Goal: Complete application form

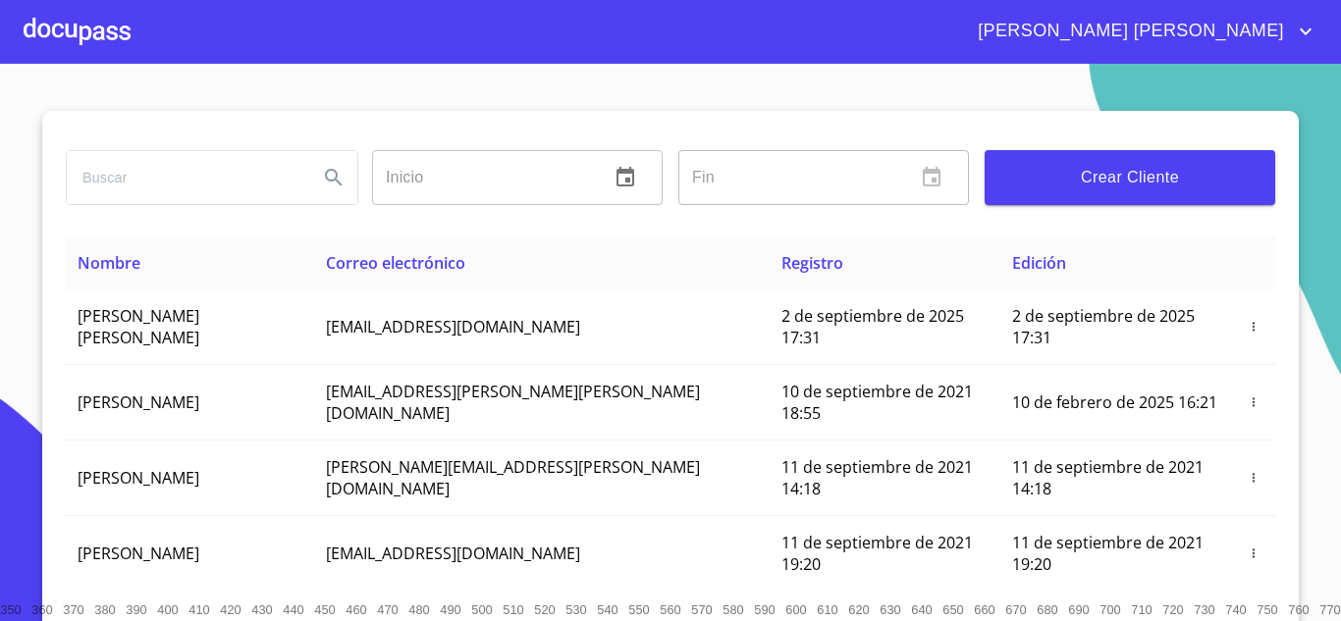
click at [82, 28] on div at bounding box center [77, 31] width 107 height 63
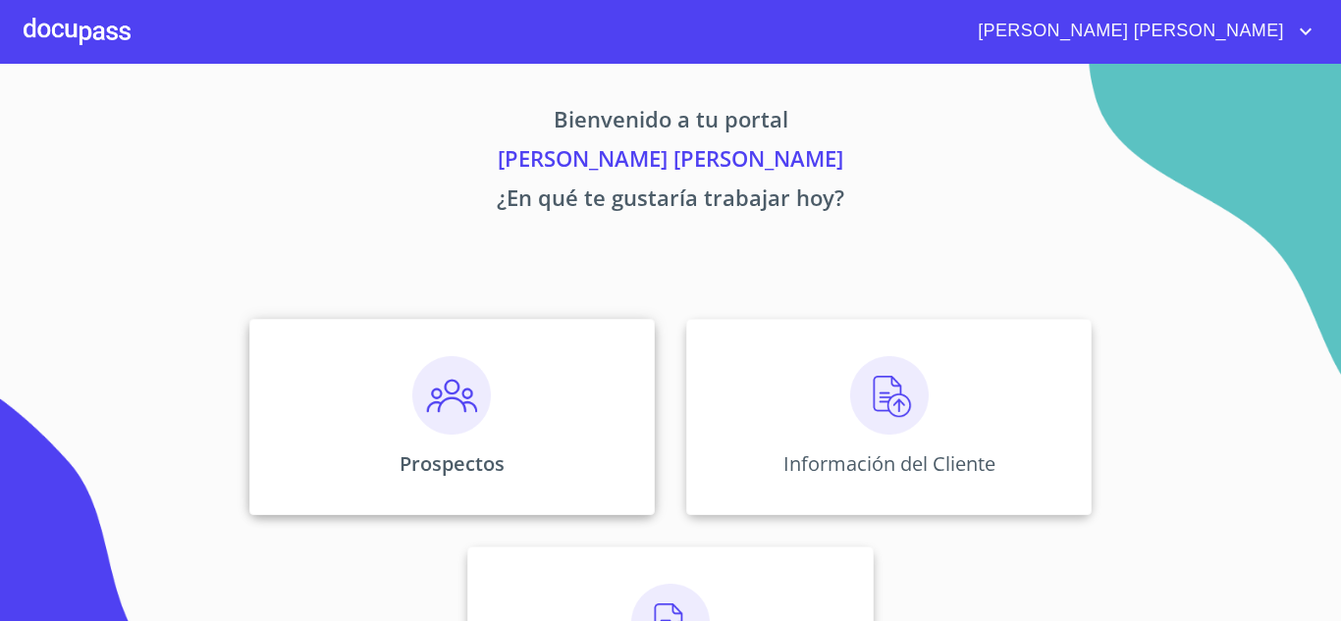
click at [517, 403] on div "Prospectos" at bounding box center [451, 417] width 405 height 196
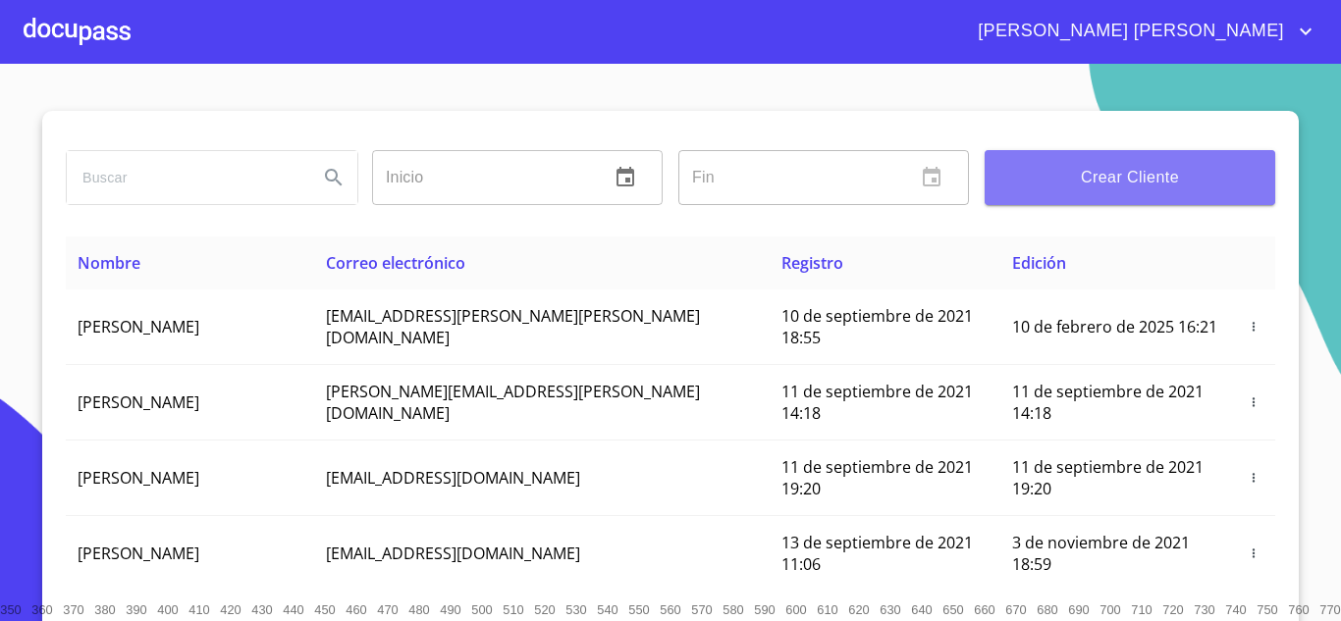
click at [1073, 175] on span "Crear Cliente" at bounding box center [1129, 177] width 259 height 27
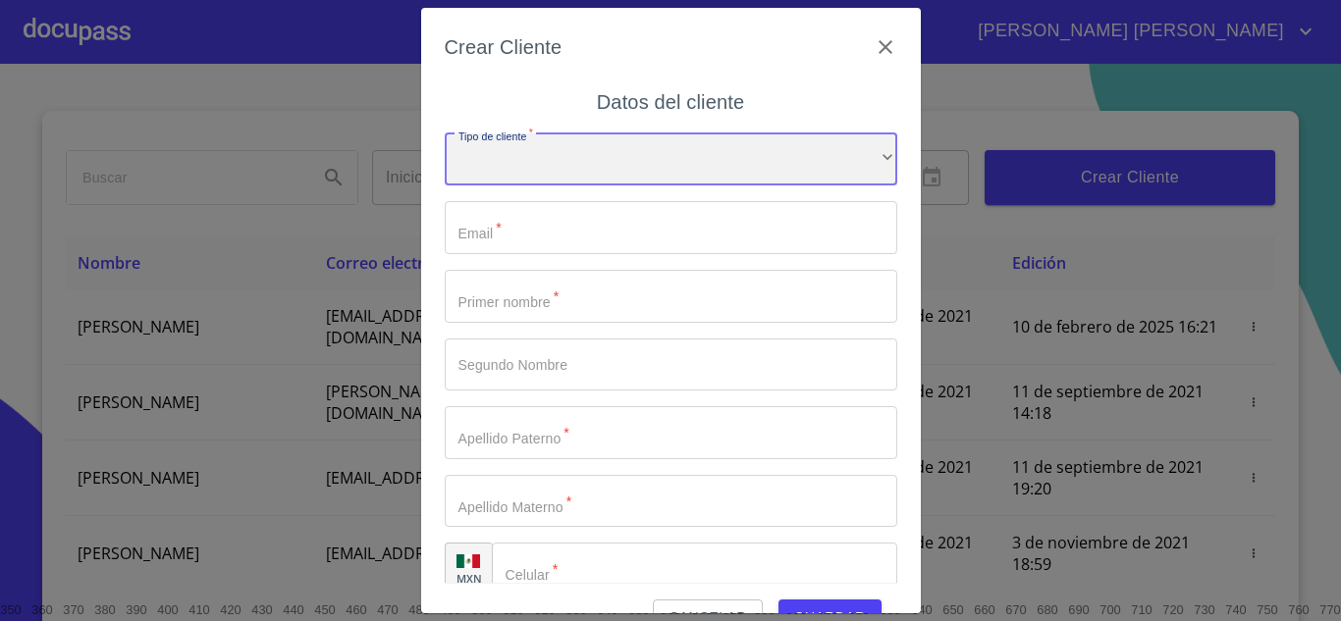
click at [614, 155] on div "​" at bounding box center [671, 160] width 453 height 53
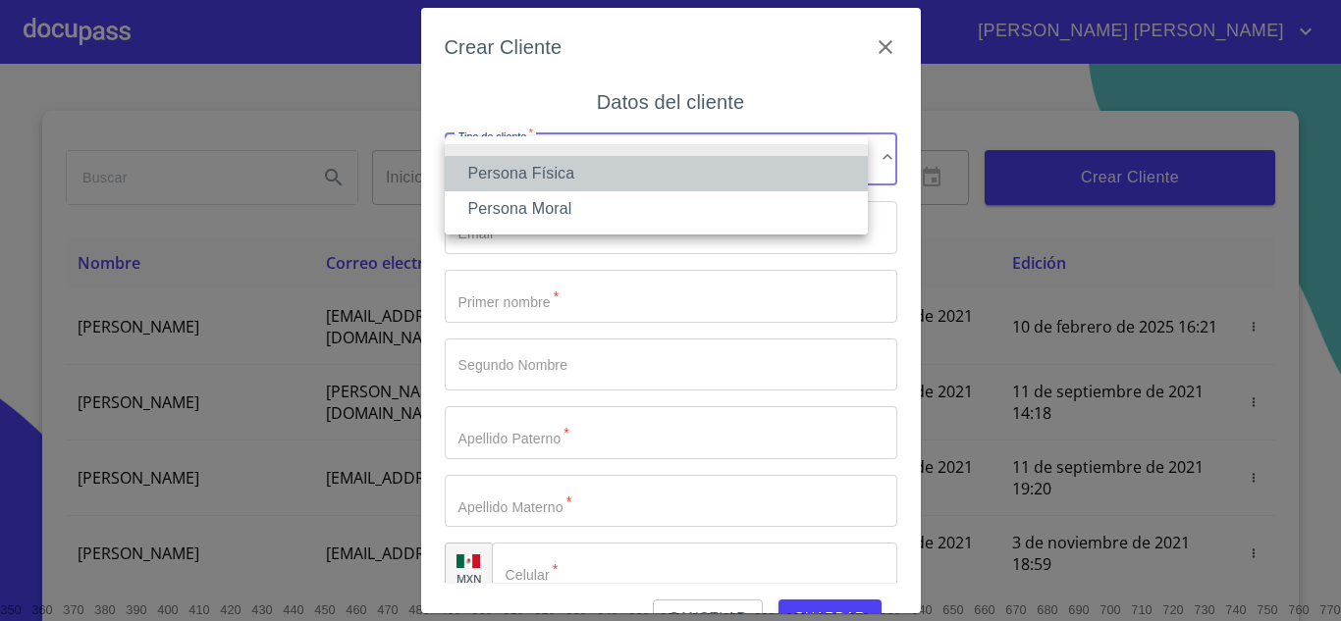
click at [554, 165] on li "Persona Física" at bounding box center [656, 173] width 423 height 35
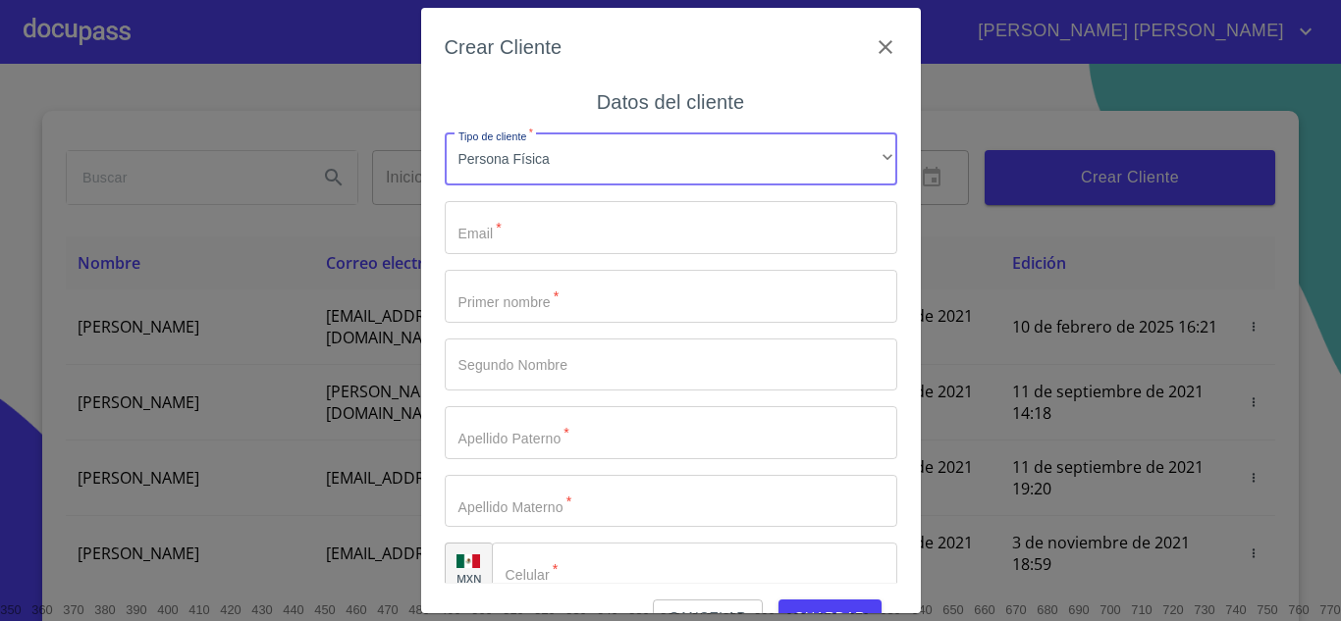
click at [547, 223] on input "Tipo de cliente   *" at bounding box center [671, 227] width 453 height 53
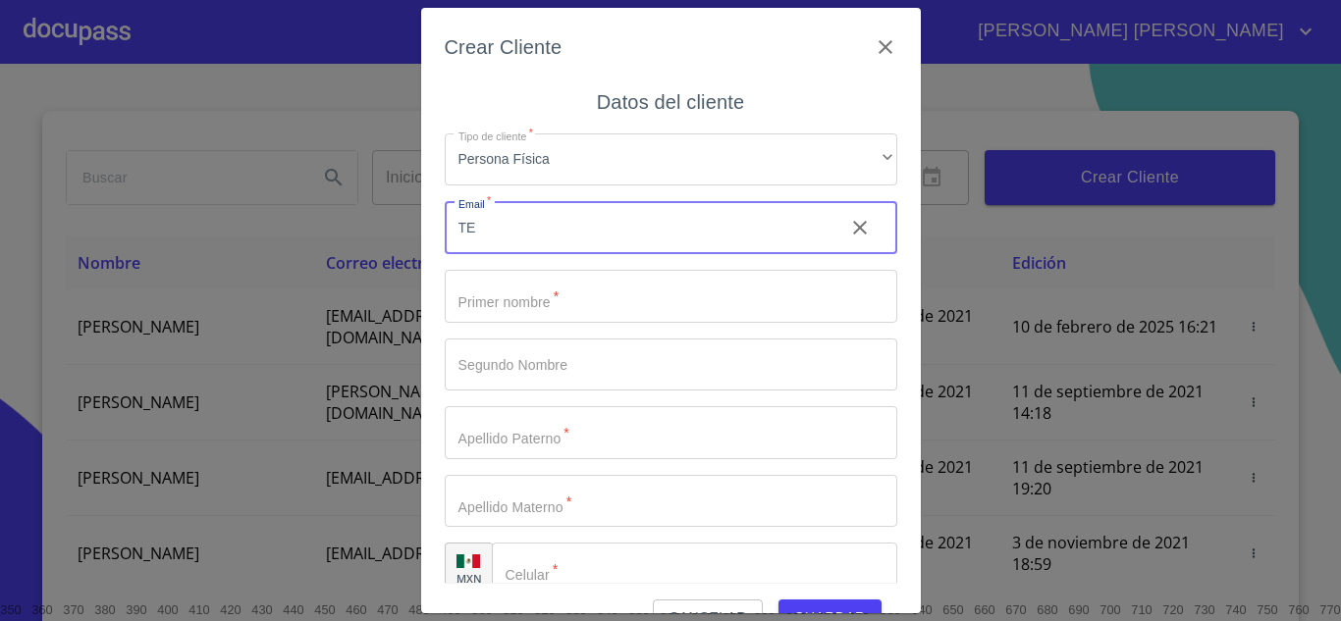
type input "T"
type input "[EMAIL_ADDRESS][DOMAIN_NAME]"
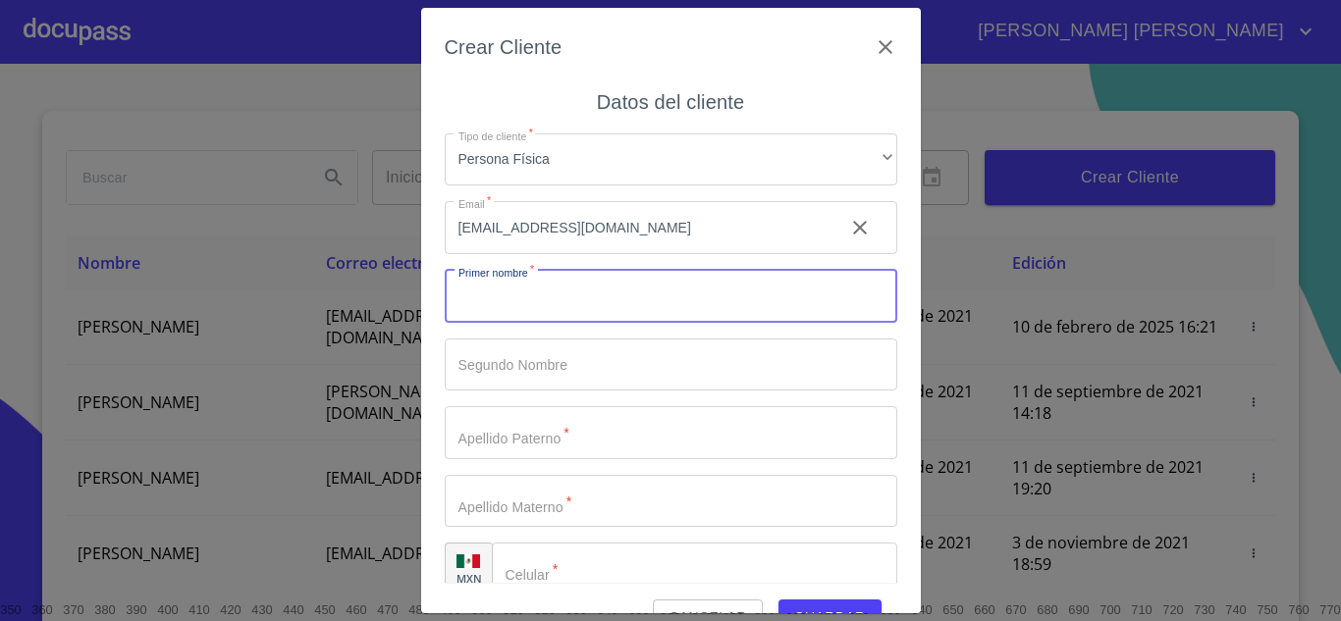
click at [520, 316] on input "Tipo de cliente   *" at bounding box center [671, 296] width 453 height 53
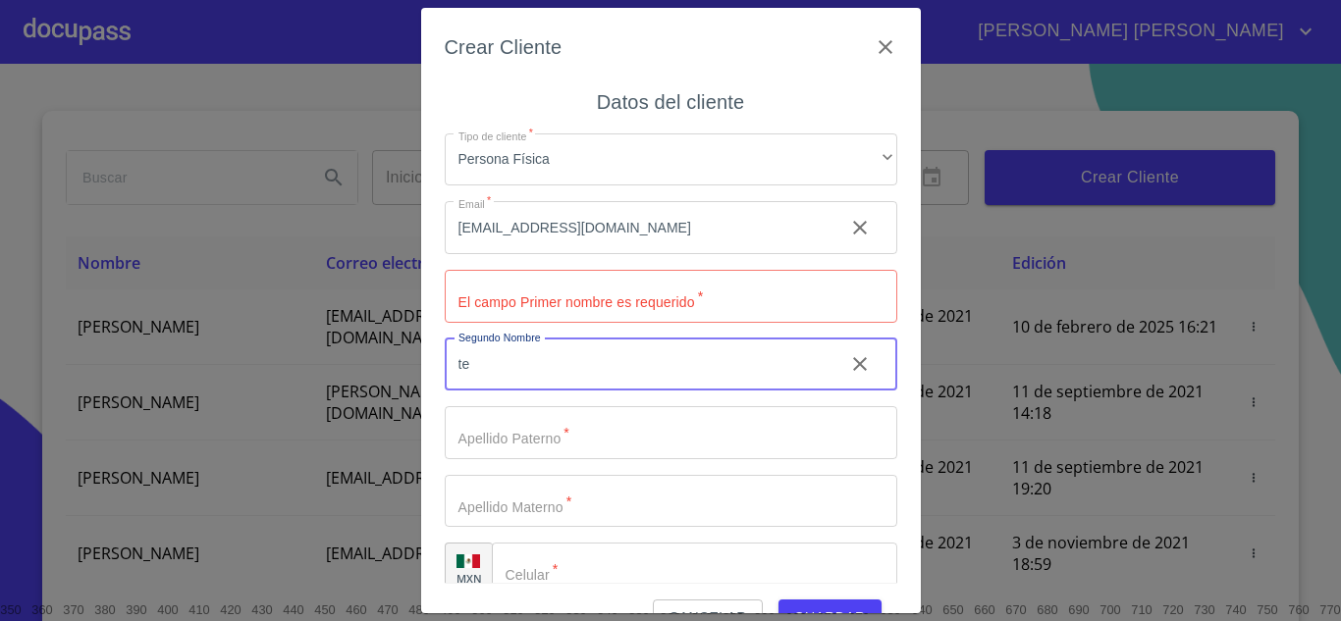
type input "t"
click at [518, 298] on input "Tipo de cliente   *" at bounding box center [671, 296] width 453 height 53
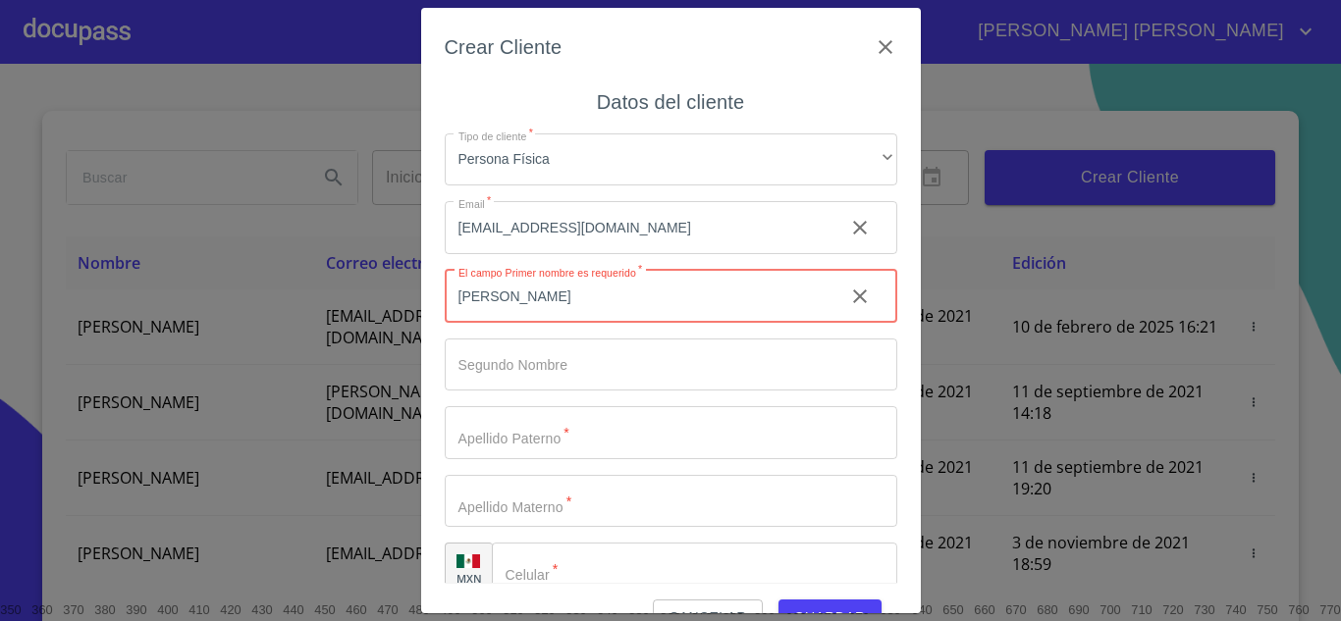
type input "[PERSON_NAME]"
click at [552, 323] on input "Tipo de cliente   *" at bounding box center [637, 296] width 384 height 53
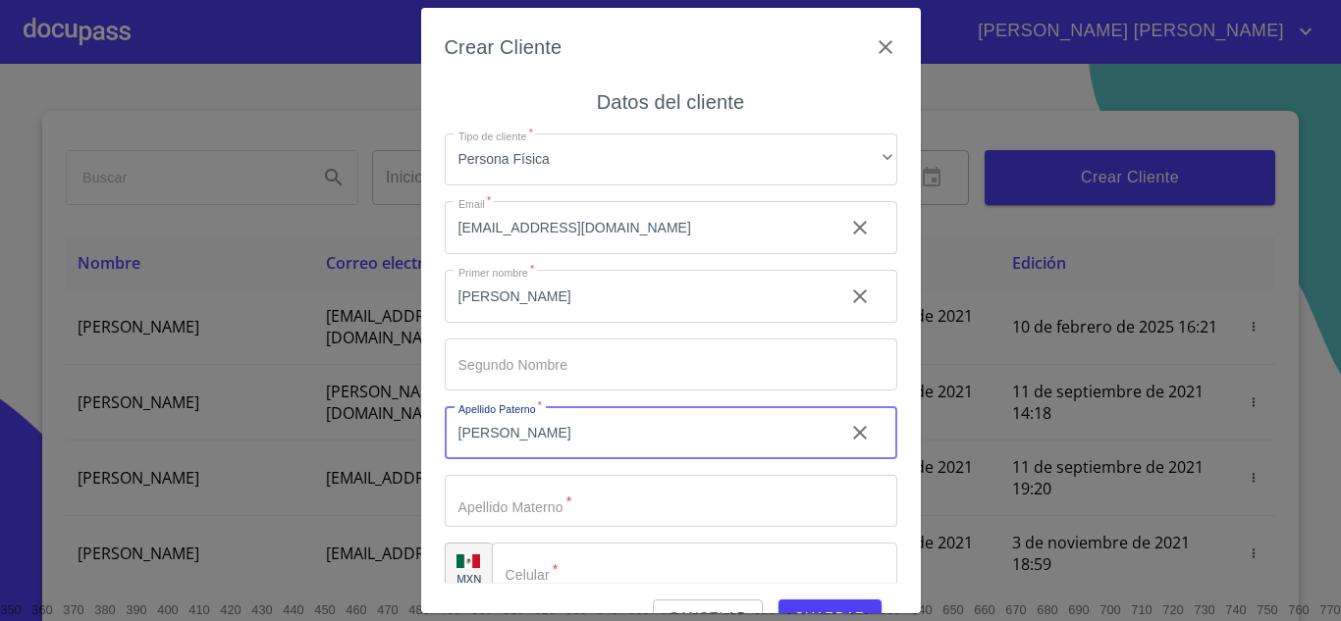
type input "[PERSON_NAME]"
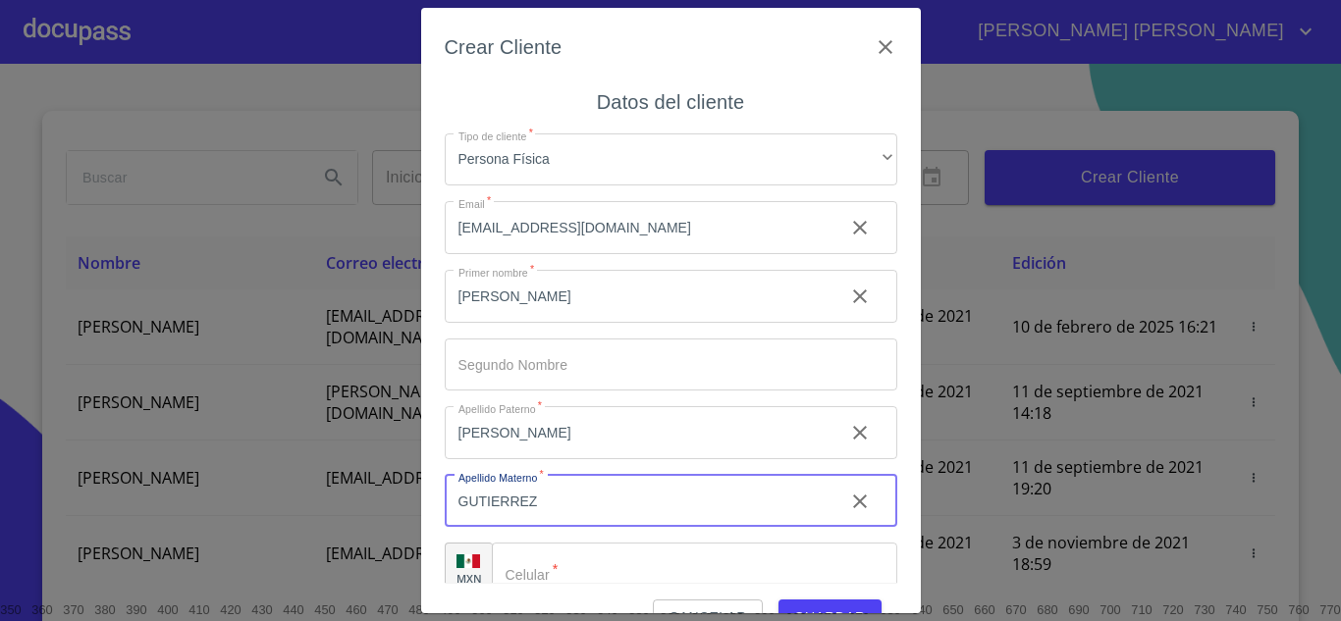
type input "GUTIERREZ"
click at [578, 561] on input "Tipo de cliente   *" at bounding box center [694, 569] width 405 height 53
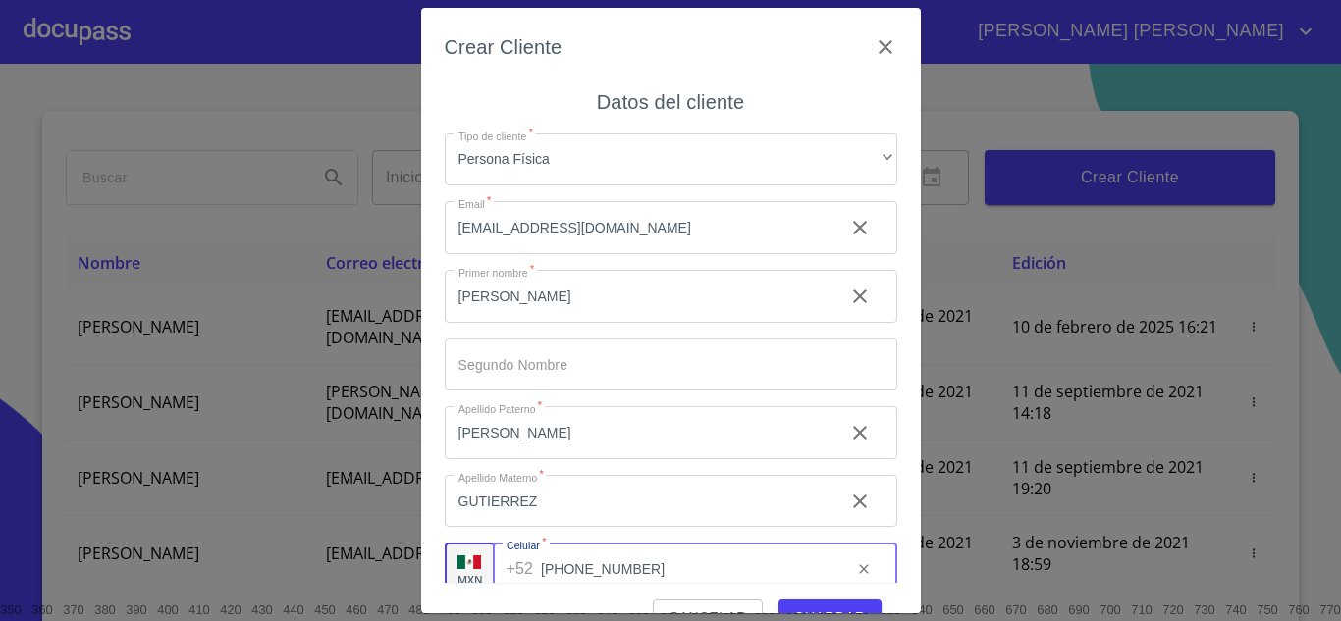
type input "[PHONE_NUMBER]"
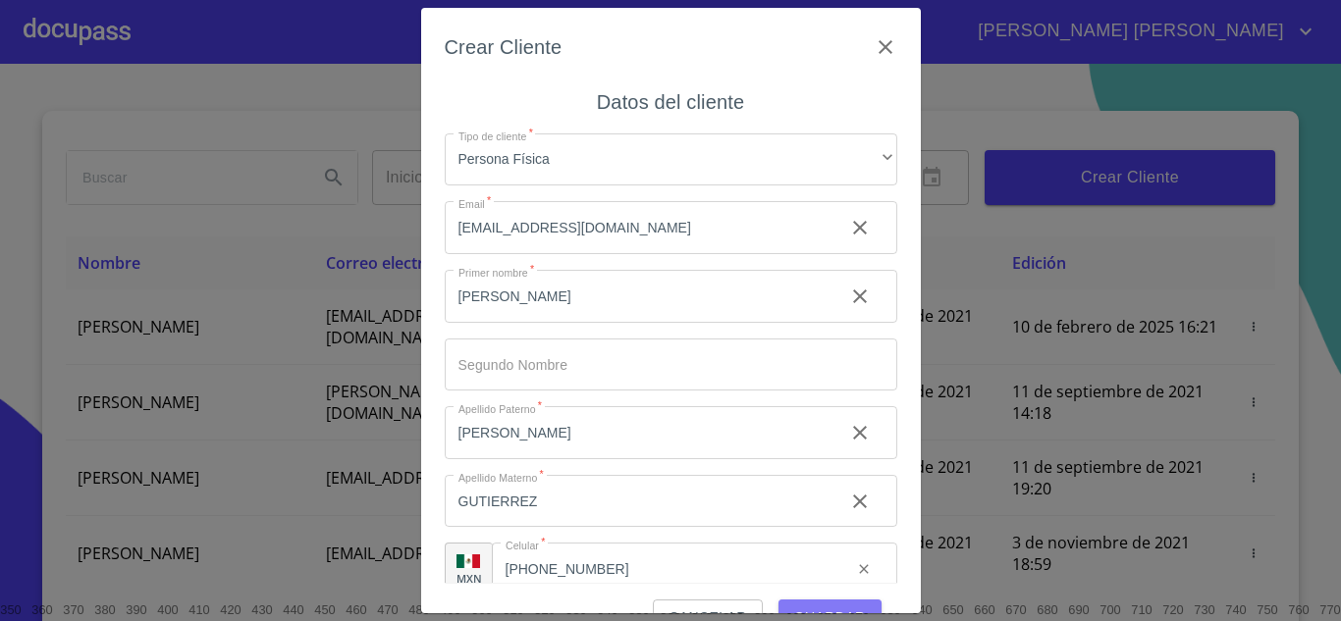
click at [805, 604] on button "Guardar" at bounding box center [829, 618] width 103 height 36
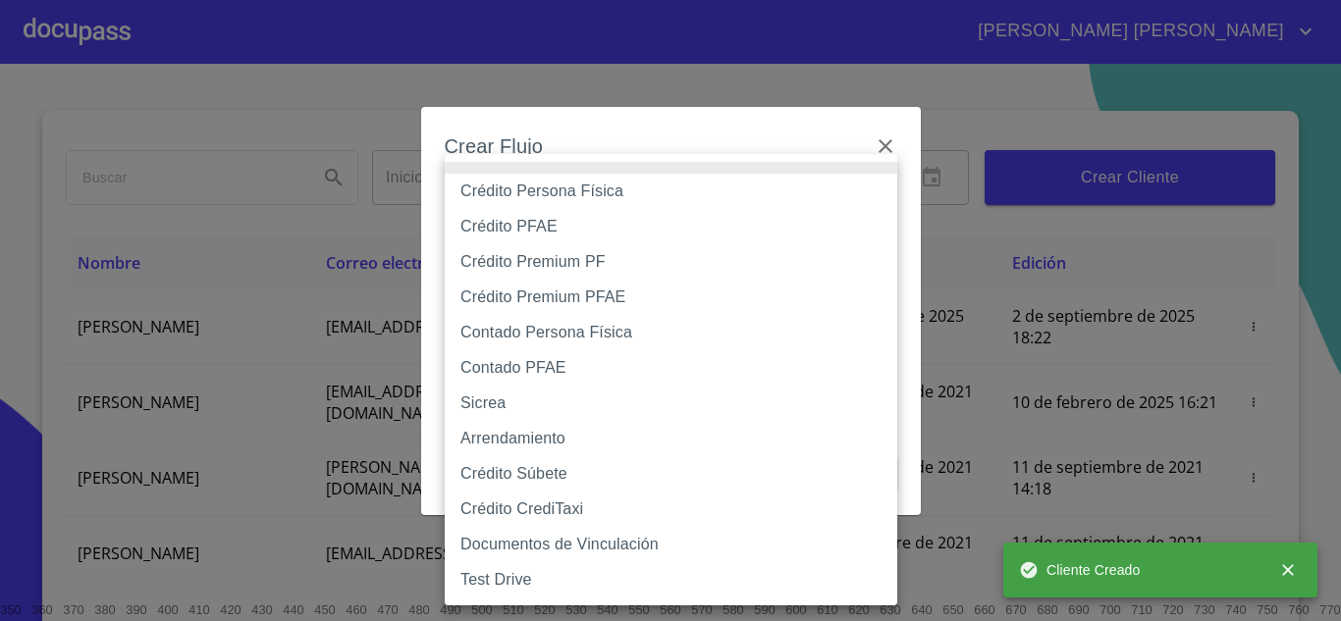
click at [578, 207] on body "[PERSON_NAME] [PERSON_NAME] Inicio ​ Fin ​ Crear Cliente Nombre Correo electrón…" at bounding box center [670, 310] width 1341 height 621
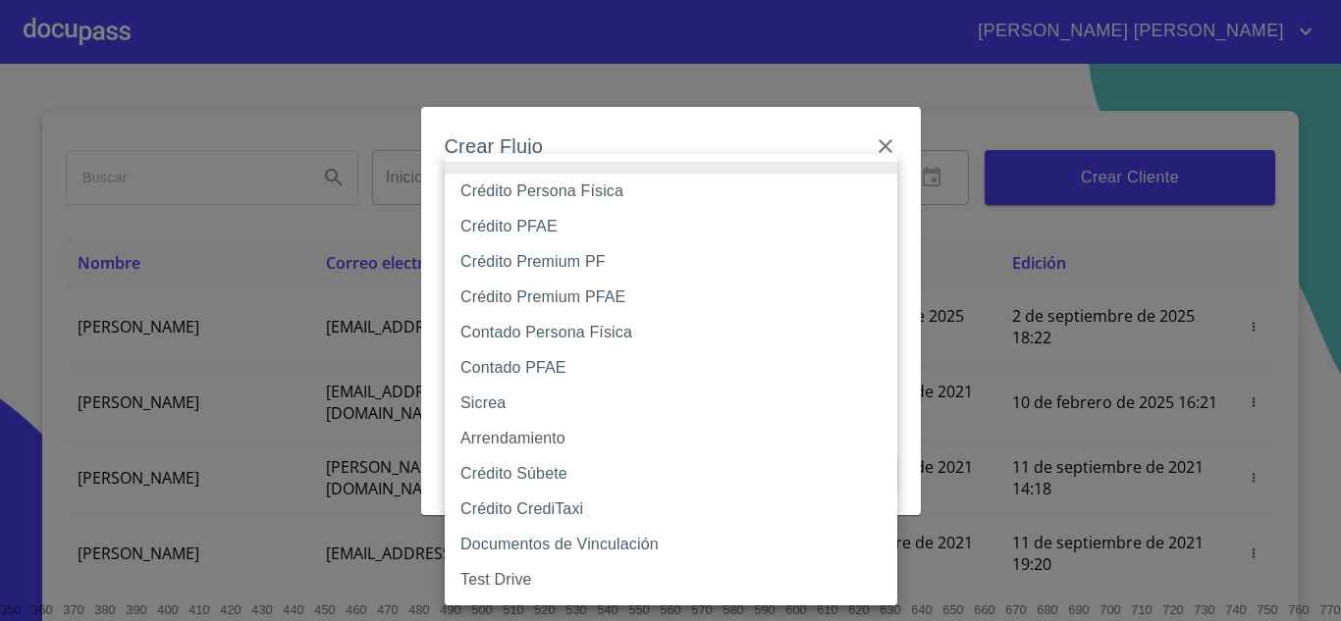
click at [573, 218] on li "Crédito PFAE" at bounding box center [671, 226] width 453 height 35
type input "60bfa0150d9865ccc24afd7c"
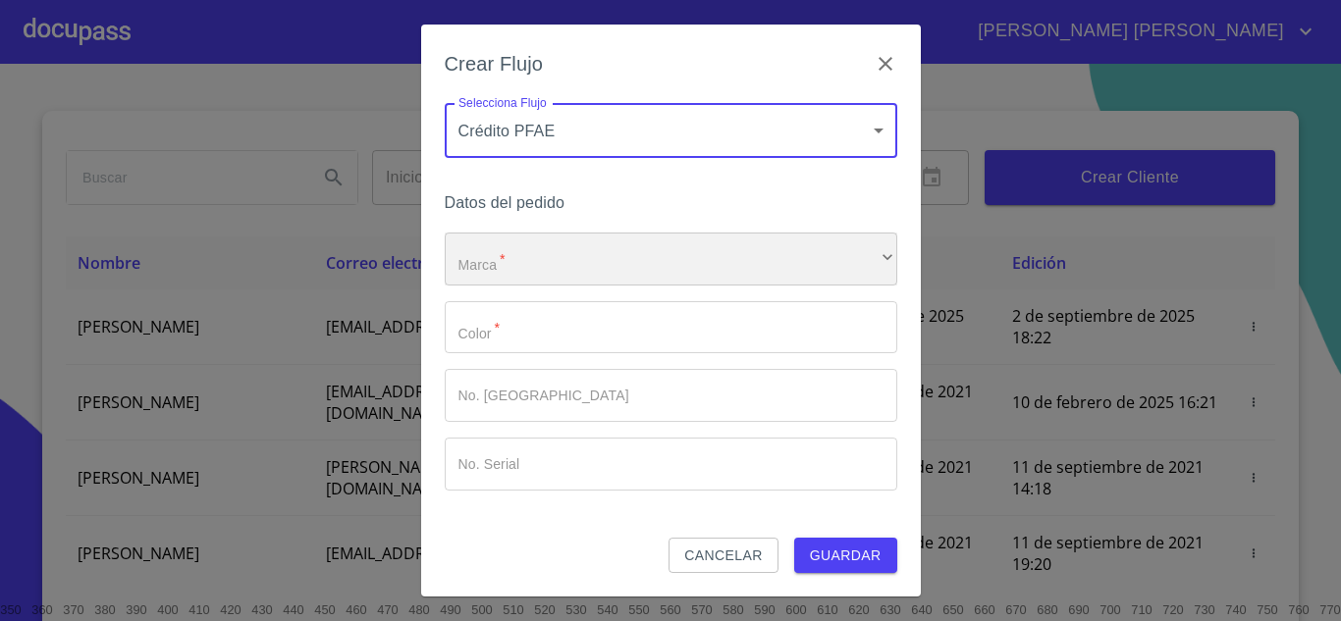
click at [542, 249] on div "​" at bounding box center [671, 259] width 453 height 53
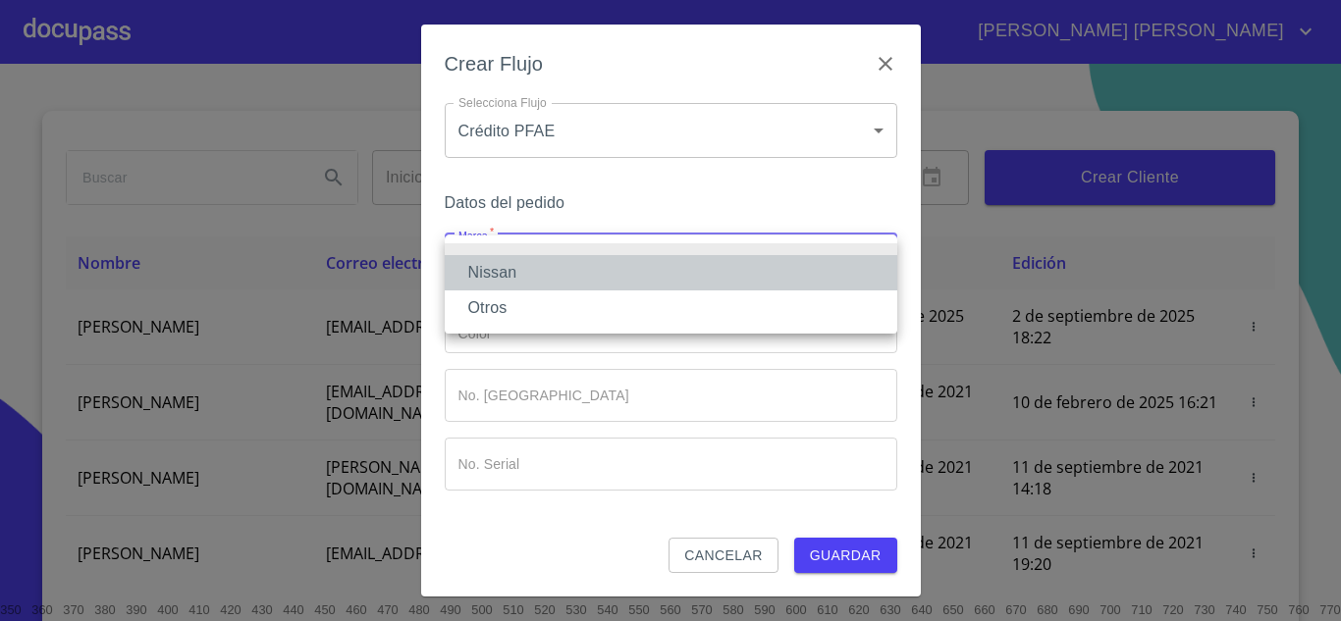
click at [544, 265] on li "Nissan" at bounding box center [671, 272] width 453 height 35
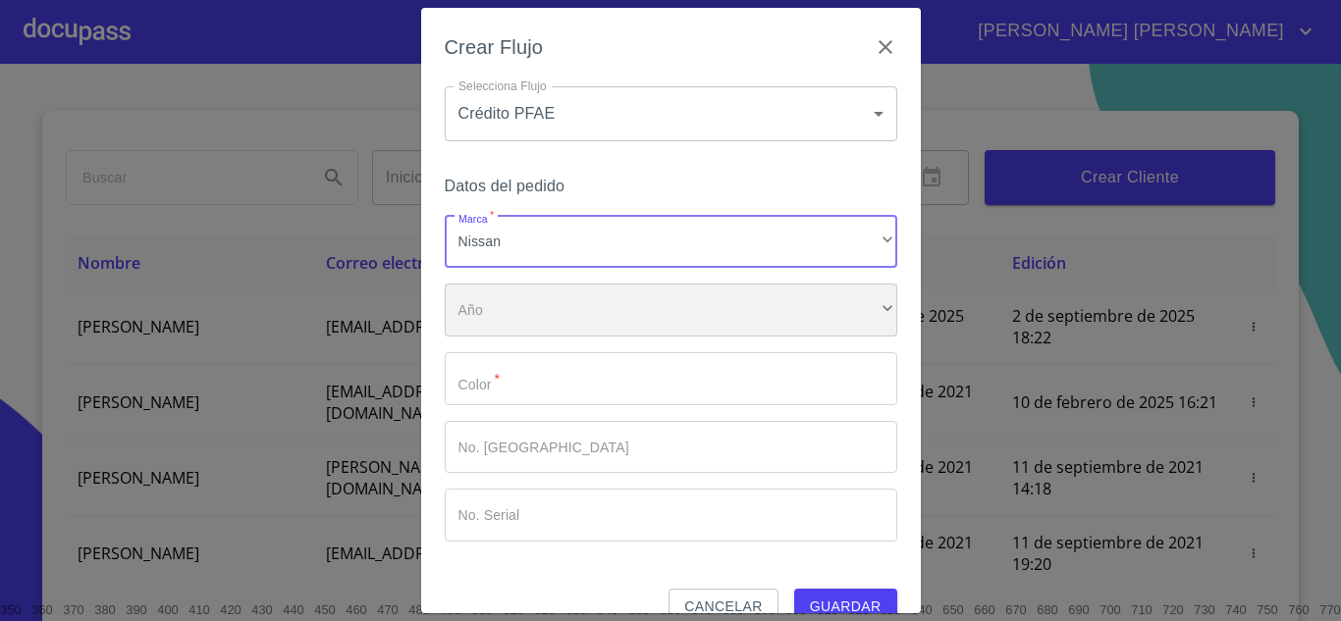
click at [530, 317] on div "​" at bounding box center [671, 310] width 453 height 53
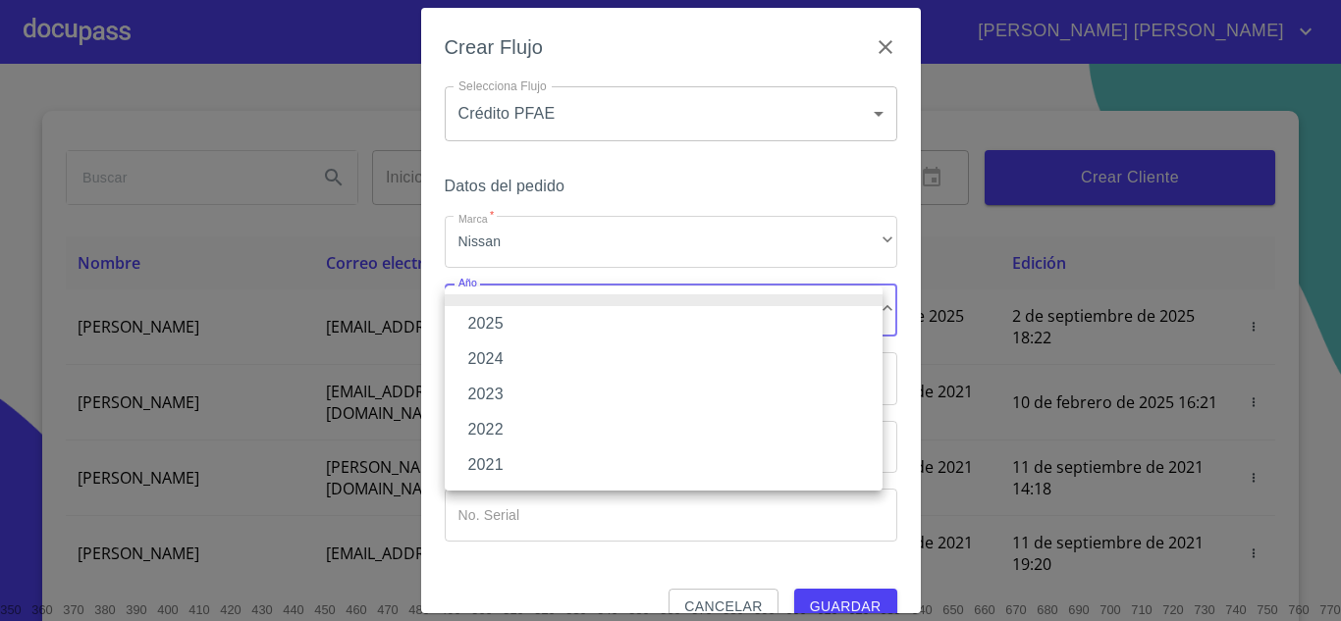
click at [520, 319] on li "2025" at bounding box center [664, 323] width 438 height 35
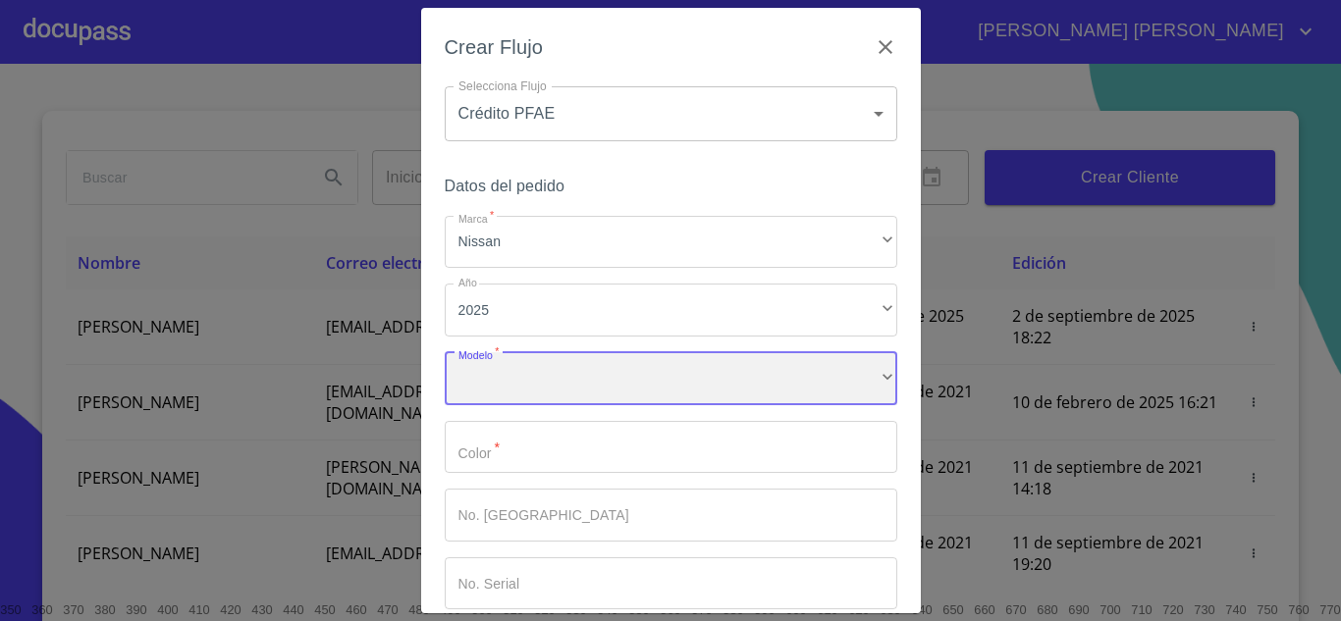
click at [535, 371] on div "​" at bounding box center [671, 378] width 453 height 53
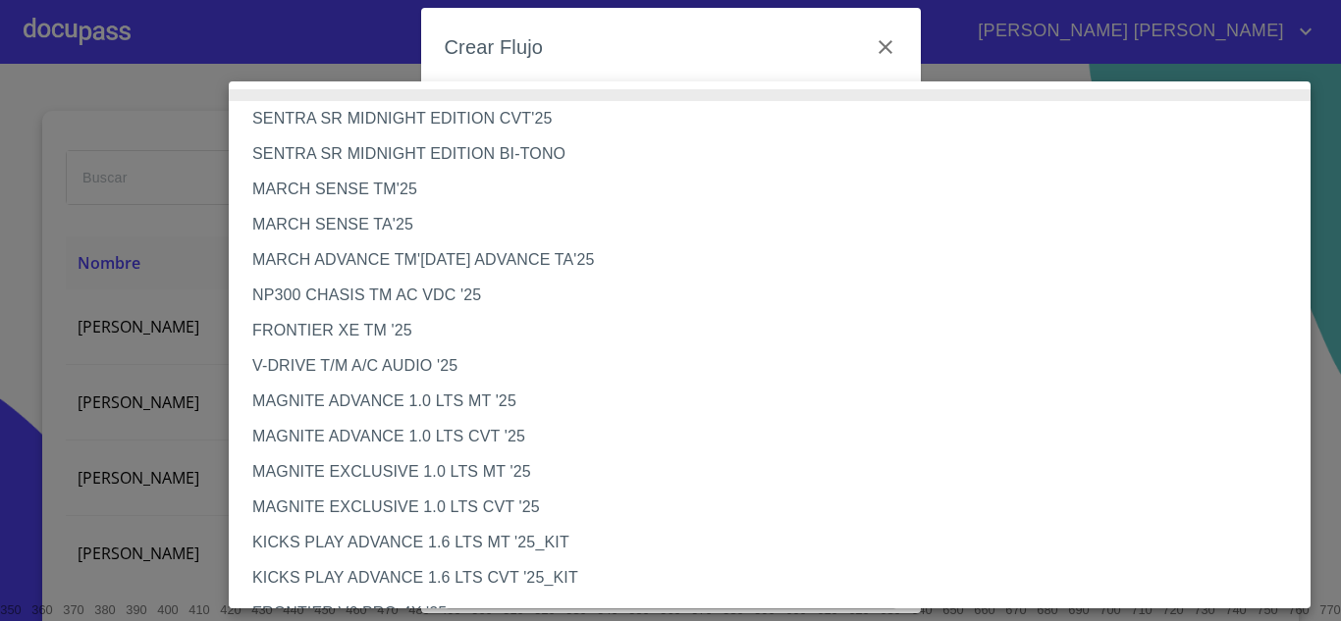
click at [369, 297] on li "NP300 CHASIS TM AC VDC '25" at bounding box center [777, 295] width 1096 height 35
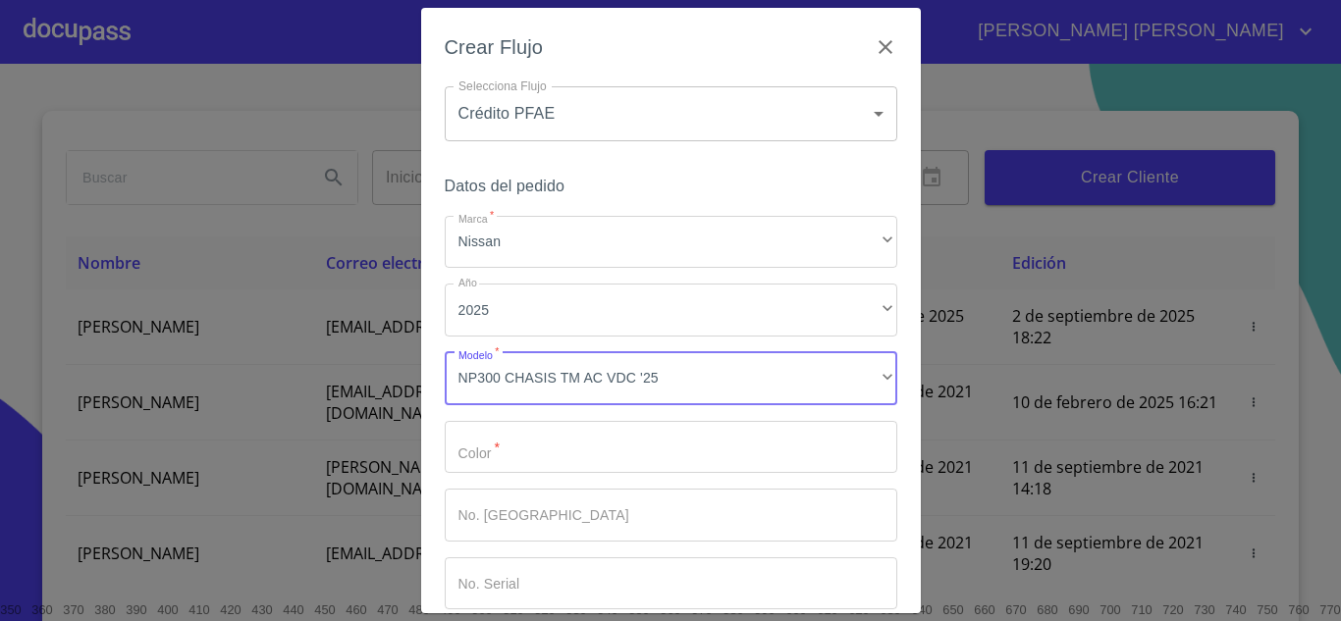
click at [500, 451] on input "Marca   *" at bounding box center [671, 447] width 453 height 53
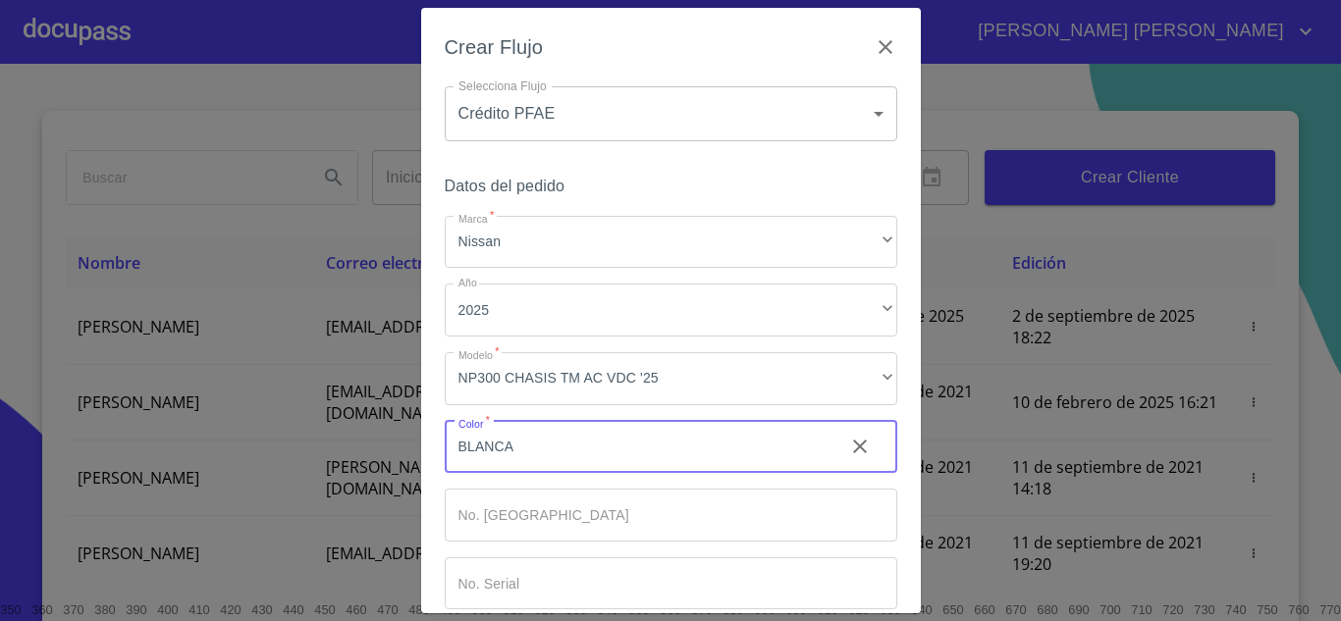
type input "BLANCA"
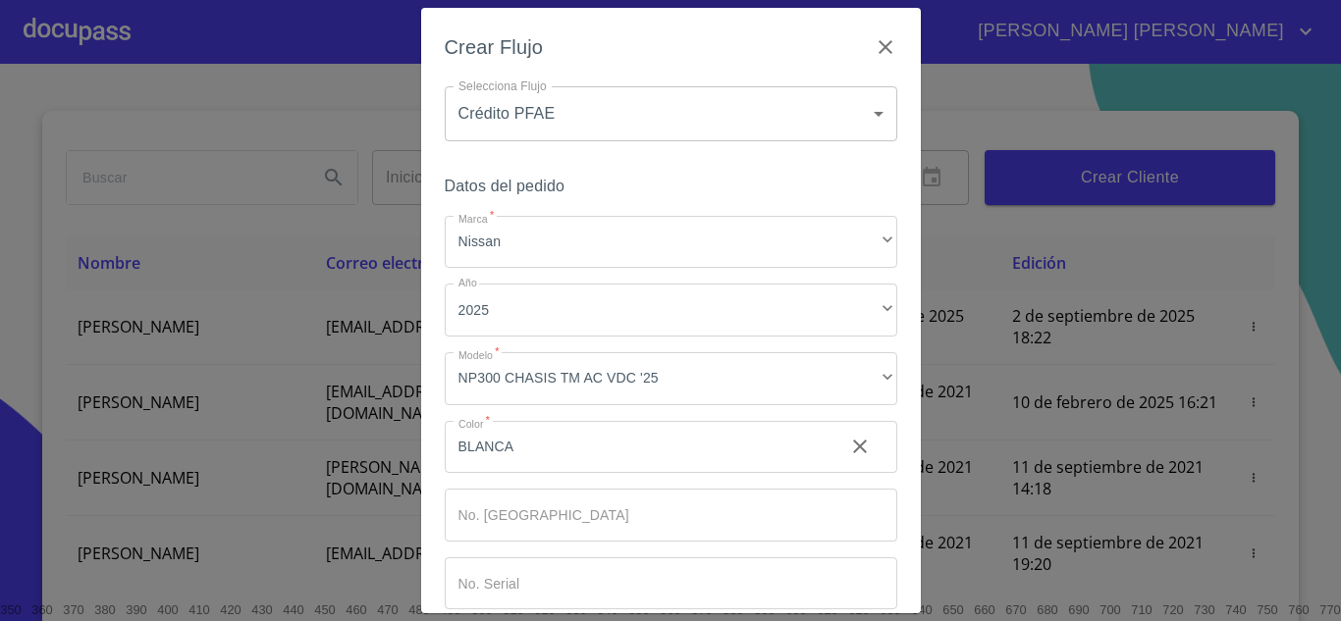
scroll to position [102, 0]
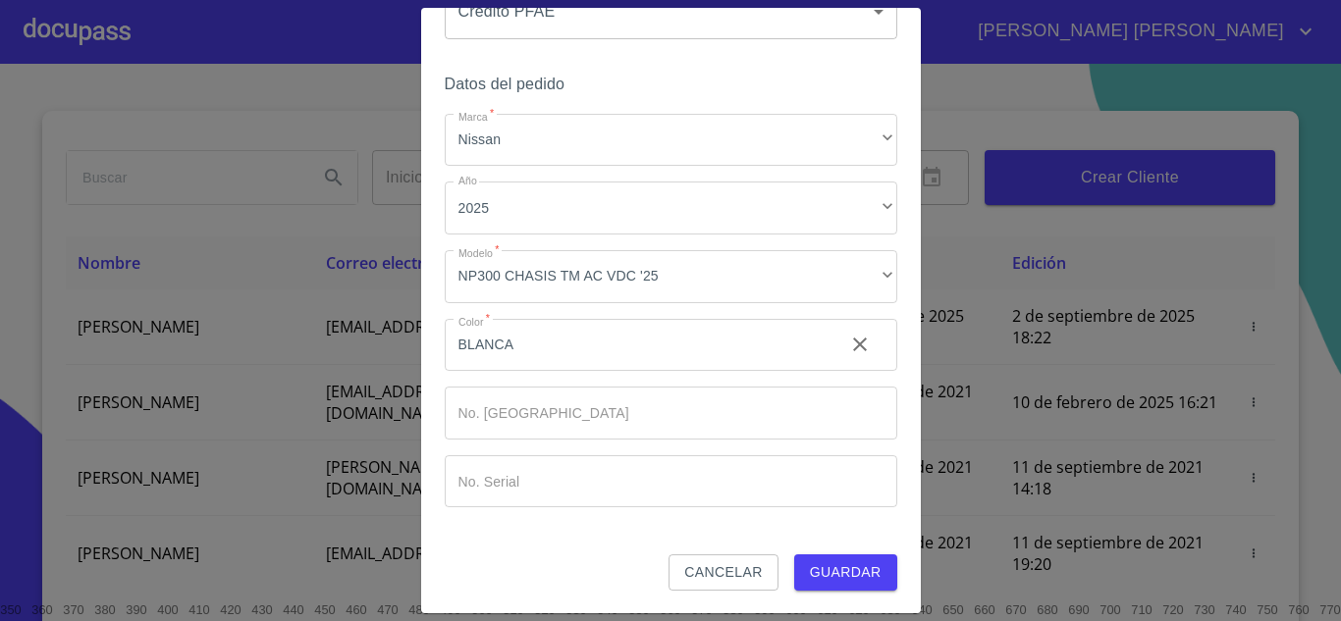
click at [836, 580] on span "Guardar" at bounding box center [846, 573] width 72 height 25
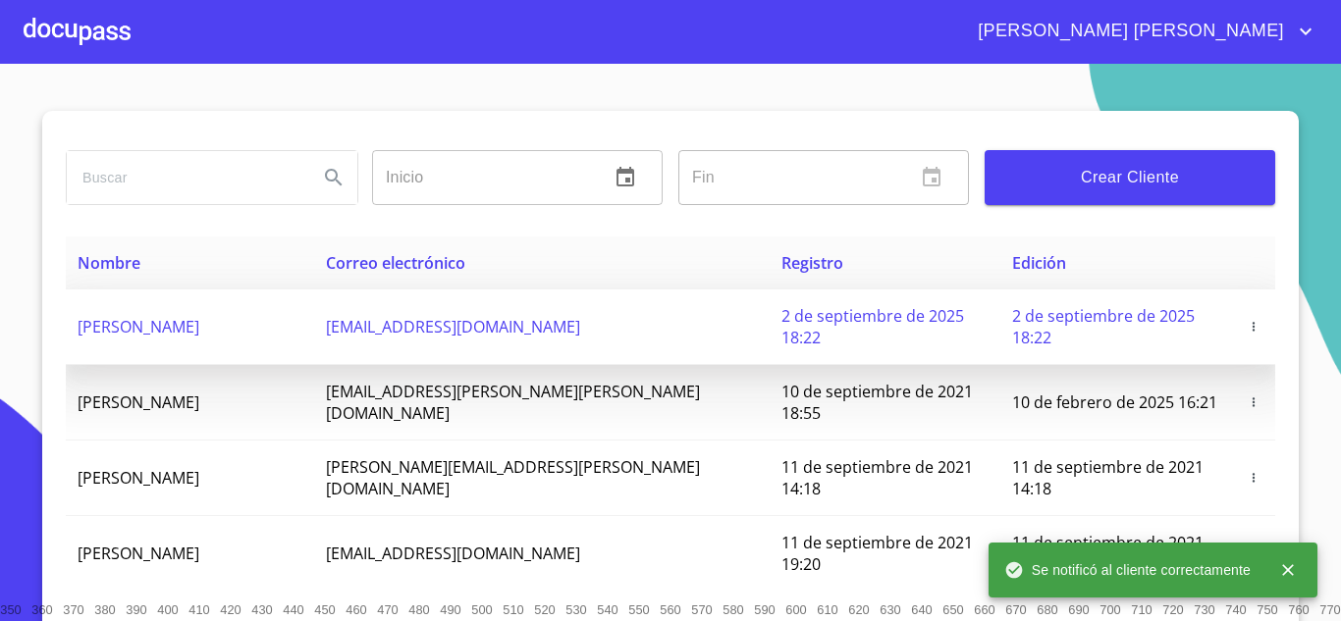
click at [199, 316] on span "[PERSON_NAME]" at bounding box center [139, 327] width 122 height 22
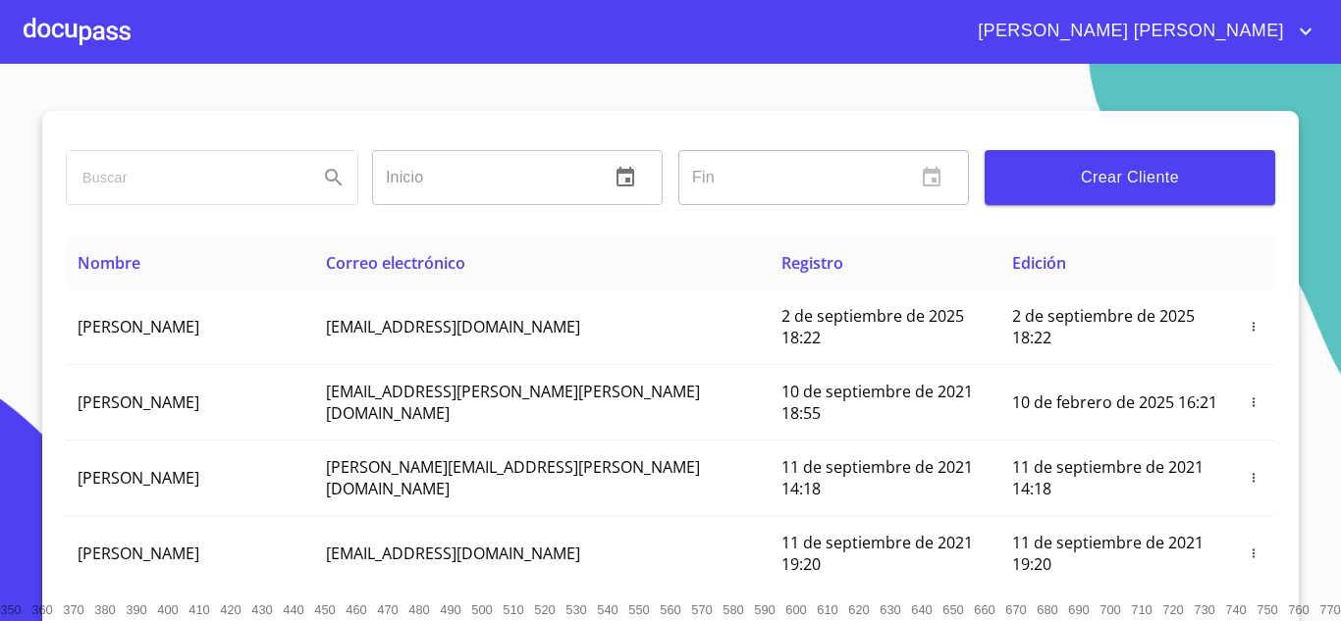
click at [91, 21] on div at bounding box center [77, 31] width 107 height 63
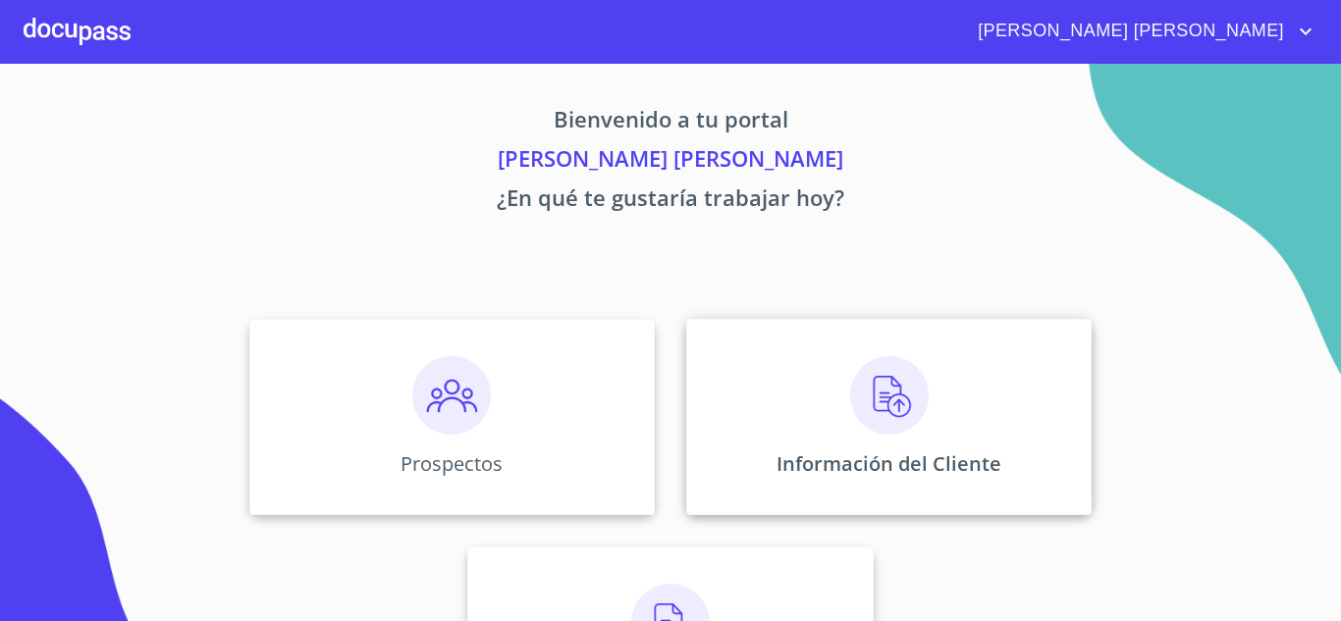
click at [835, 393] on div "Información del Cliente" at bounding box center [888, 417] width 405 height 196
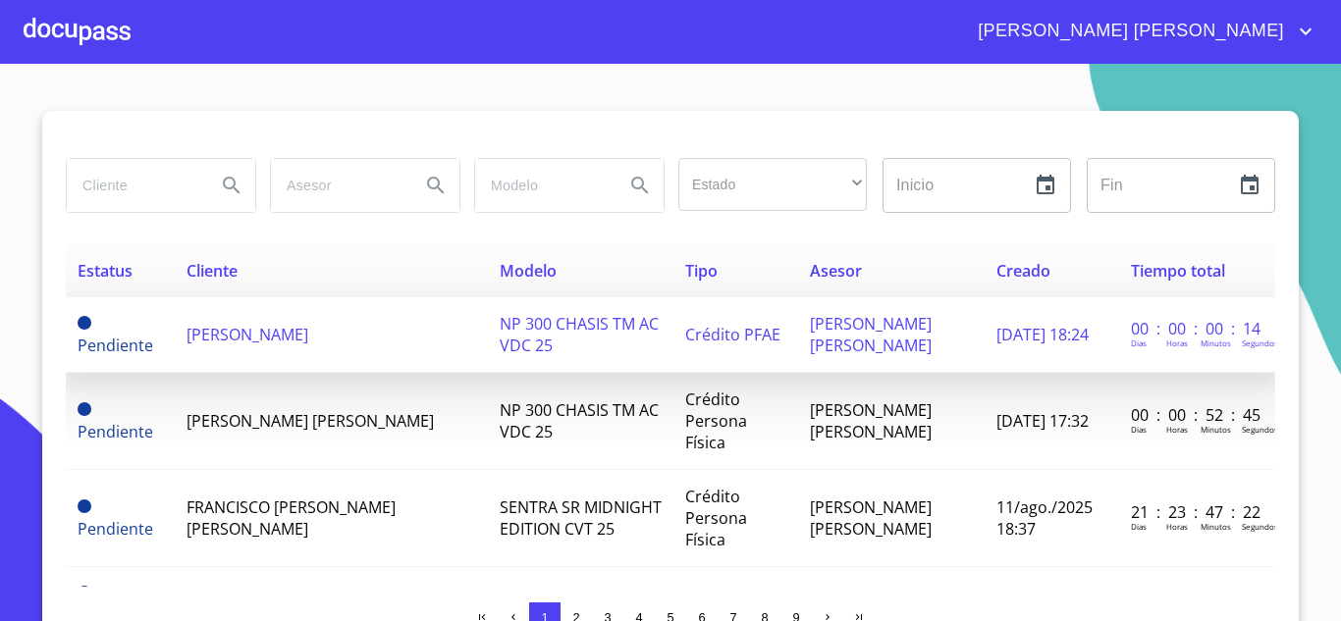
click at [308, 343] on span "[PERSON_NAME]" at bounding box center [248, 335] width 122 height 22
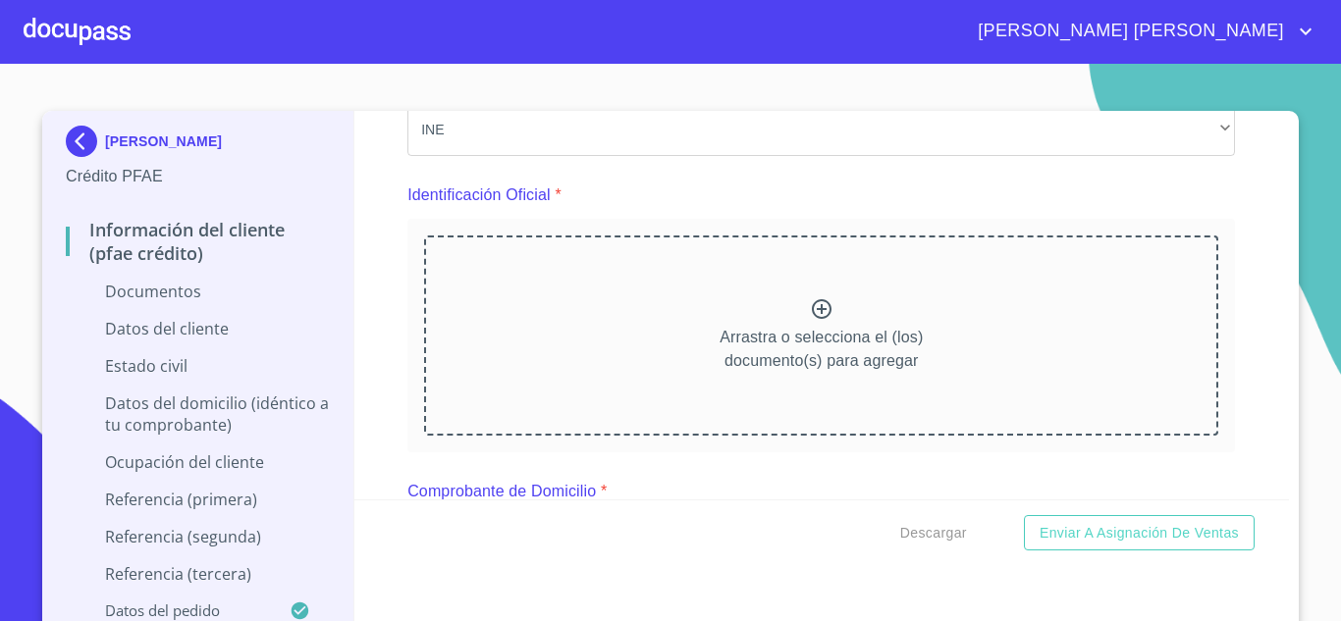
scroll to position [217, 0]
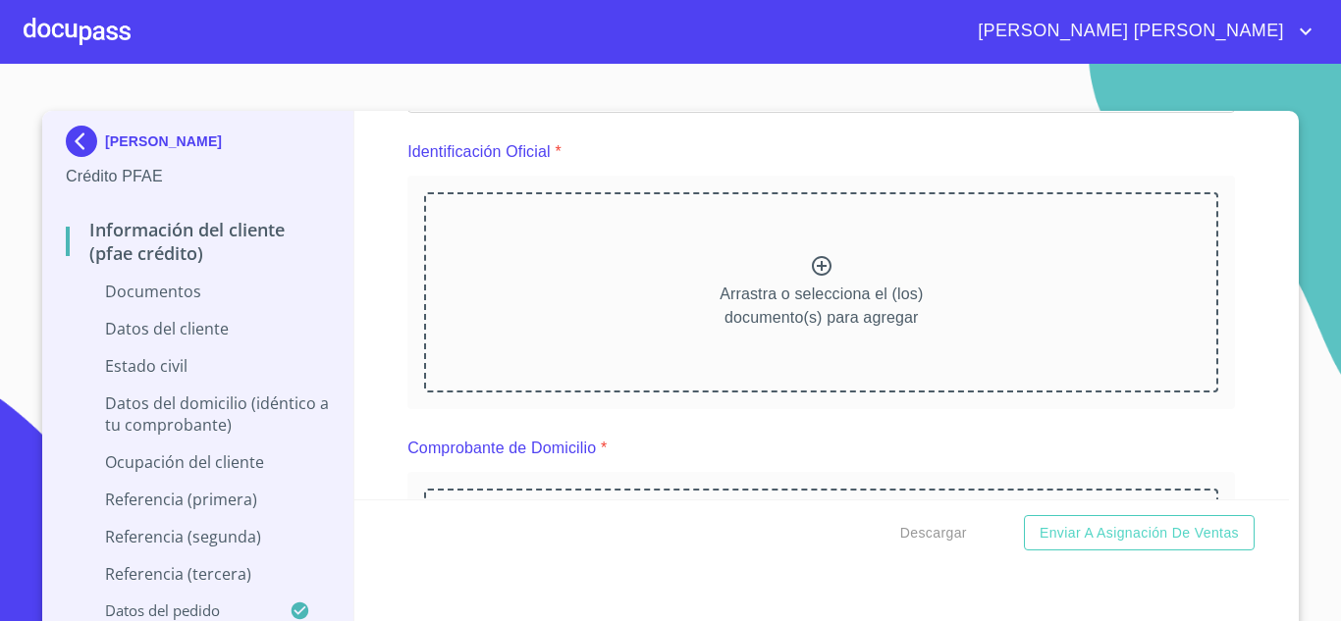
click at [816, 266] on icon at bounding box center [822, 266] width 20 height 20
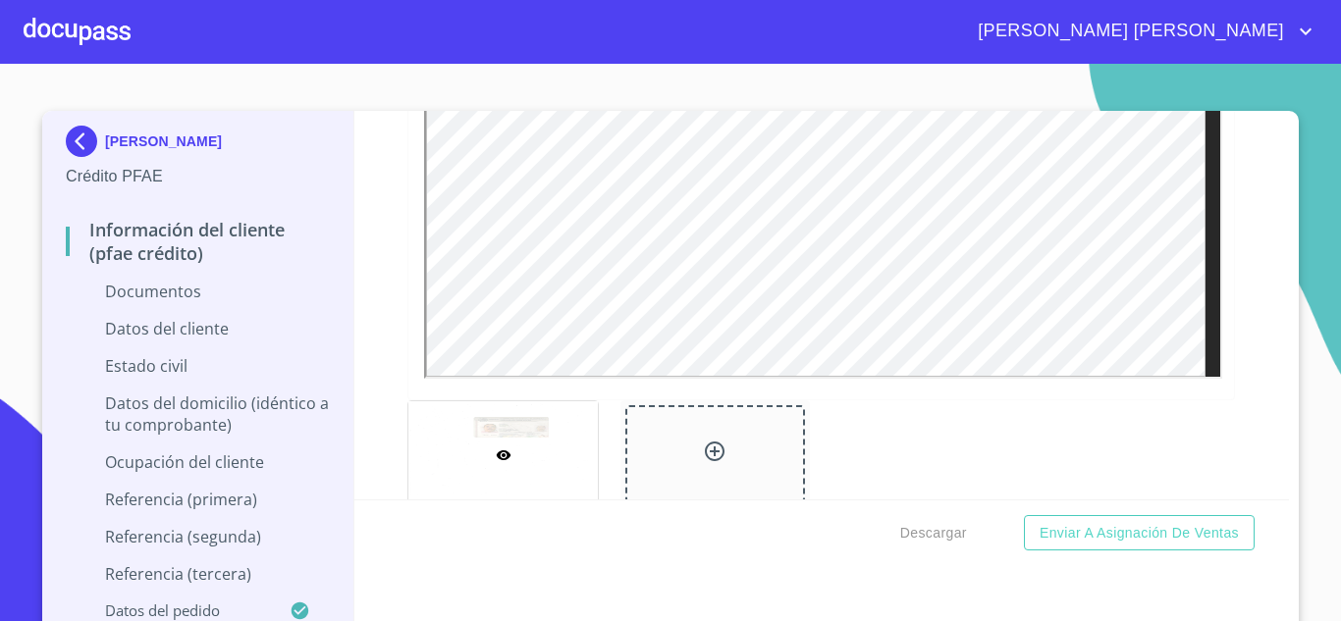
scroll to position [703, 0]
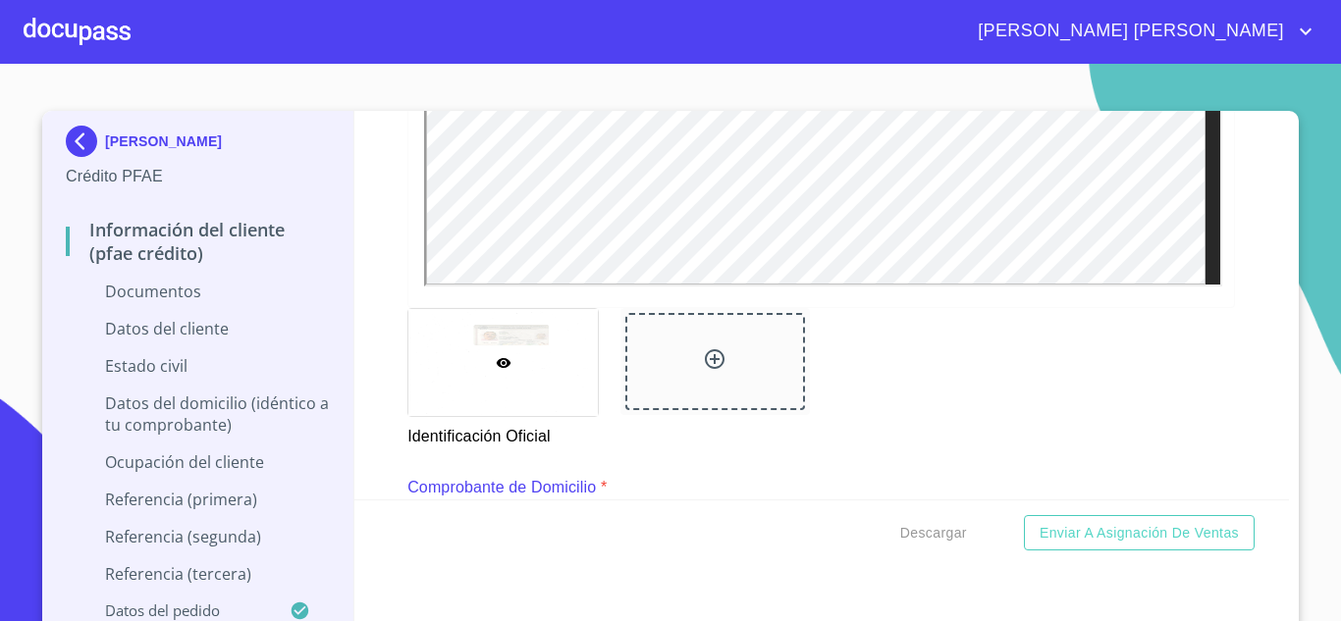
click at [705, 354] on icon at bounding box center [715, 359] width 20 height 20
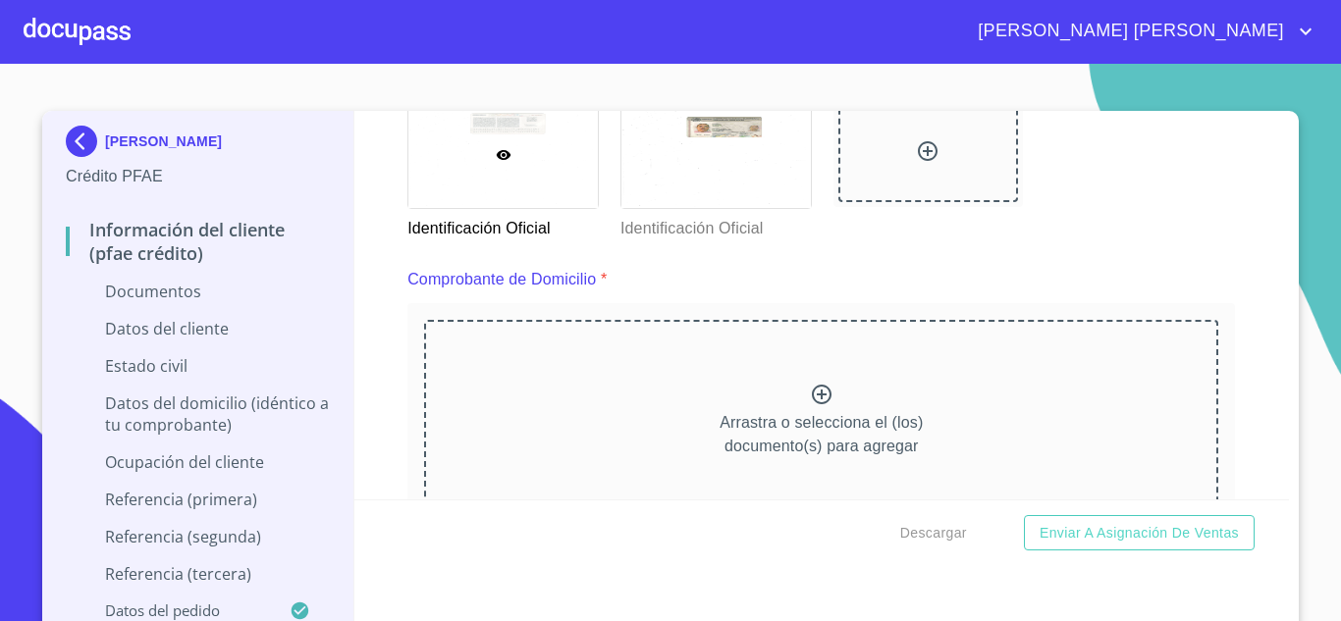
scroll to position [981, 0]
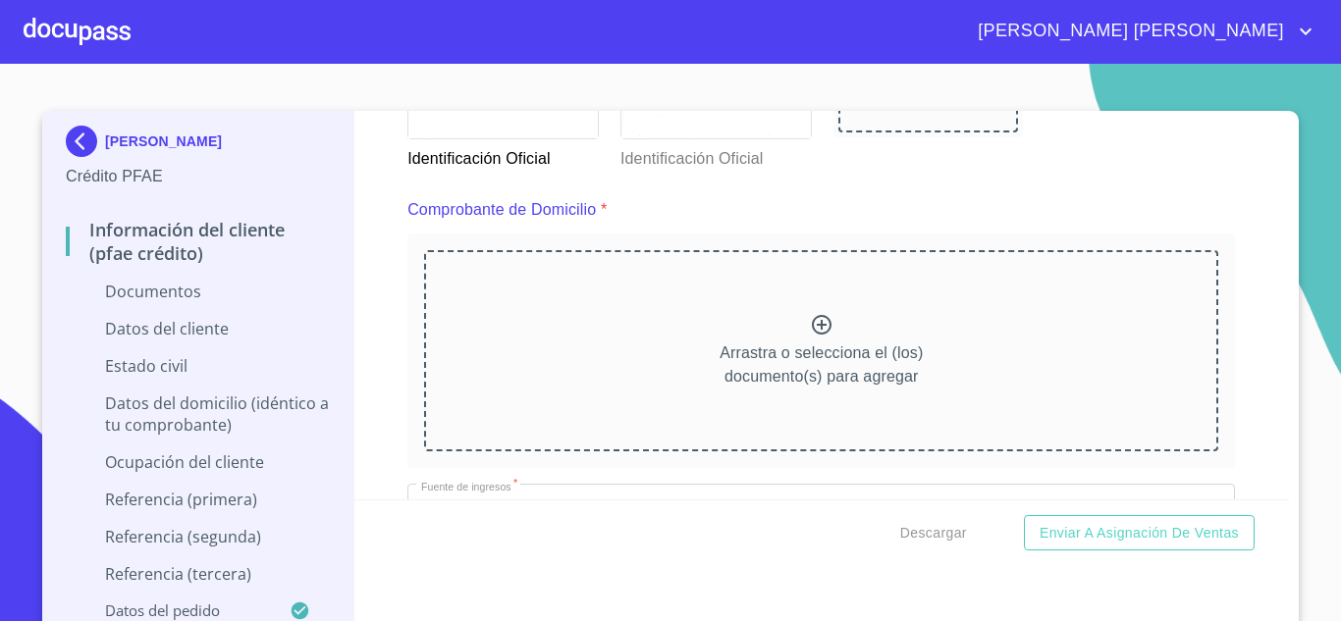
click at [810, 336] on icon at bounding box center [822, 325] width 24 height 24
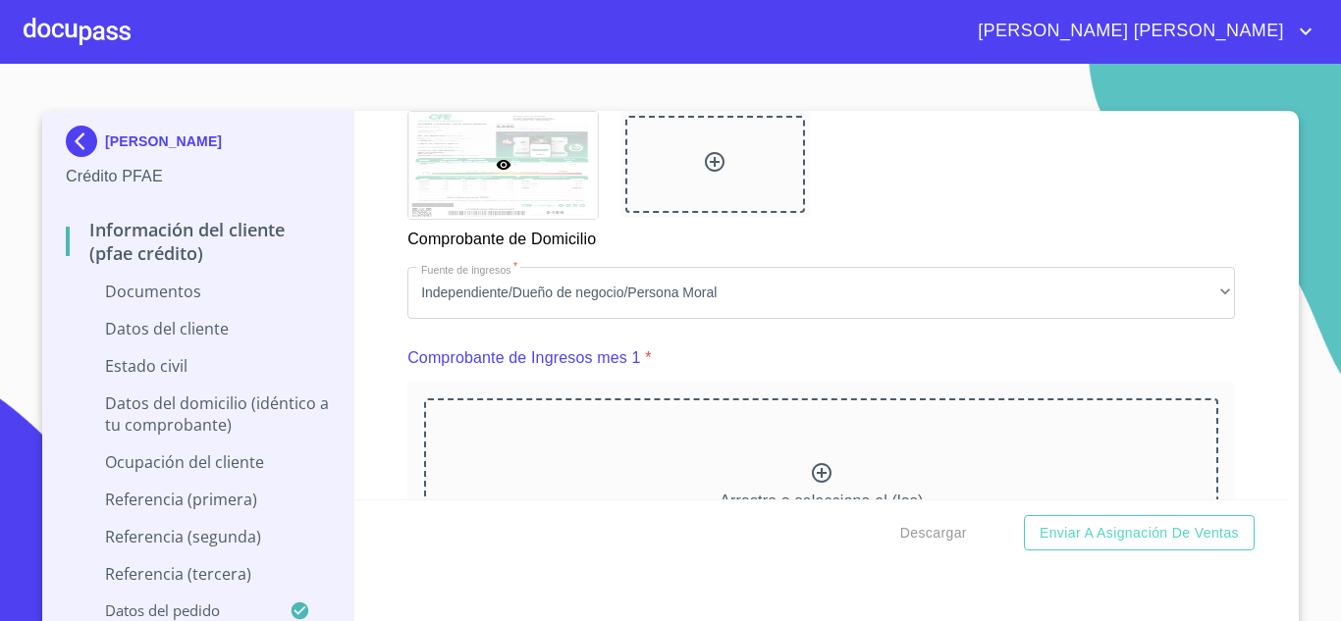
scroll to position [1773, 0]
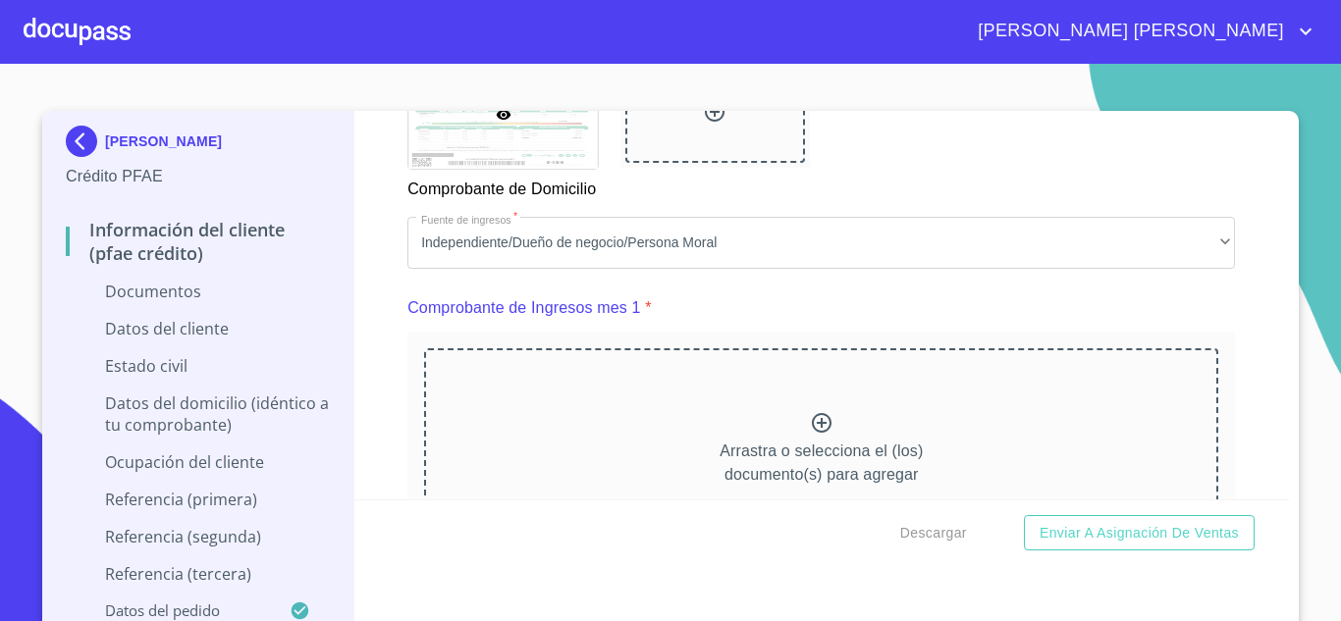
click at [810, 435] on icon at bounding box center [822, 423] width 24 height 24
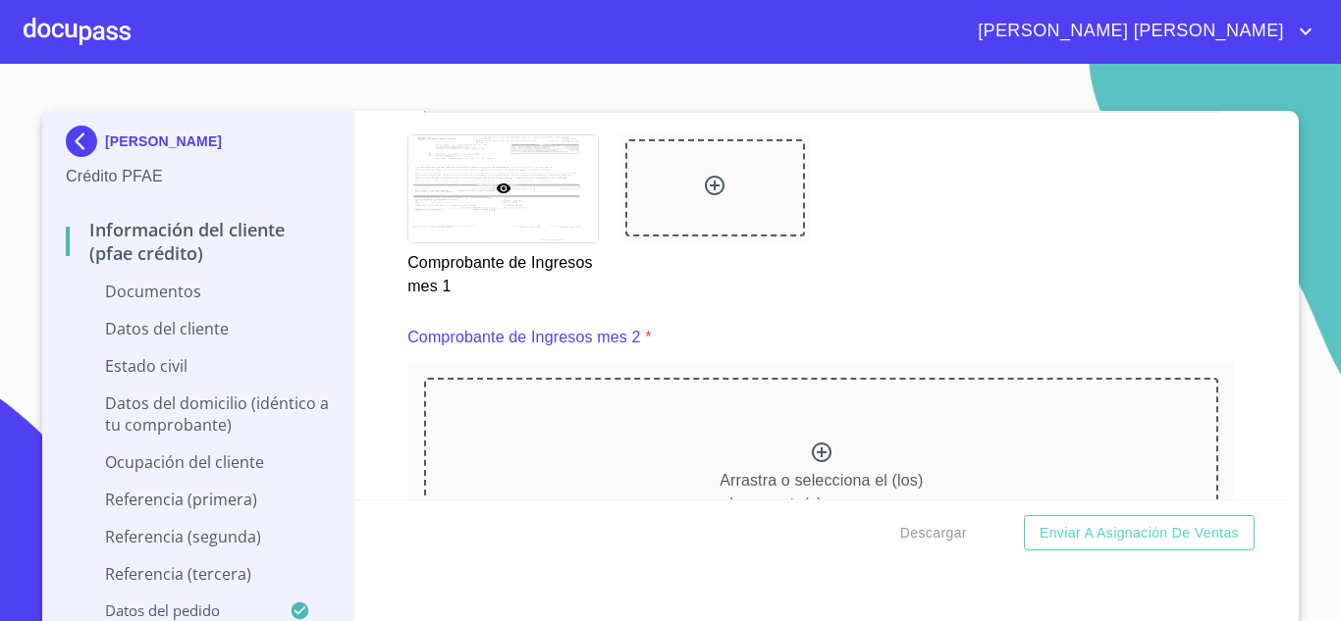
scroll to position [2642, 0]
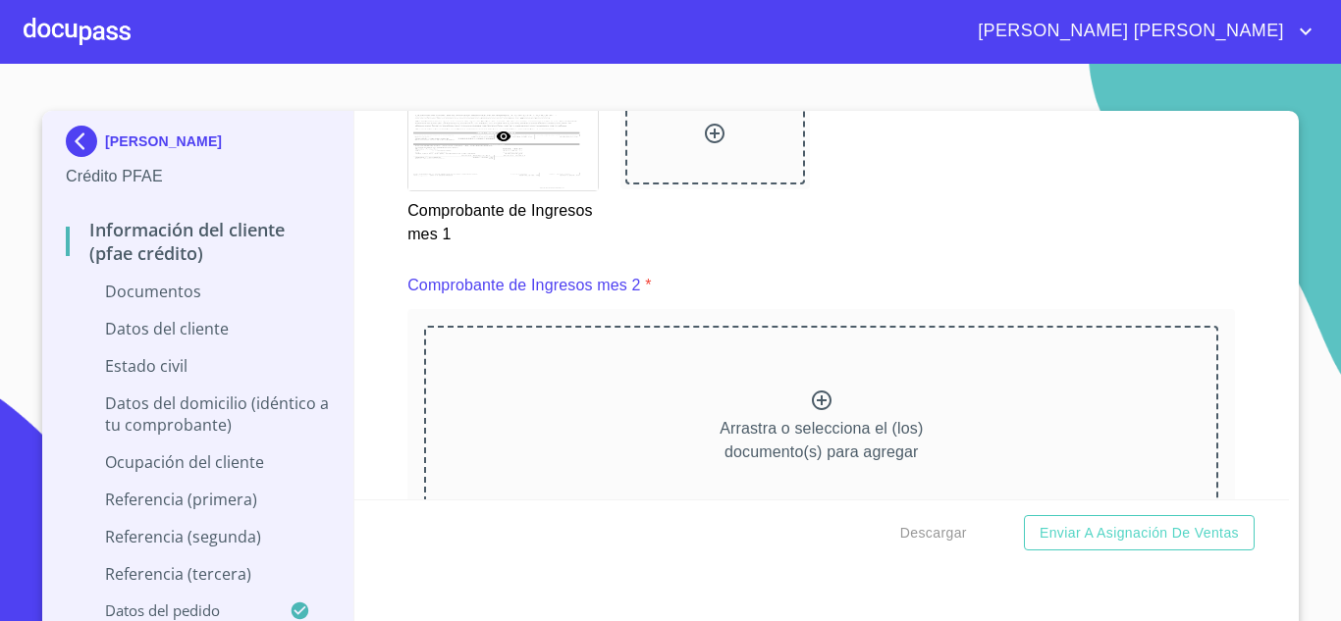
click at [812, 412] on icon at bounding box center [822, 401] width 24 height 24
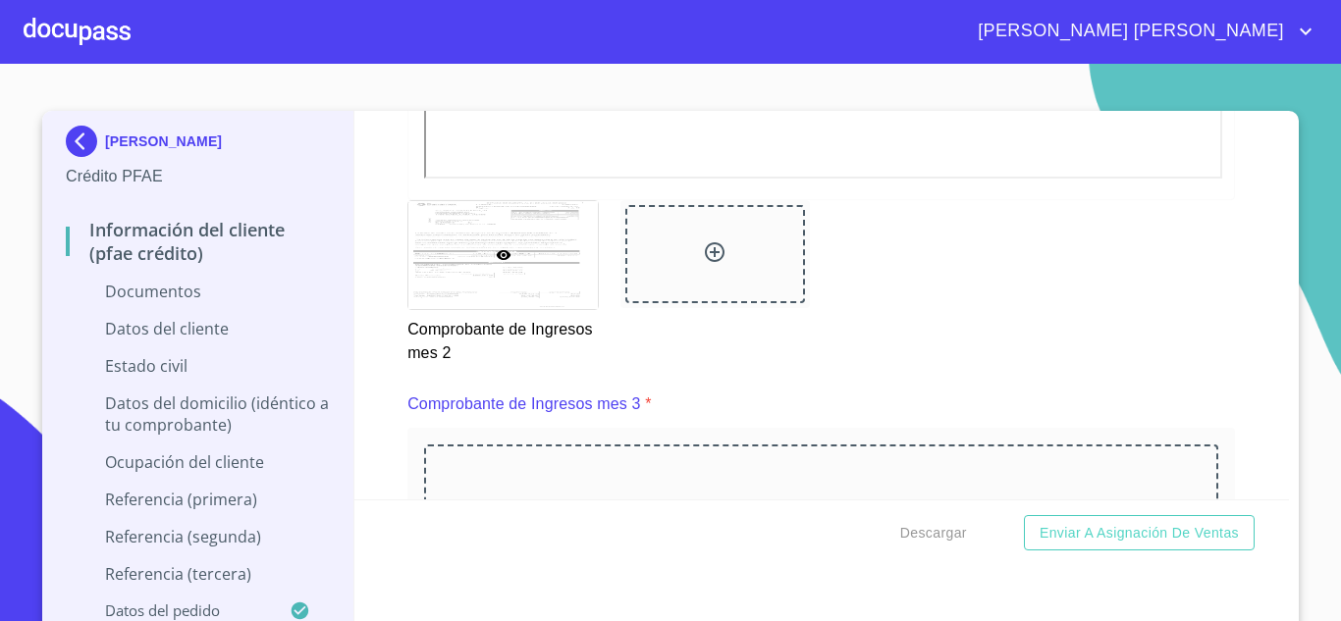
scroll to position [3620, 0]
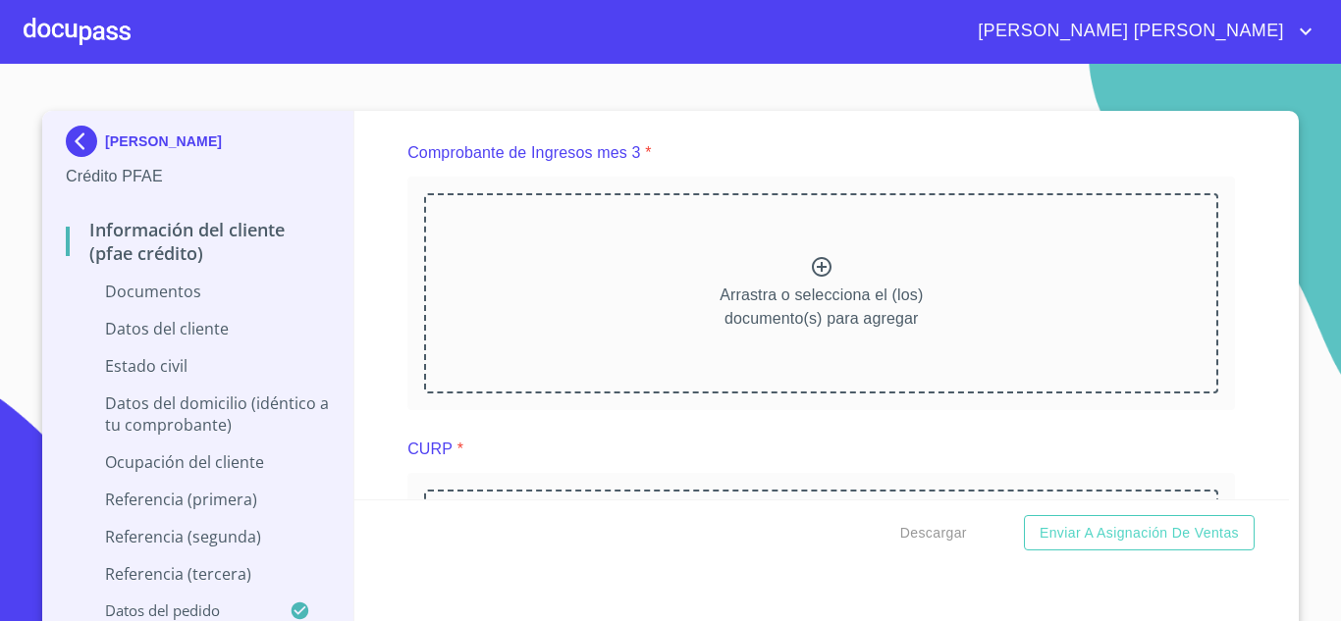
click at [812, 277] on icon at bounding box center [822, 267] width 20 height 20
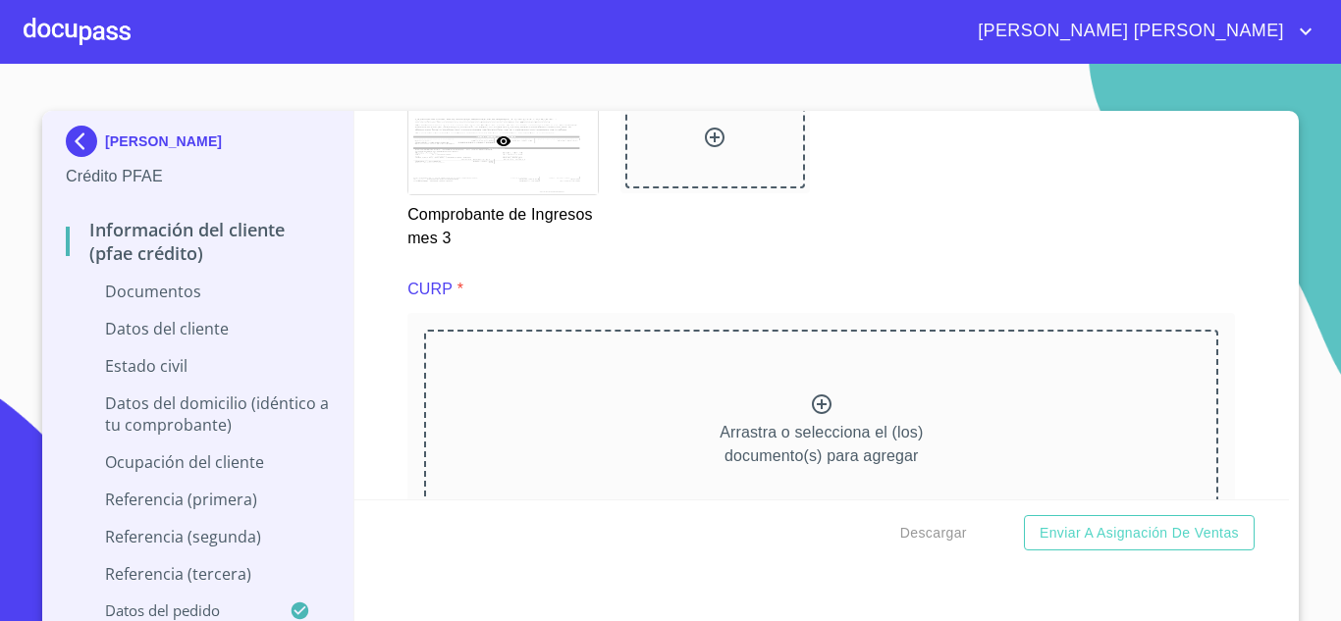
scroll to position [4389, 0]
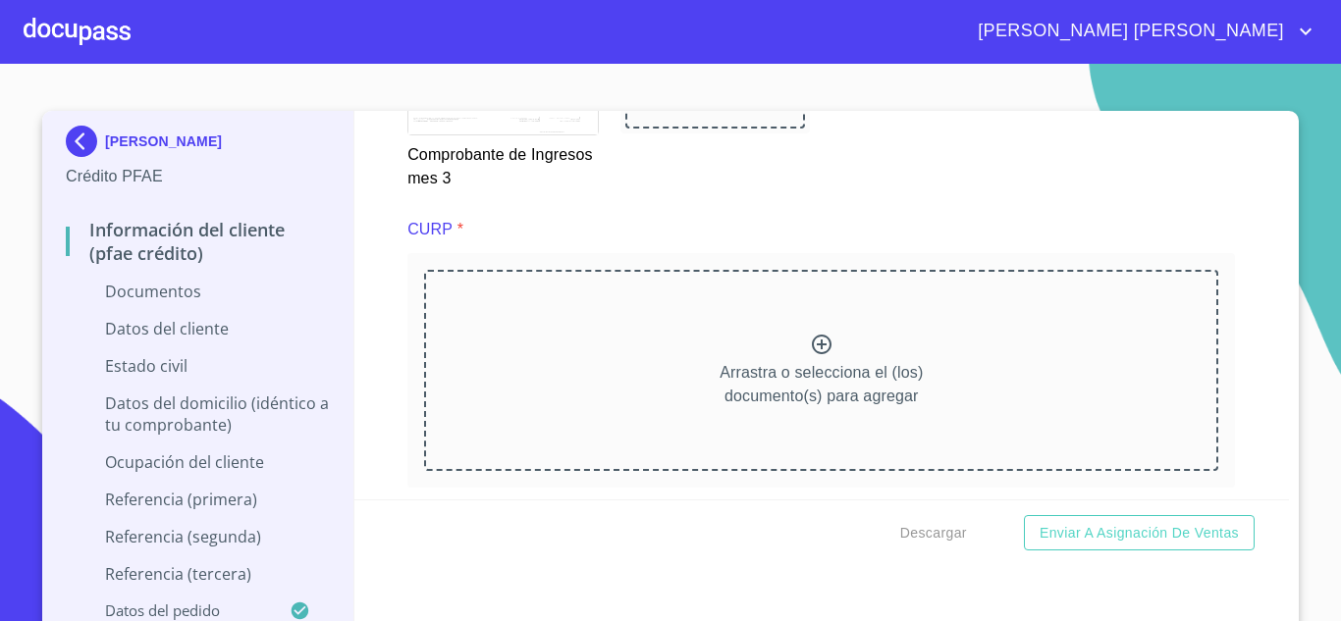
click at [812, 354] on icon at bounding box center [822, 345] width 20 height 20
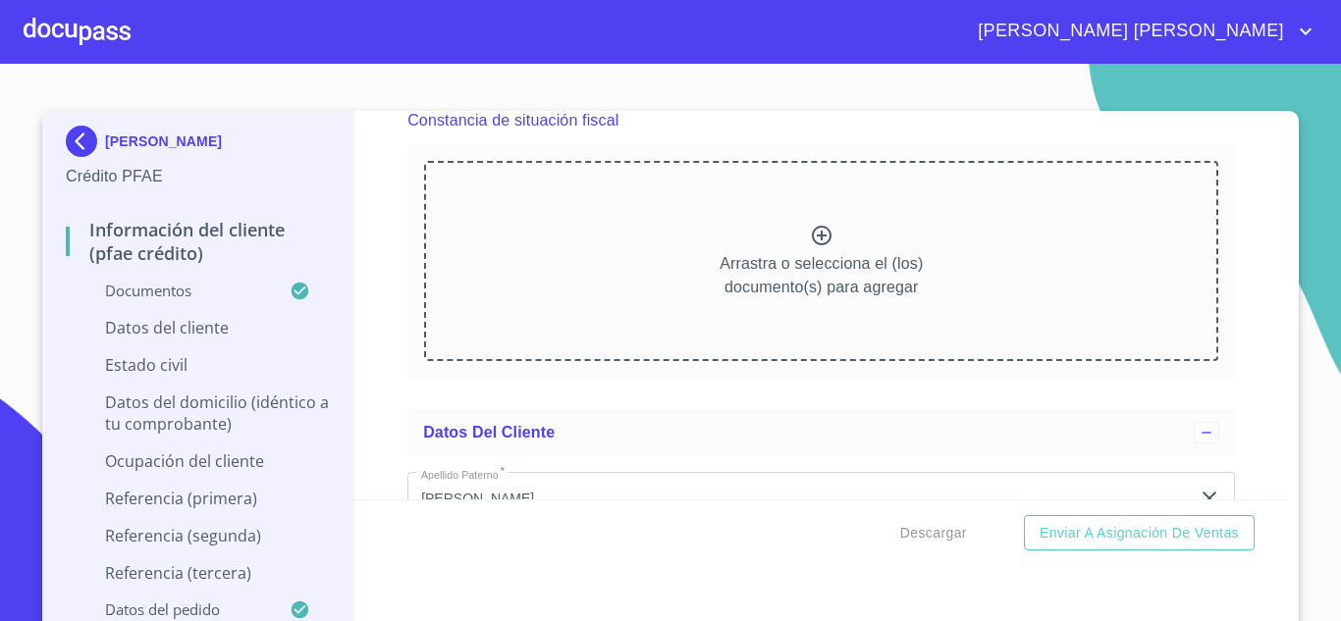
scroll to position [5383, 0]
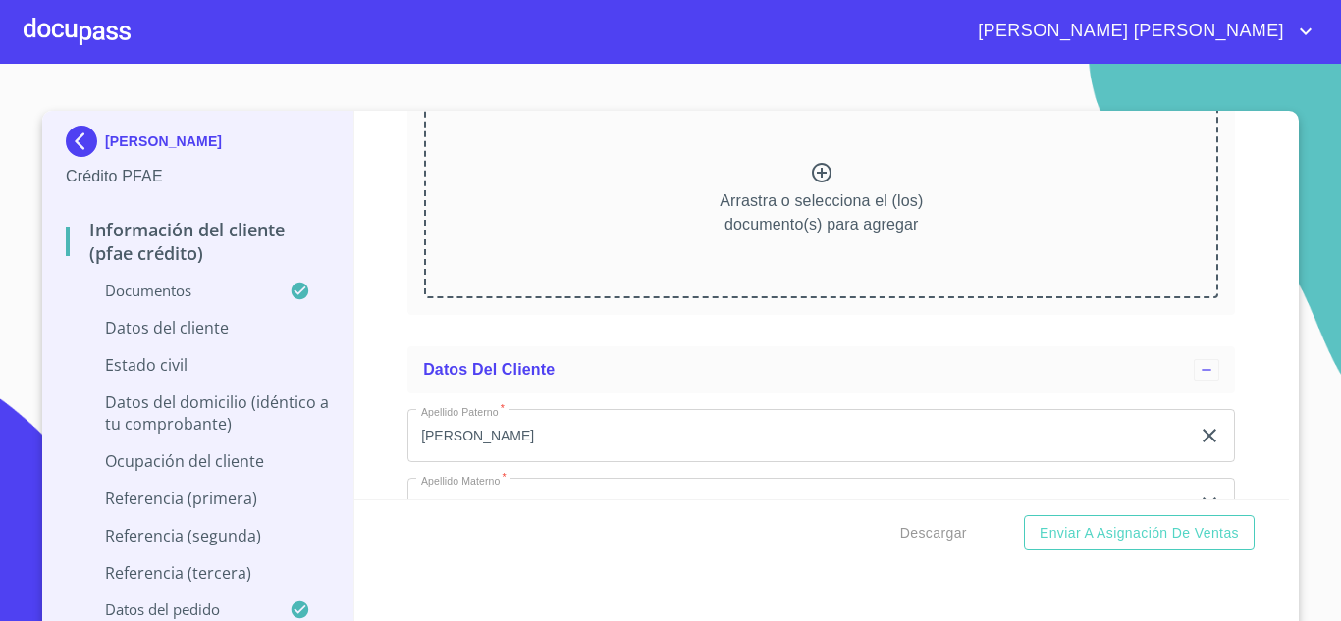
click at [810, 189] on div at bounding box center [822, 175] width 24 height 28
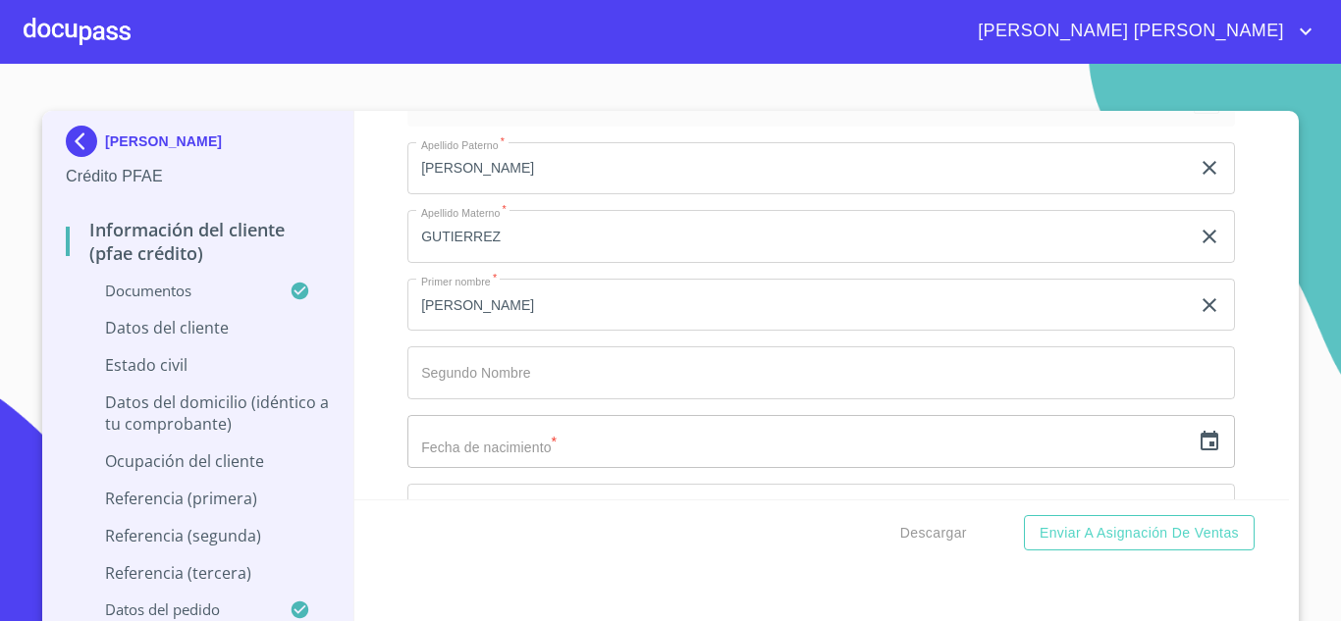
scroll to position [6266, 0]
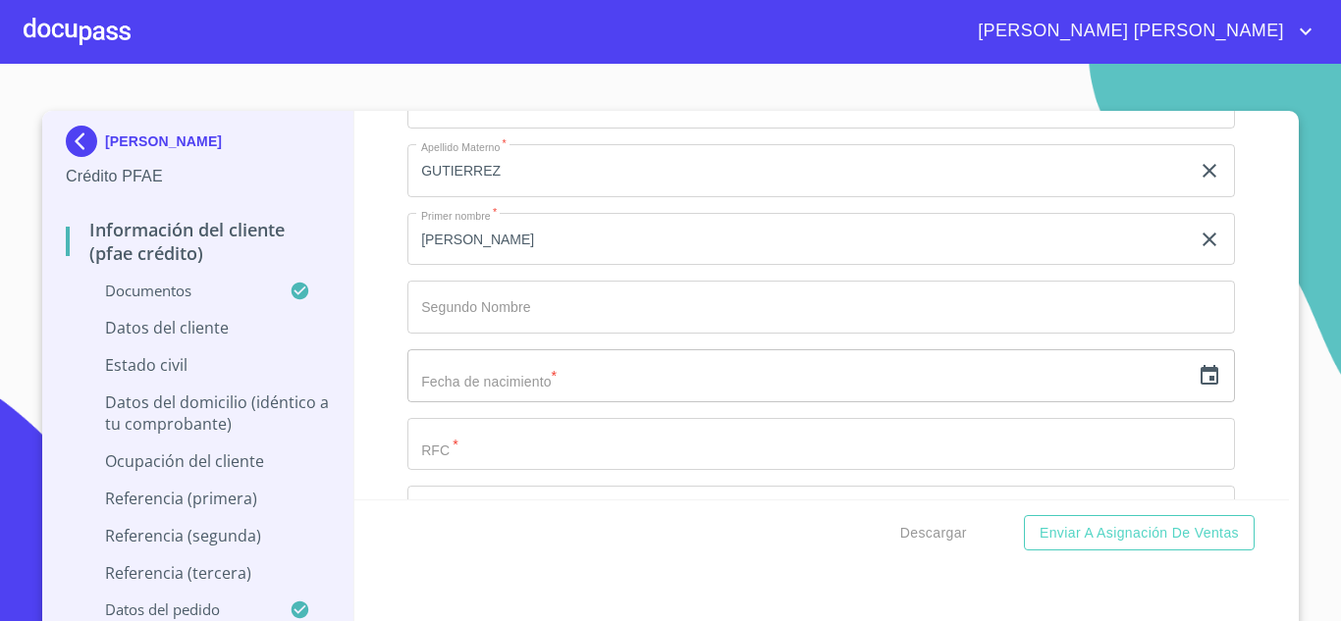
click at [1198, 388] on icon "button" at bounding box center [1210, 376] width 24 height 24
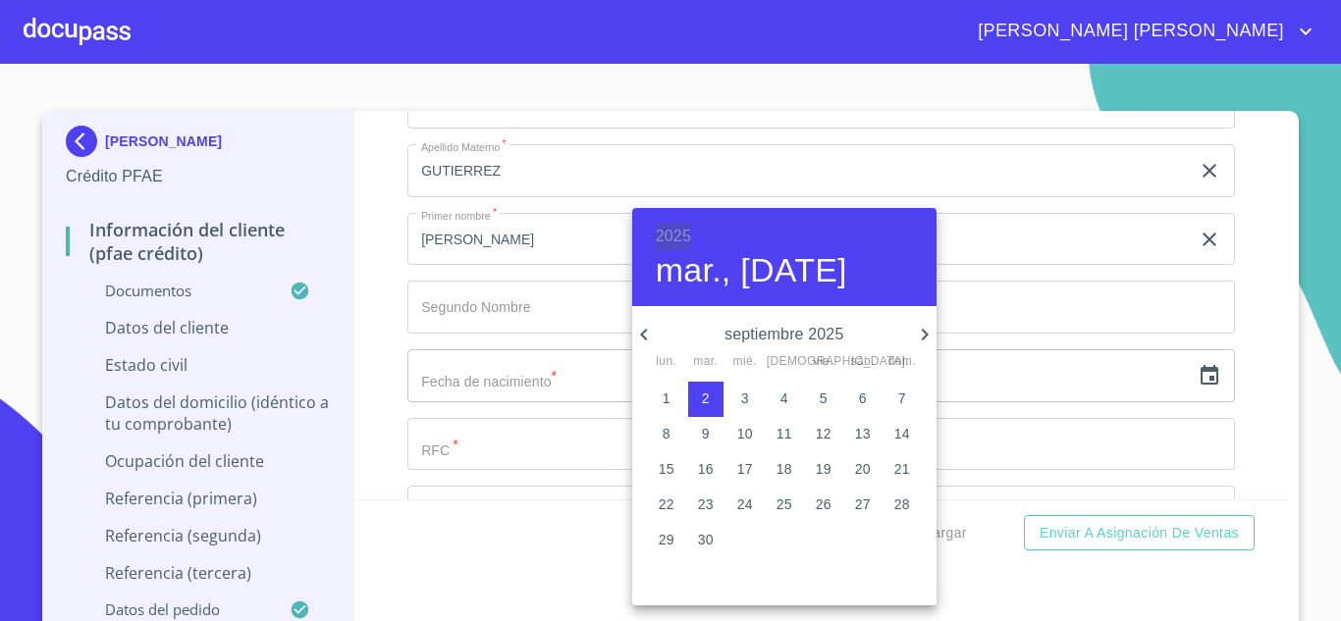
click at [676, 230] on h6 "2025" at bounding box center [673, 236] width 35 height 27
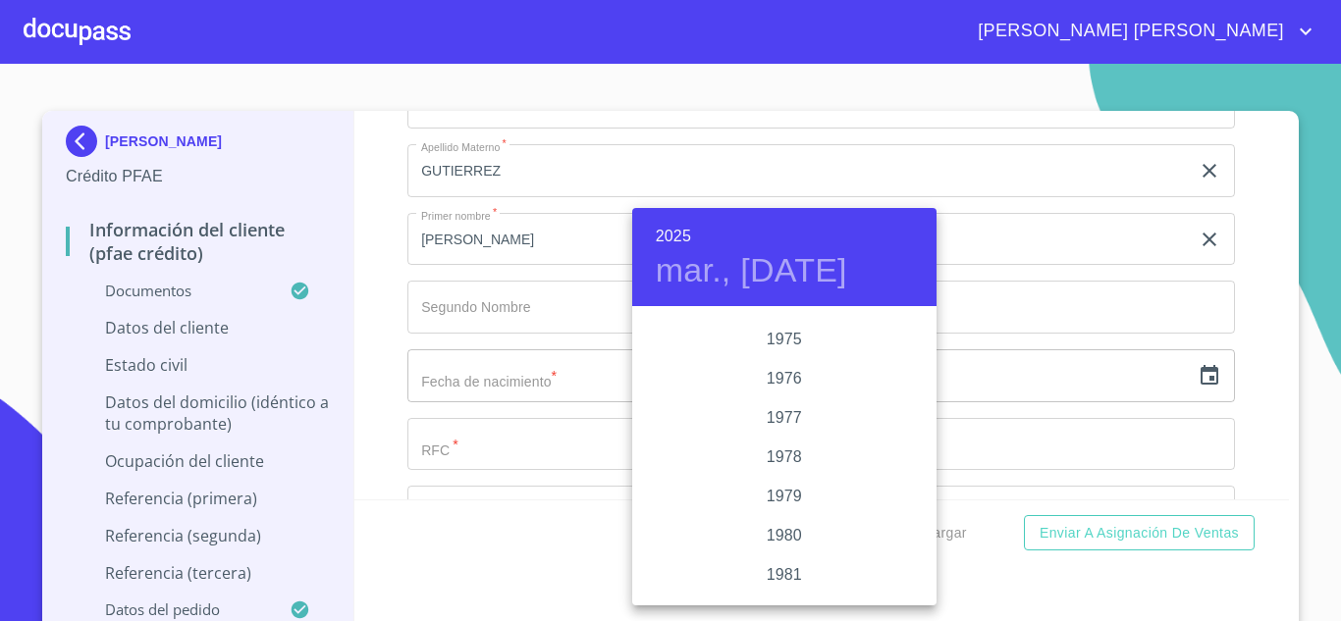
scroll to position [1944, 0]
click at [788, 381] on div "1976" at bounding box center [784, 387] width 304 height 39
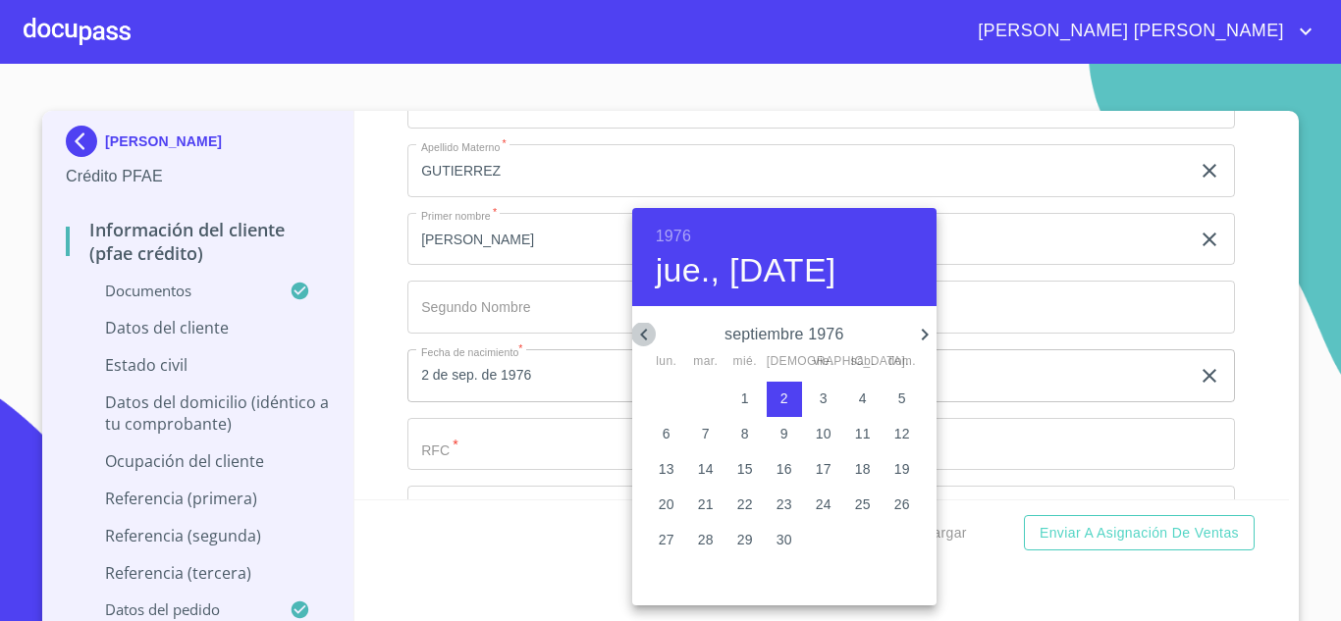
click at [649, 334] on icon "button" at bounding box center [644, 335] width 24 height 24
click at [666, 509] on p "21" at bounding box center [667, 505] width 16 height 20
type input "21 de jun. de 1976"
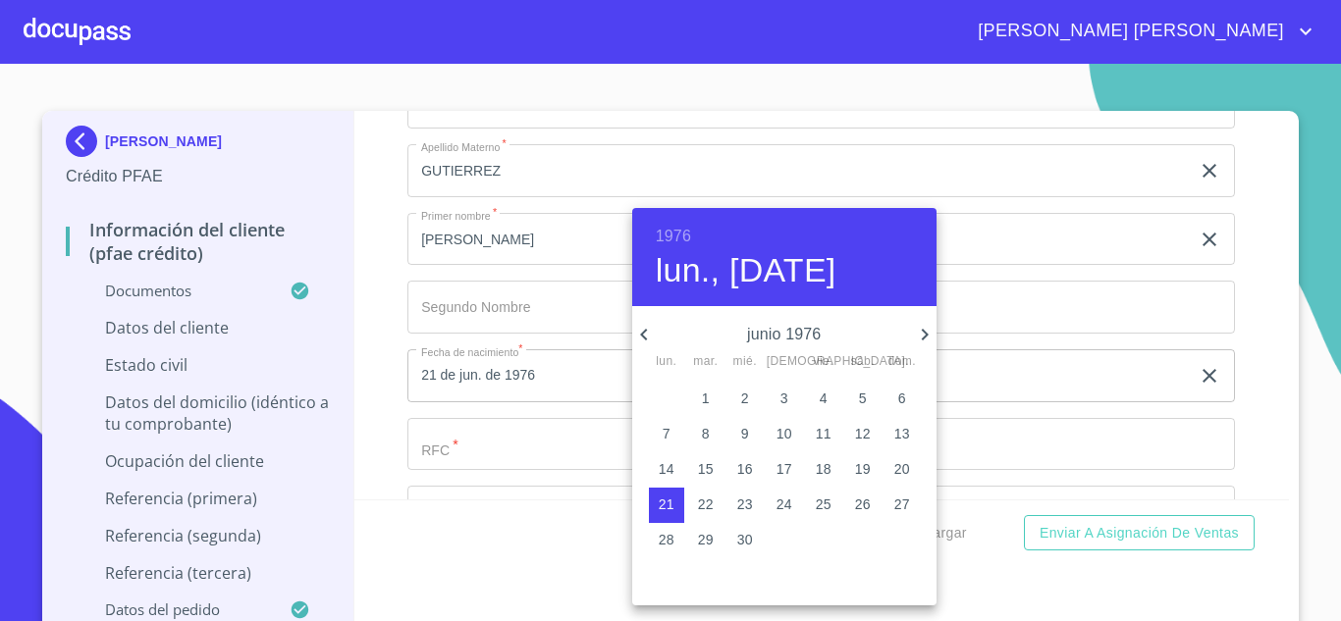
click at [480, 466] on div at bounding box center [670, 310] width 1341 height 621
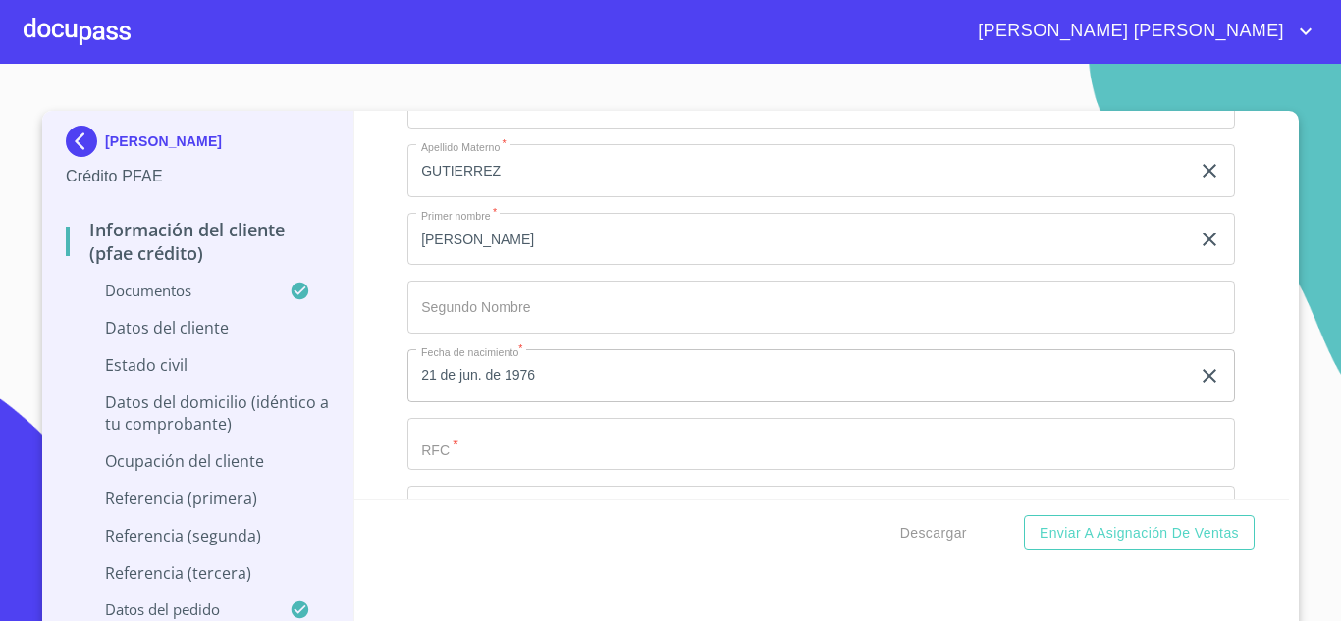
click at [480, 130] on input "Documento de identificación.   *" at bounding box center [798, 103] width 782 height 53
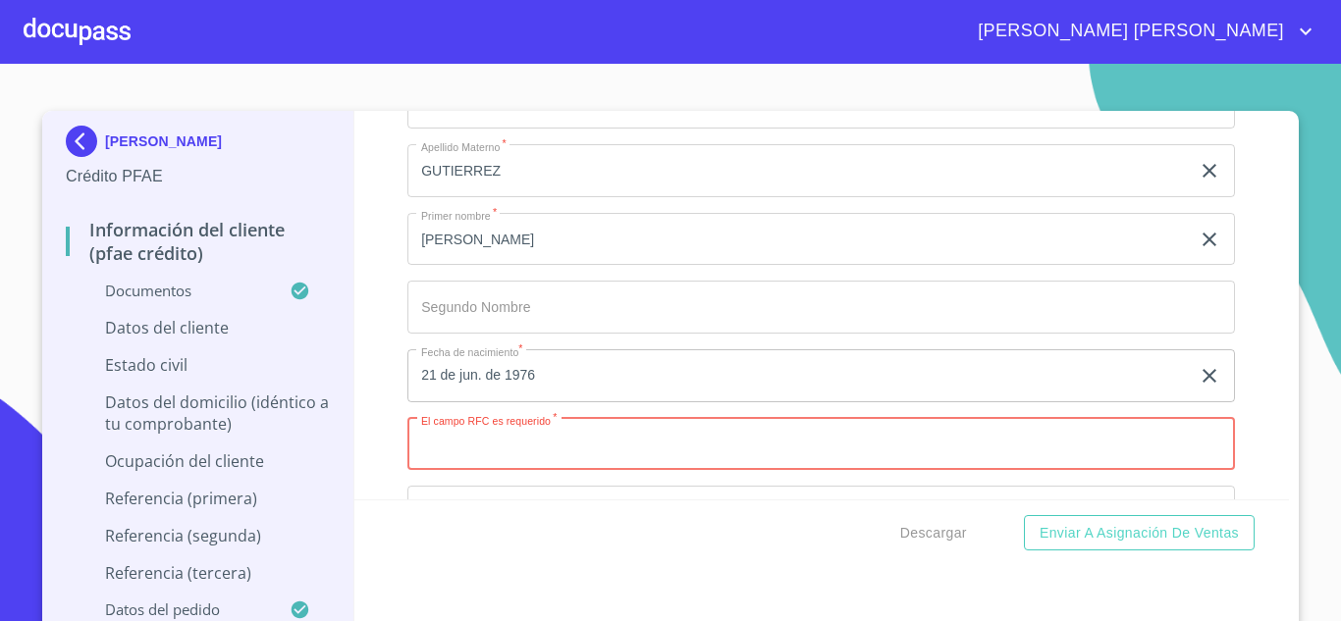
click at [475, 471] on input "Documento de identificación.   *" at bounding box center [821, 444] width 828 height 53
paste input "BEGT760621MGTCTR05"
click at [448, 465] on input "BEGT760621MGTCTR05" at bounding box center [798, 444] width 782 height 53
click at [597, 464] on input "BEGT760621MGTCTR05" at bounding box center [798, 444] width 782 height 53
type input "BEGT760621P59"
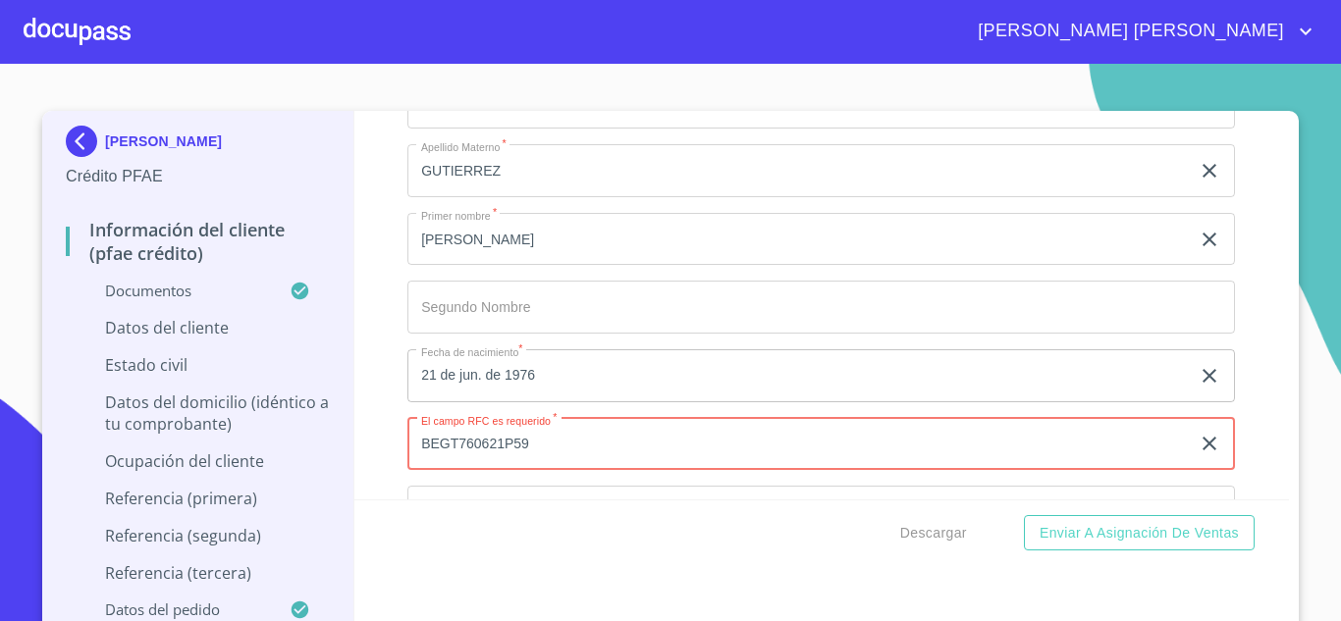
scroll to position [6496, 0]
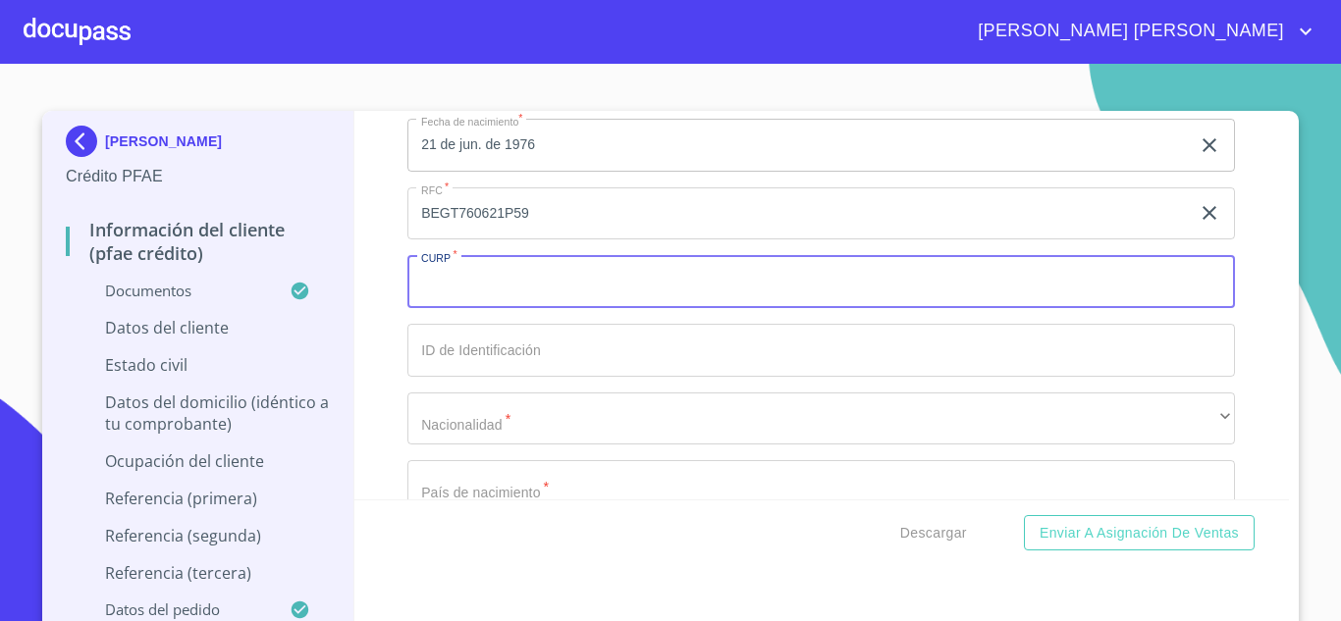
paste input "BEGT760621MGTCTR05"
click at [437, 304] on input "BEGT760621MGTCTR05" at bounding box center [798, 281] width 782 height 53
type input "BEGT760621MGTCTR05"
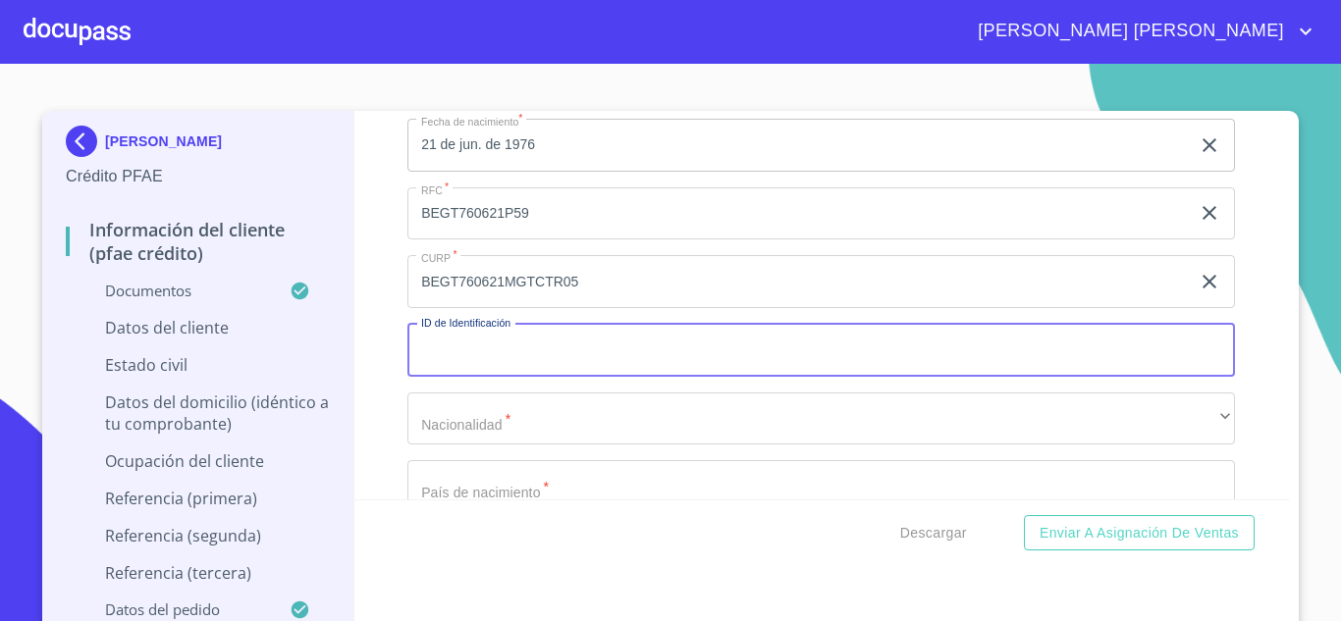
click at [538, 377] on input "Documento de identificación.   *" at bounding box center [821, 350] width 828 height 53
type input "2399218374"
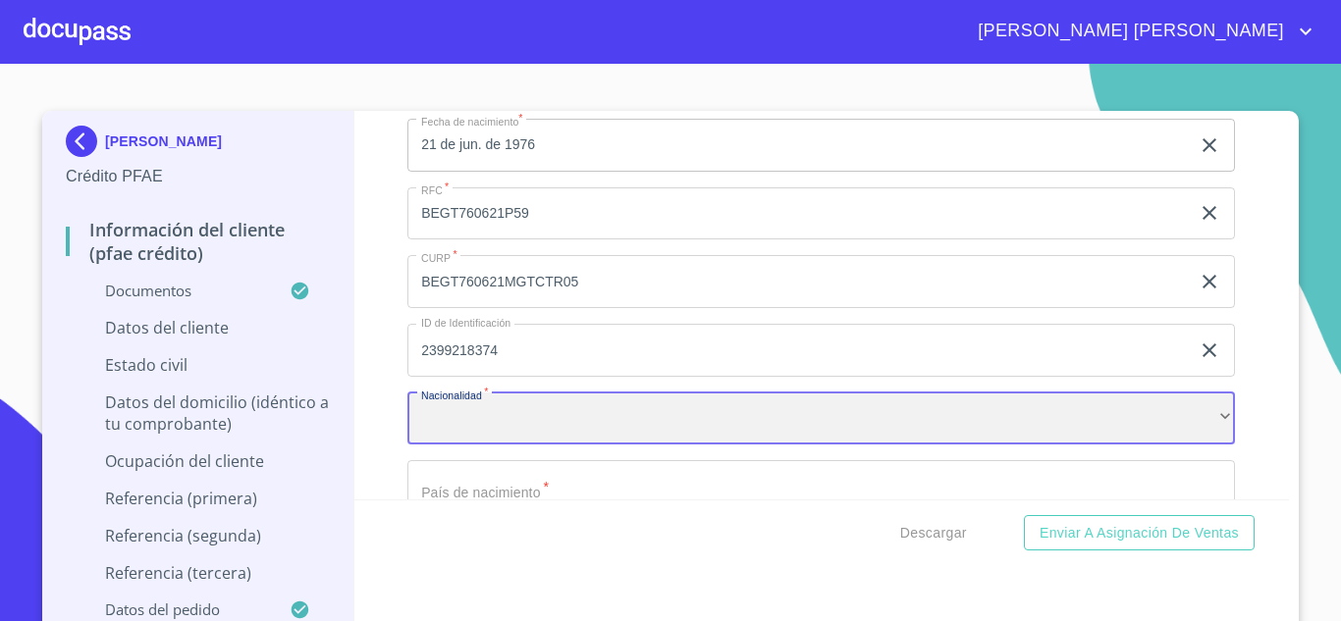
click at [513, 445] on div "​" at bounding box center [821, 419] width 828 height 53
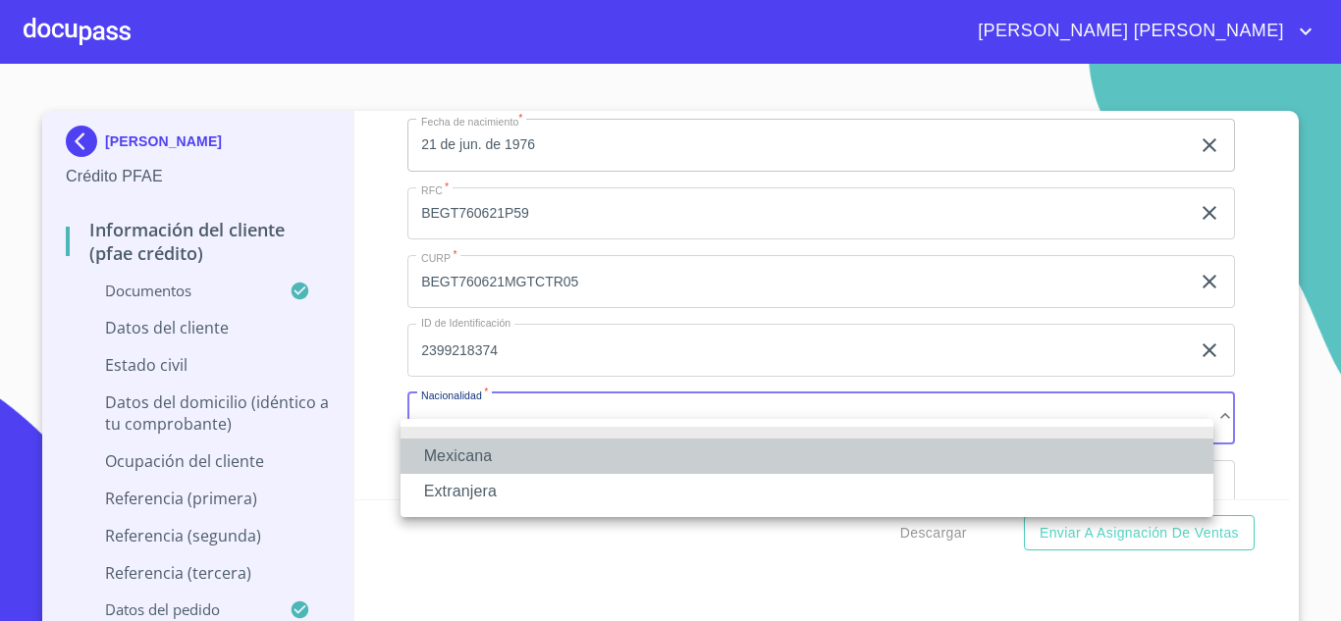
click at [541, 454] on li "Mexicana" at bounding box center [807, 456] width 813 height 35
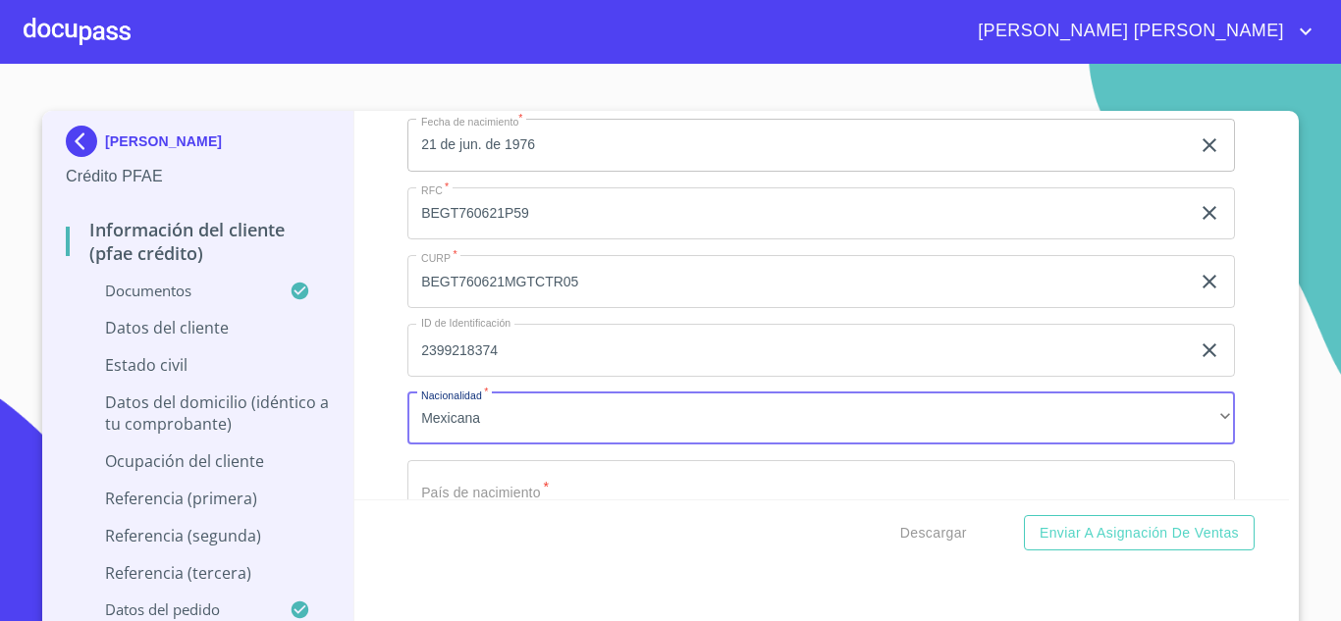
scroll to position [6534, 0]
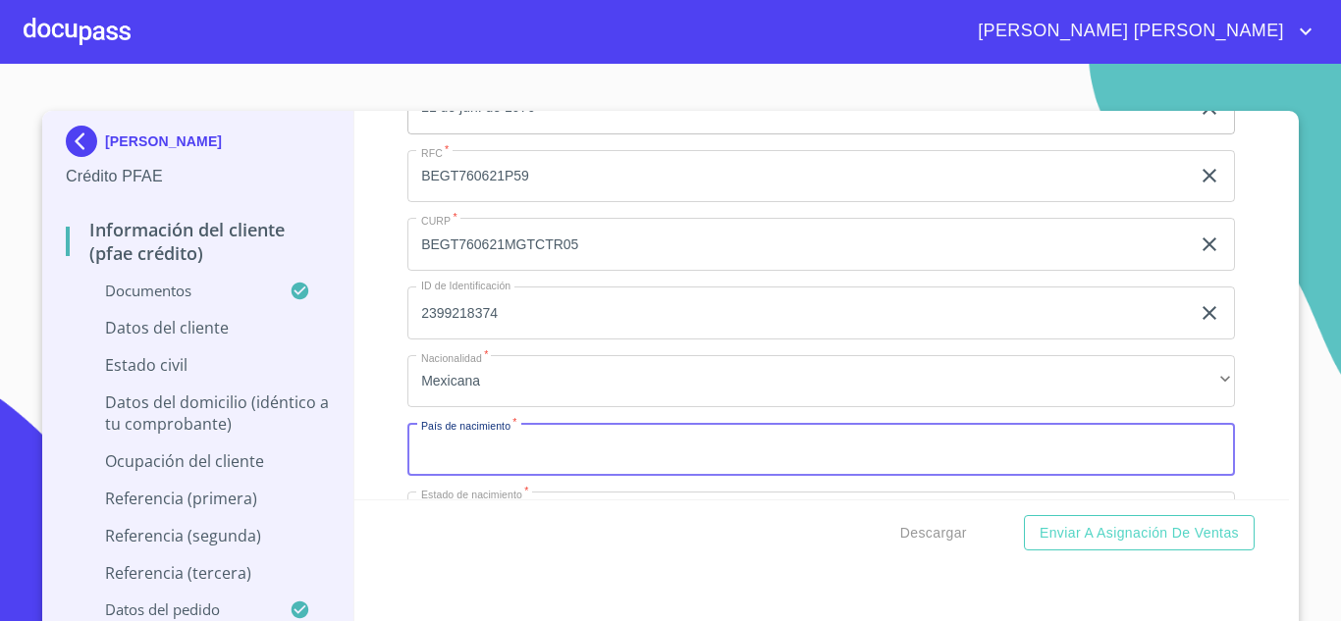
click at [489, 468] on input "Documento de identificación.   *" at bounding box center [821, 449] width 828 height 53
type input "[GEOGRAPHIC_DATA]"
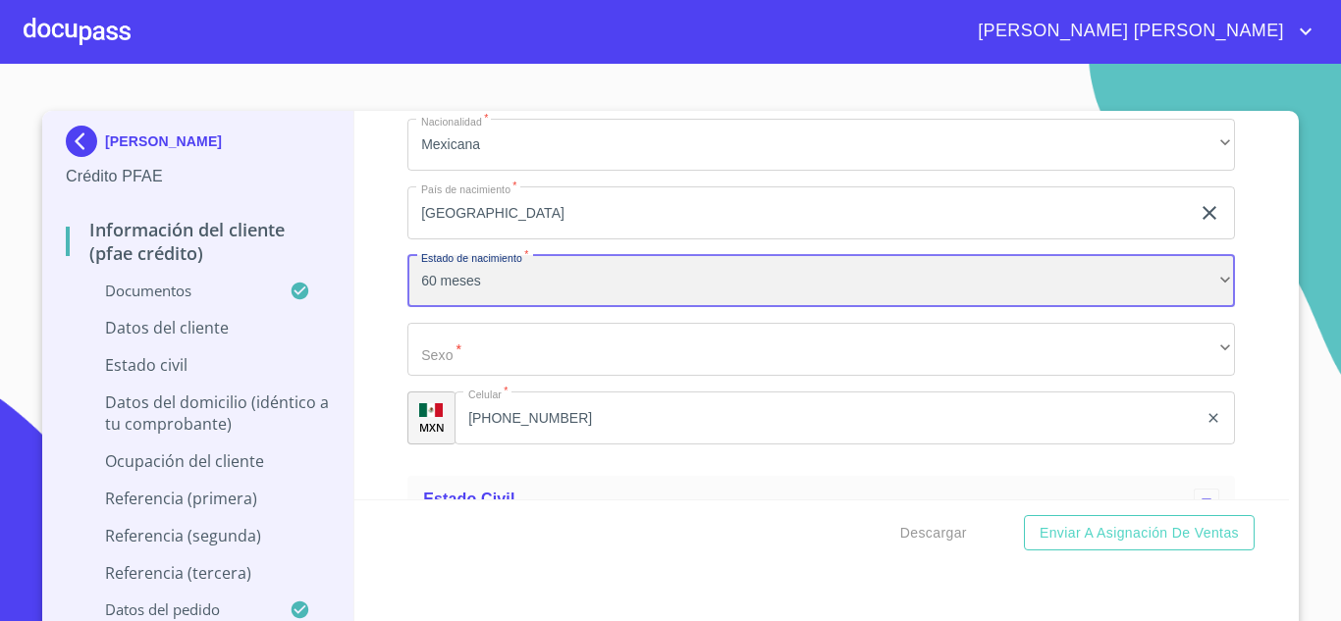
click at [467, 308] on div "60 meses" at bounding box center [821, 281] width 828 height 53
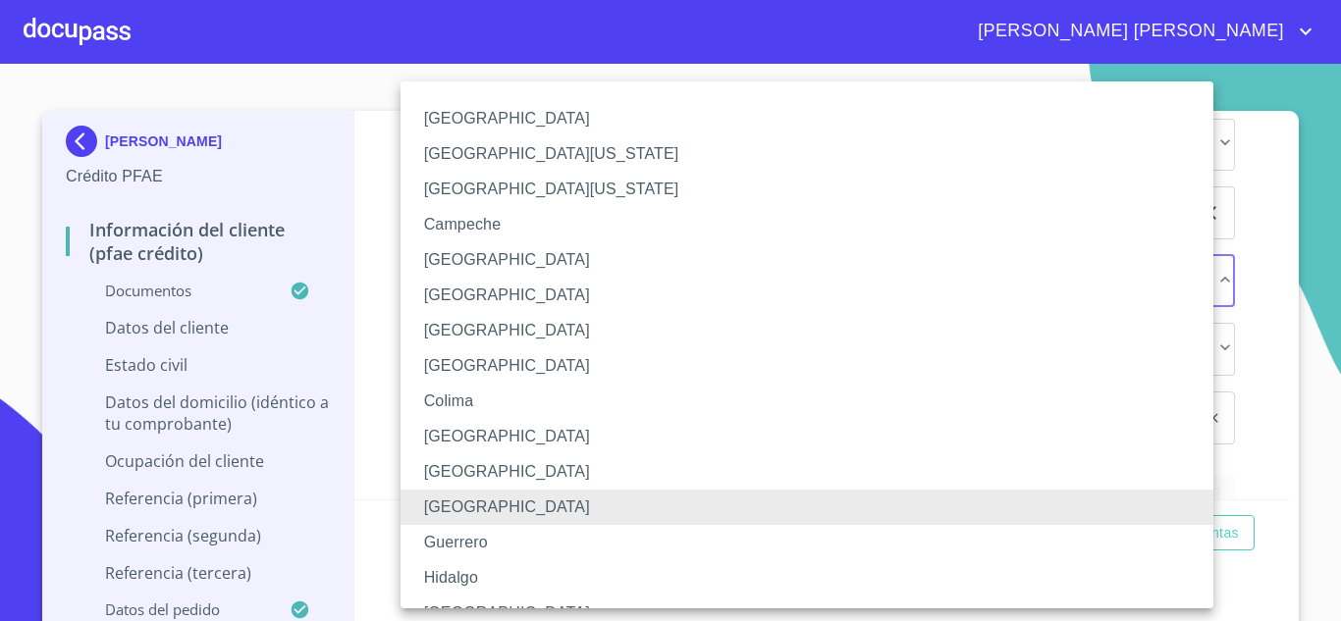
scroll to position [375, 0]
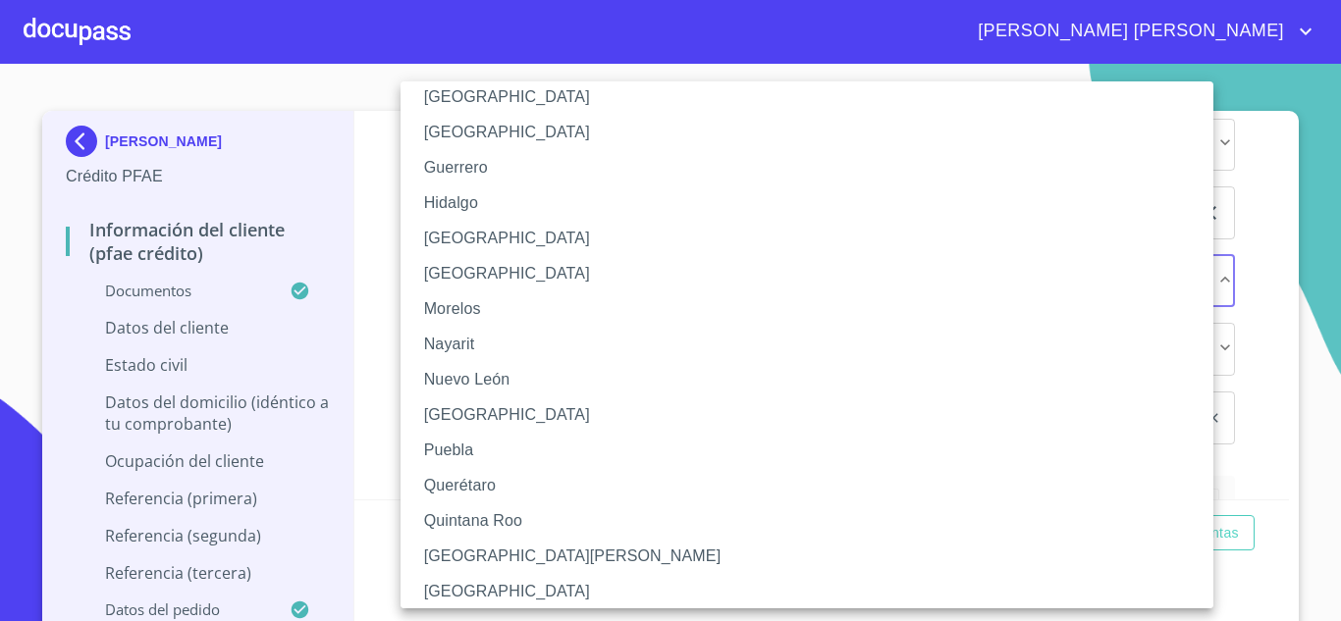
click at [494, 122] on li "[GEOGRAPHIC_DATA]" at bounding box center [815, 132] width 828 height 35
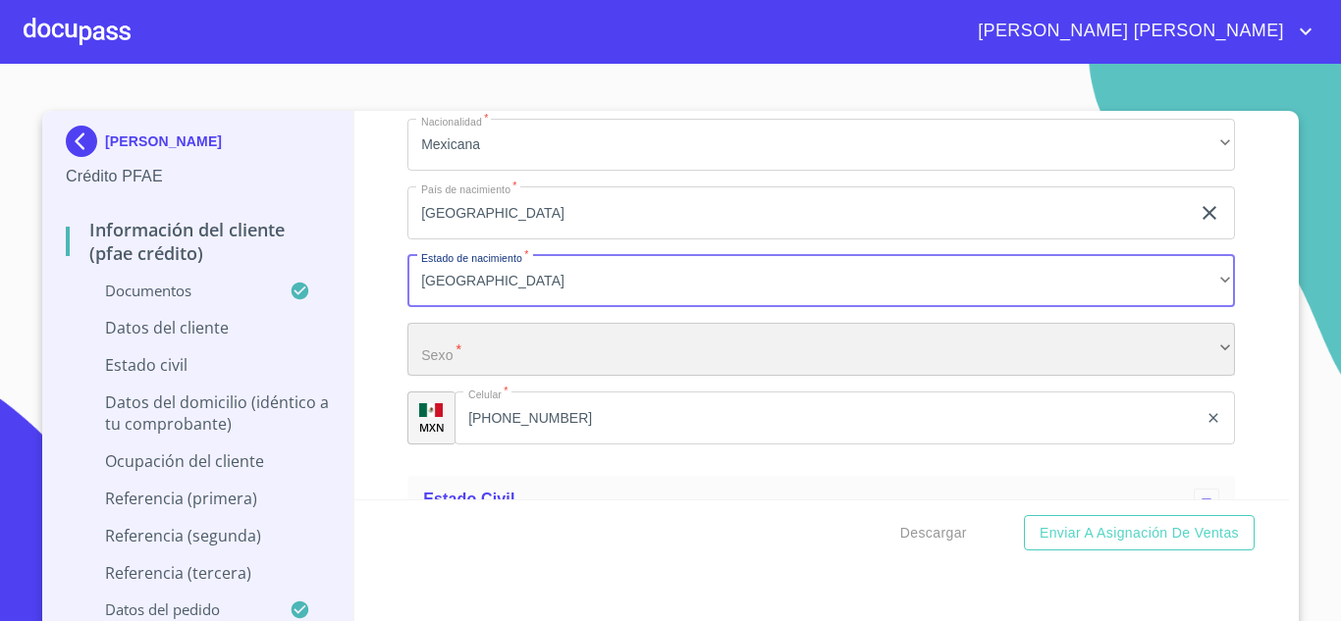
click at [473, 376] on div "​" at bounding box center [821, 349] width 828 height 53
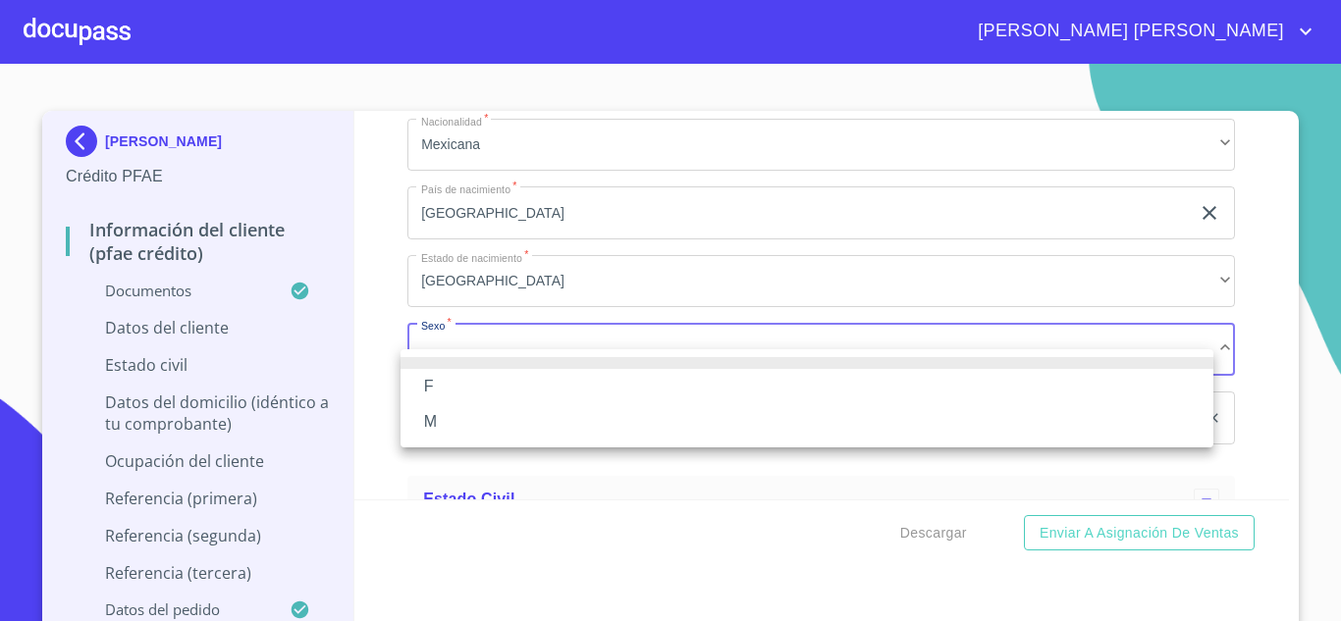
click at [464, 380] on li "F" at bounding box center [807, 386] width 813 height 35
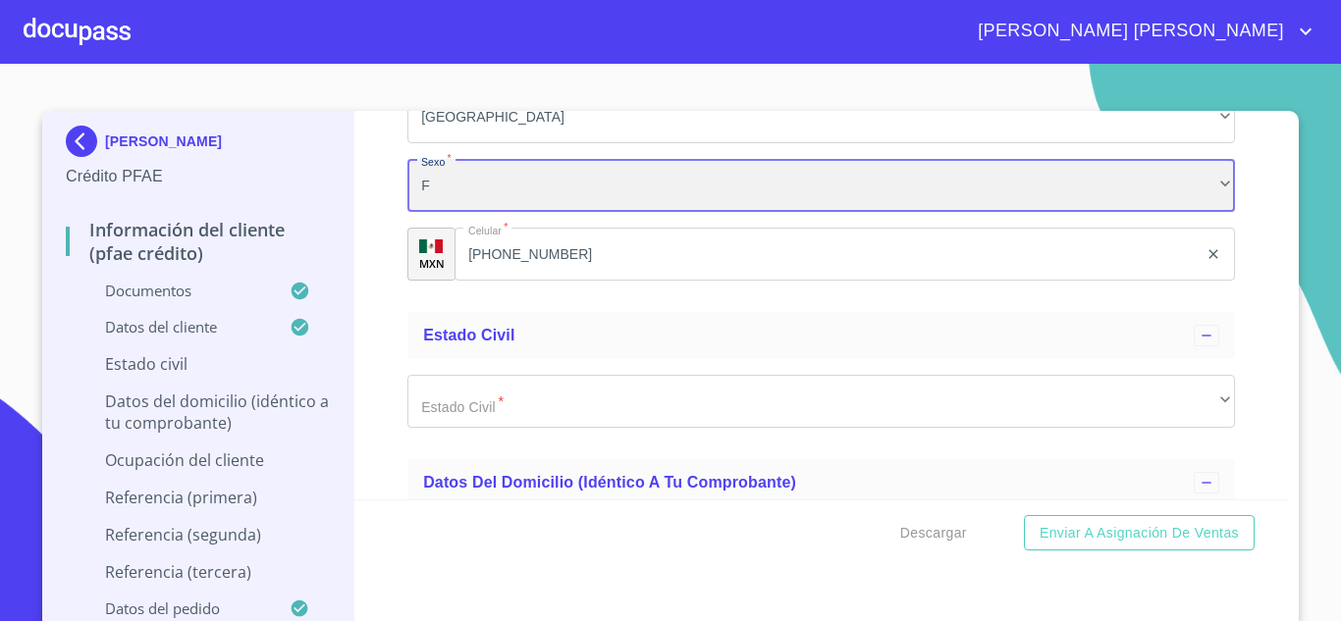
scroll to position [7066, 0]
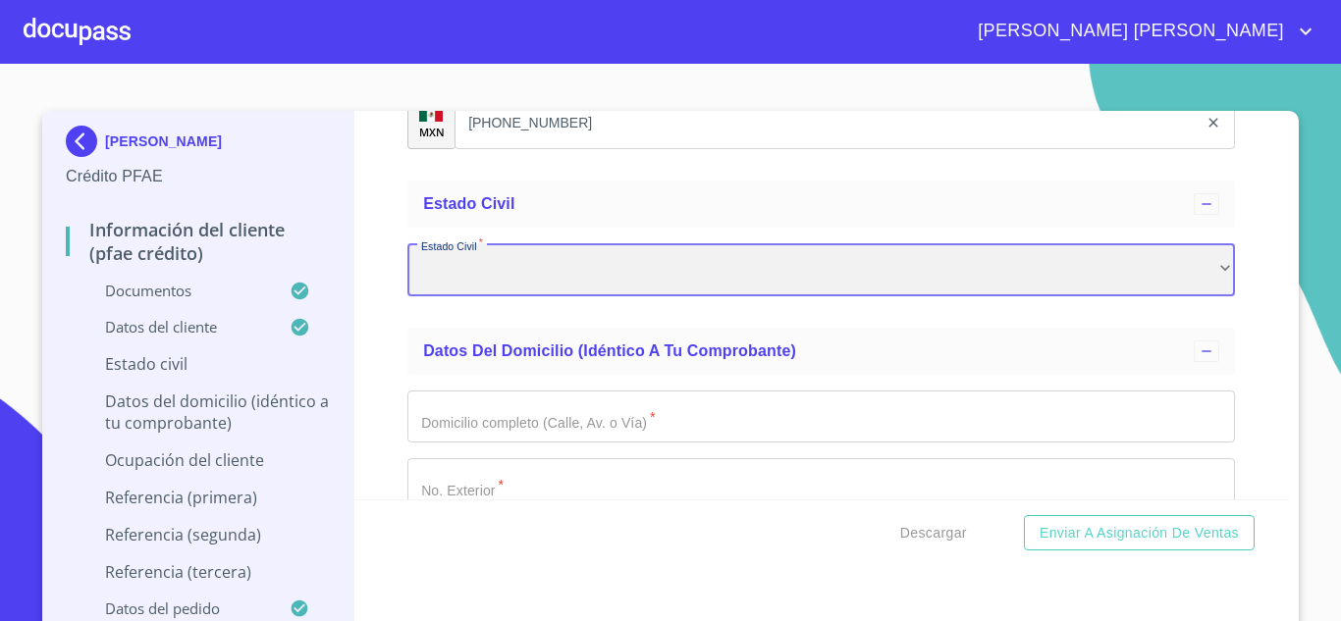
click at [508, 296] on div "​" at bounding box center [821, 269] width 828 height 53
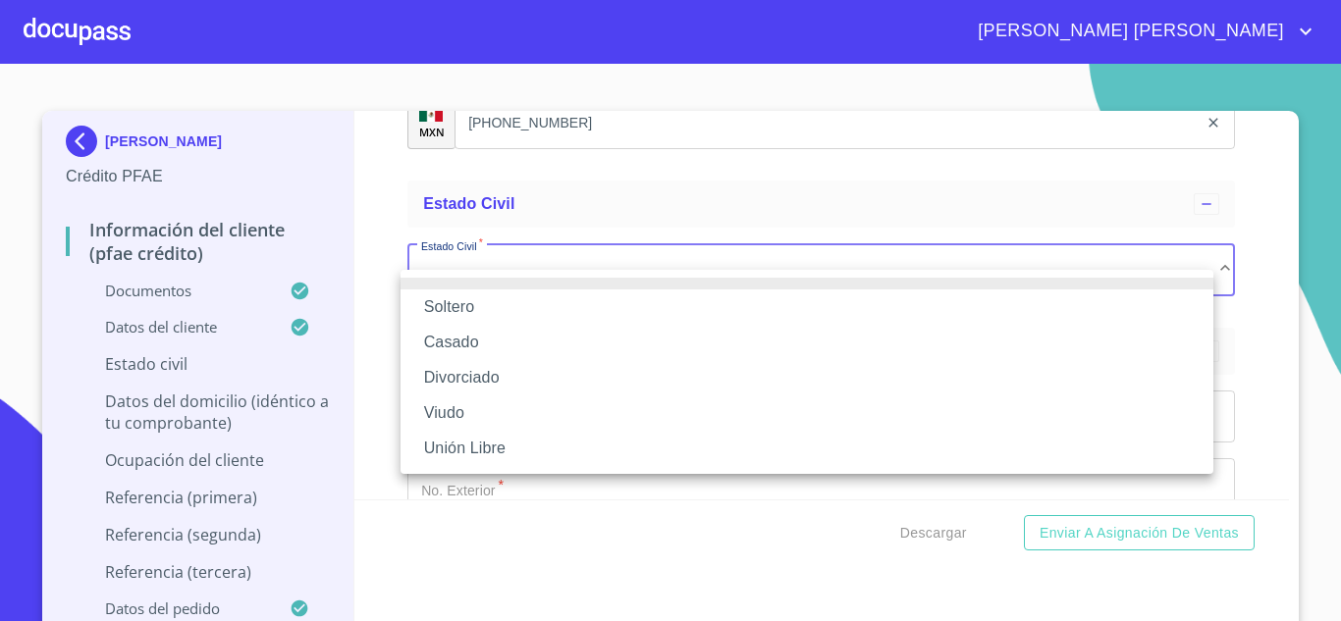
click at [471, 452] on li "Unión Libre" at bounding box center [807, 448] width 813 height 35
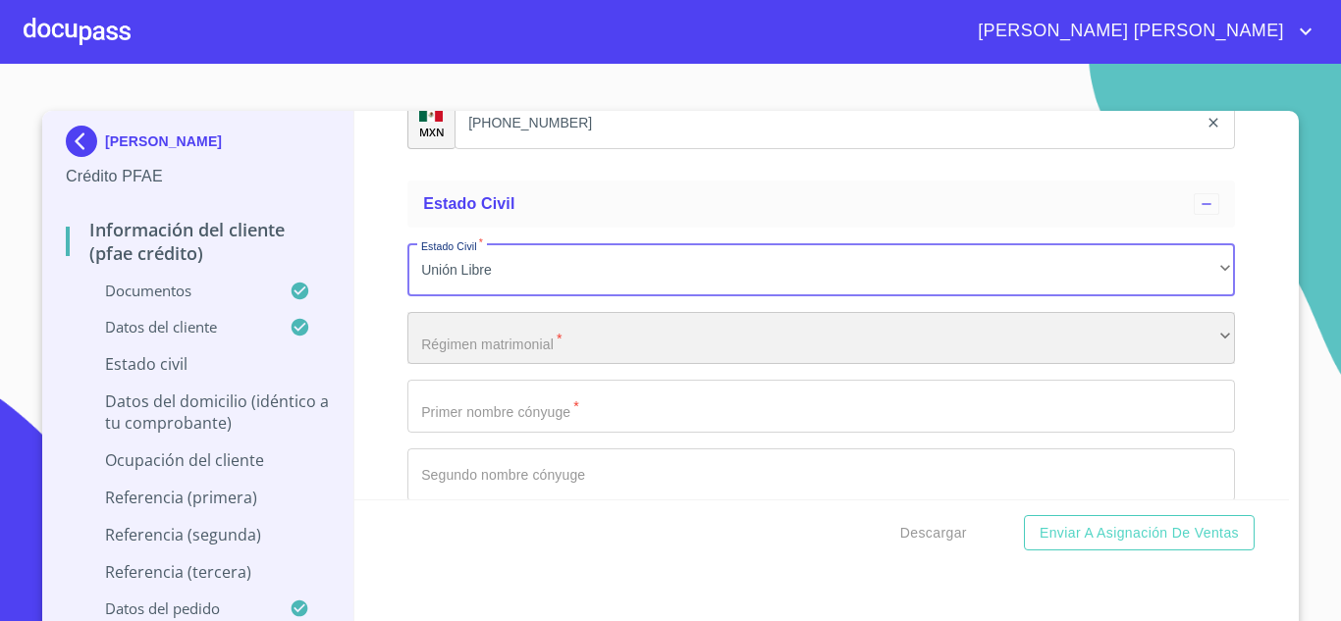
click at [478, 365] on div "​" at bounding box center [821, 338] width 828 height 53
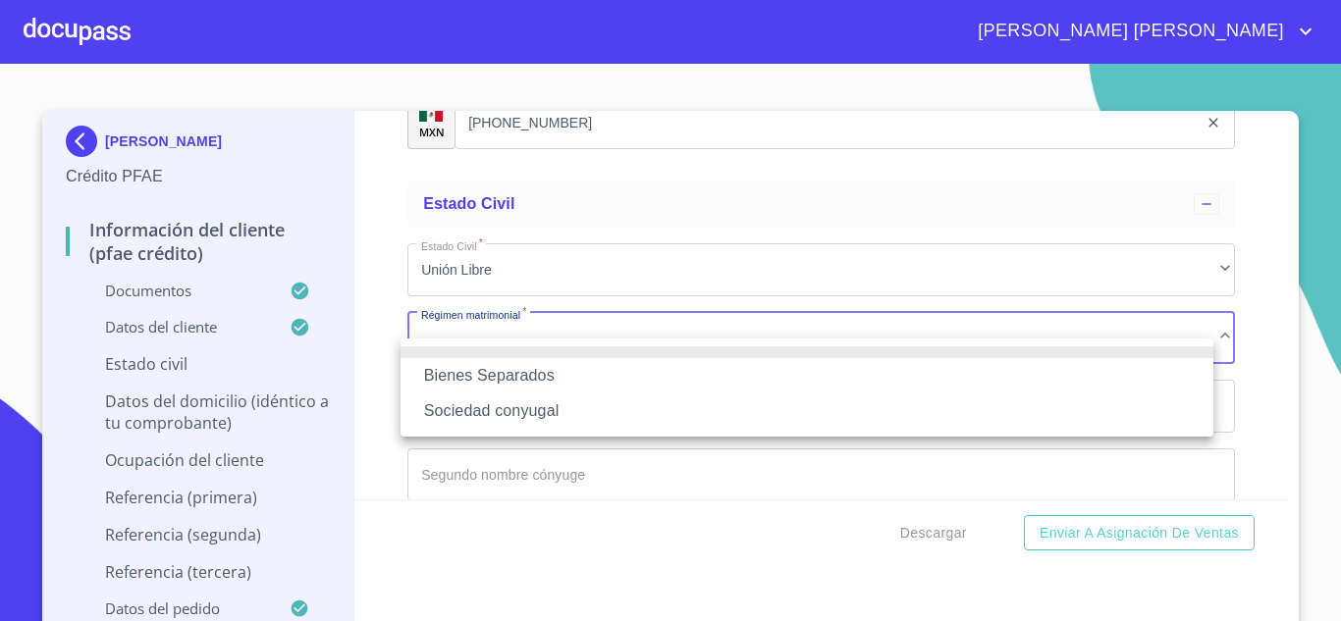
click at [531, 407] on li "Sociedad conyugal" at bounding box center [807, 411] width 813 height 35
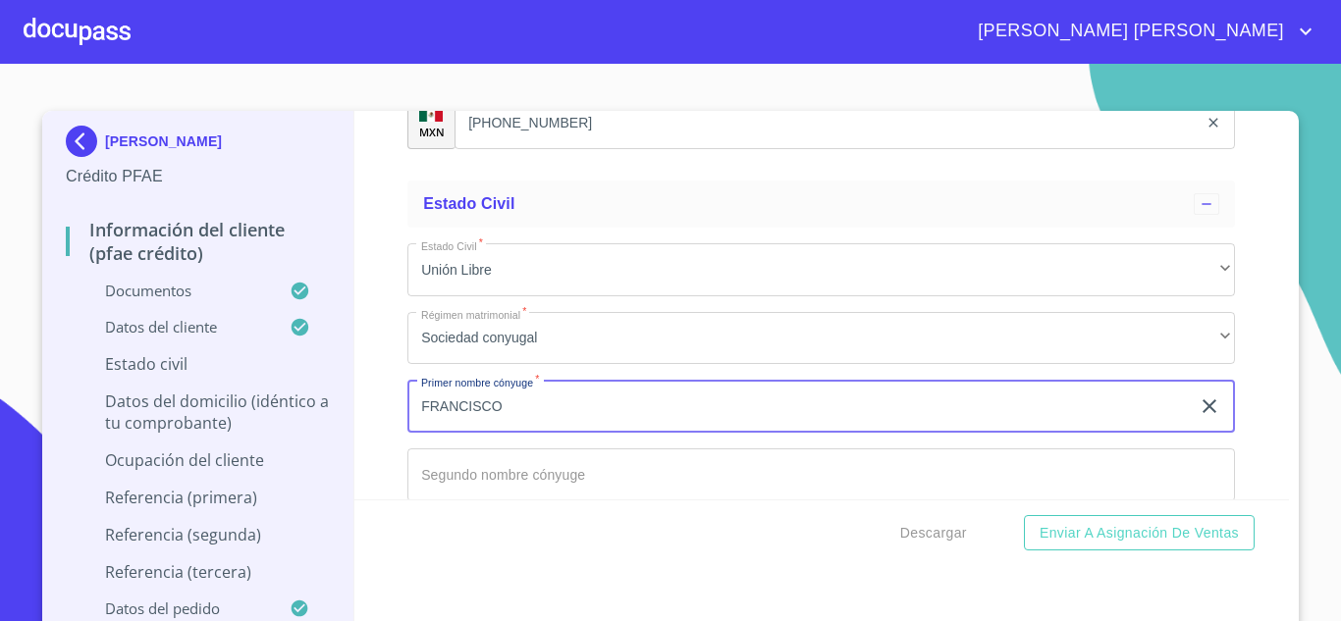
type input "FRANCISCO"
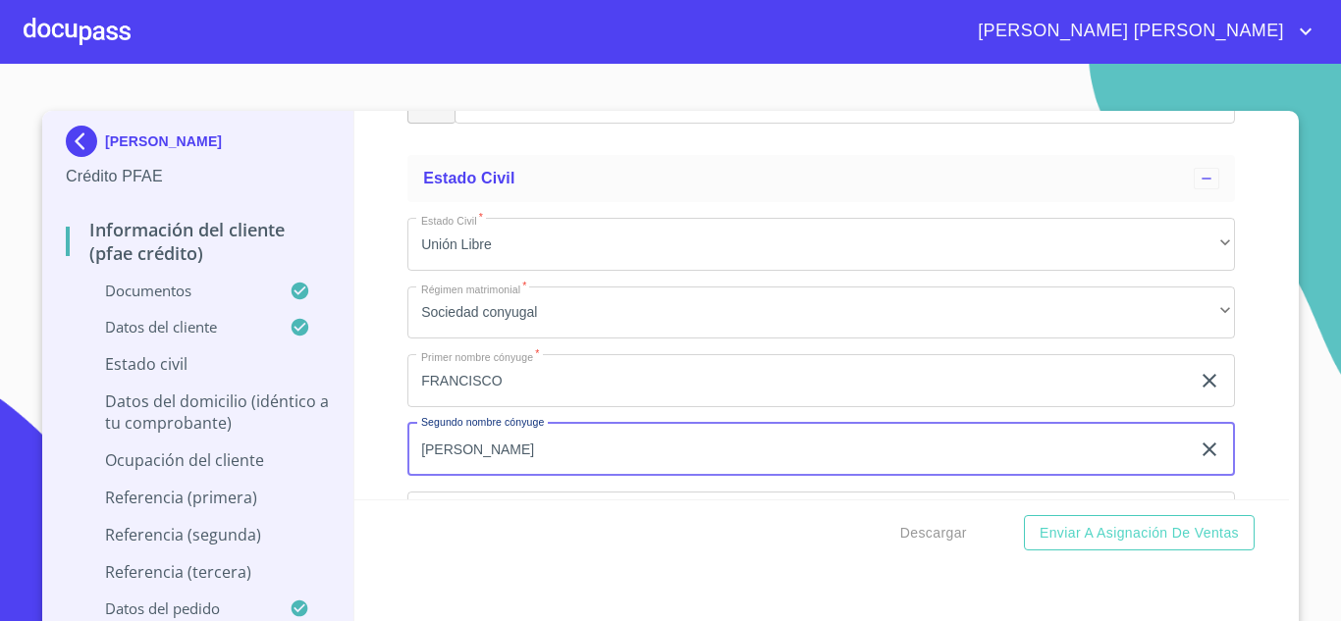
type input "[PERSON_NAME]"
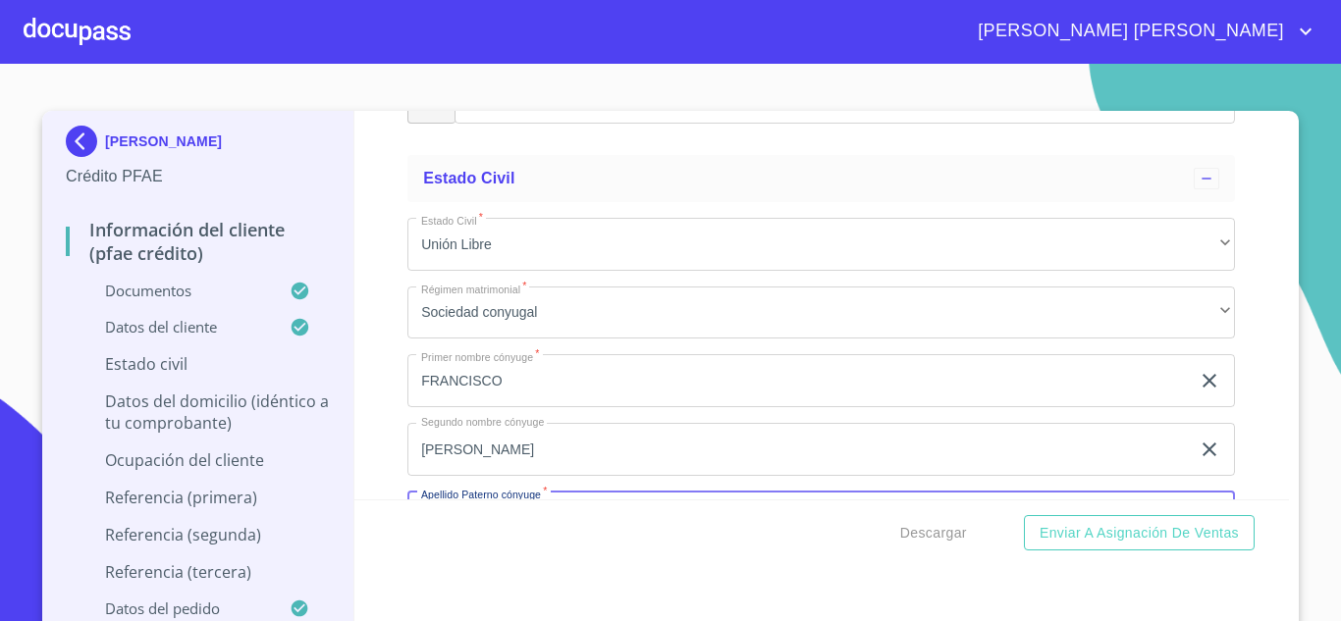
scroll to position [7328, 0]
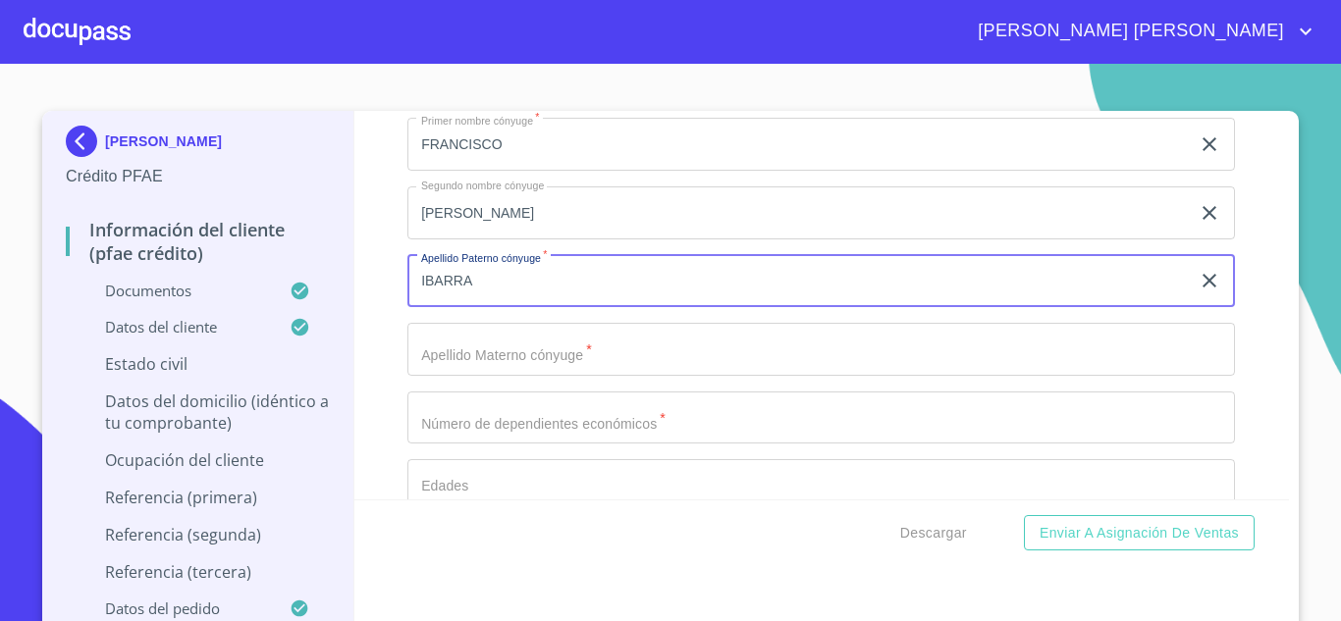
type input "IBARRA"
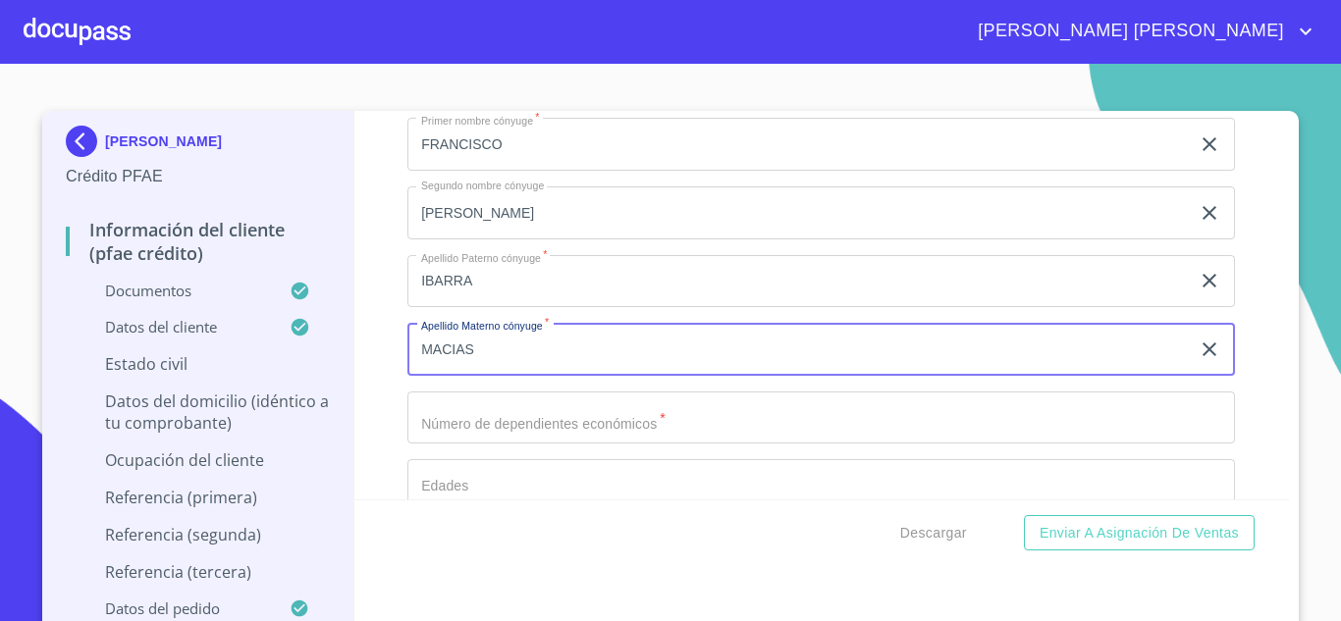
type input "MACIAS"
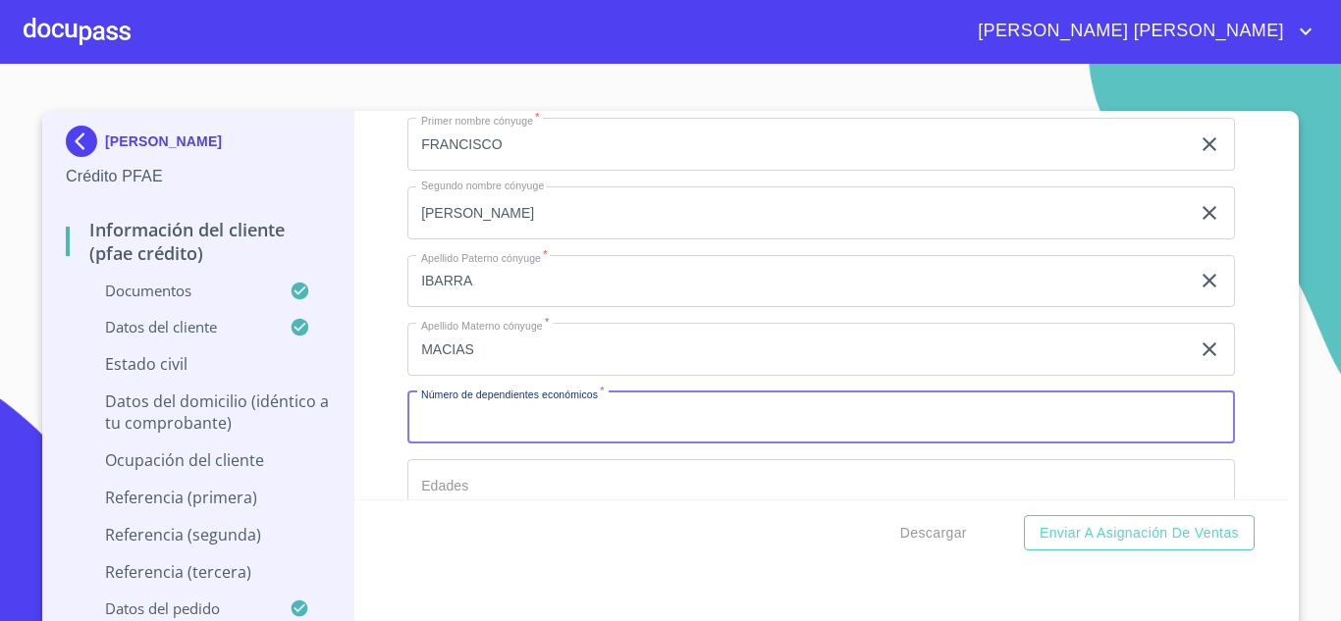
click at [489, 445] on input "Documento de identificación.   *" at bounding box center [821, 418] width 828 height 53
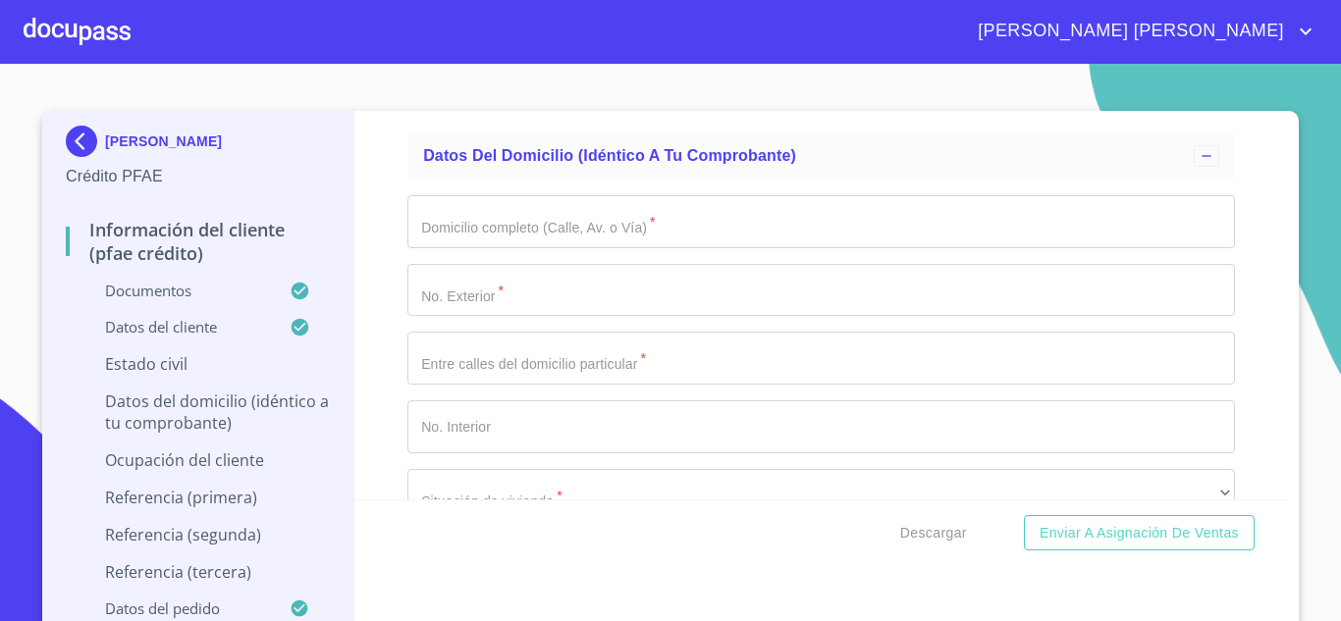
scroll to position [7808, 0]
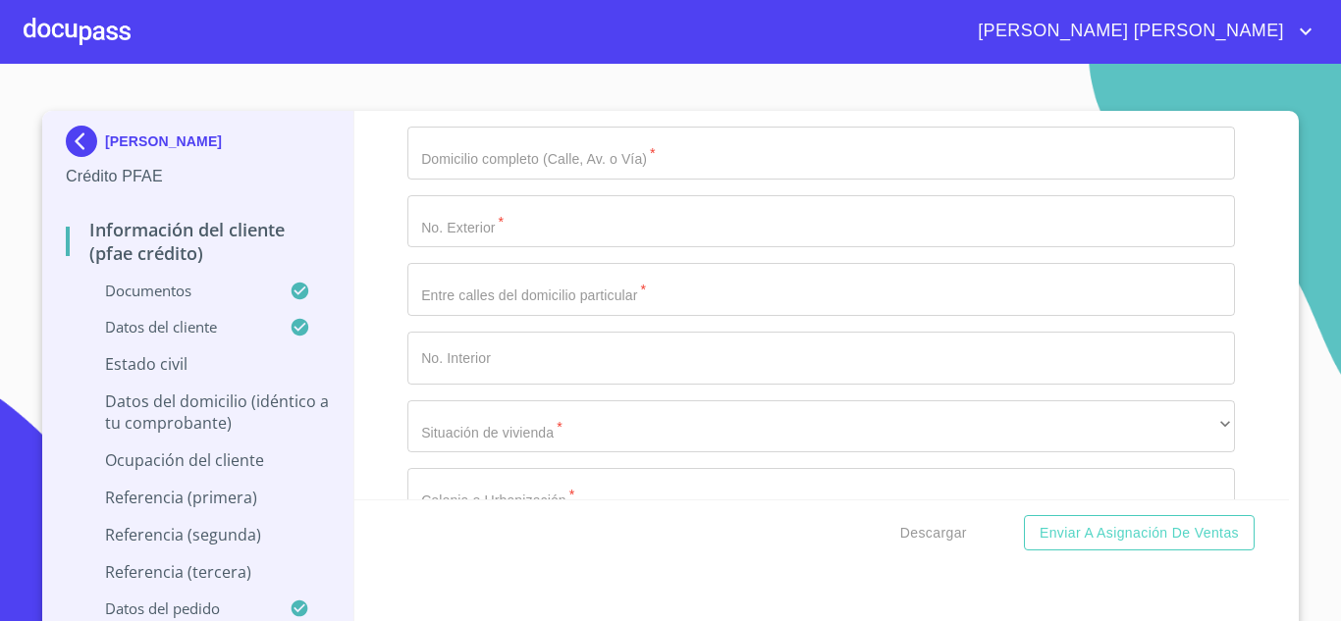
type input "0"
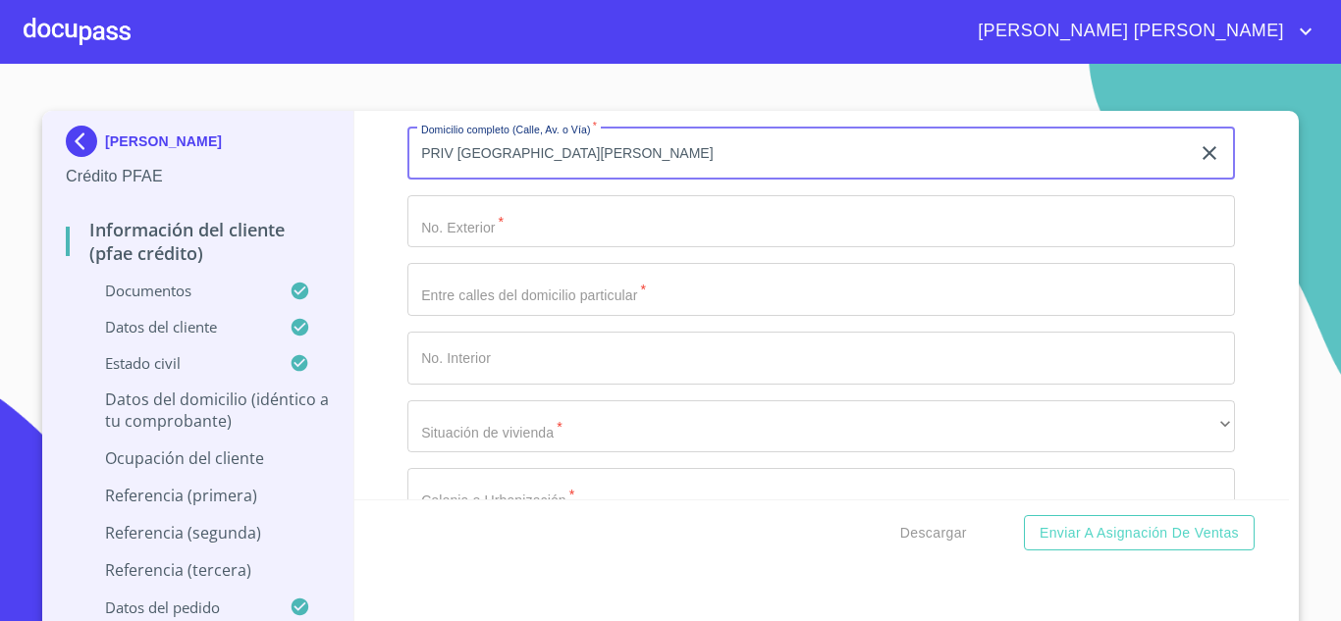
type input "PRIV [GEOGRAPHIC_DATA][PERSON_NAME]"
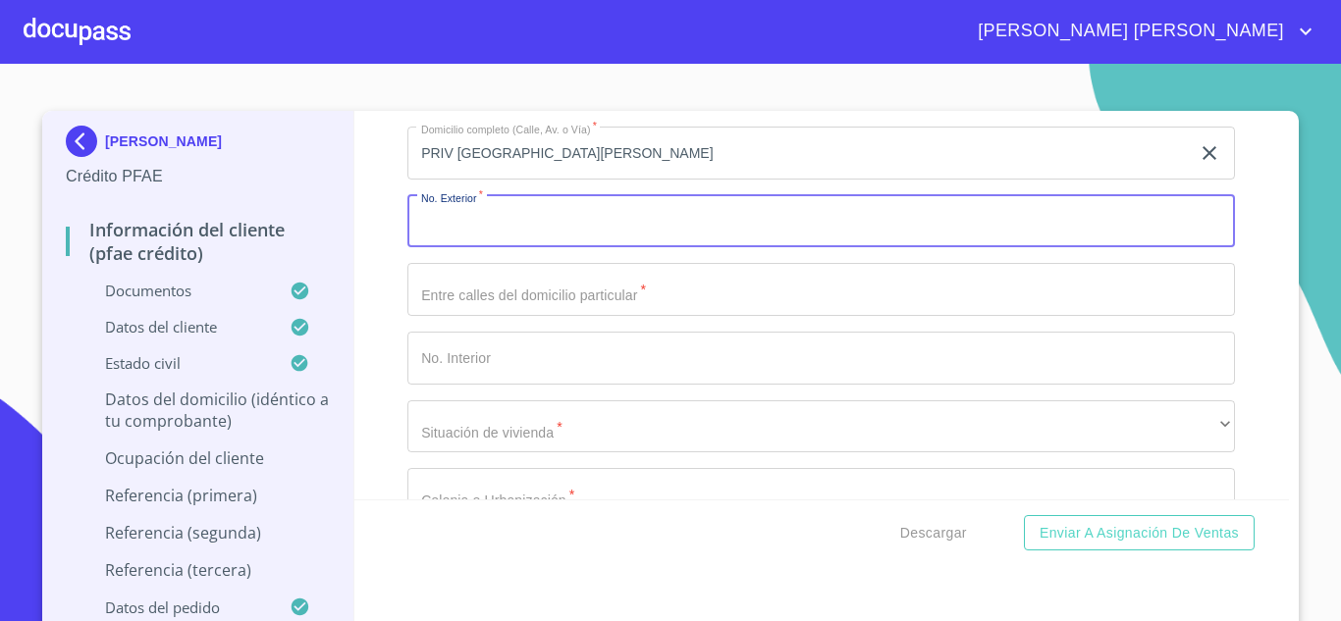
click at [487, 240] on input "Documento de identificación.   *" at bounding box center [821, 221] width 828 height 53
type input "E"
type input "6"
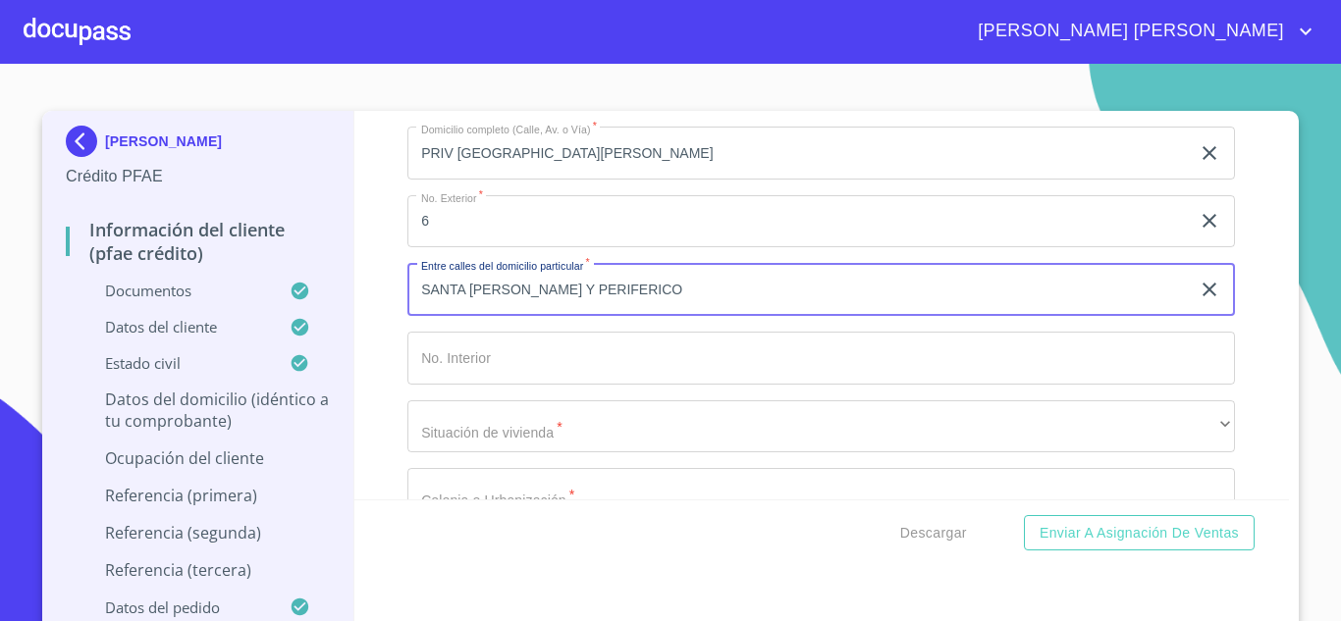
type input "SANTA [PERSON_NAME] Y PERIFERICO"
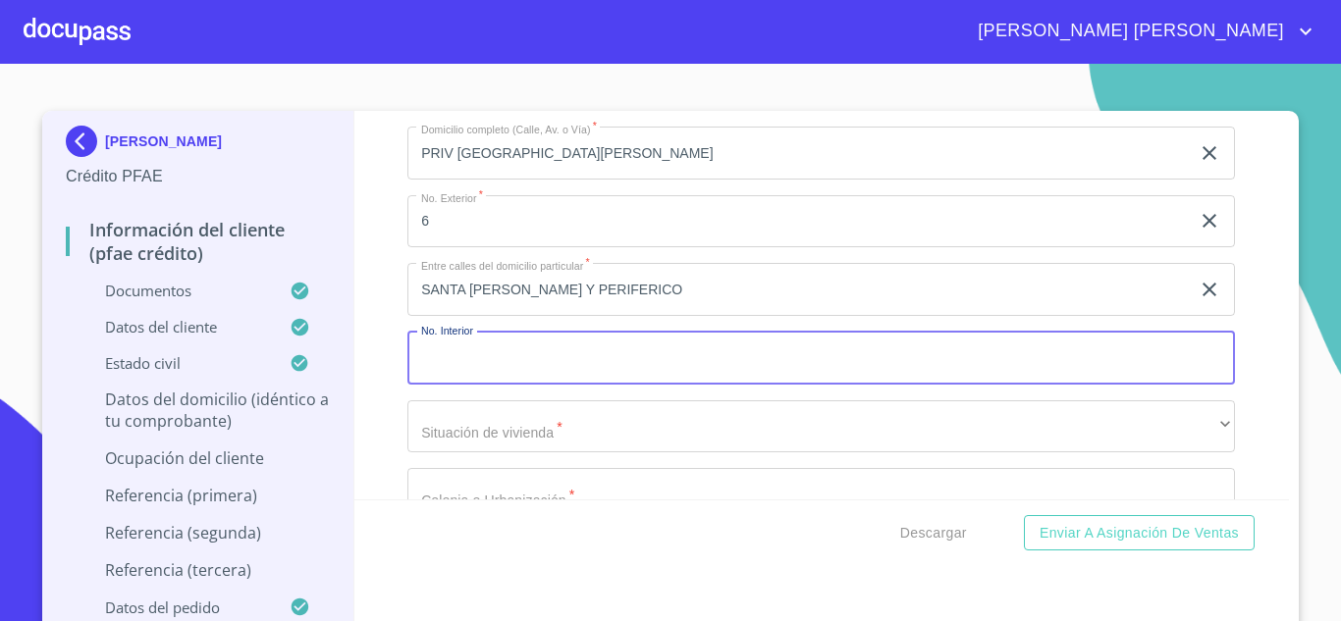
click at [493, 381] on input "Documento de identificación.   *" at bounding box center [821, 358] width 828 height 53
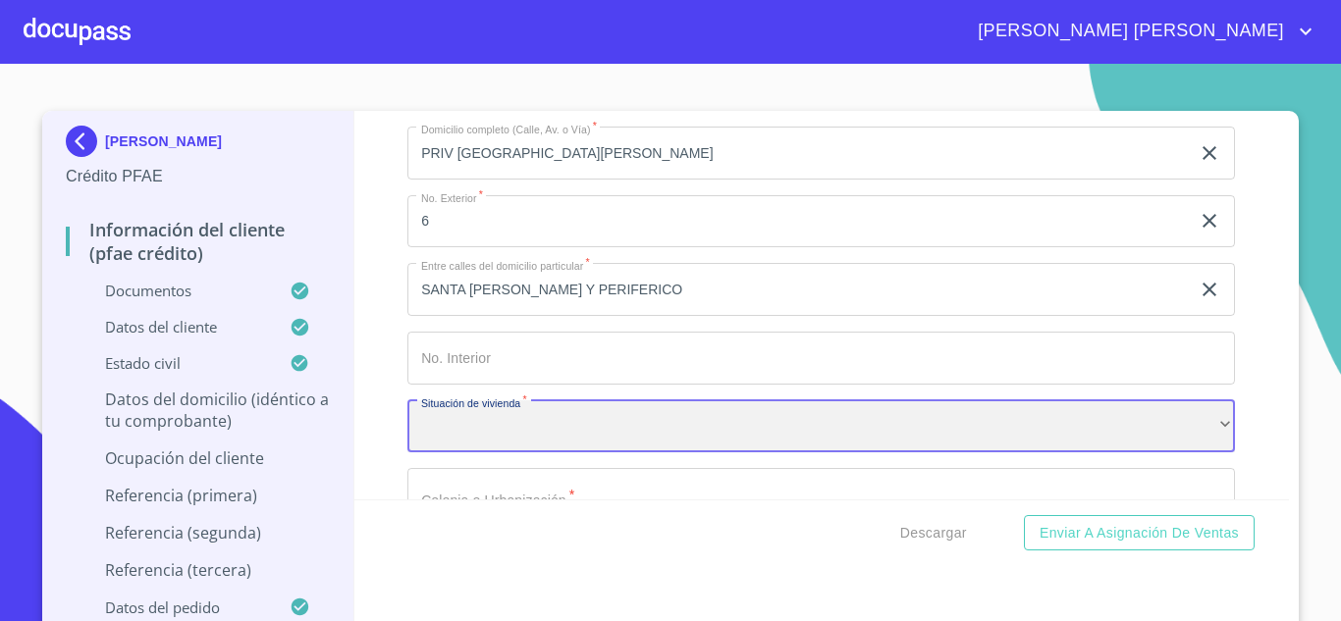
click at [499, 454] on div "​" at bounding box center [821, 427] width 828 height 53
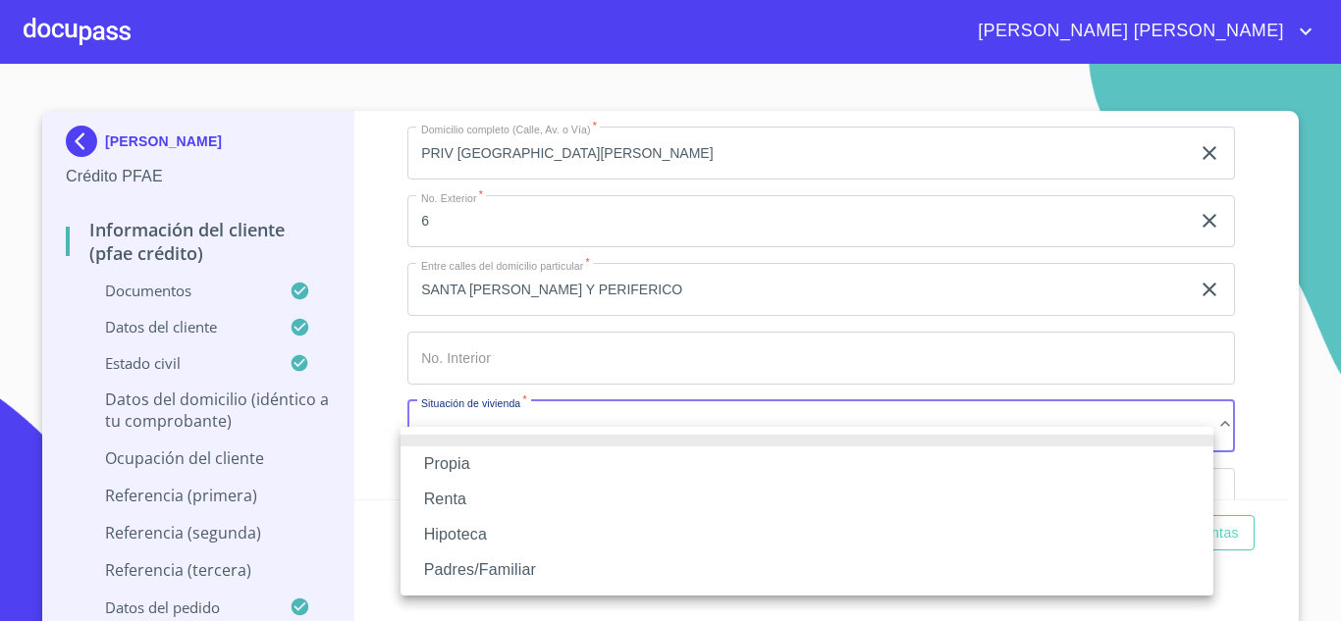
click at [499, 455] on li "Propia" at bounding box center [807, 464] width 813 height 35
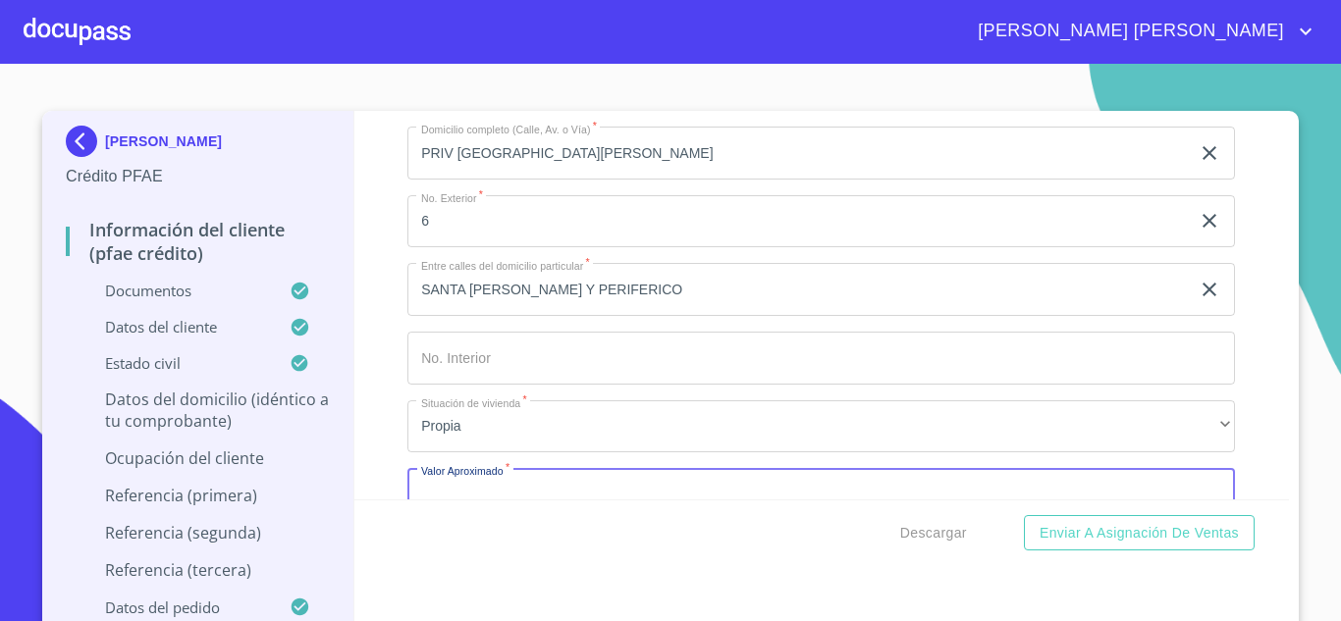
scroll to position [7853, 0]
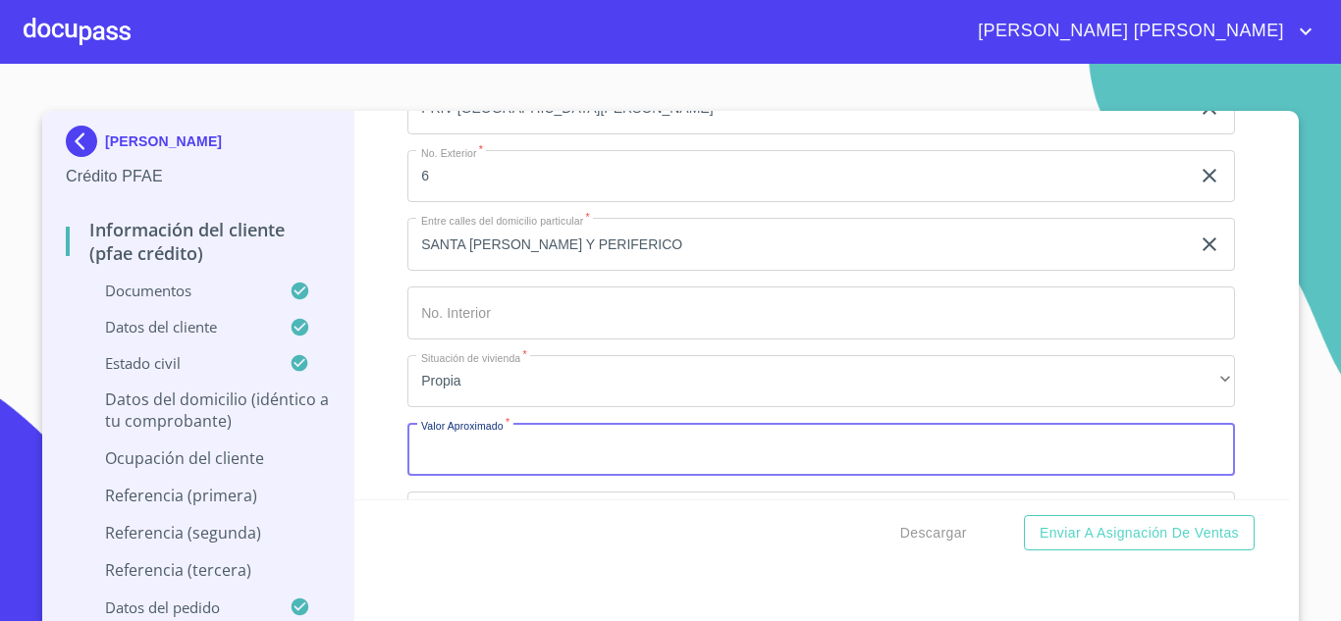
click at [493, 465] on input "Documento de identificación.   *" at bounding box center [821, 449] width 828 height 53
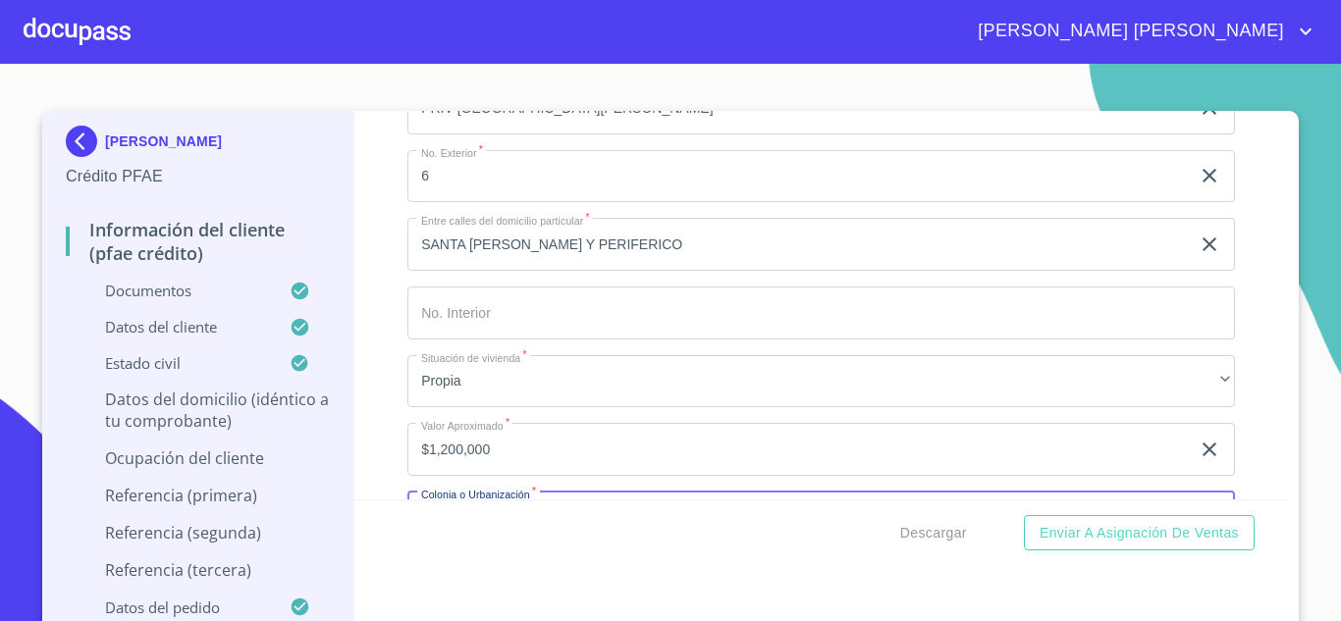
scroll to position [8090, 0]
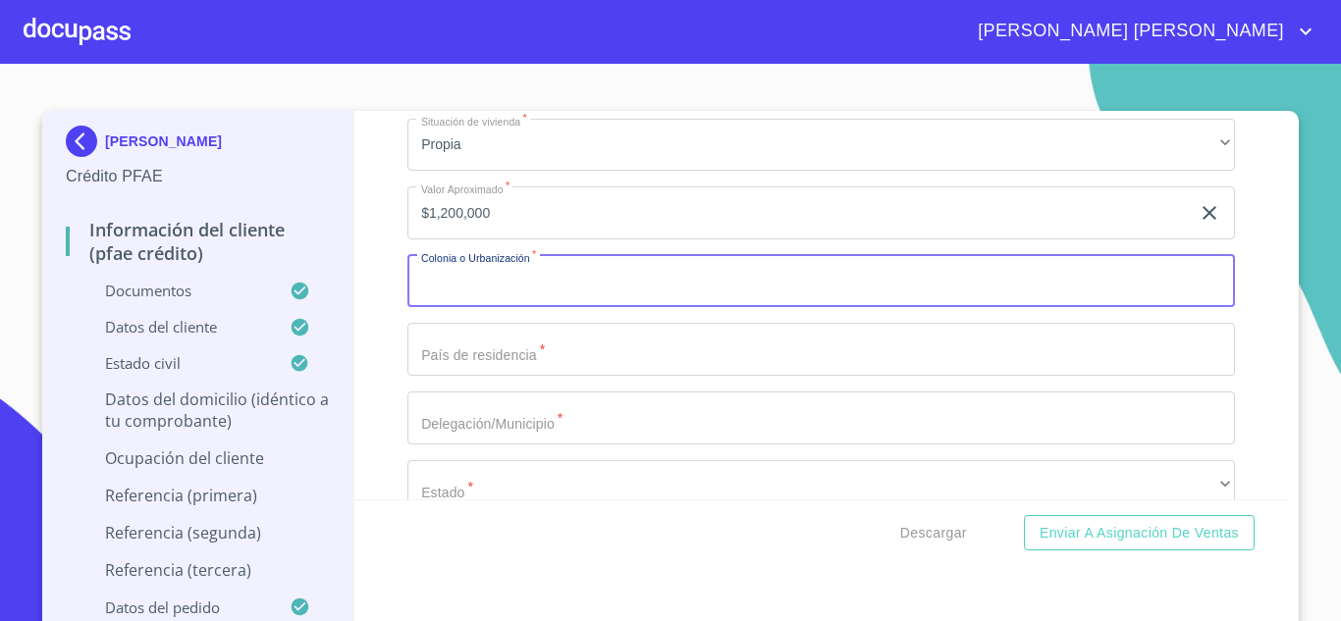
click at [452, 308] on input "Documento de identificación.   *" at bounding box center [821, 281] width 828 height 53
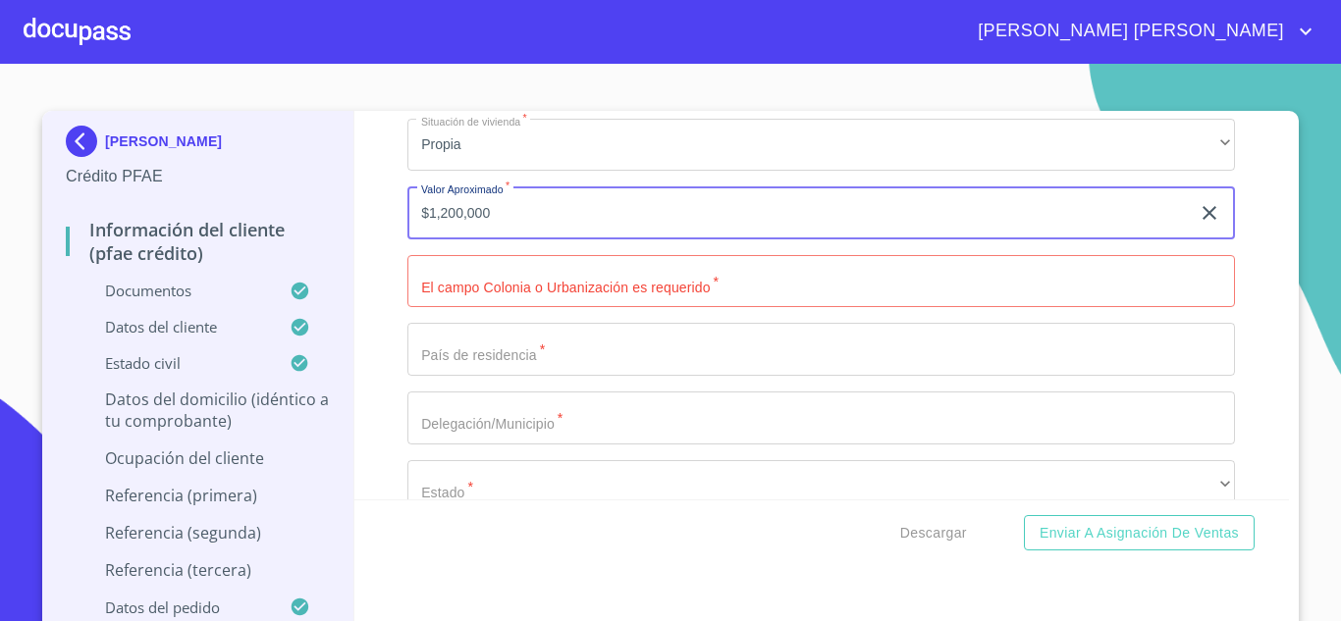
click at [529, 240] on input "$1,200,000" at bounding box center [798, 213] width 782 height 53
type input "$1"
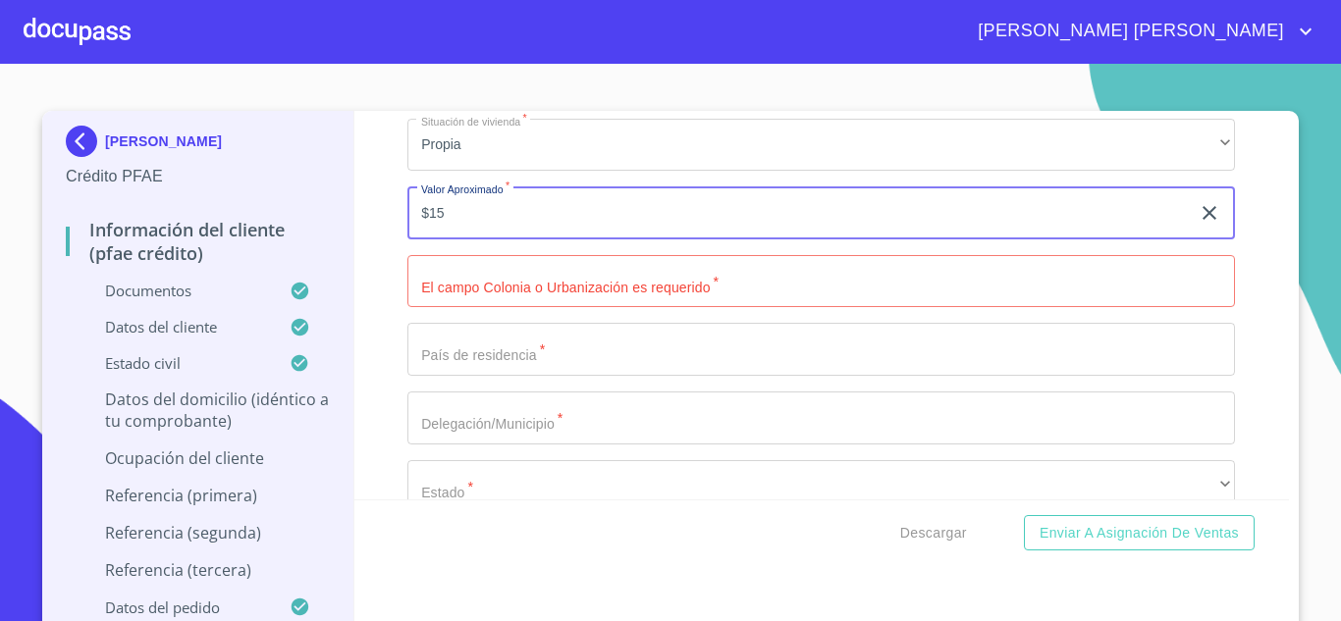
type input "$1"
type input "$1,800,000"
click at [516, 308] on input "Documento de identificación.   *" at bounding box center [821, 281] width 828 height 53
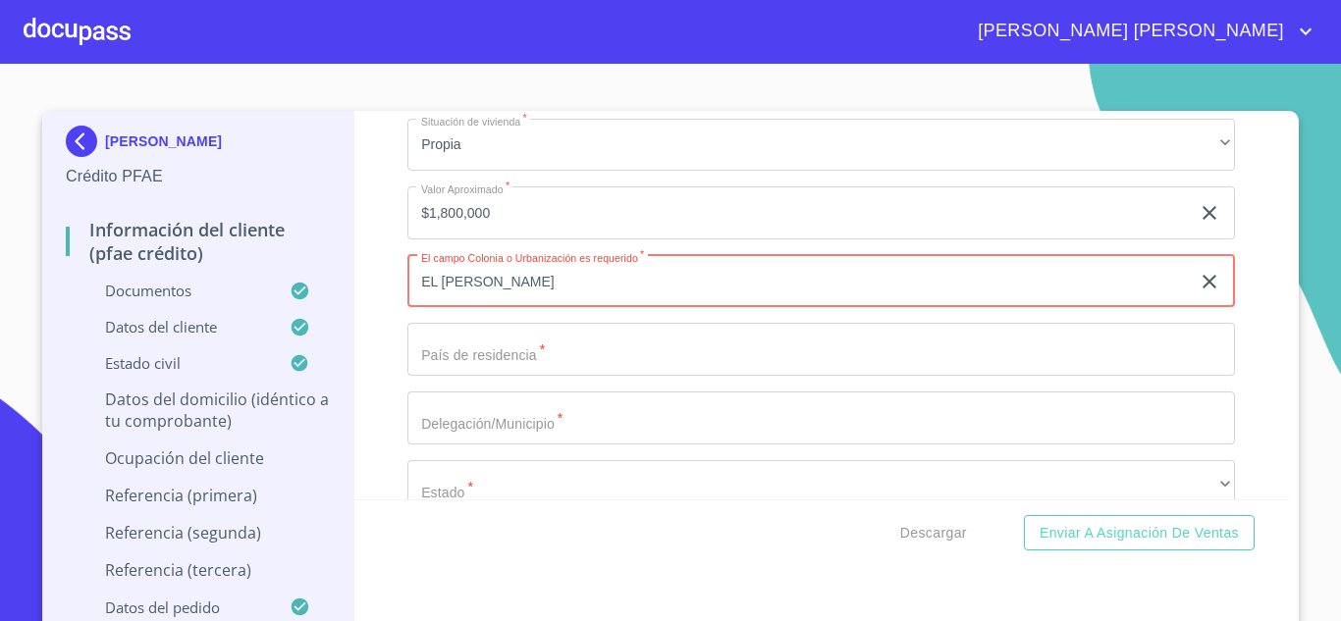
type input "EL [PERSON_NAME]"
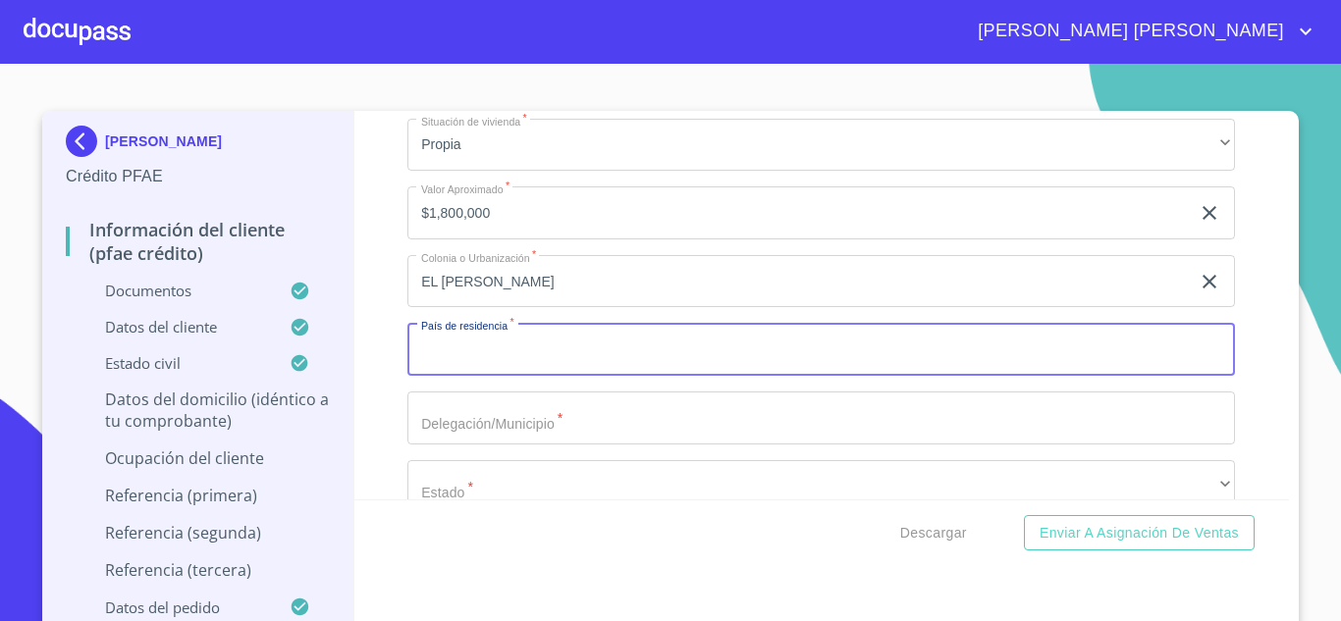
click at [500, 371] on input "Documento de identificación.   *" at bounding box center [821, 349] width 828 height 53
type input "[GEOGRAPHIC_DATA]"
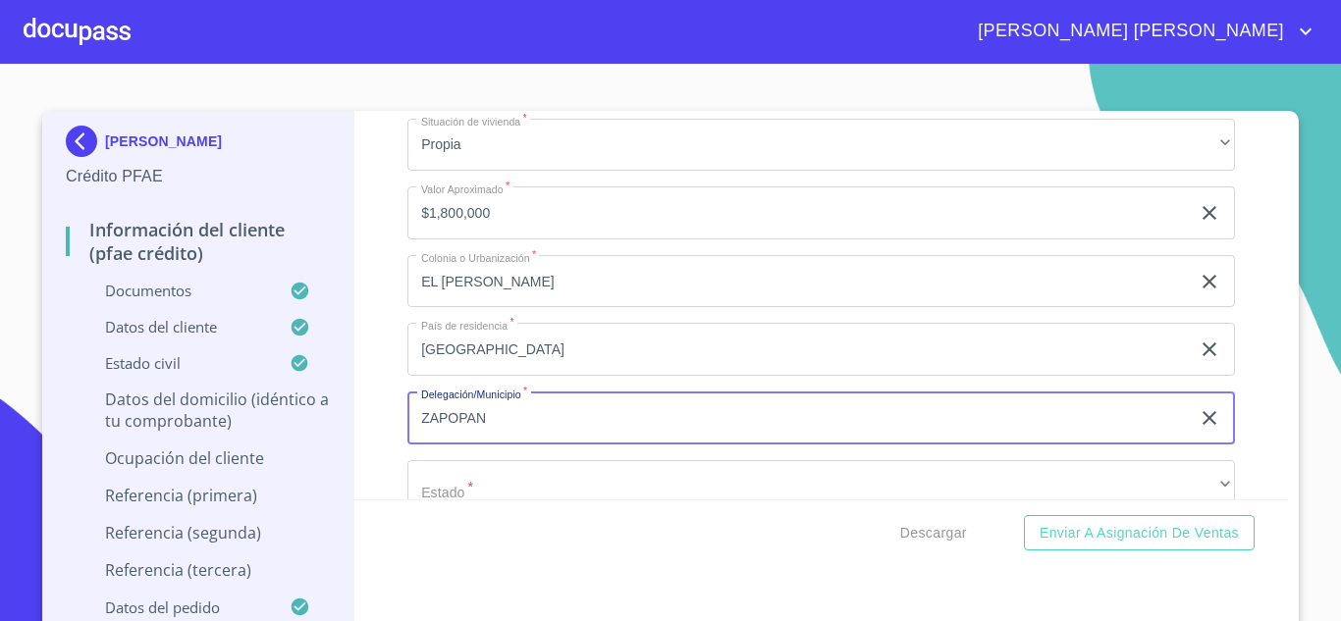
type input "ZAPOPAN"
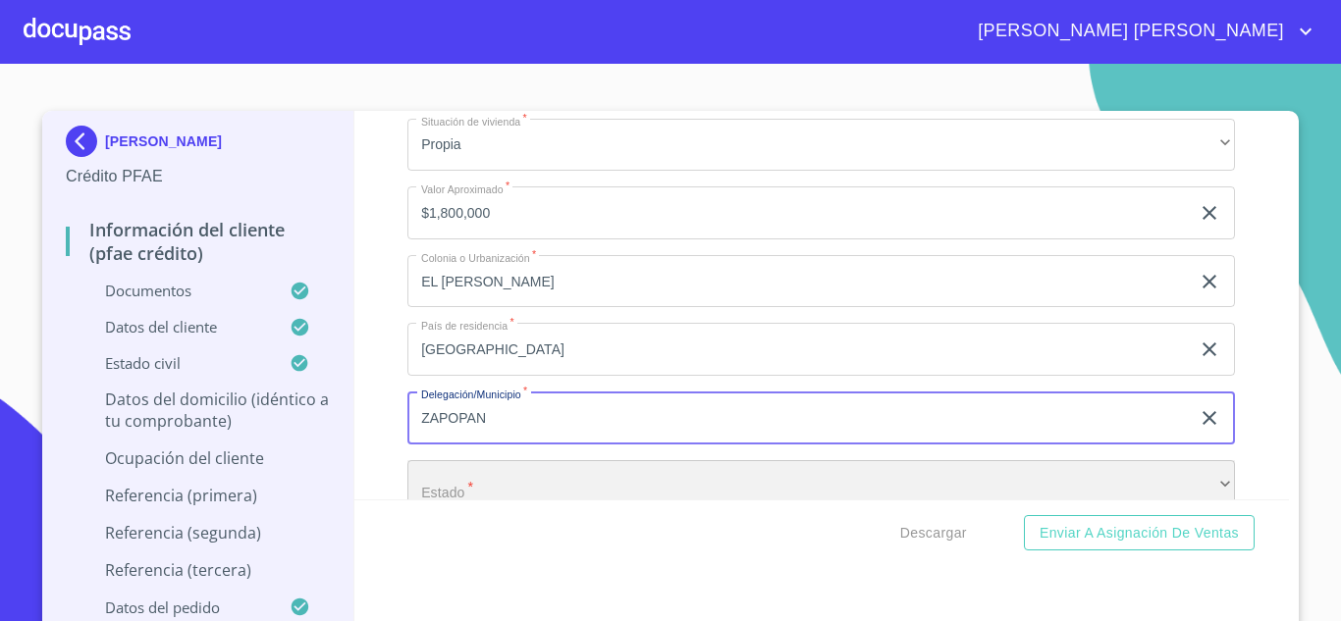
scroll to position [8127, 0]
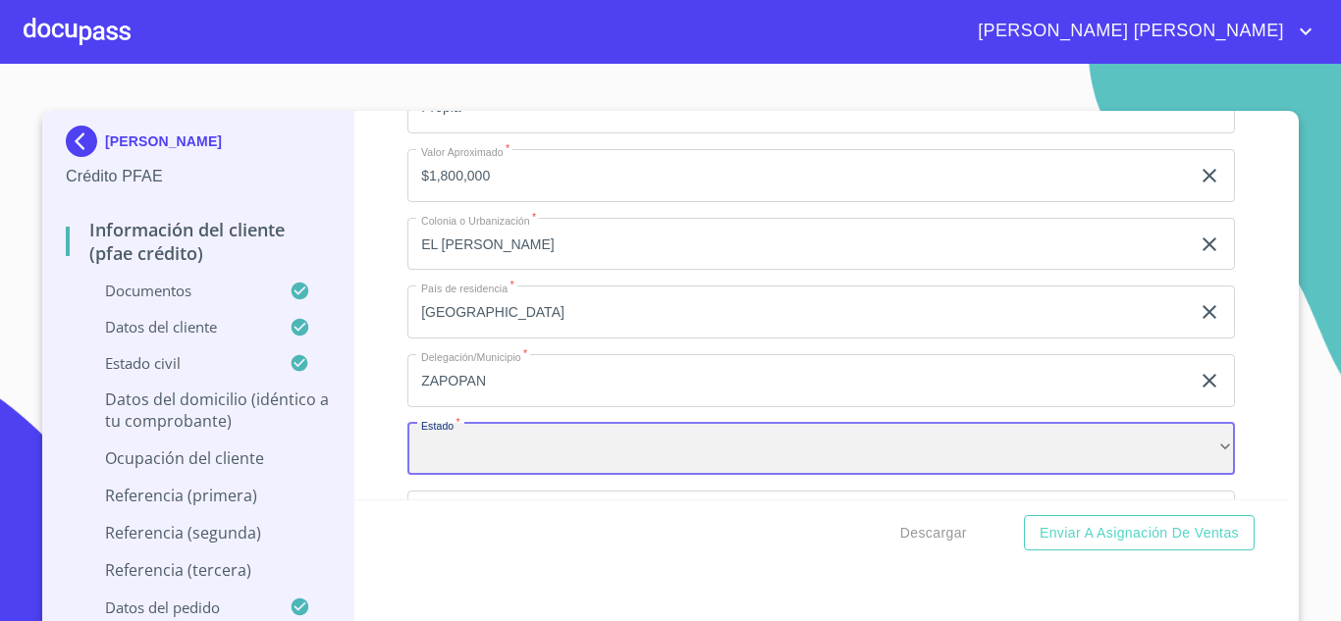
click at [480, 450] on div "​" at bounding box center [821, 449] width 828 height 53
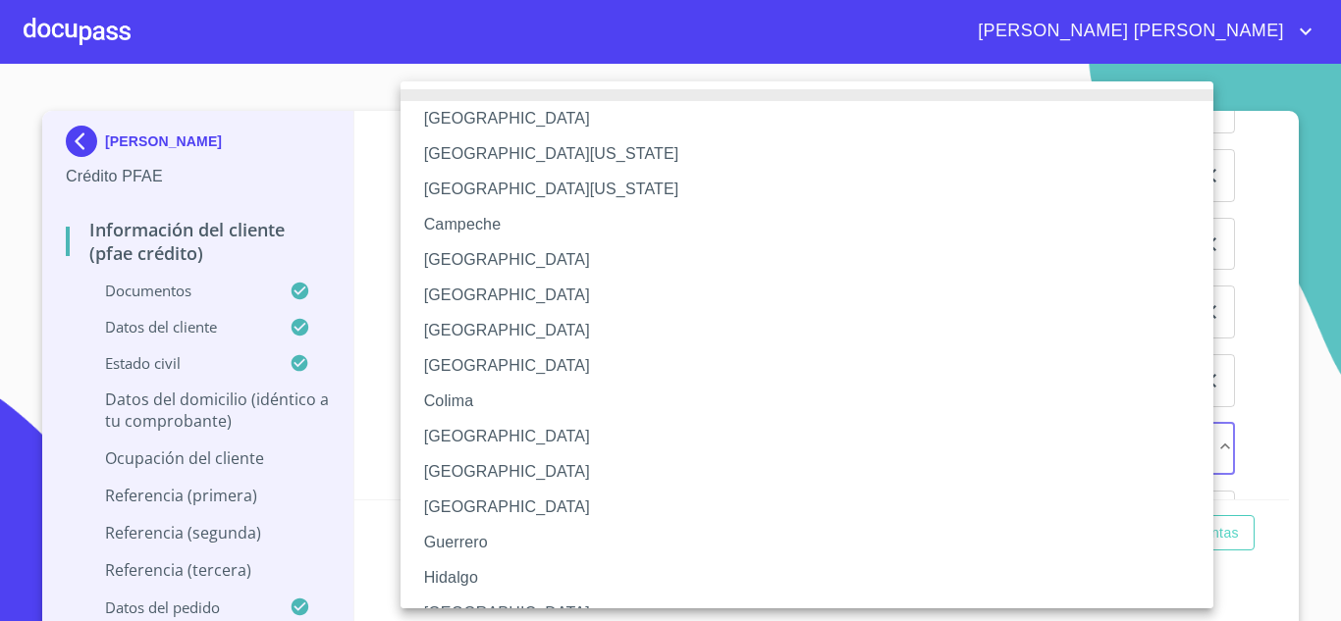
click at [462, 597] on li "[GEOGRAPHIC_DATA]" at bounding box center [815, 613] width 828 height 35
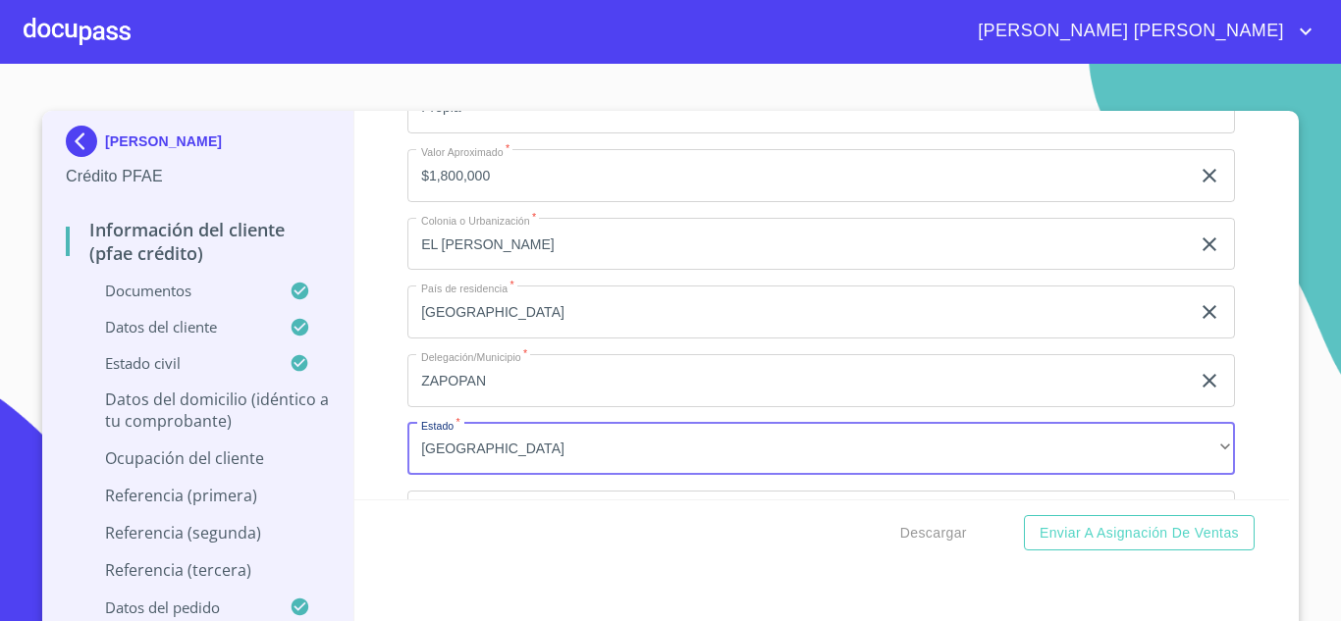
scroll to position [8362, 0]
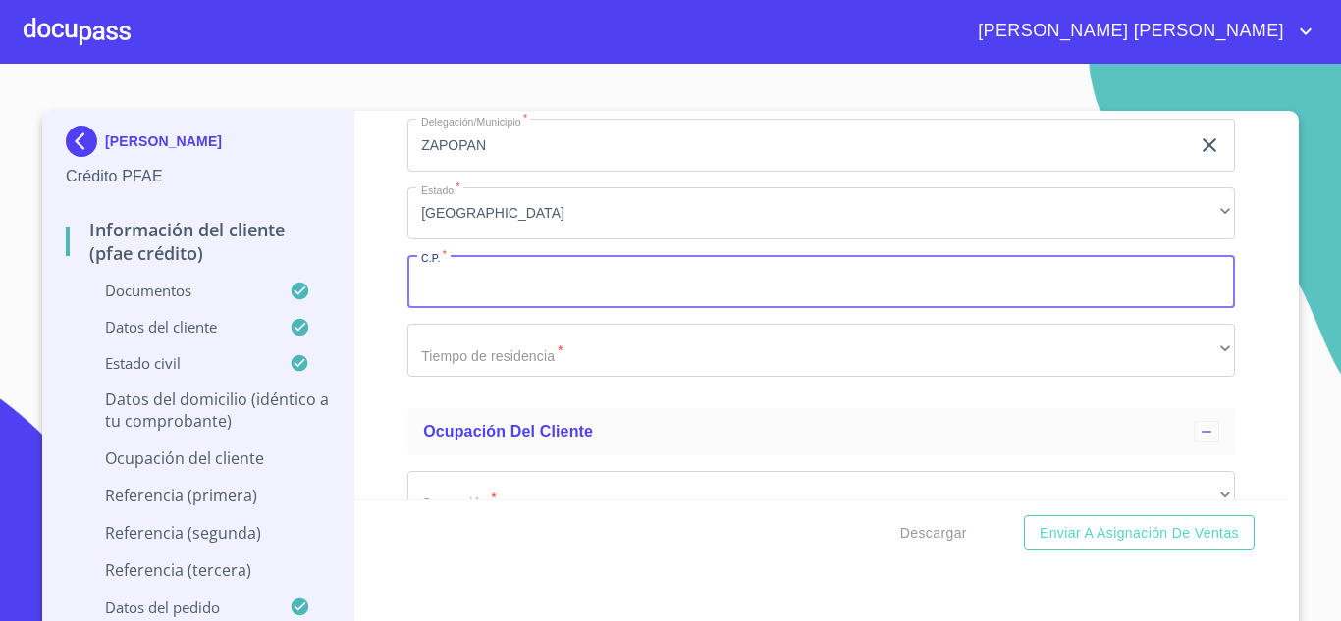
click at [441, 295] on input "Documento de identificación.   *" at bounding box center [821, 281] width 828 height 53
type input "45236"
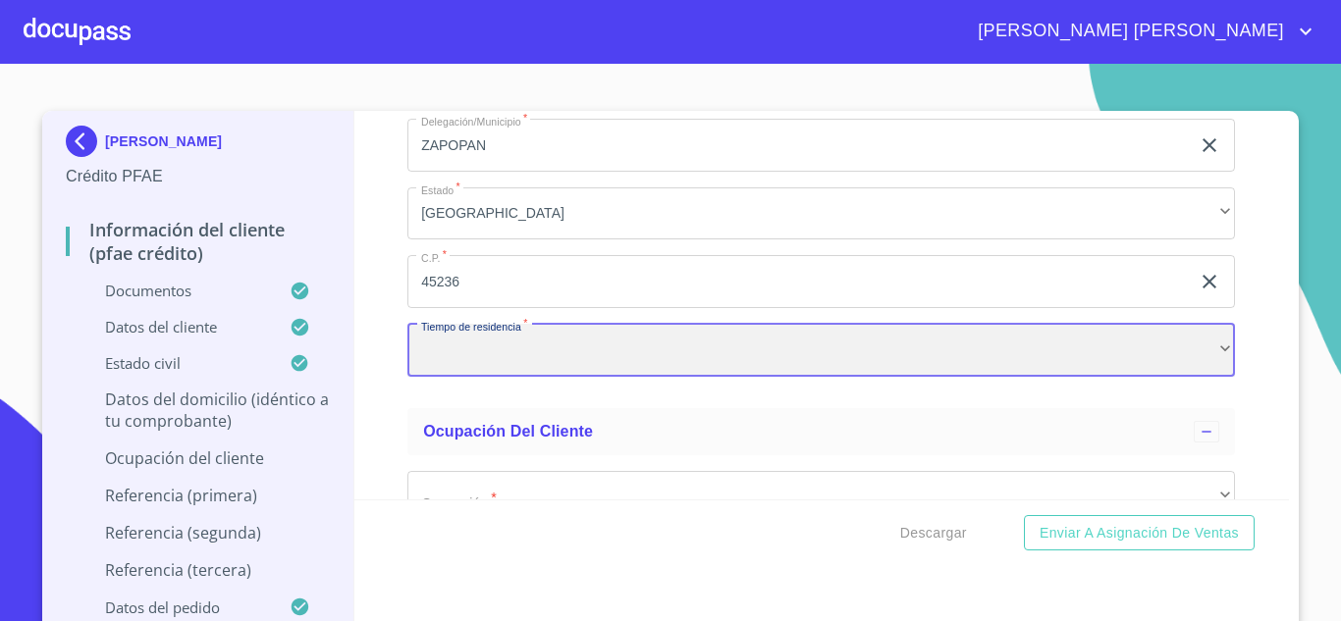
click at [451, 377] on div "​" at bounding box center [821, 350] width 828 height 53
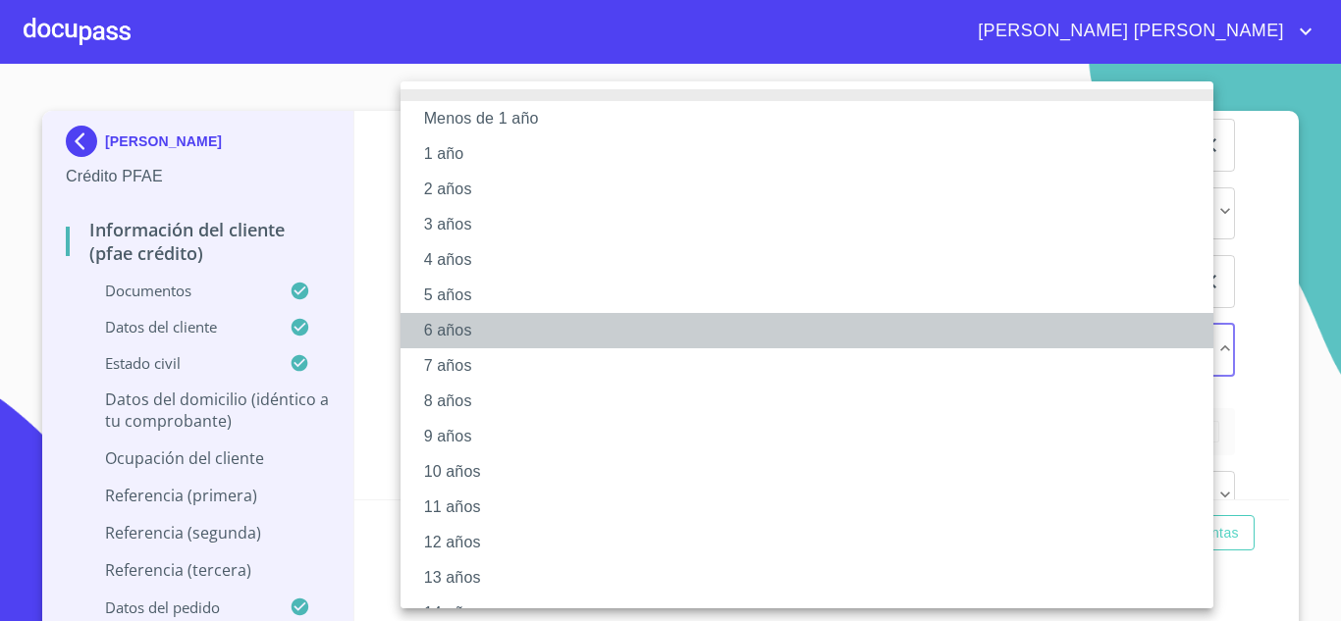
click at [436, 334] on li "6 años" at bounding box center [815, 330] width 828 height 35
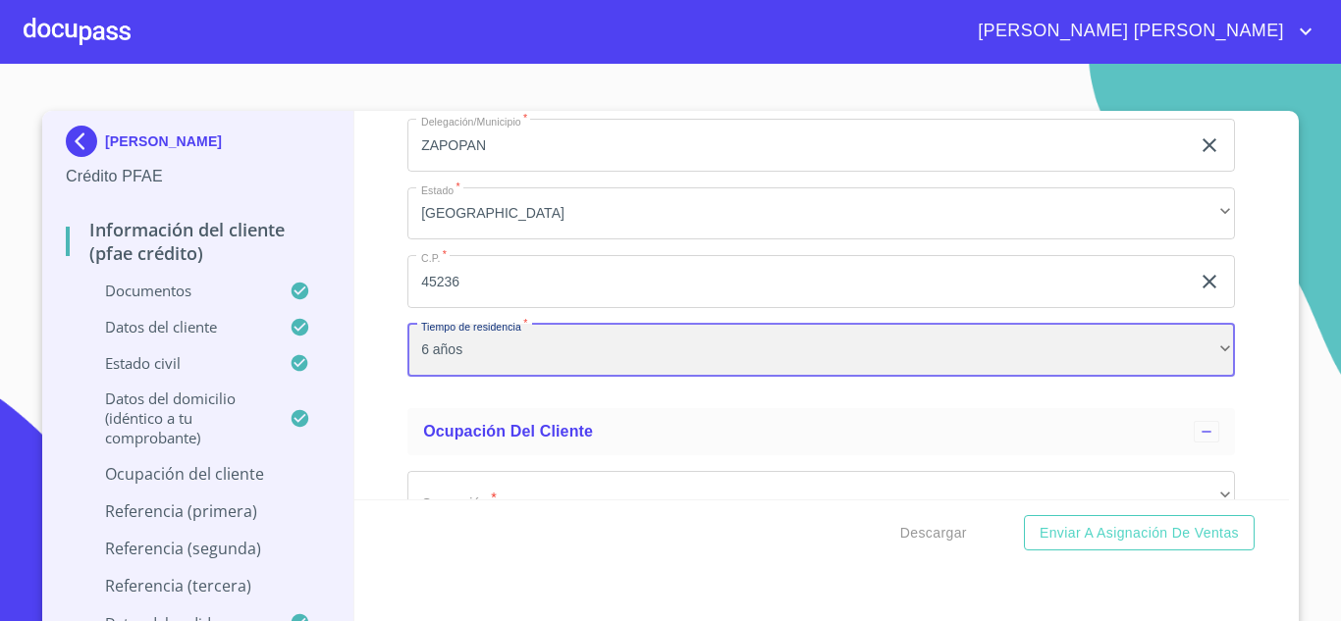
click at [422, 374] on div "6 años" at bounding box center [821, 350] width 828 height 53
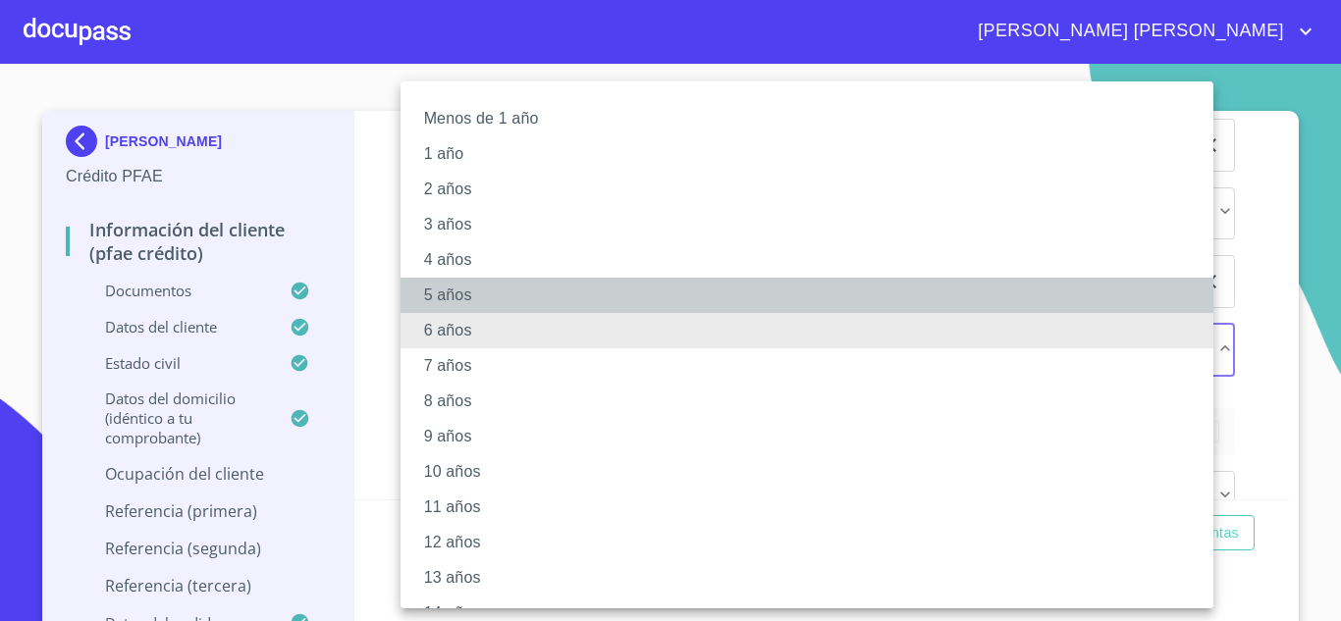
click at [452, 294] on li "5 años" at bounding box center [815, 295] width 828 height 35
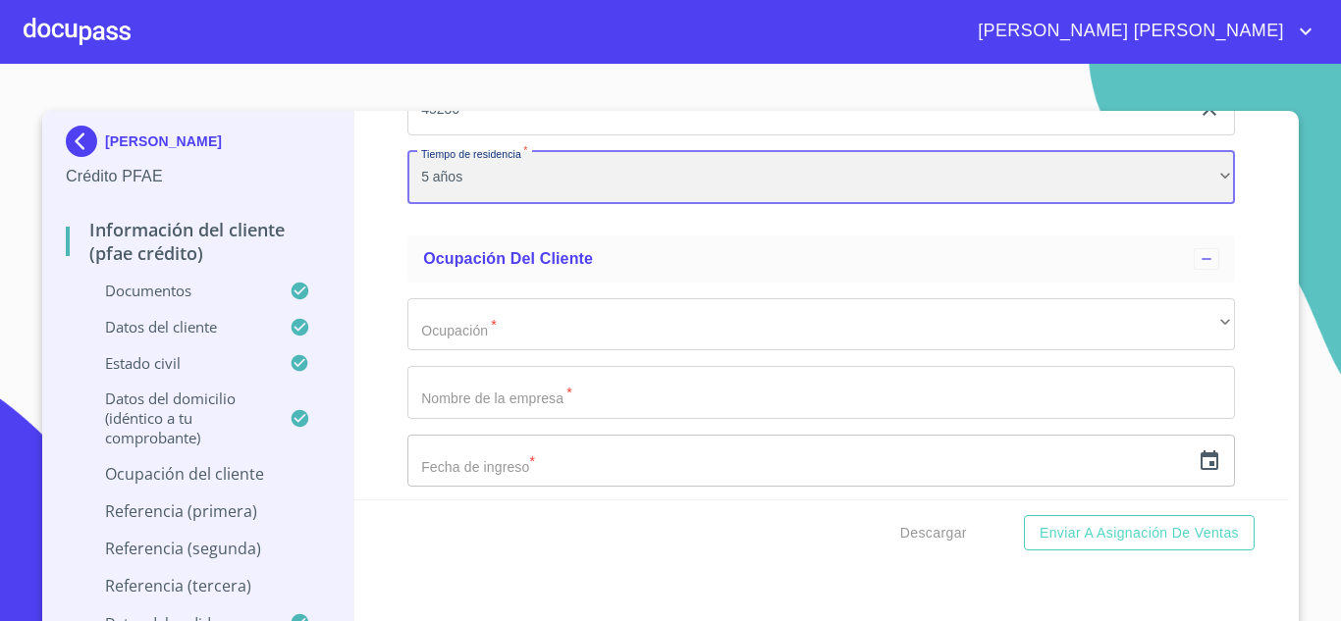
scroll to position [8604, 0]
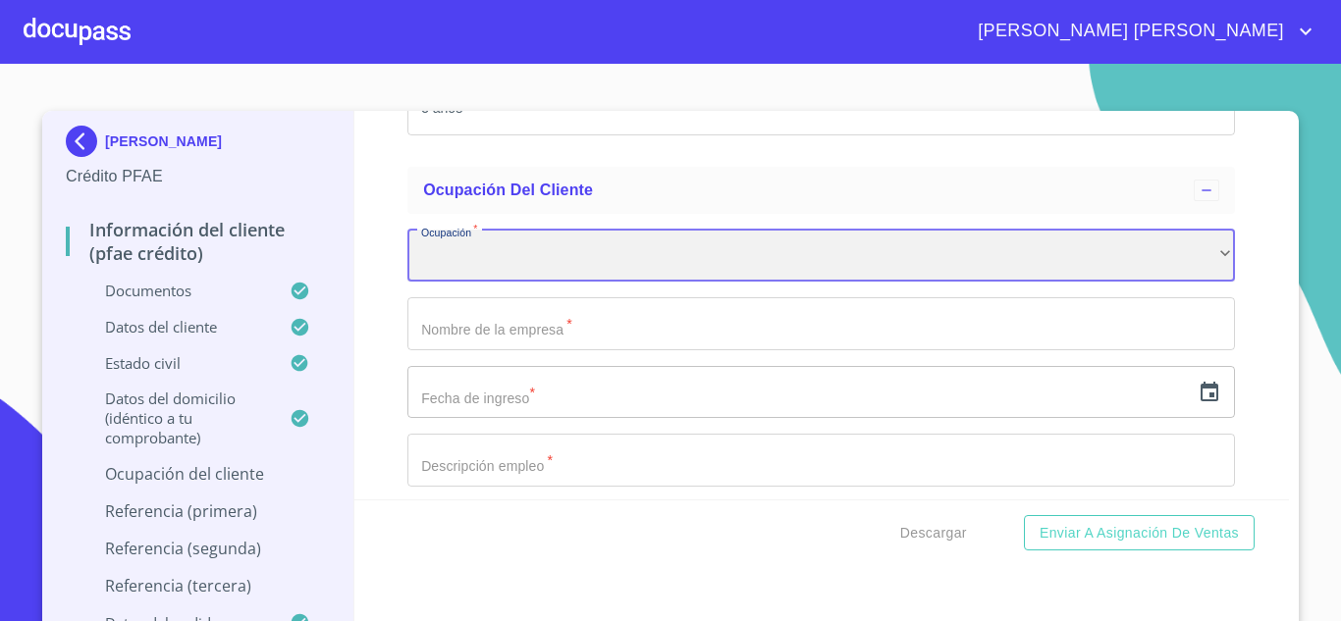
click at [495, 283] on div "​" at bounding box center [821, 256] width 828 height 53
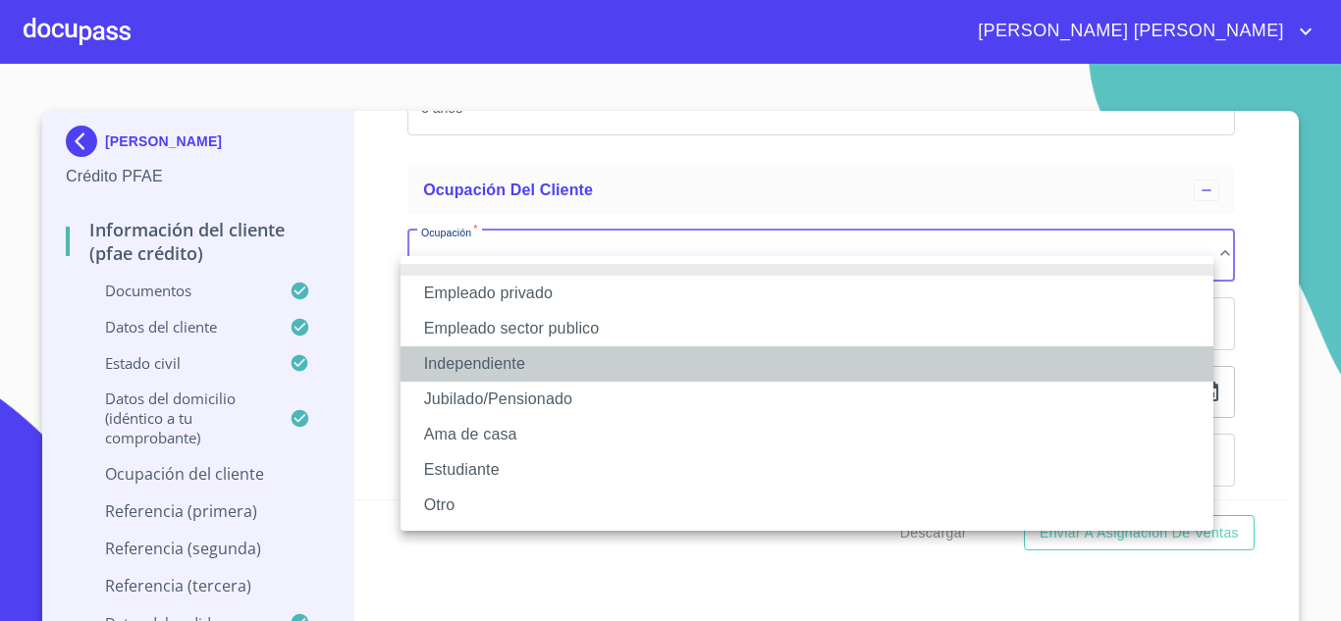
click at [493, 360] on li "Independiente" at bounding box center [807, 364] width 813 height 35
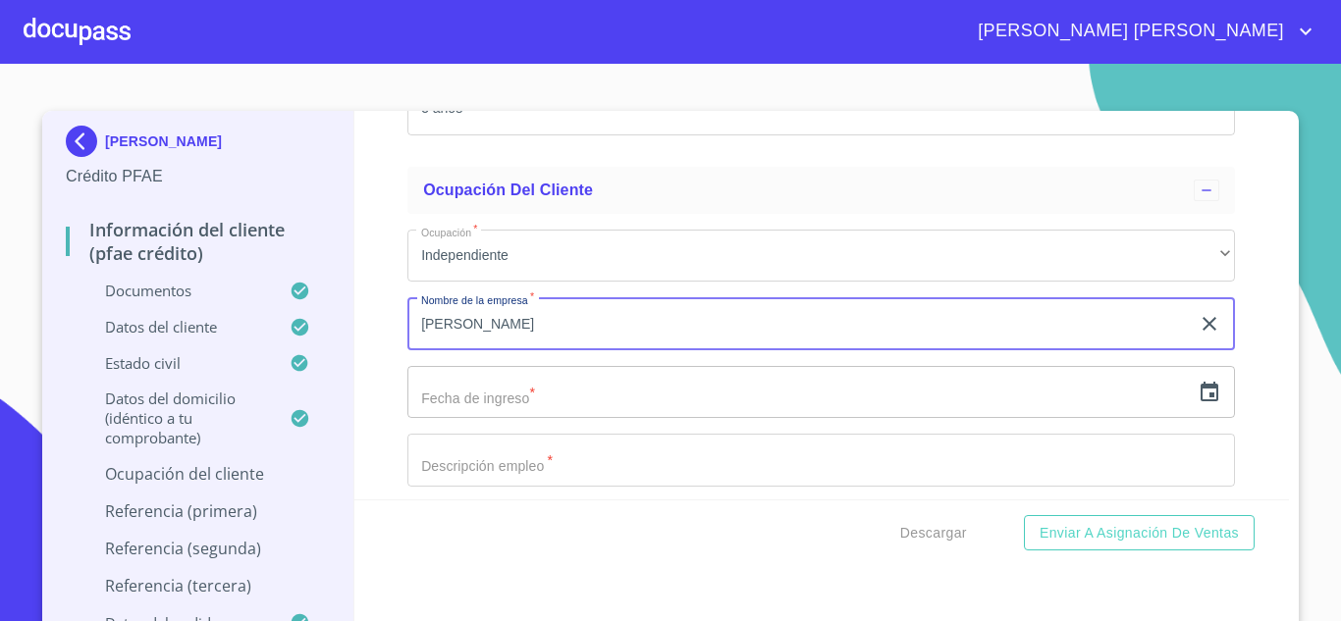
type input "[PERSON_NAME]"
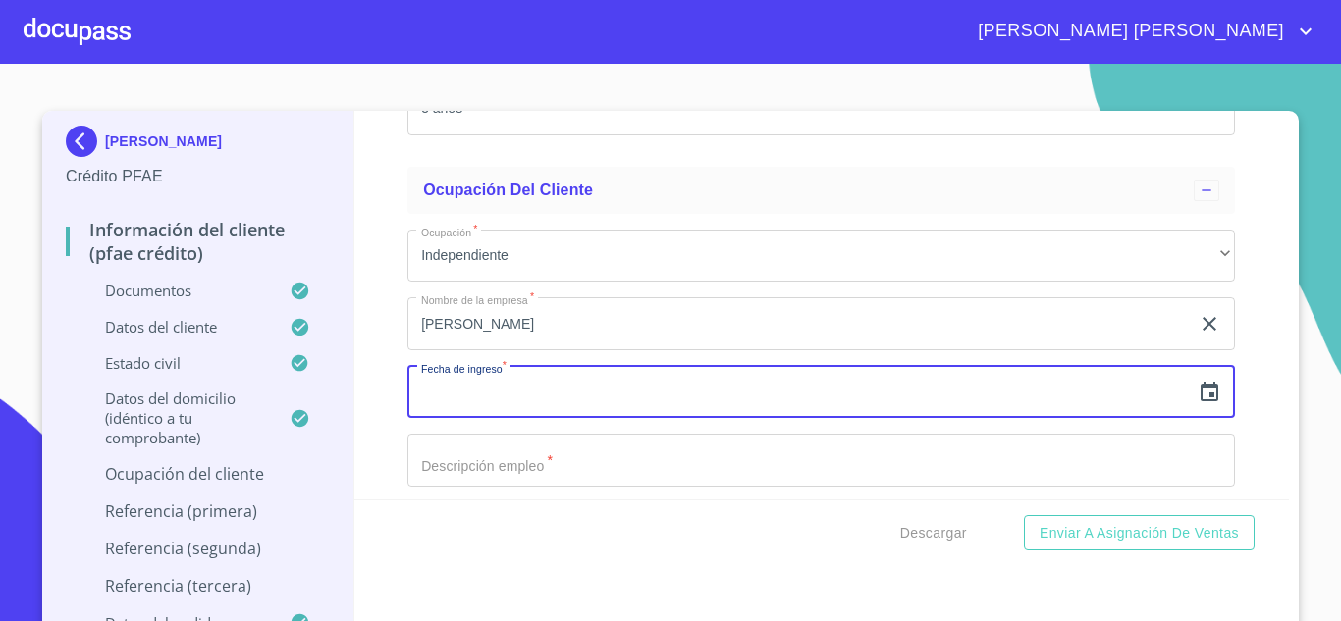
click at [1198, 404] on icon "button" at bounding box center [1210, 393] width 24 height 24
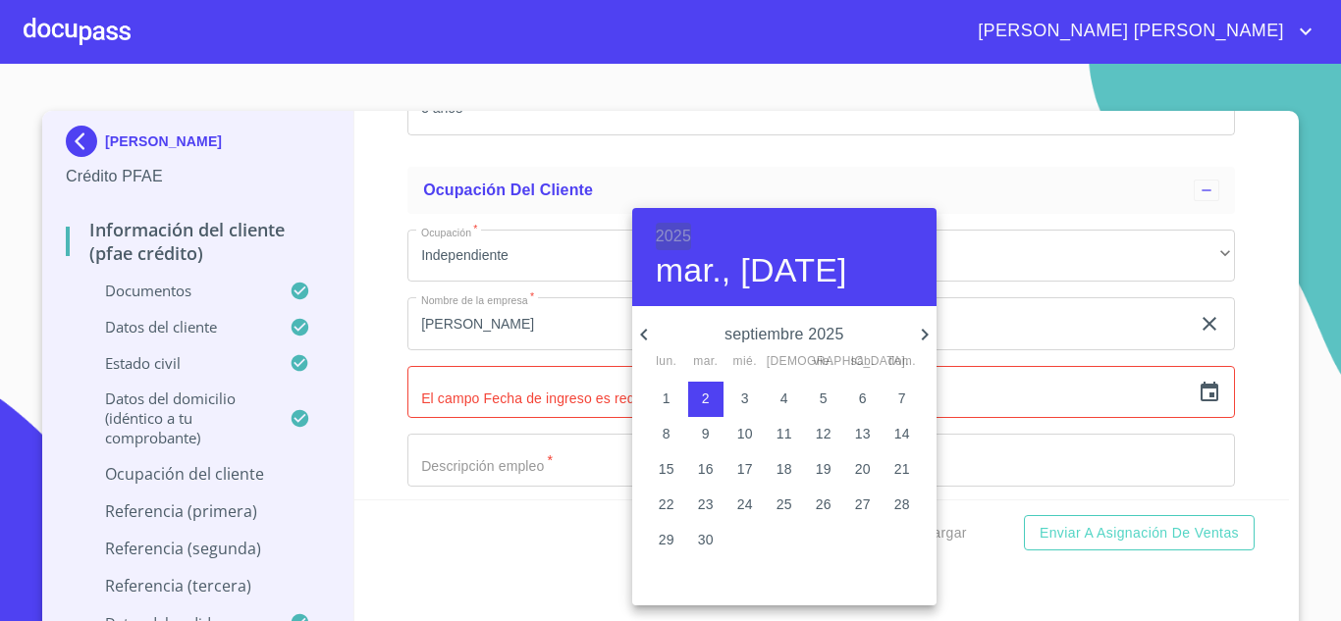
click at [681, 230] on h6 "2025" at bounding box center [673, 236] width 35 height 27
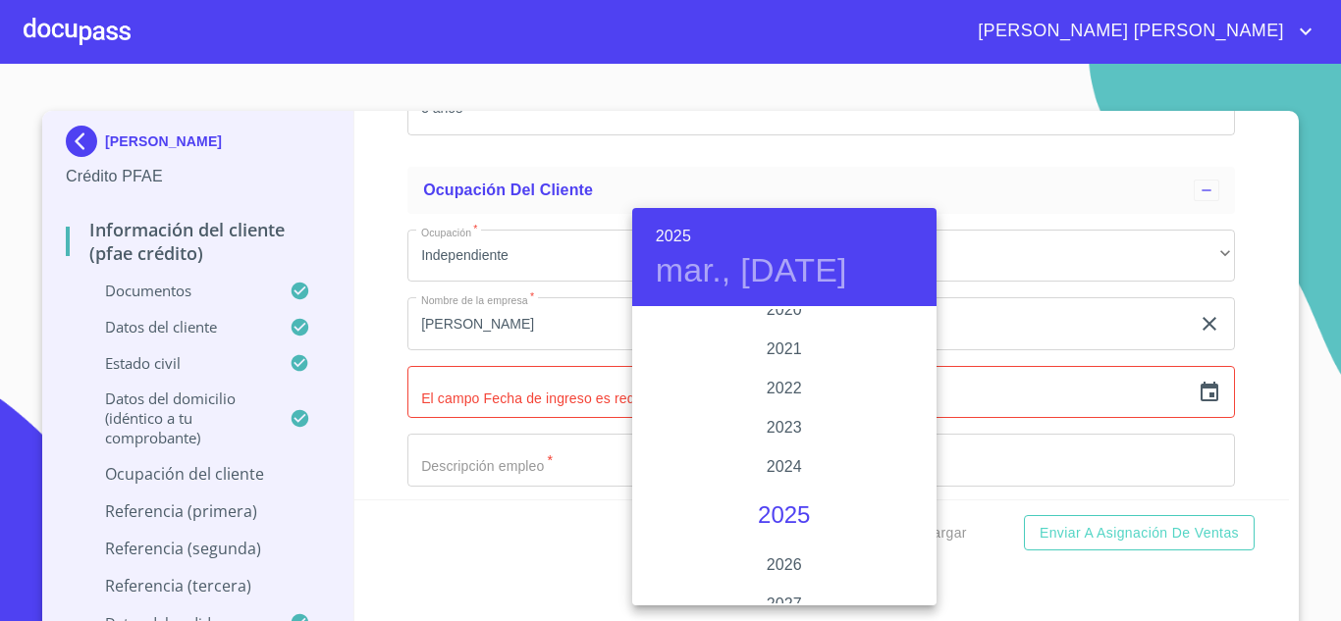
scroll to position [3730, 0]
click at [779, 325] on div "2020" at bounding box center [784, 328] width 304 height 39
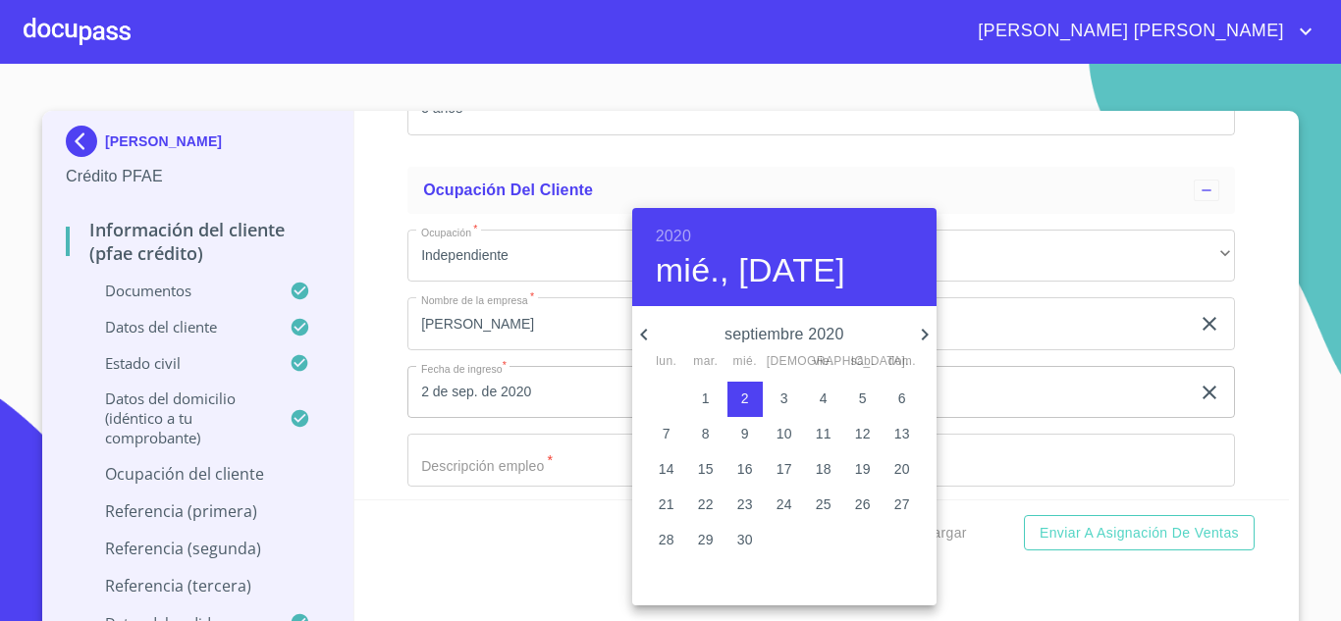
click at [646, 328] on icon "button" at bounding box center [644, 335] width 24 height 24
click at [746, 398] on p "1" at bounding box center [745, 399] width 8 height 20
type input "1 de [DATE]. de 2020"
click at [495, 496] on div at bounding box center [670, 310] width 1341 height 621
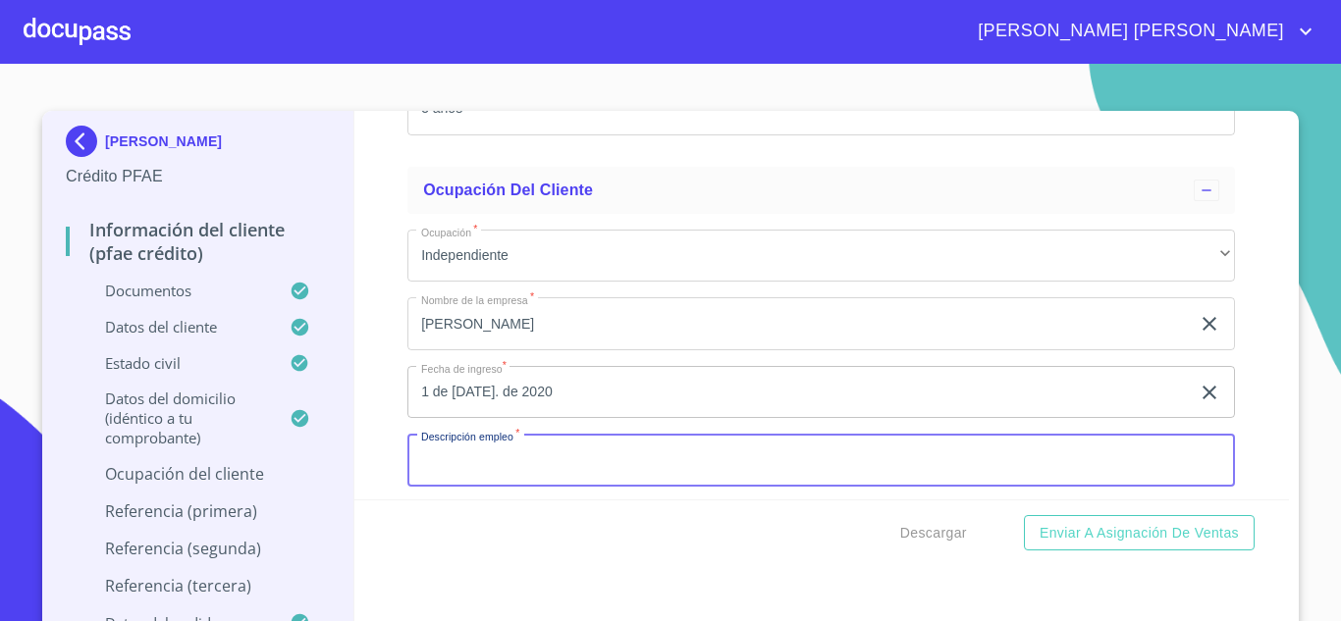
click at [465, 487] on input "Documento de identificación.   *" at bounding box center [821, 460] width 828 height 53
type input "FABRICACION DE HEBILLAS"
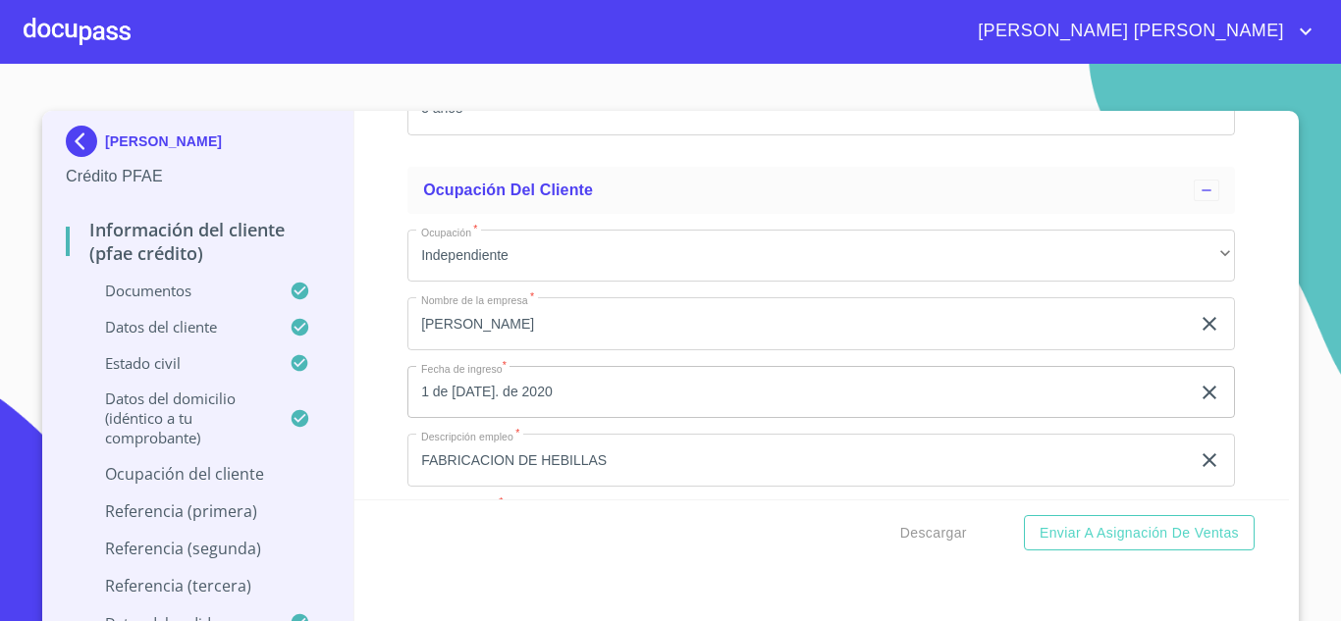
scroll to position [8851, 0]
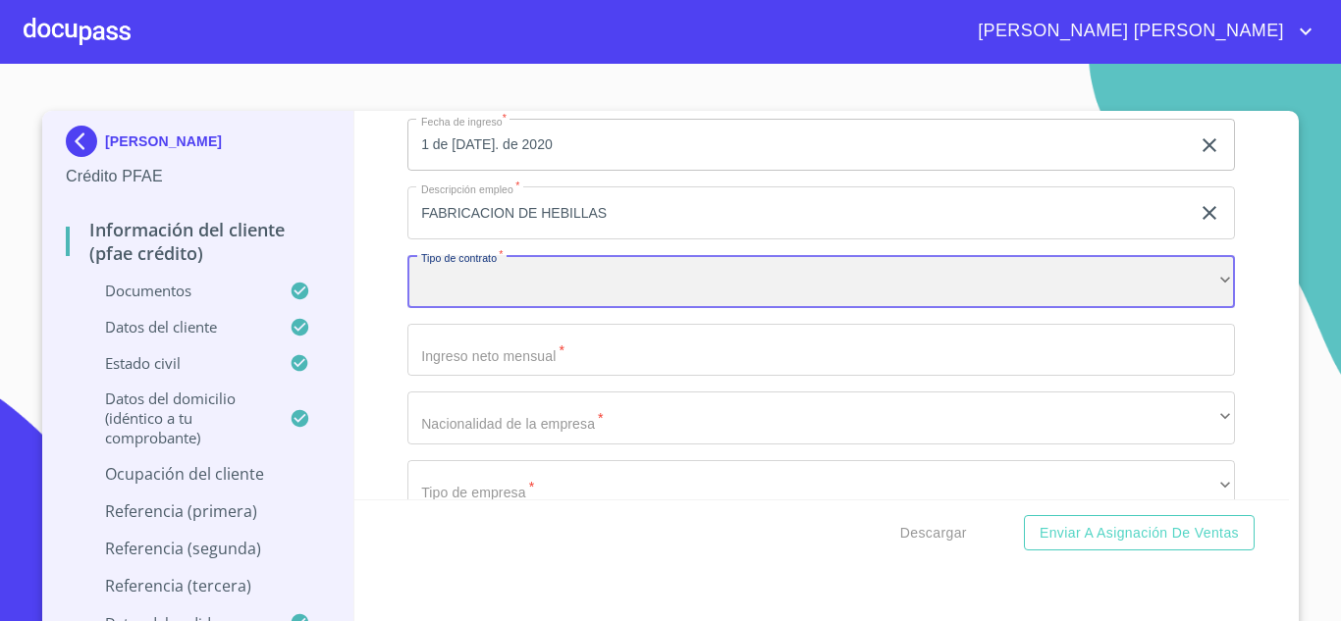
click at [503, 298] on div "​" at bounding box center [821, 281] width 828 height 53
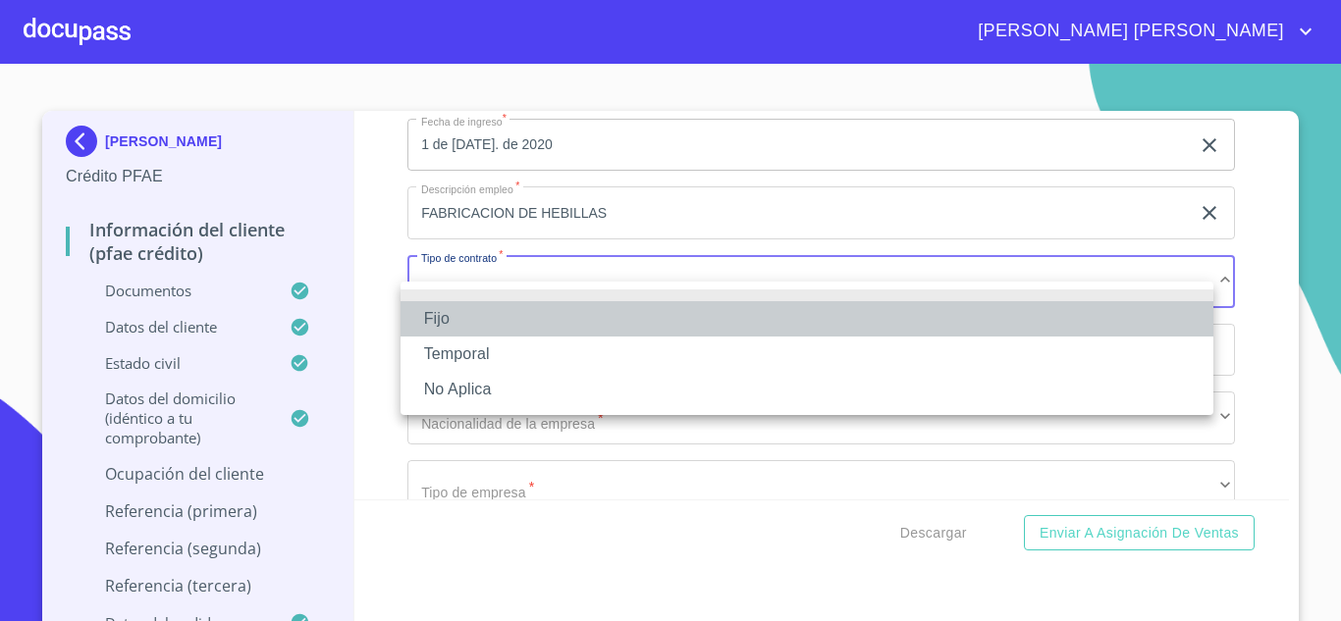
click at [476, 314] on li "Fijo" at bounding box center [807, 318] width 813 height 35
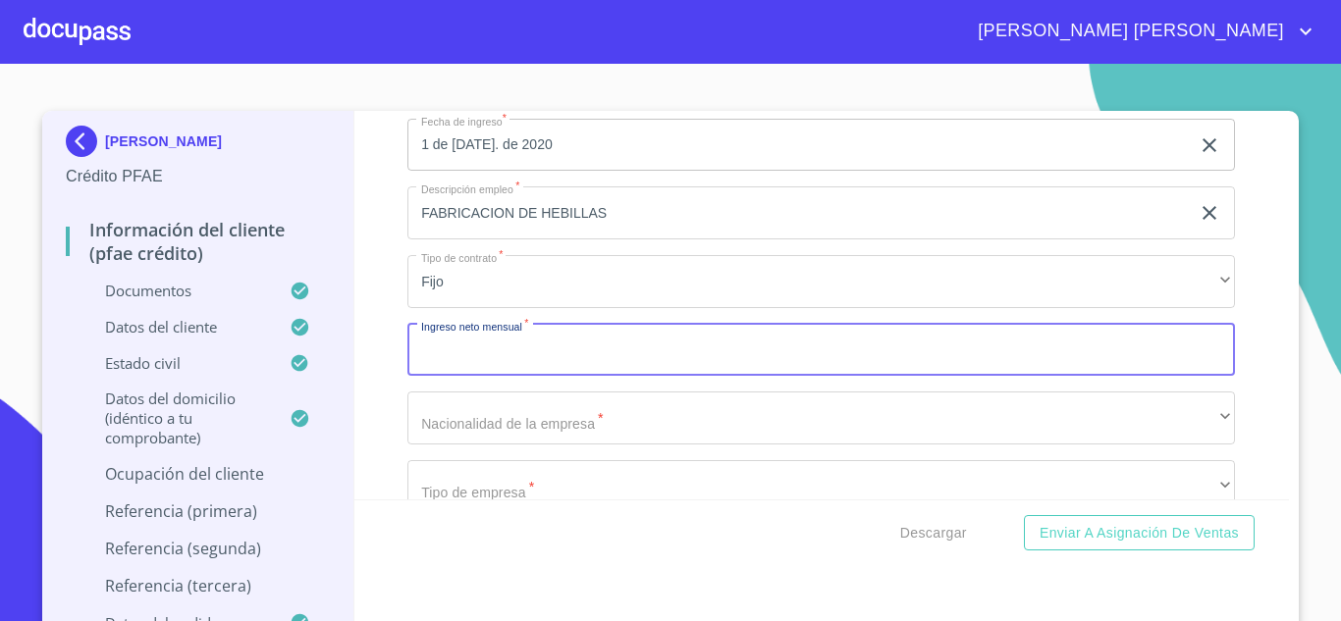
click at [499, 377] on input "Documento de identificación.   *" at bounding box center [821, 350] width 828 height 53
type input "350000"
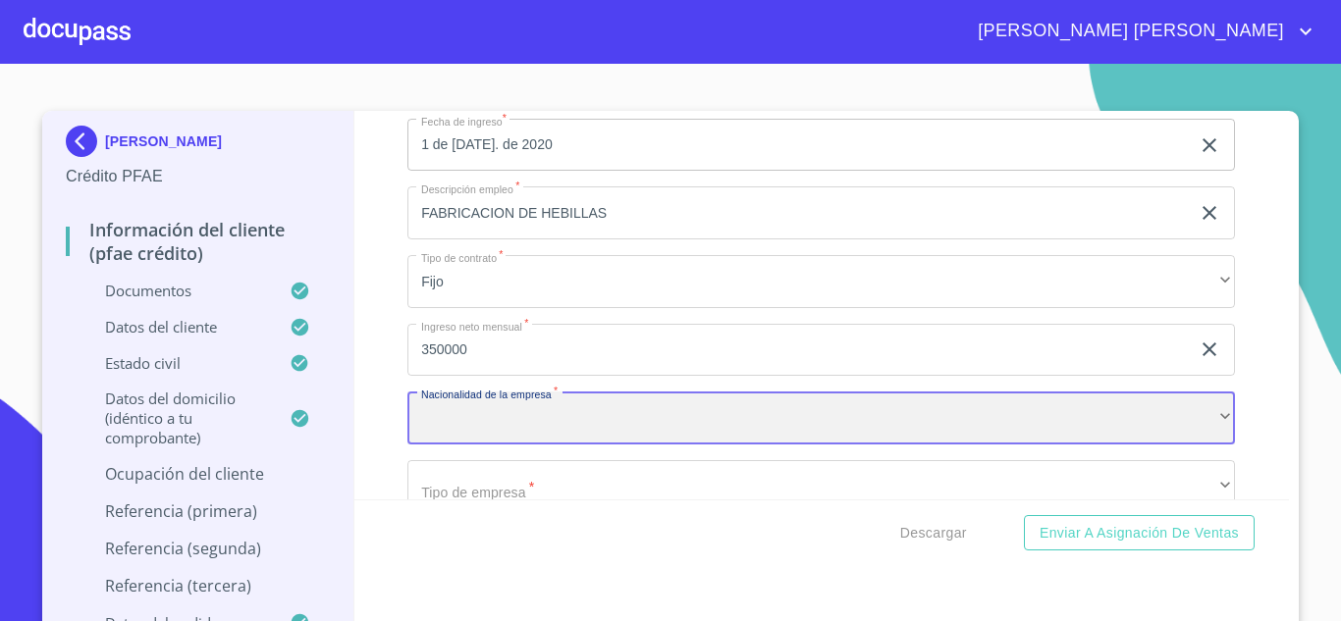
click at [486, 445] on div "​" at bounding box center [821, 418] width 828 height 53
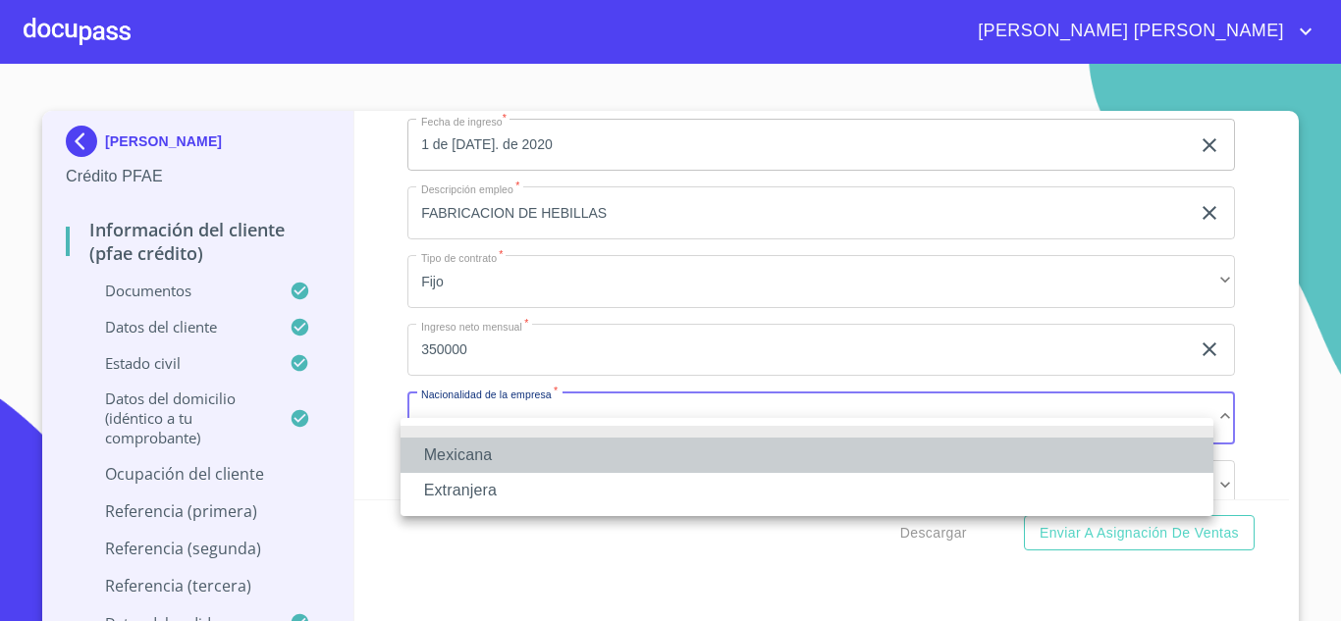
click at [481, 455] on li "Mexicana" at bounding box center [807, 455] width 813 height 35
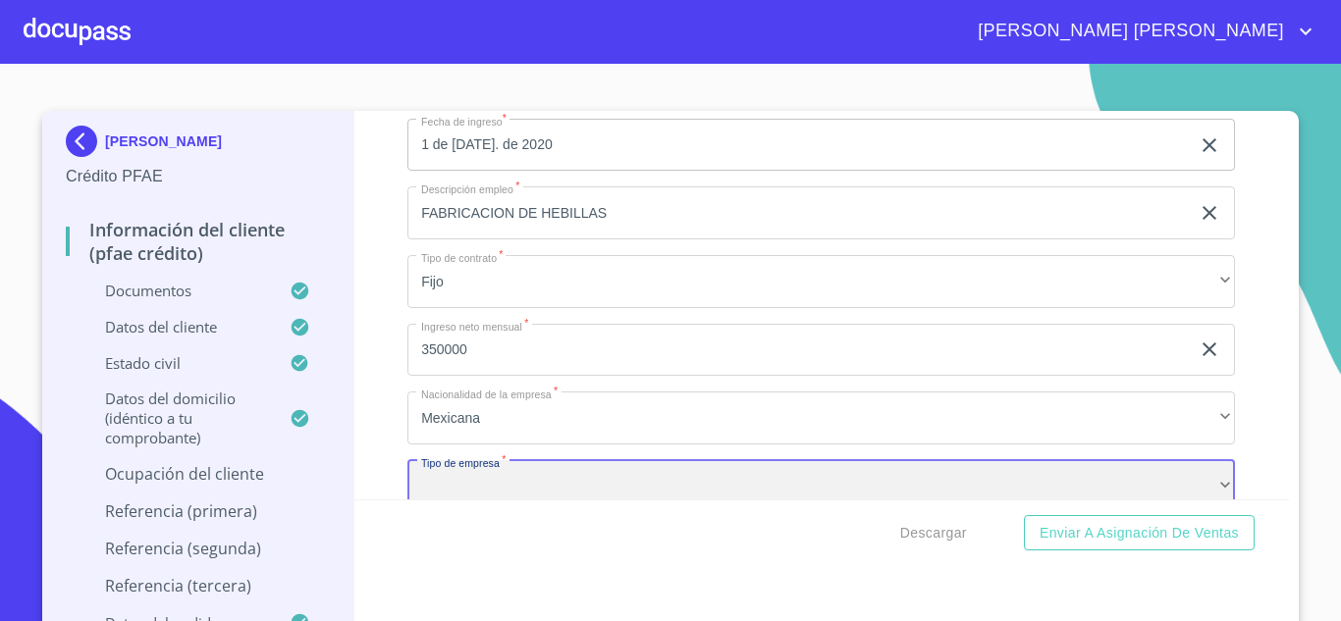
scroll to position [8889, 0]
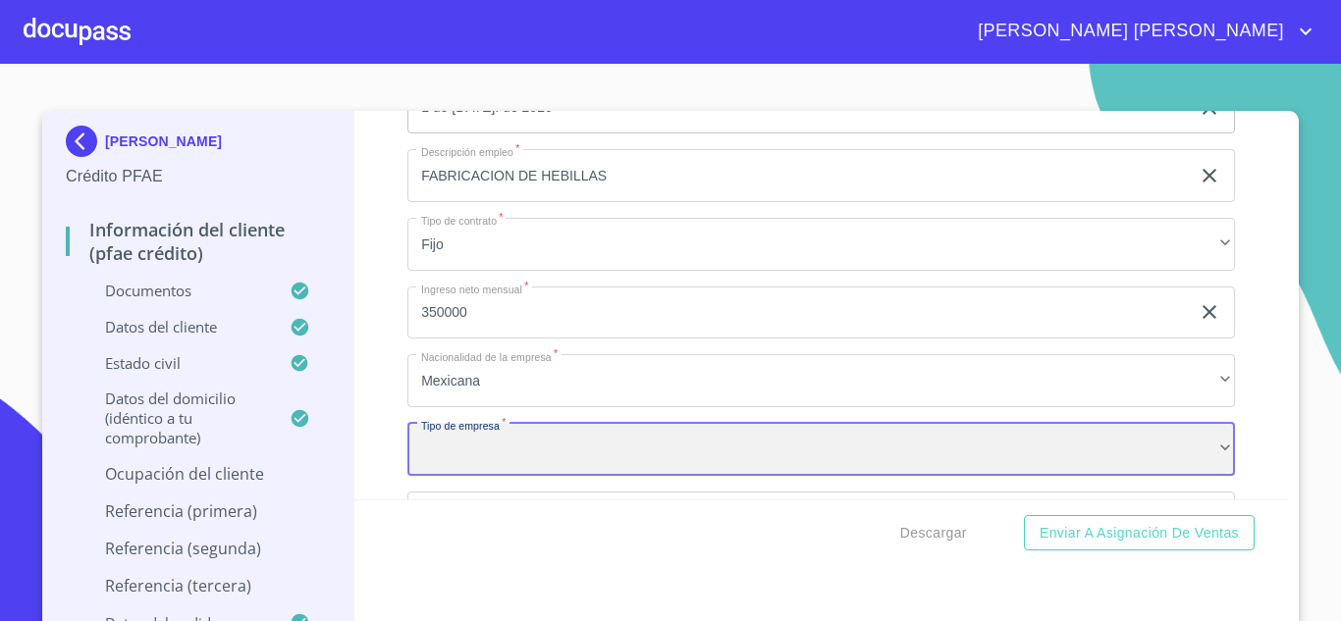
click at [471, 467] on div "​" at bounding box center [821, 449] width 828 height 53
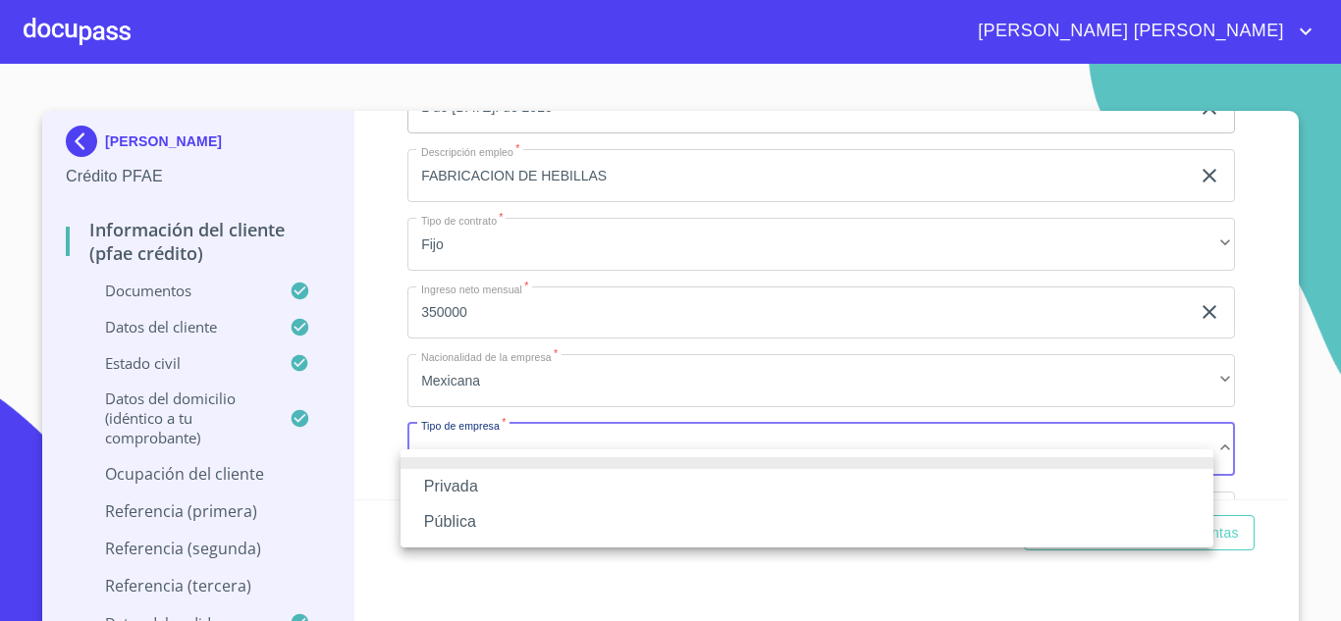
click at [468, 492] on li "Privada" at bounding box center [807, 486] width 813 height 35
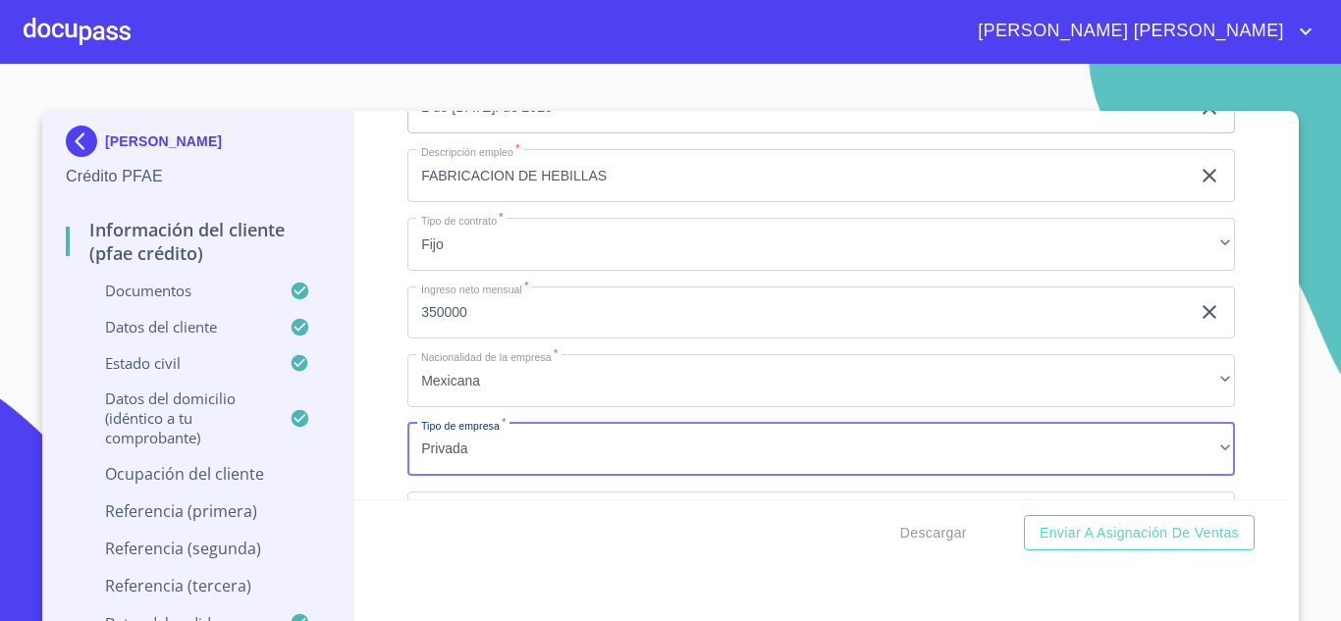
scroll to position [9125, 0]
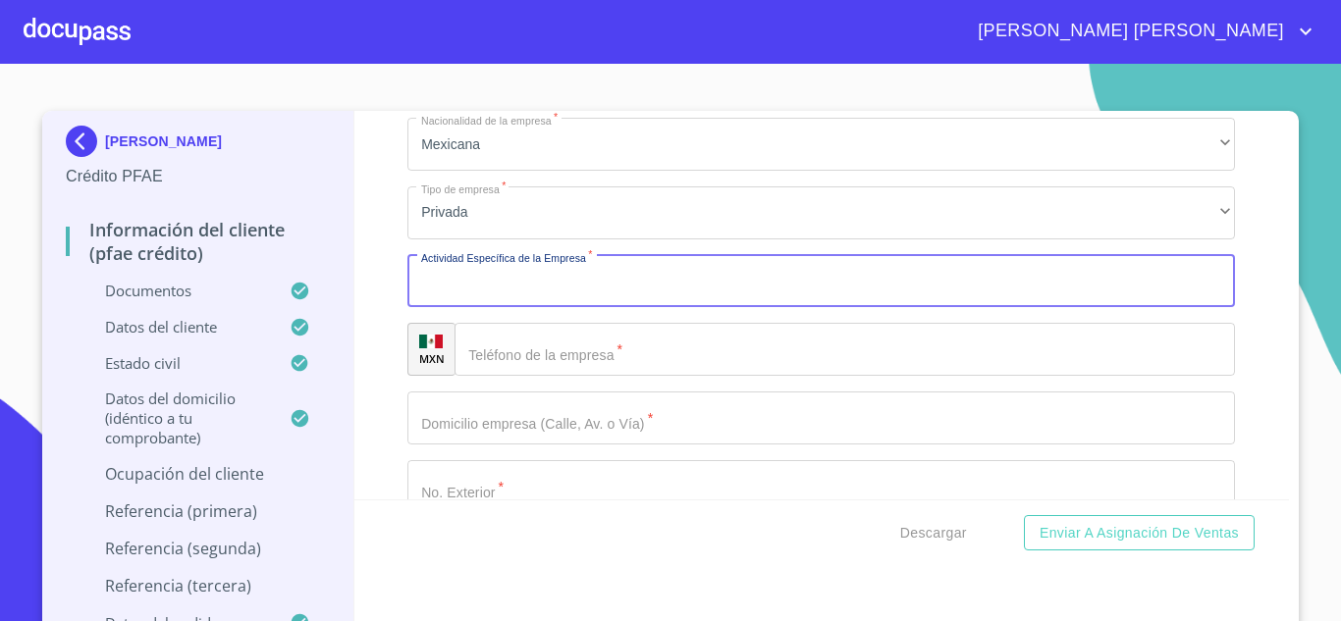
click at [462, 300] on input "Documento de identificación.   *" at bounding box center [821, 281] width 828 height 53
type input "FABRICACION DE HEBILLAS"
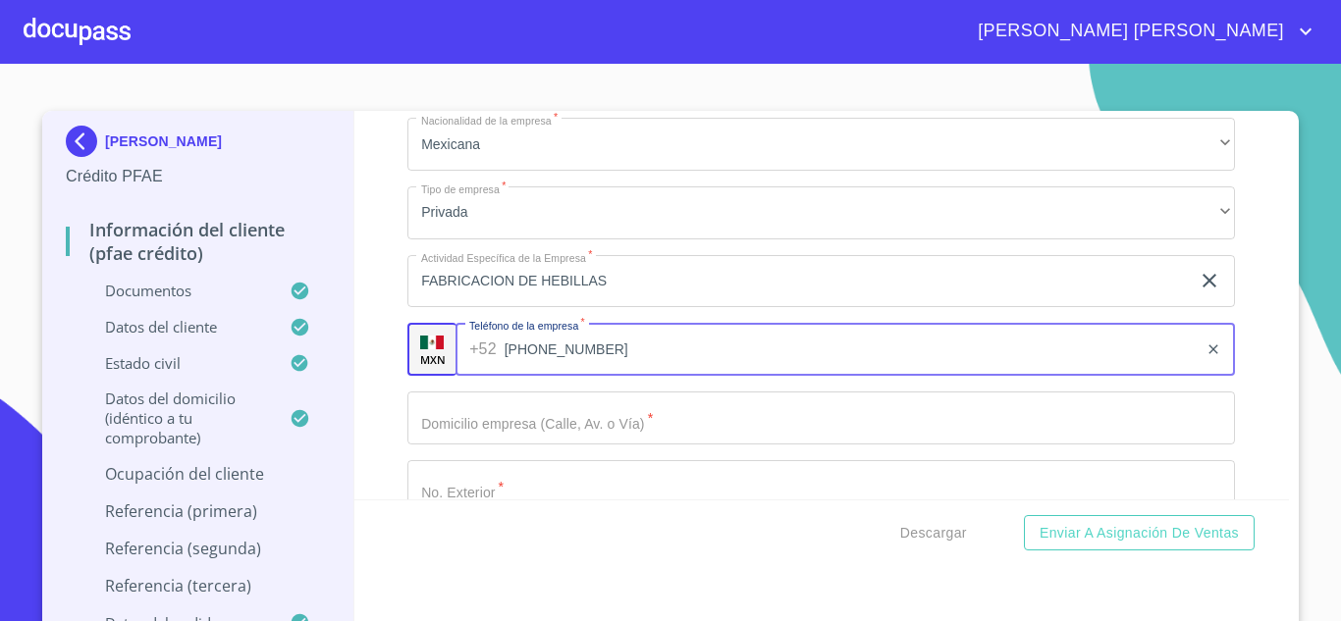
type input "[PHONE_NUMBER]"
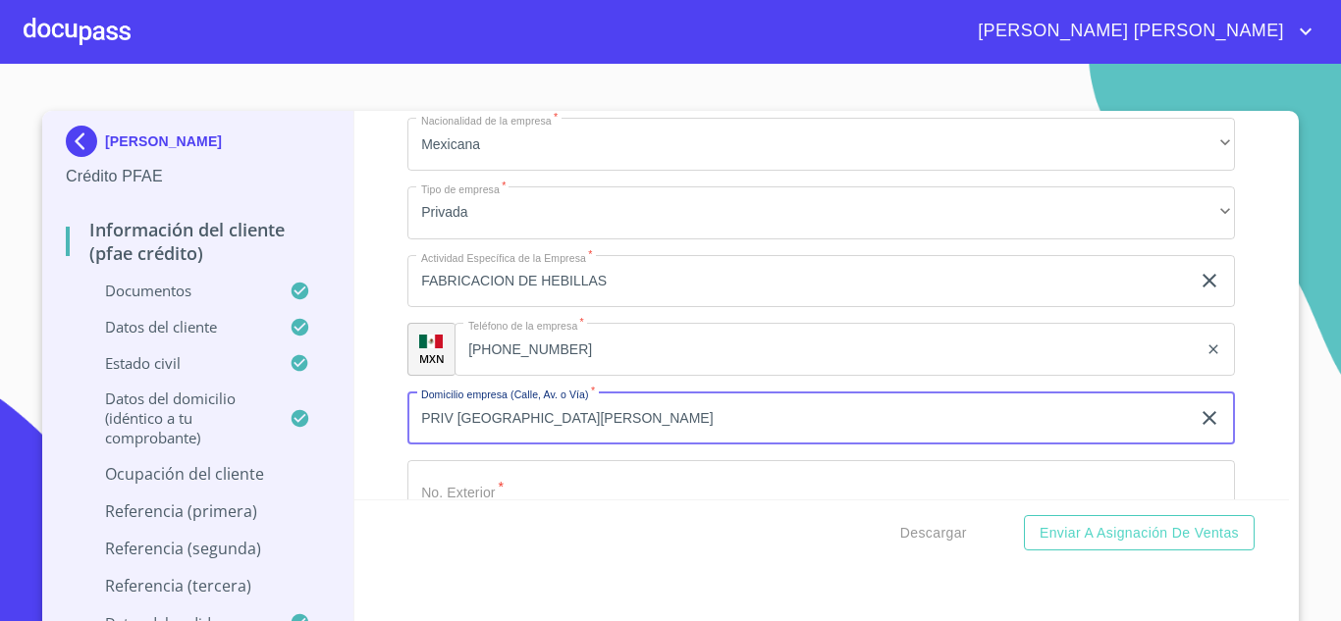
type input "PRIV [GEOGRAPHIC_DATA][PERSON_NAME]"
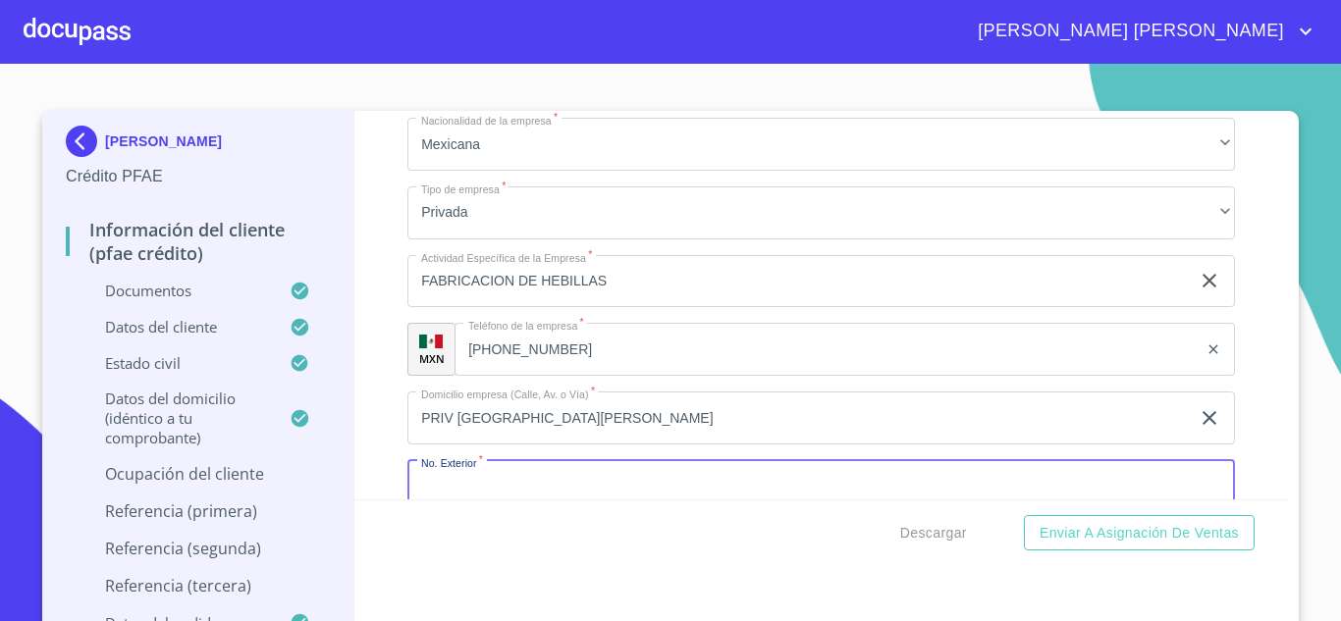
scroll to position [9162, 0]
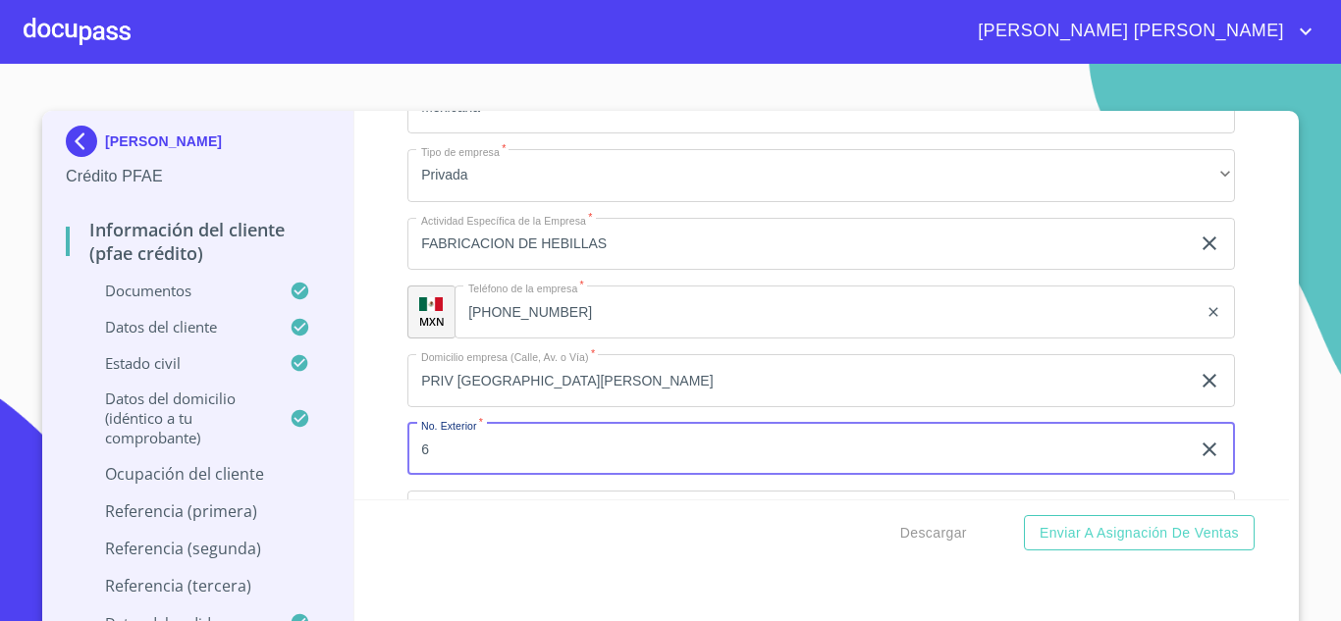
type input "6"
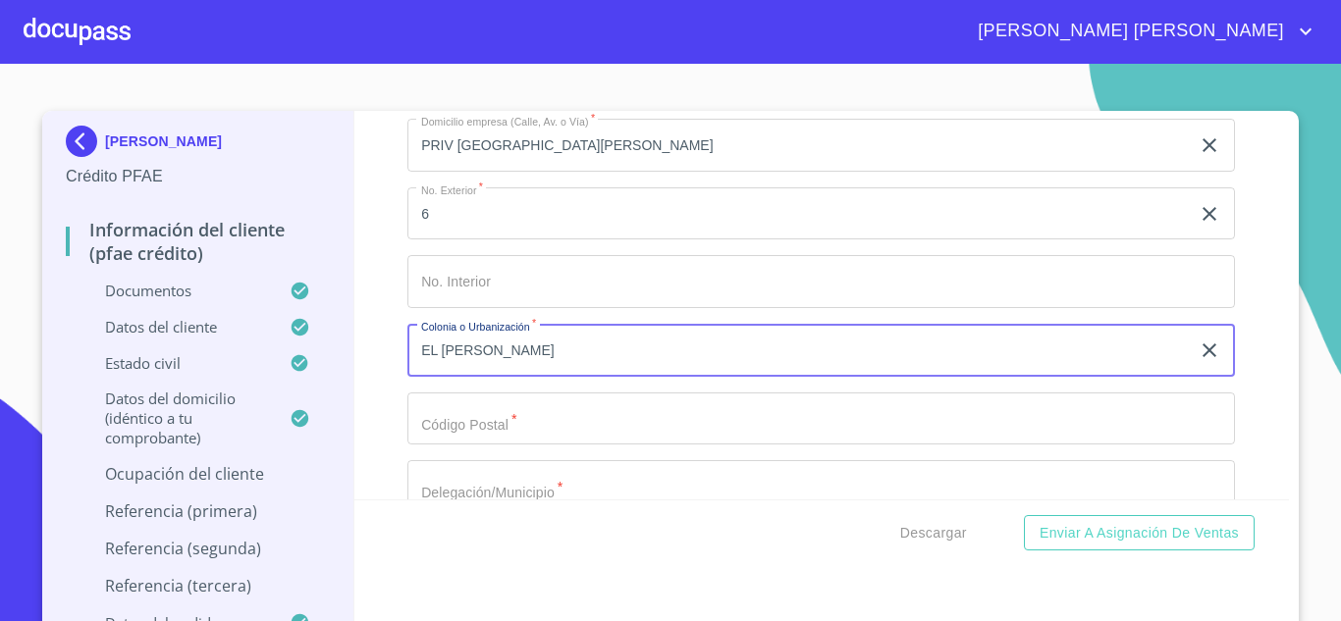
type input "EL [PERSON_NAME]"
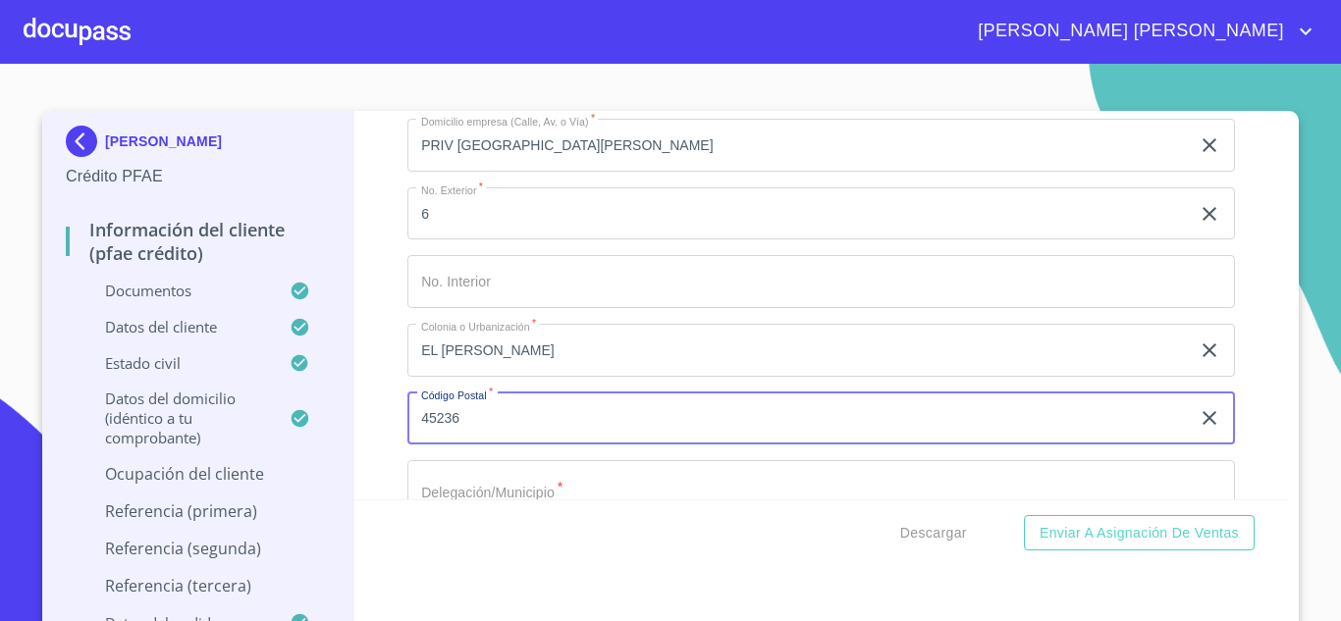
type input "45236"
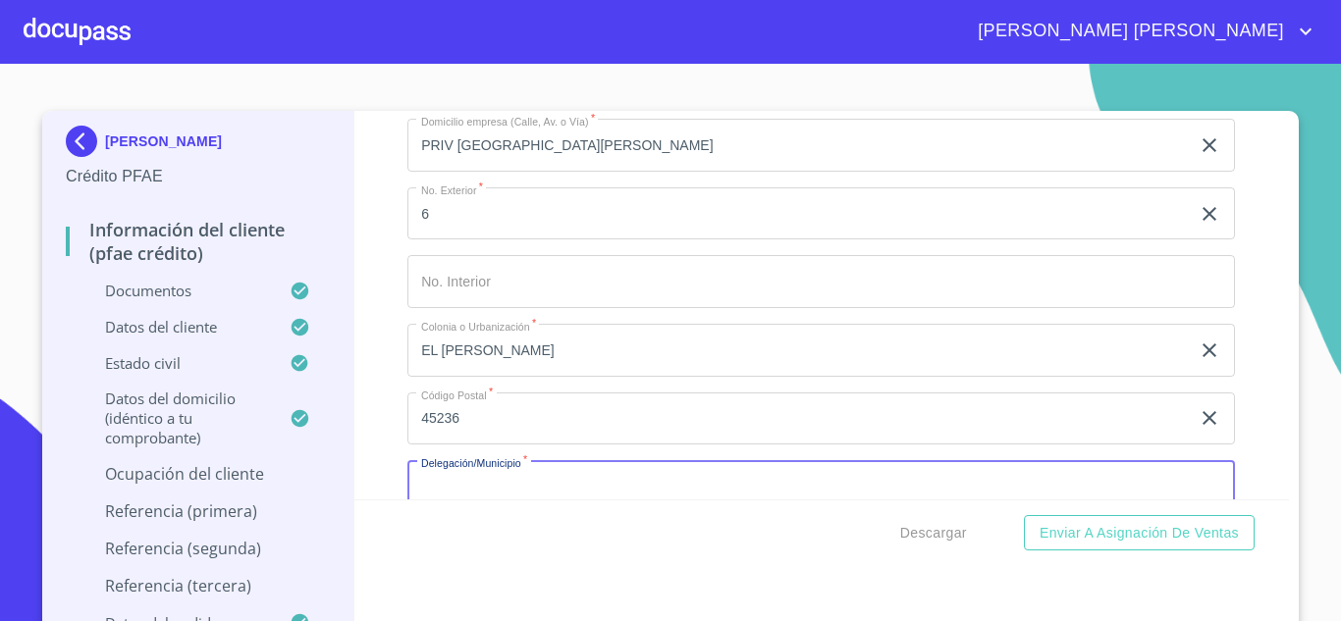
scroll to position [9435, 0]
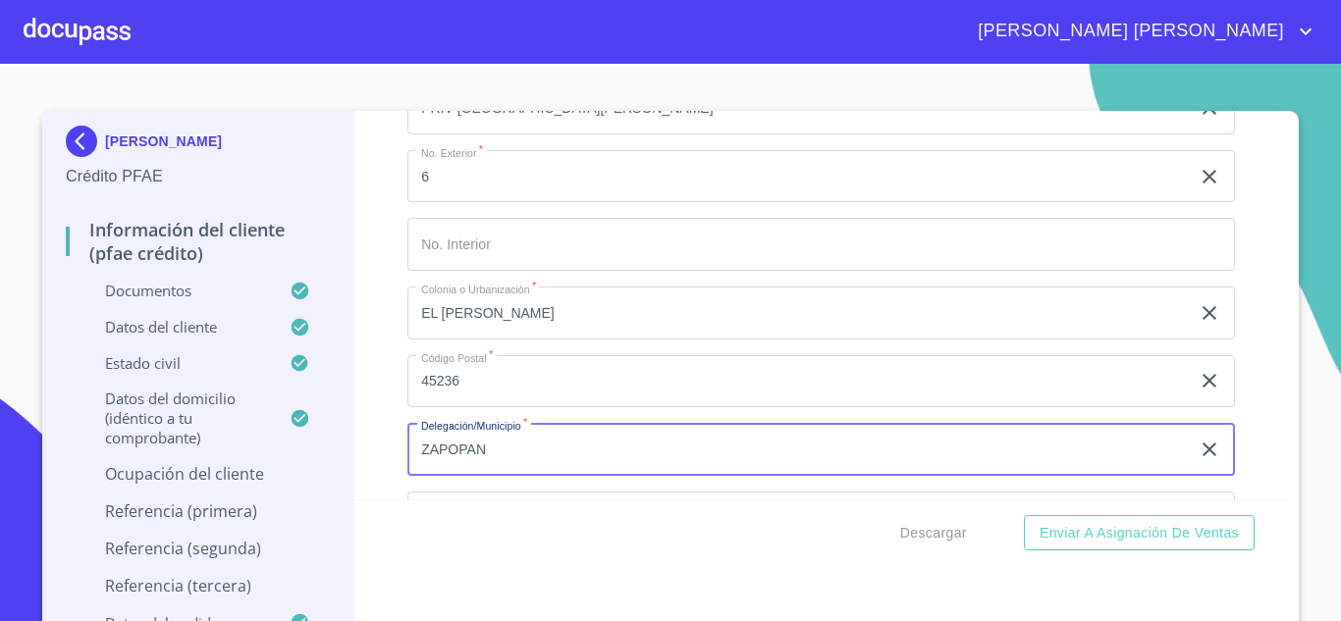
type input "ZAPOPAN"
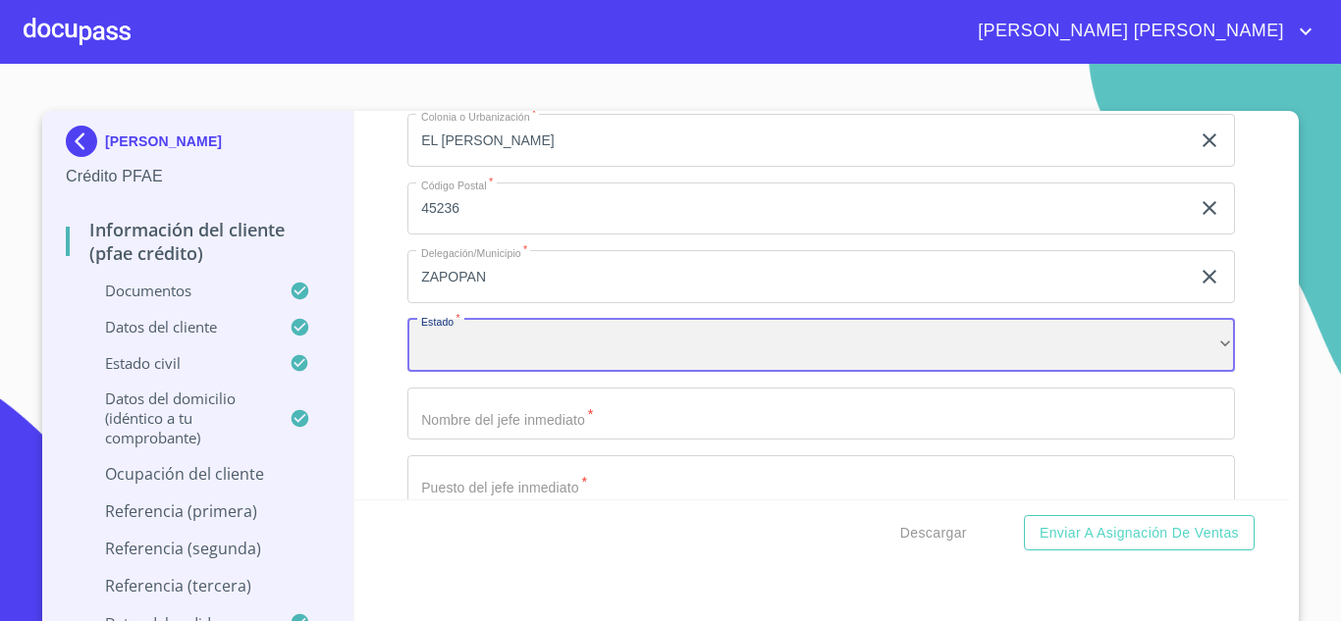
scroll to position [9574, 0]
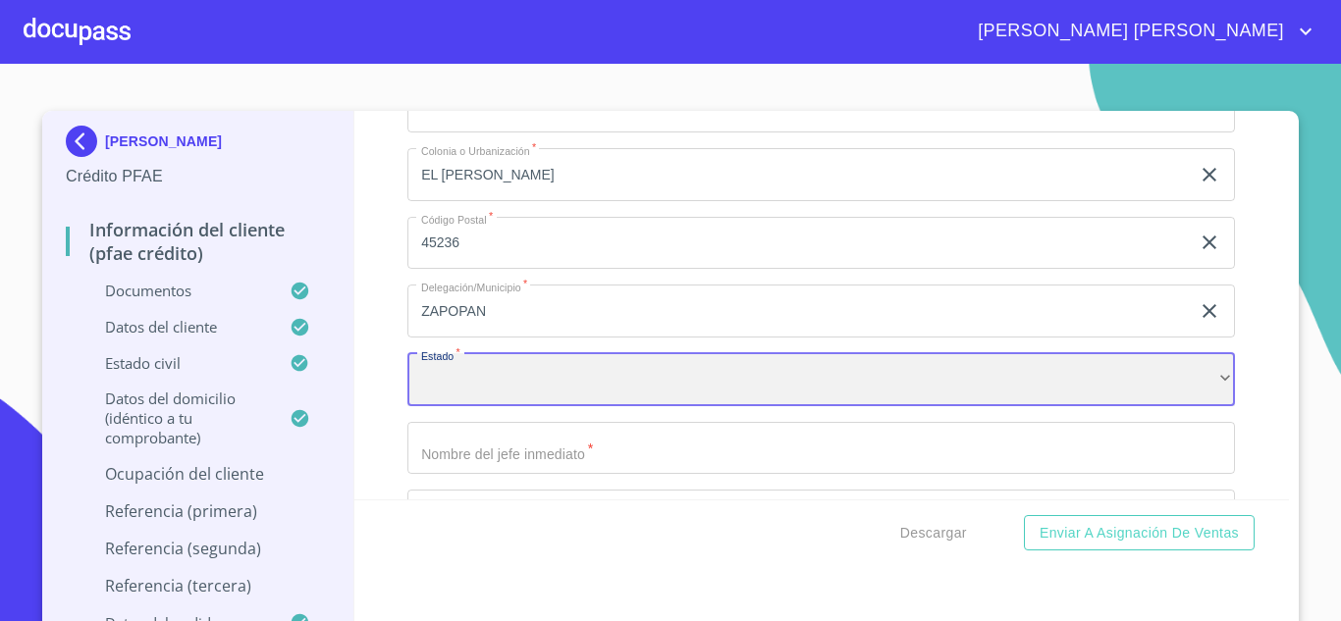
click at [555, 390] on div "​" at bounding box center [821, 379] width 828 height 53
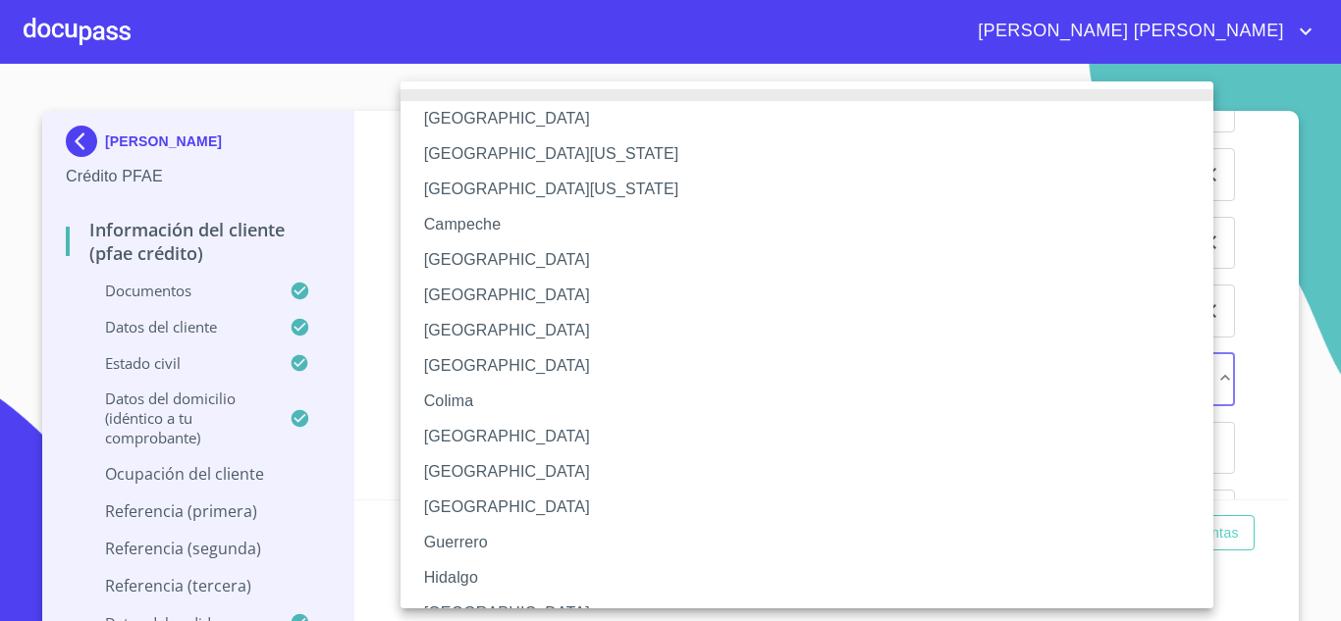
click at [458, 602] on li "[GEOGRAPHIC_DATA]" at bounding box center [815, 613] width 828 height 35
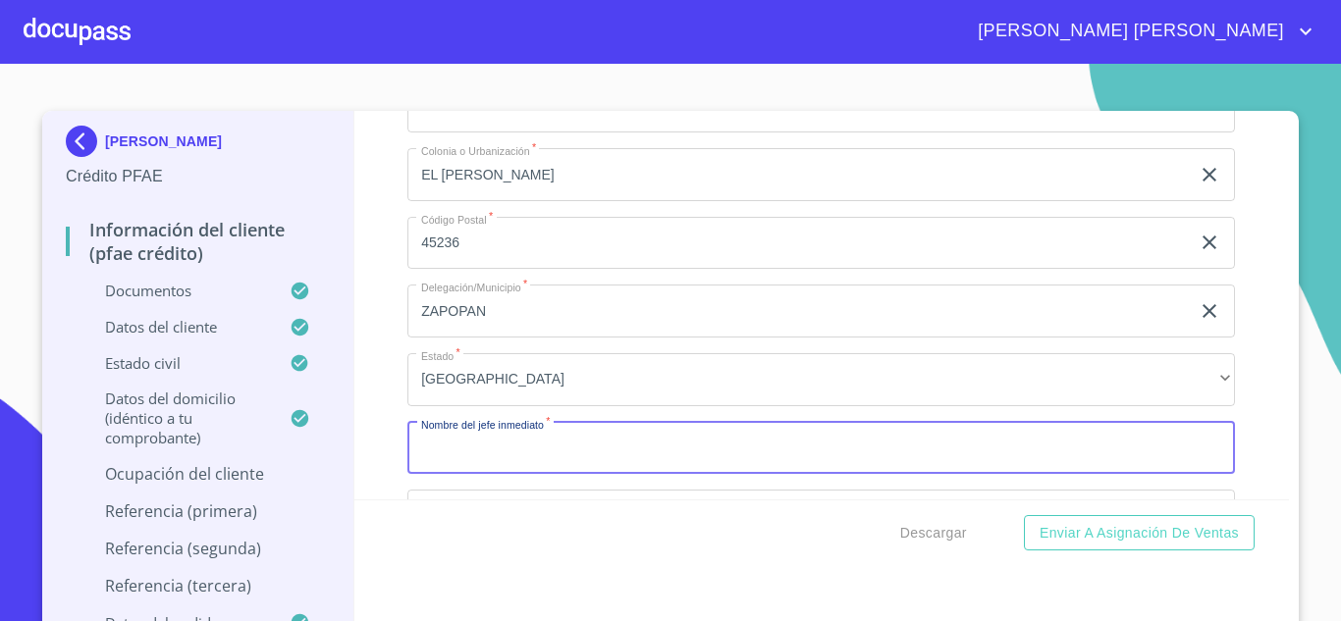
click at [502, 475] on input "Documento de identificación.   *" at bounding box center [821, 448] width 828 height 53
type input "ELLA MISMA"
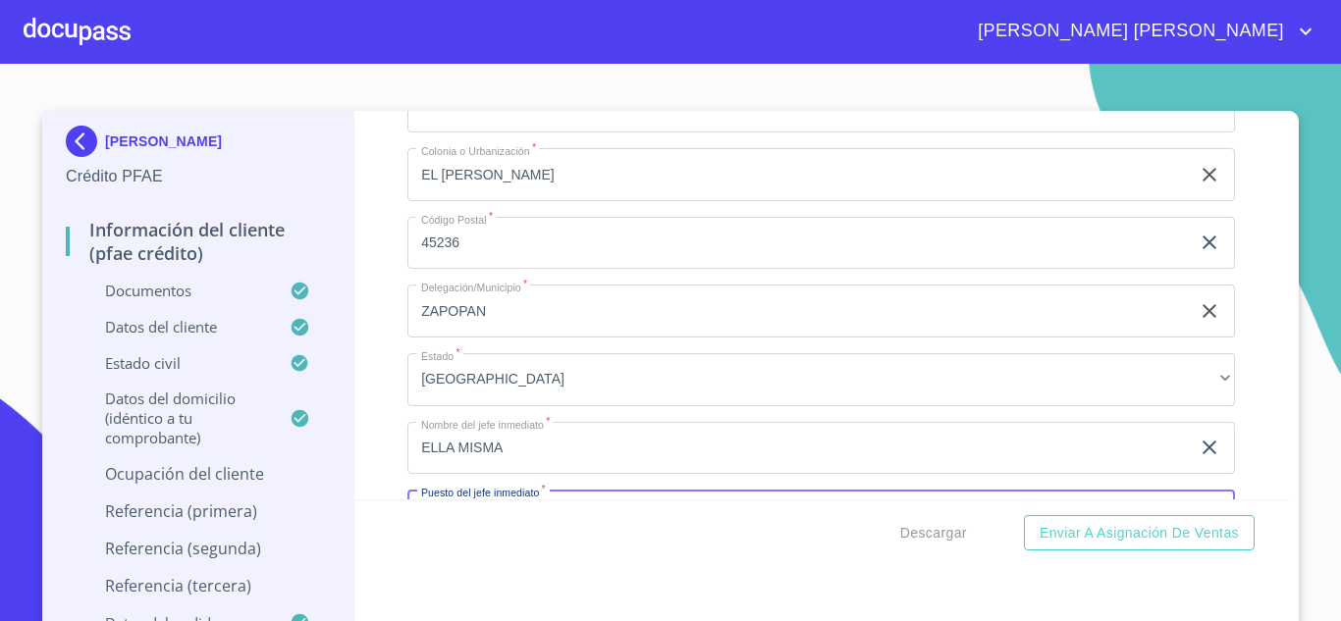
scroll to position [9808, 0]
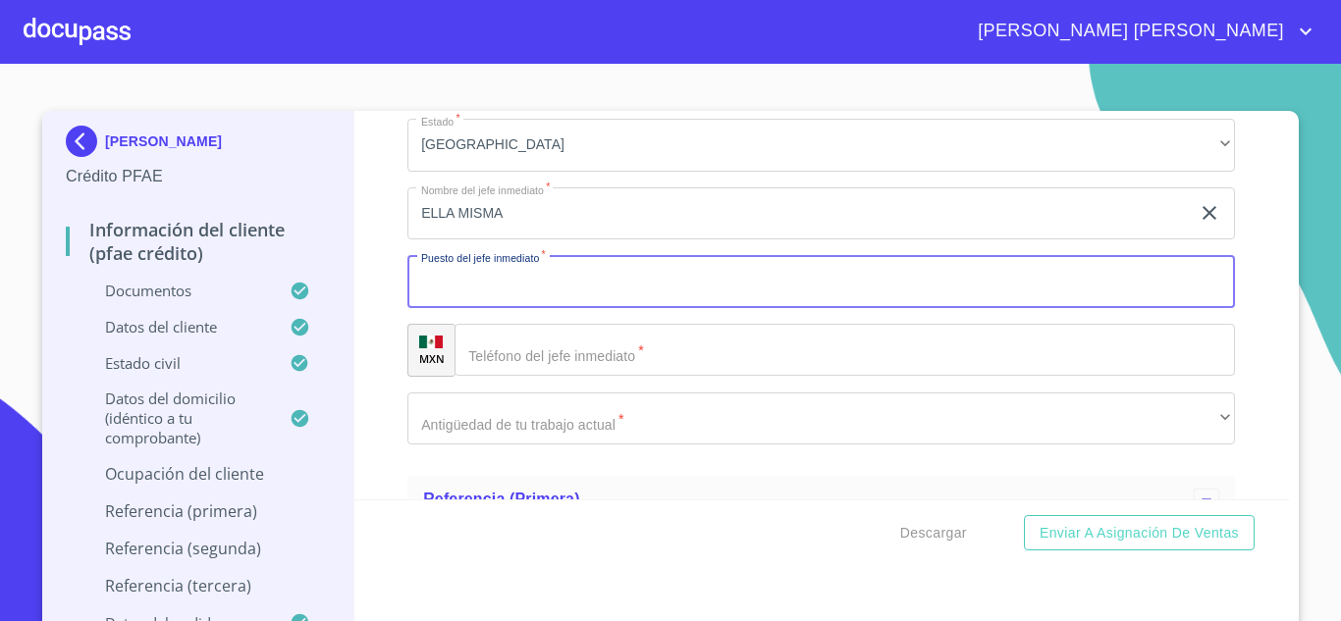
click at [460, 307] on input "Documento de identificación.   *" at bounding box center [821, 281] width 828 height 53
type input "DUEÑA"
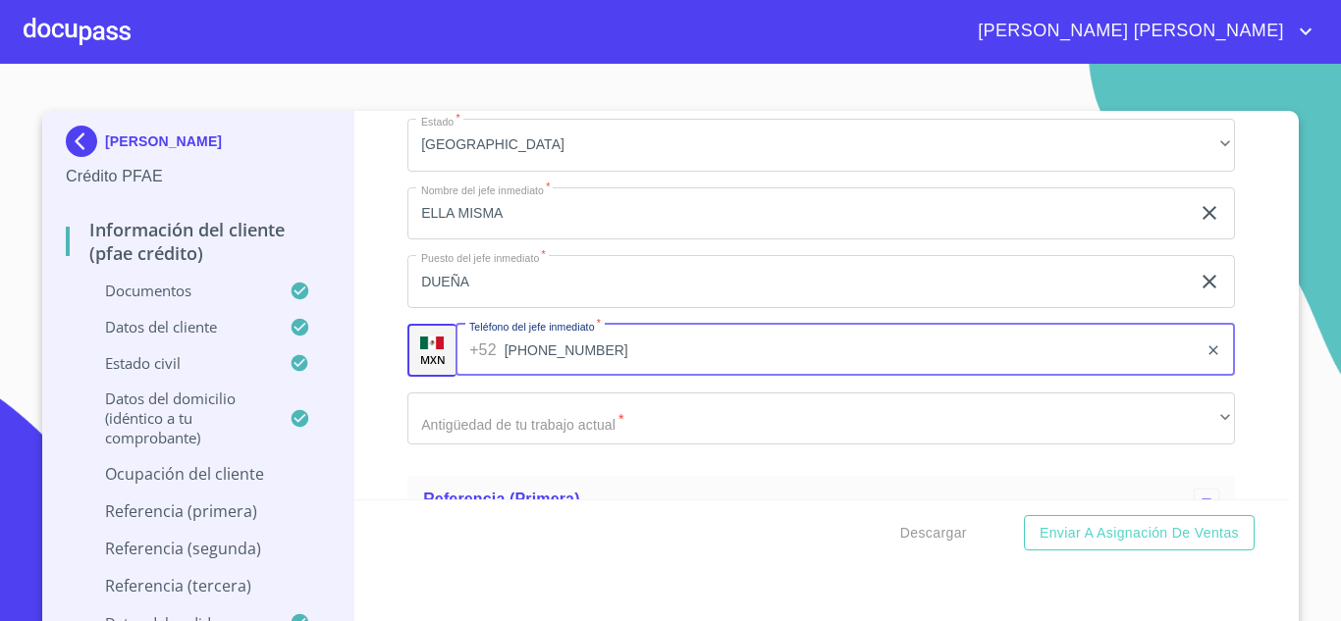
type input "[PHONE_NUMBER]"
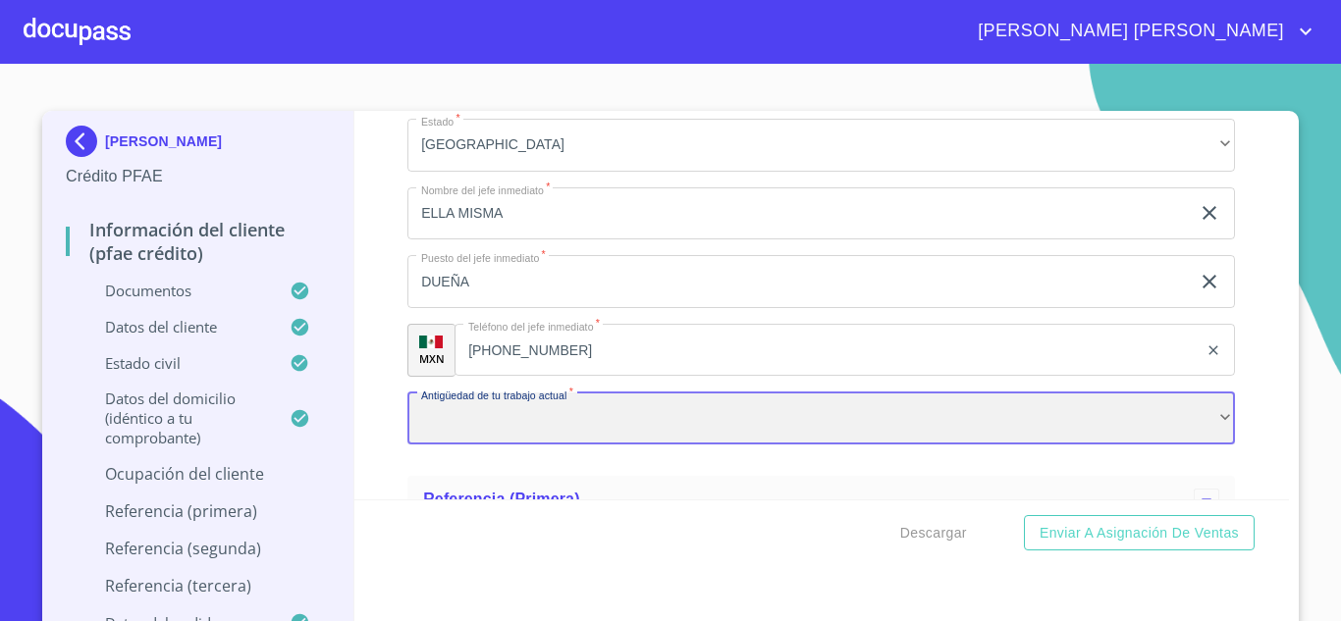
click at [512, 446] on div "​" at bounding box center [821, 419] width 828 height 53
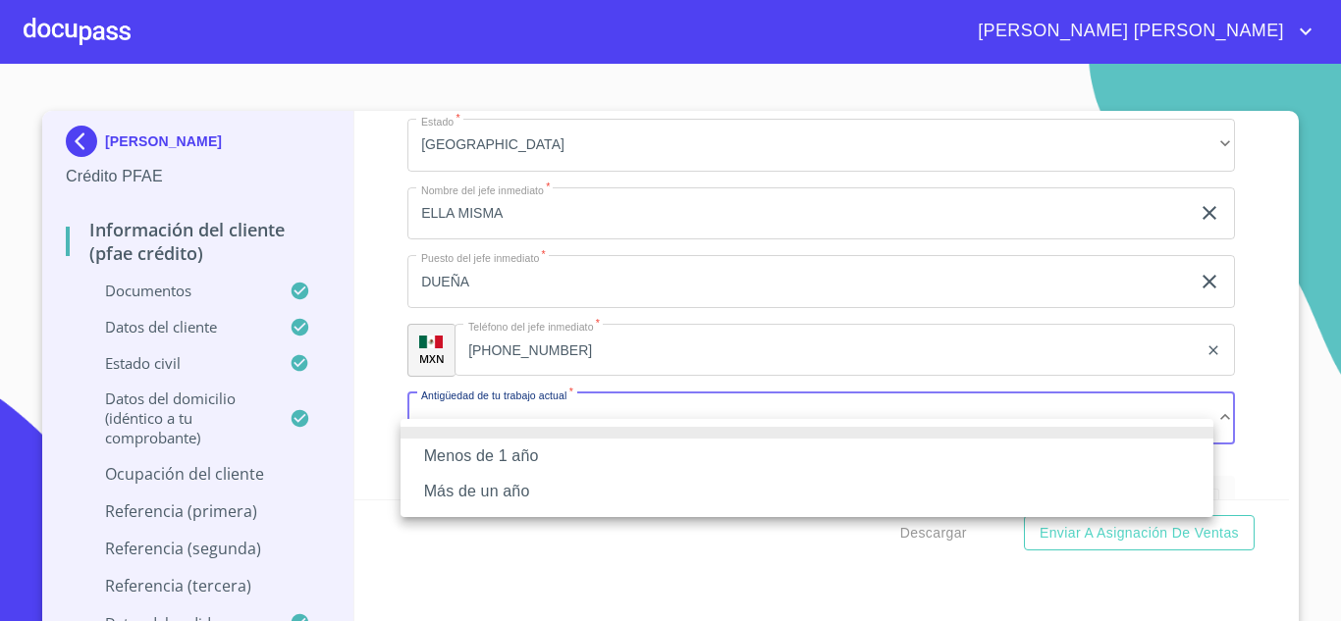
click at [498, 490] on li "Más de un año" at bounding box center [807, 491] width 813 height 35
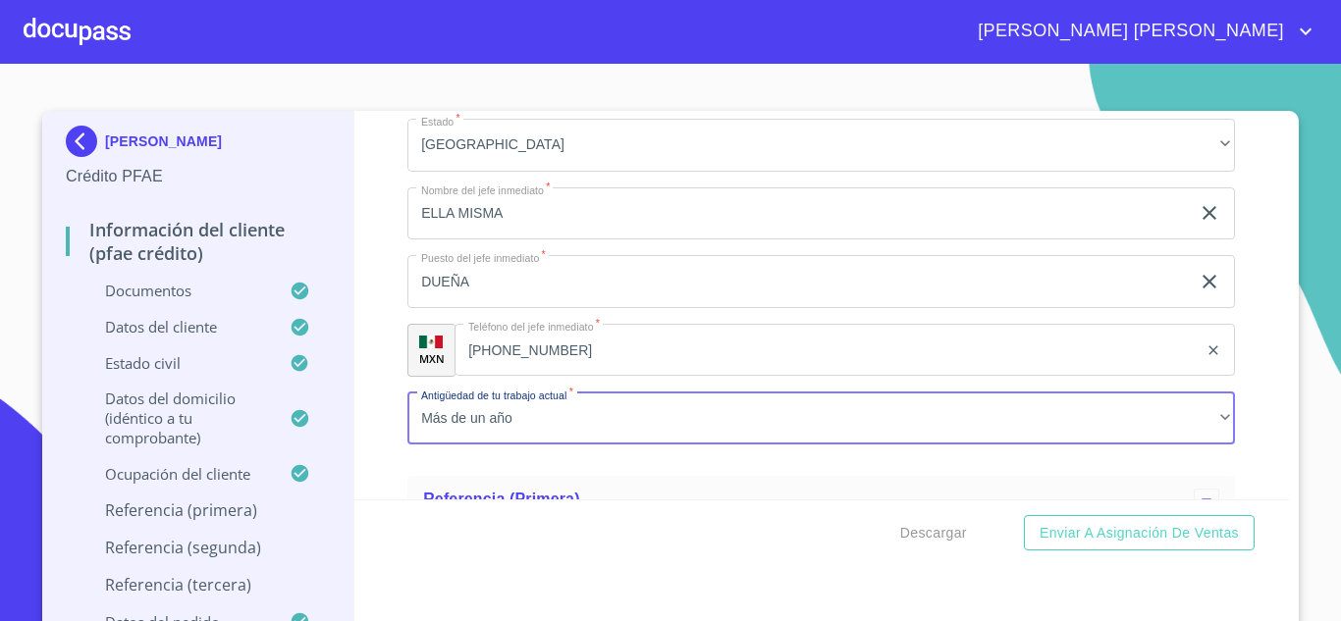
scroll to position [10027, 0]
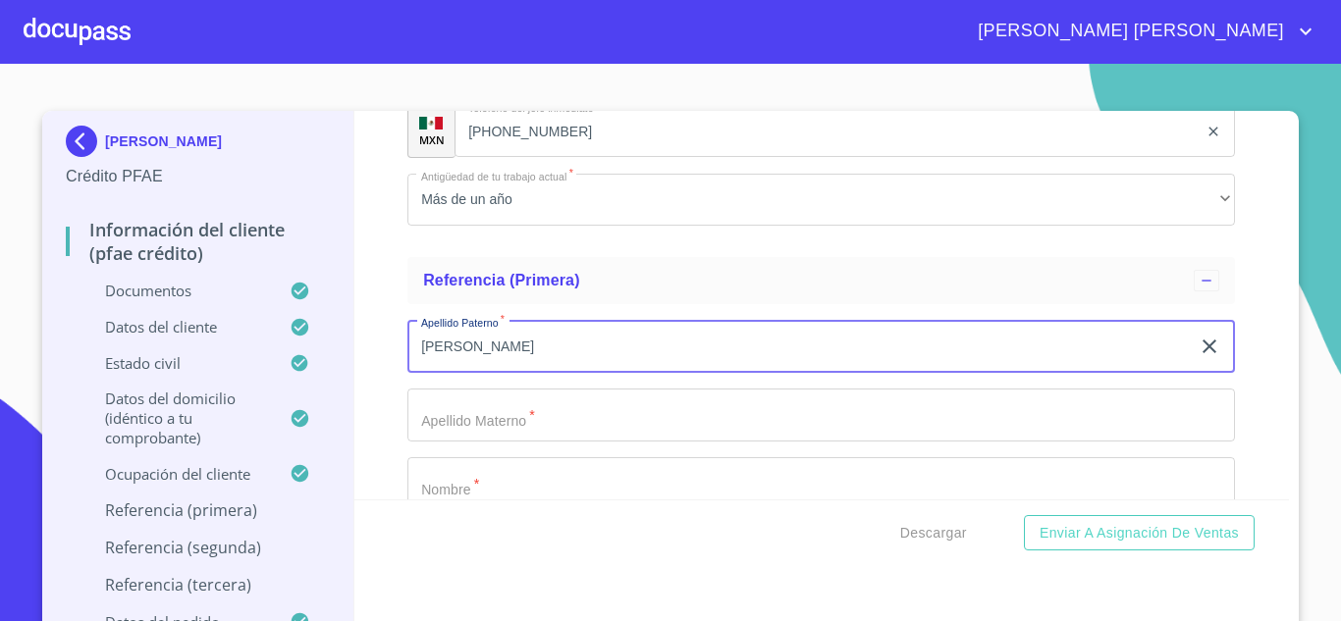
type input "[PERSON_NAME]"
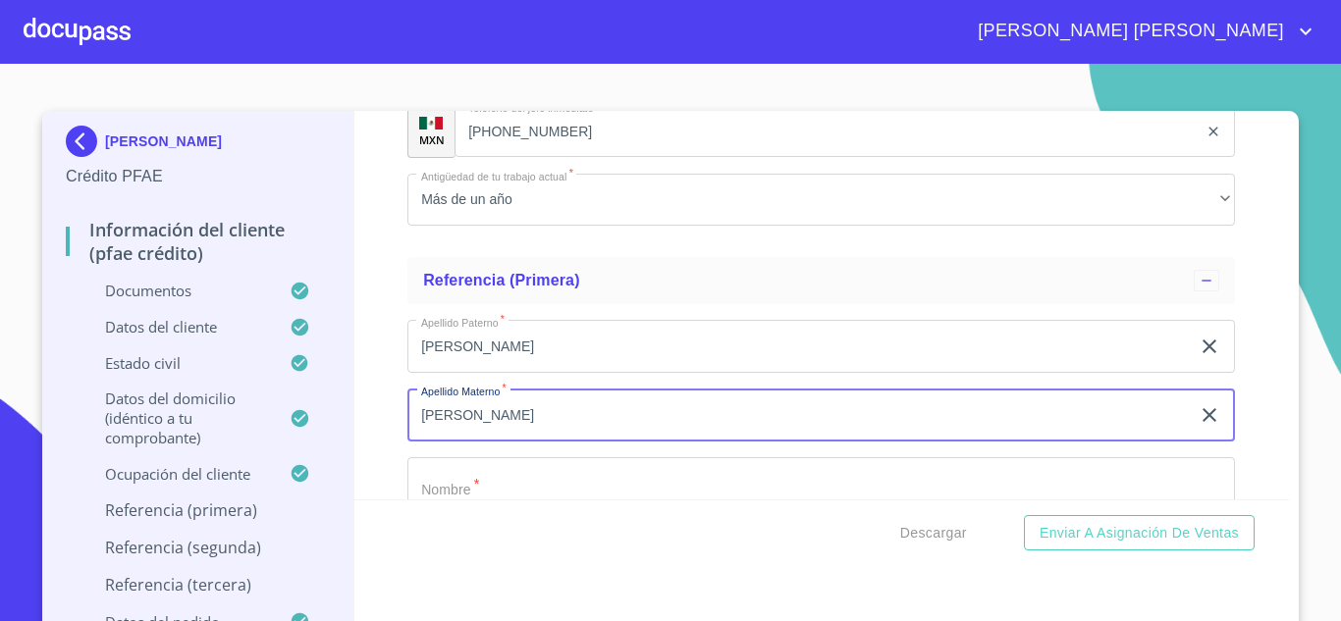
type input "[PERSON_NAME]"
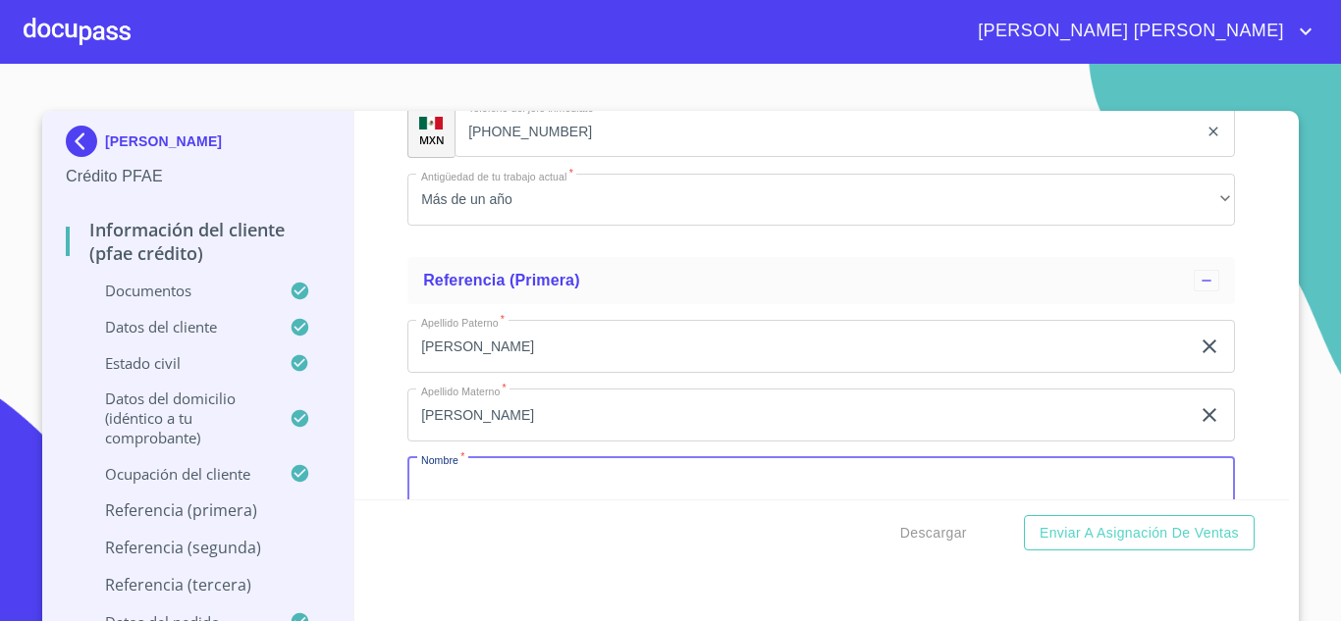
scroll to position [10062, 0]
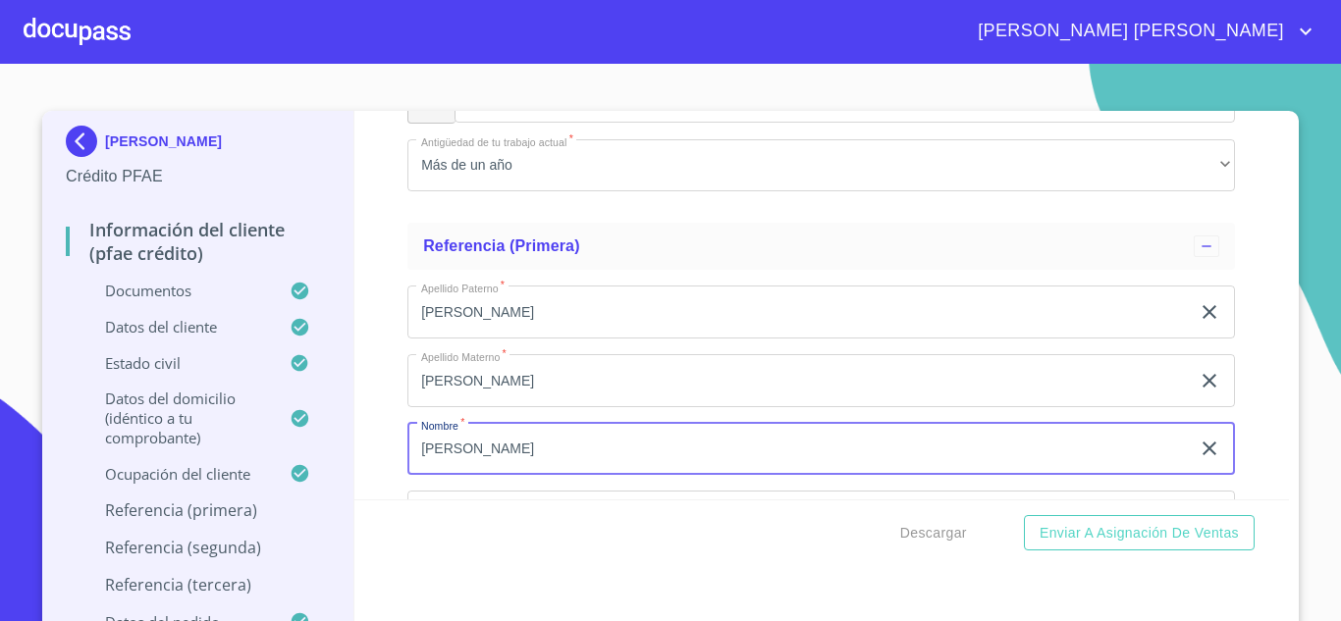
type input "[PERSON_NAME]"
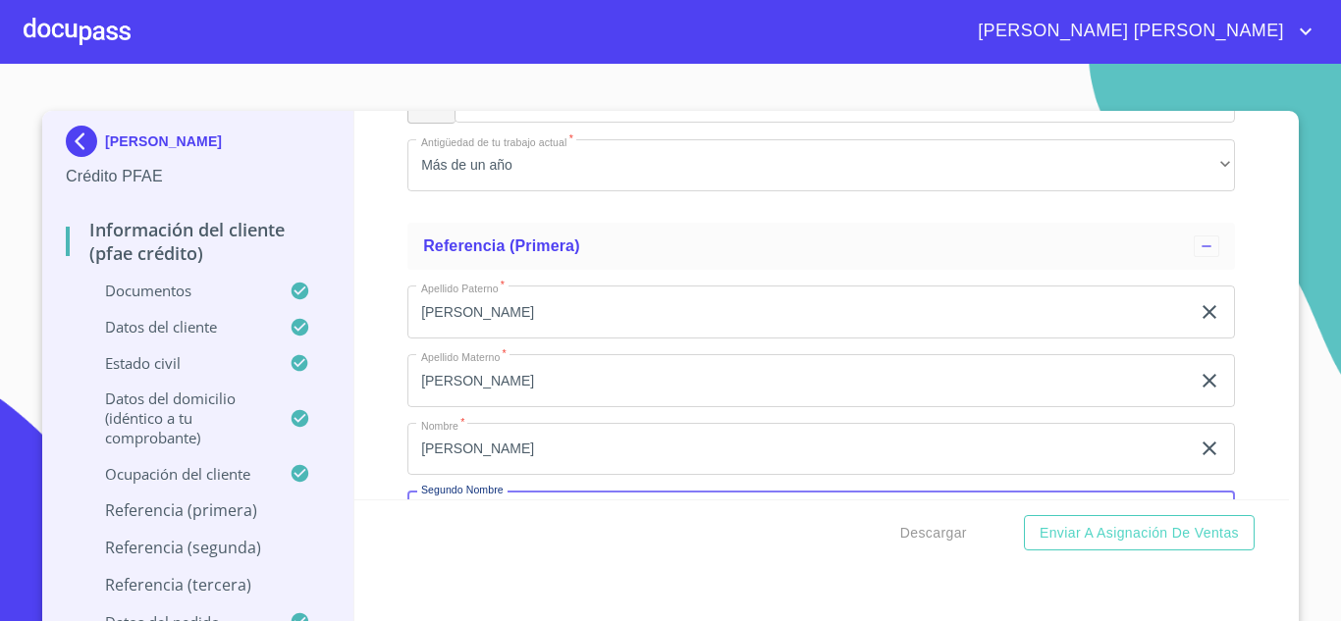
scroll to position [10297, 0]
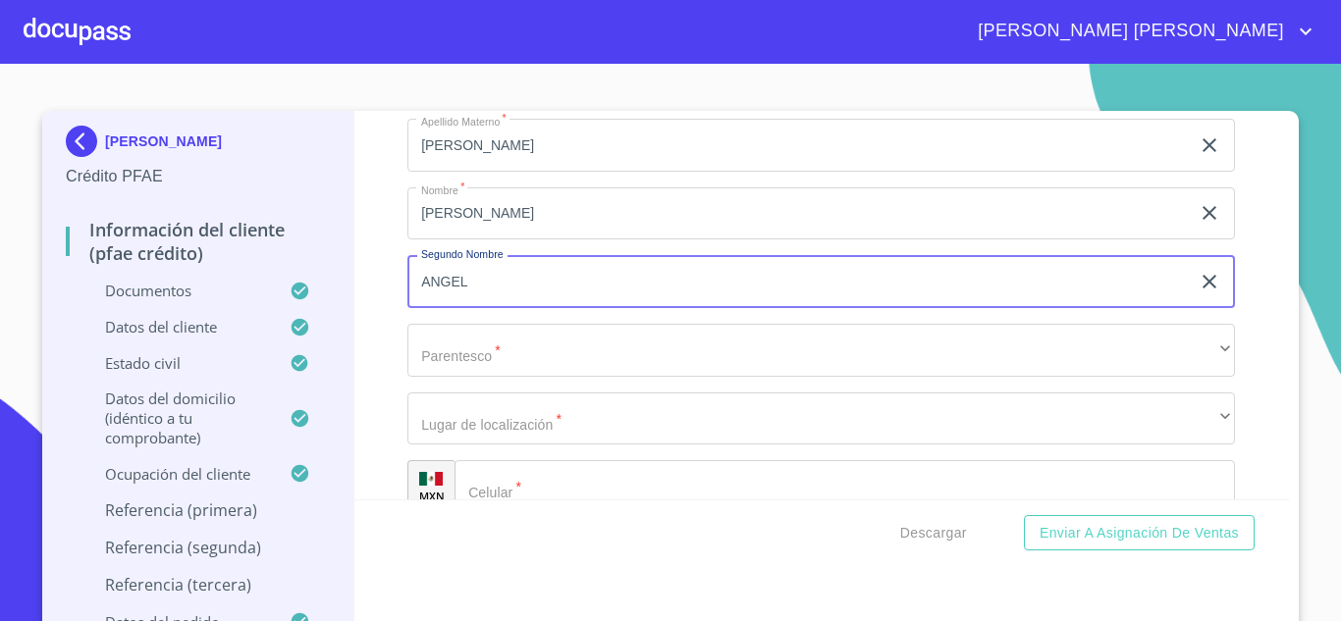
type input "ANGEL"
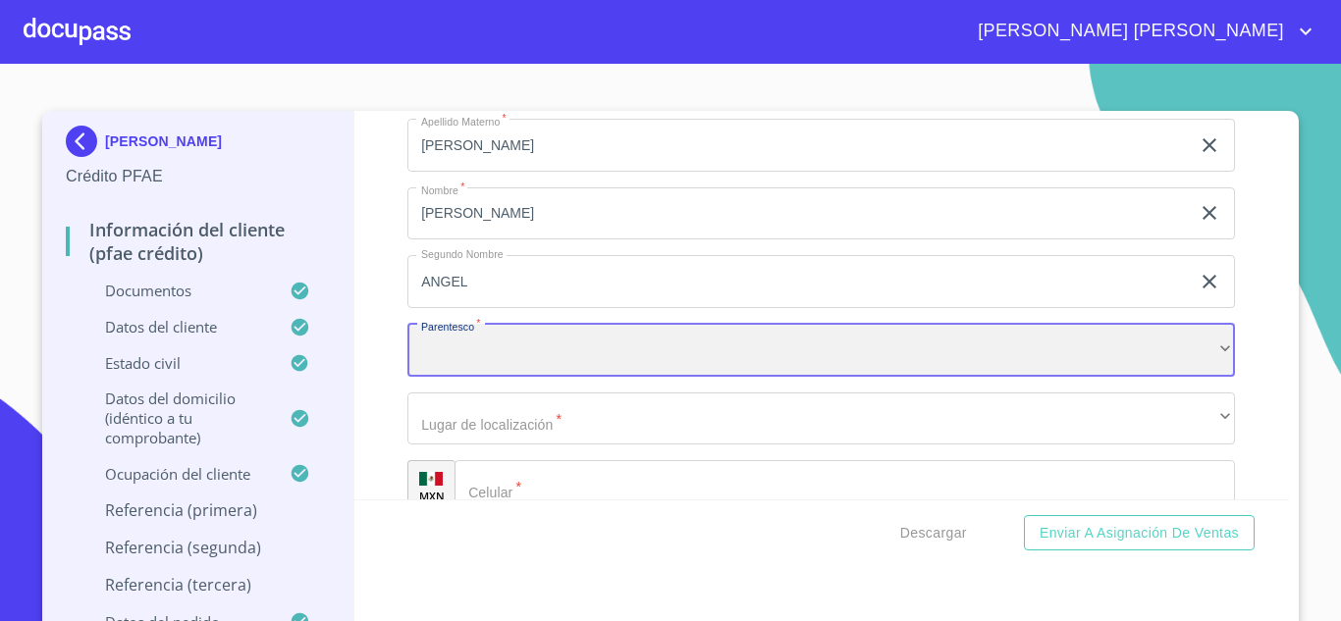
click at [525, 360] on div "​" at bounding box center [821, 350] width 828 height 53
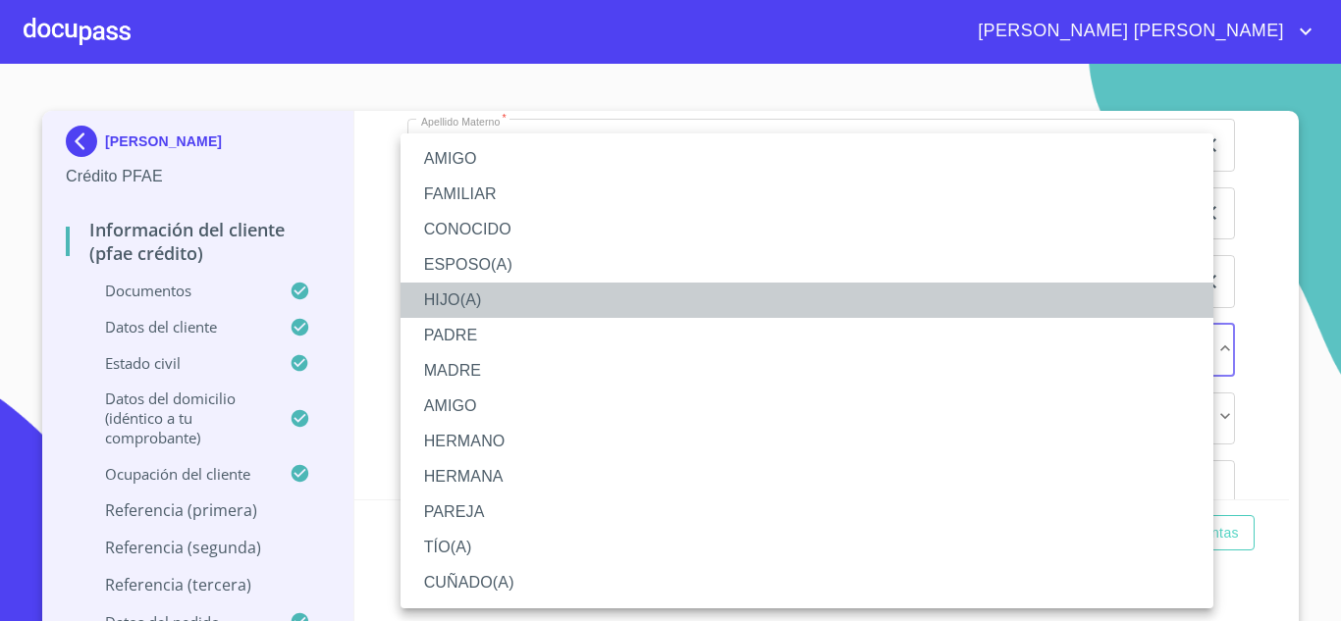
click at [458, 302] on li "HIJO(A)" at bounding box center [807, 300] width 813 height 35
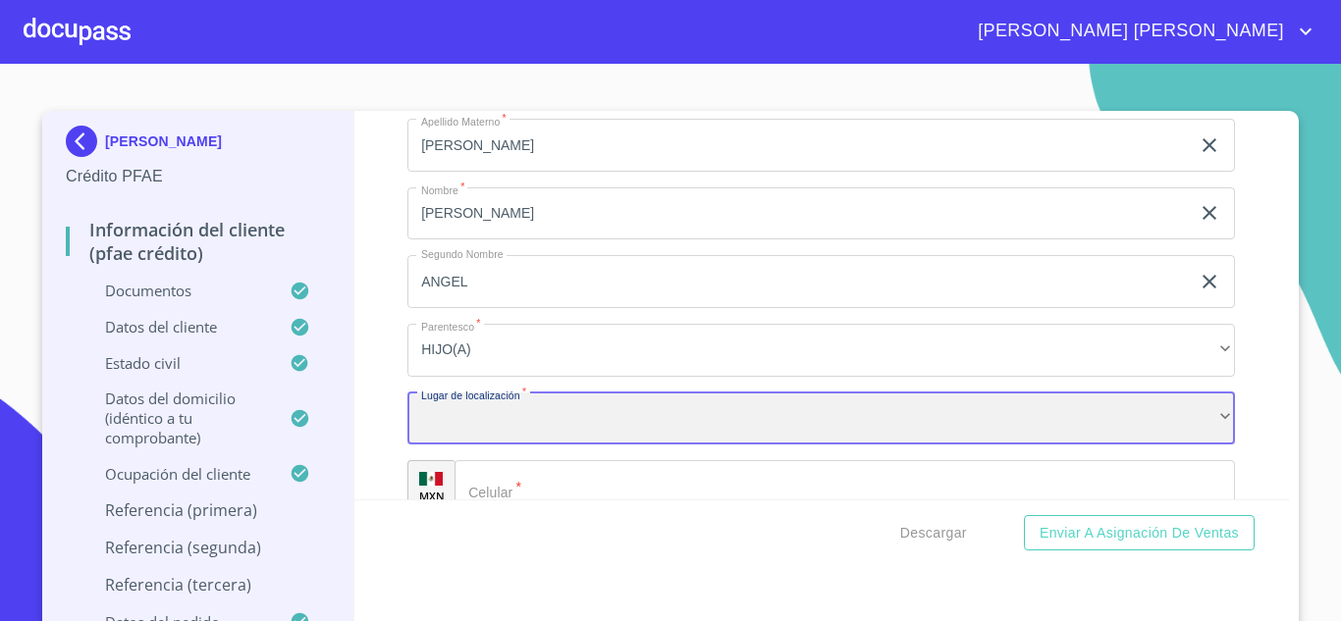
click at [486, 442] on div "​" at bounding box center [821, 419] width 828 height 53
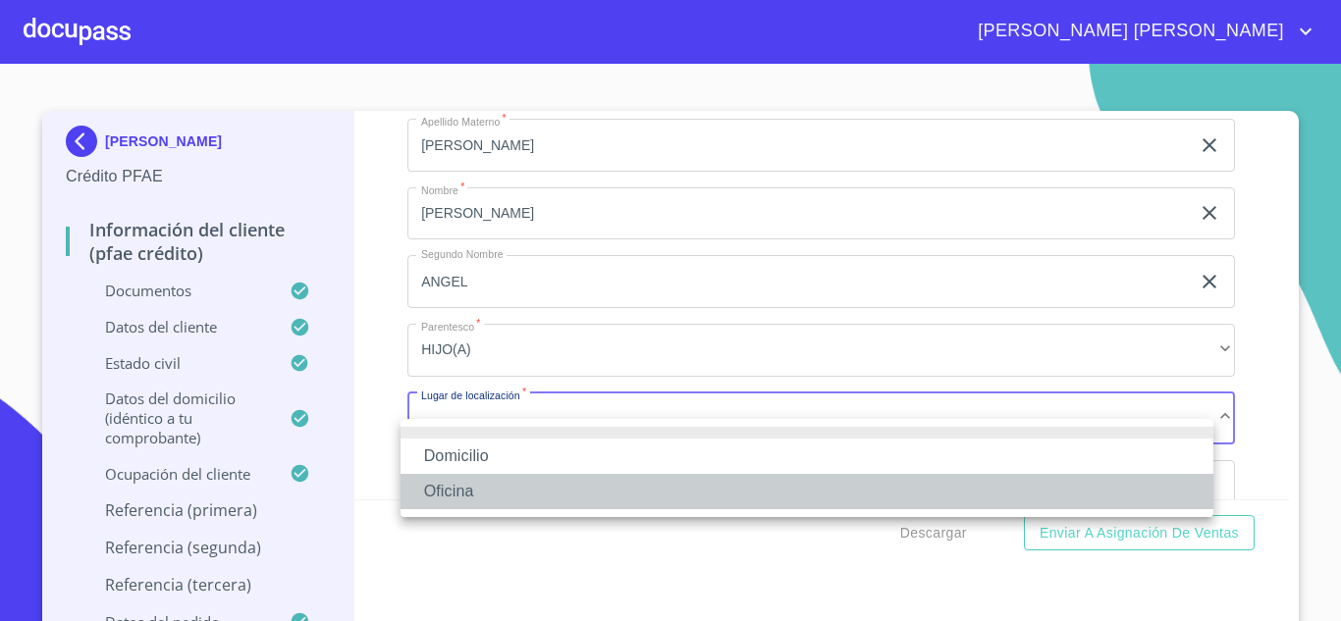
click at [471, 488] on li "Oficina" at bounding box center [807, 491] width 813 height 35
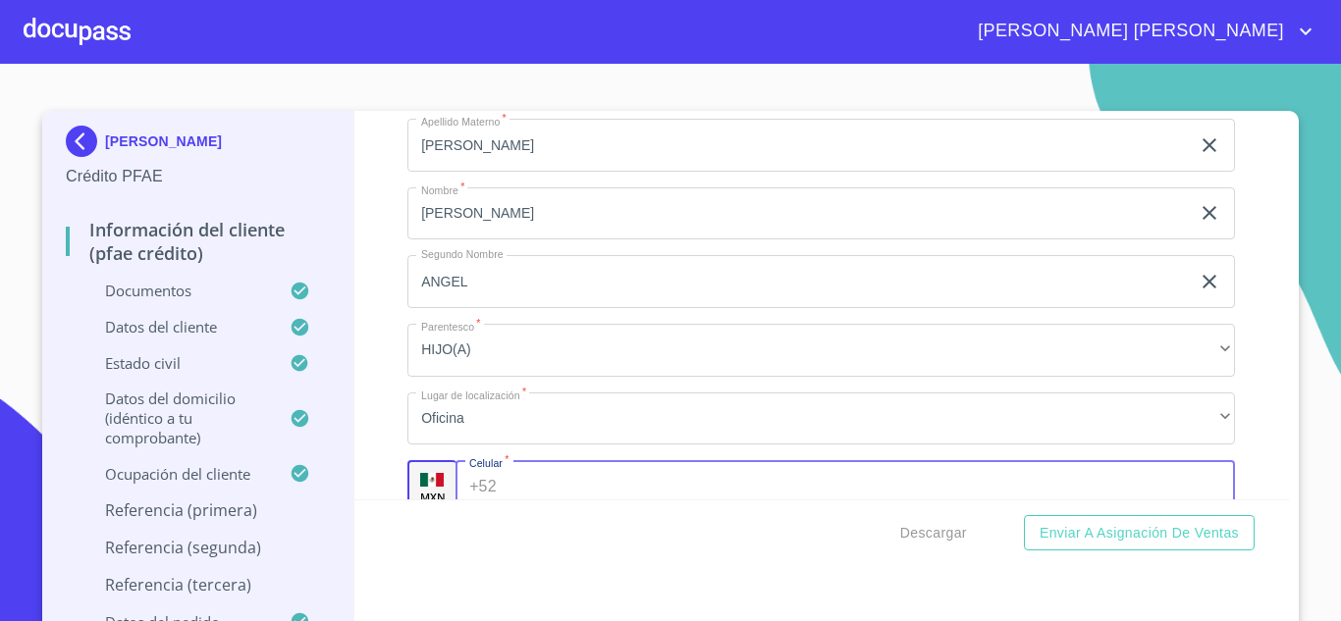
scroll to position [10335, 0]
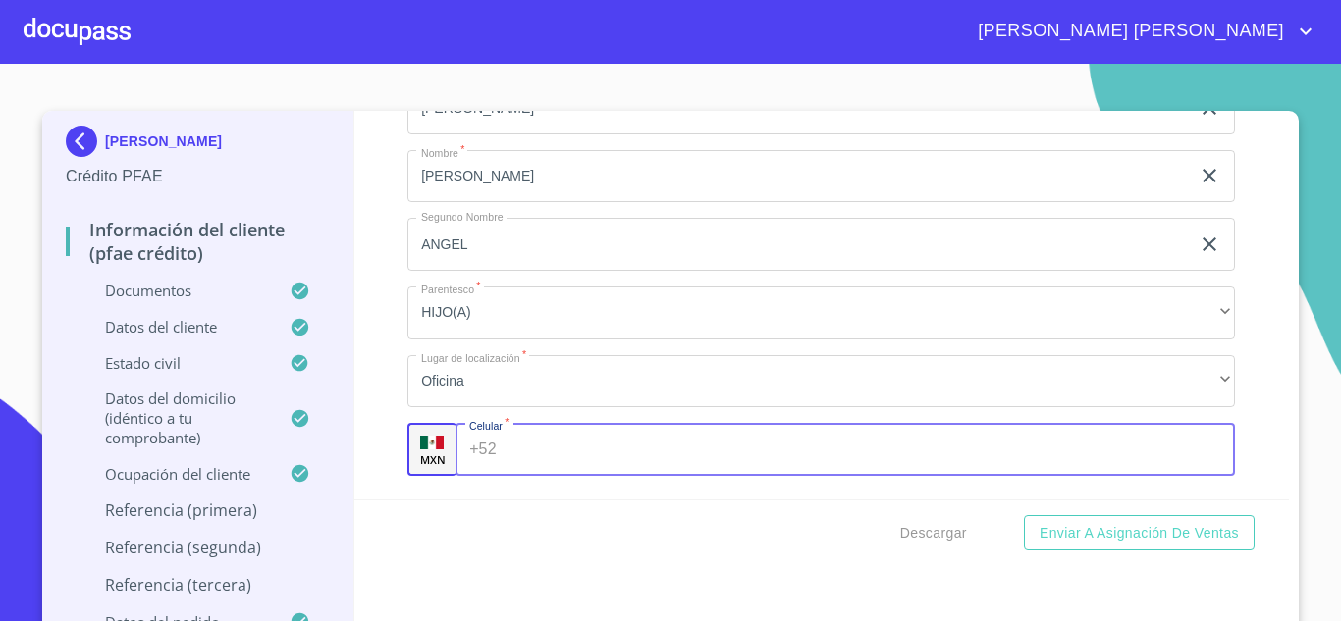
click at [529, 469] on input "Documento de identificación.   *" at bounding box center [870, 449] width 731 height 53
type input "[PHONE_NUMBER]"
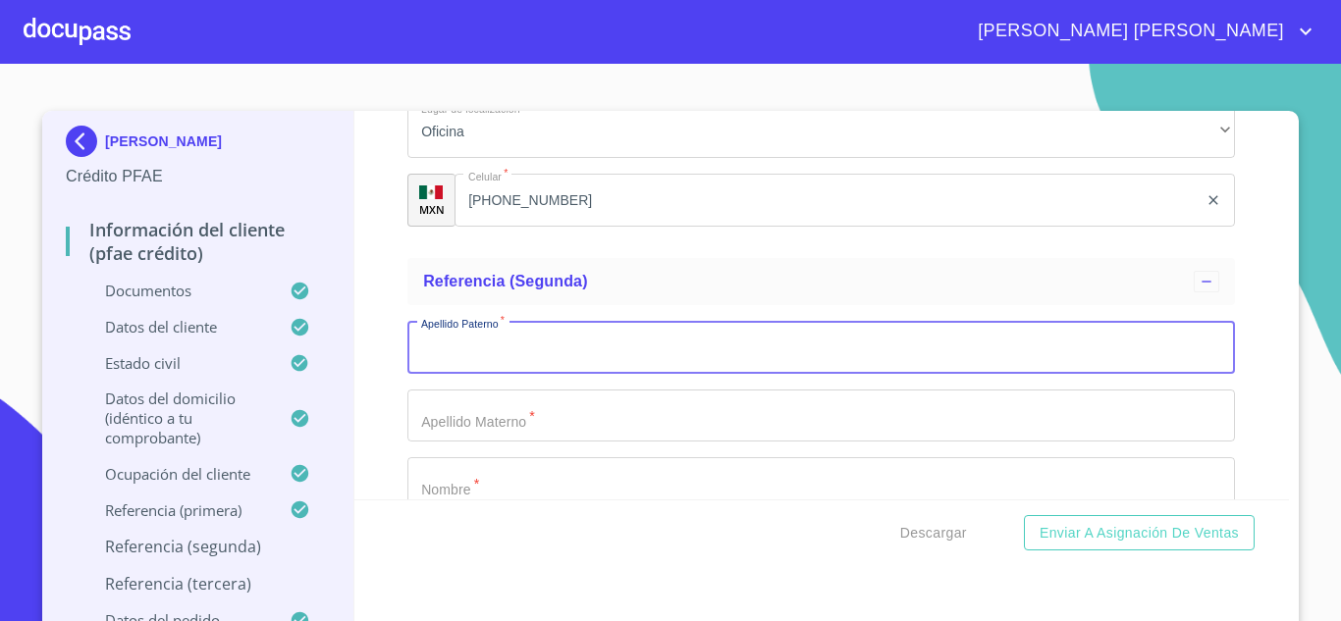
click at [510, 374] on input "Documento de identificación.   *" at bounding box center [821, 347] width 828 height 53
type input "IBARRA"
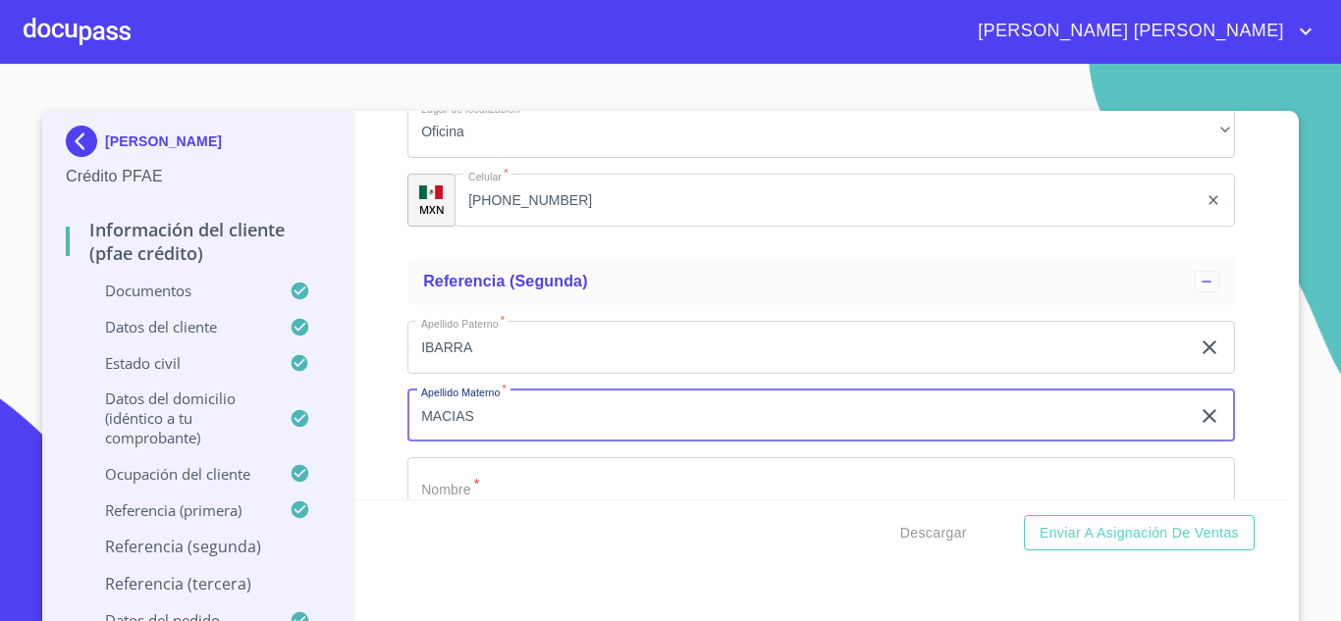
type input "MACIAS"
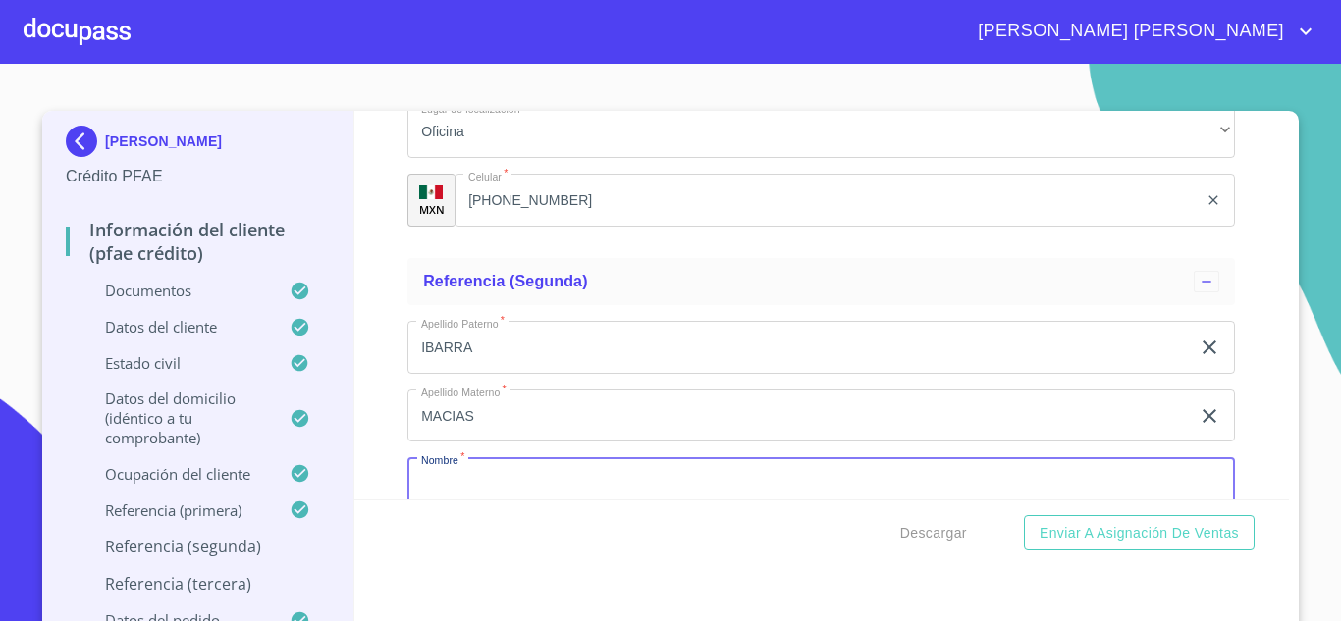
scroll to position [10619, 0]
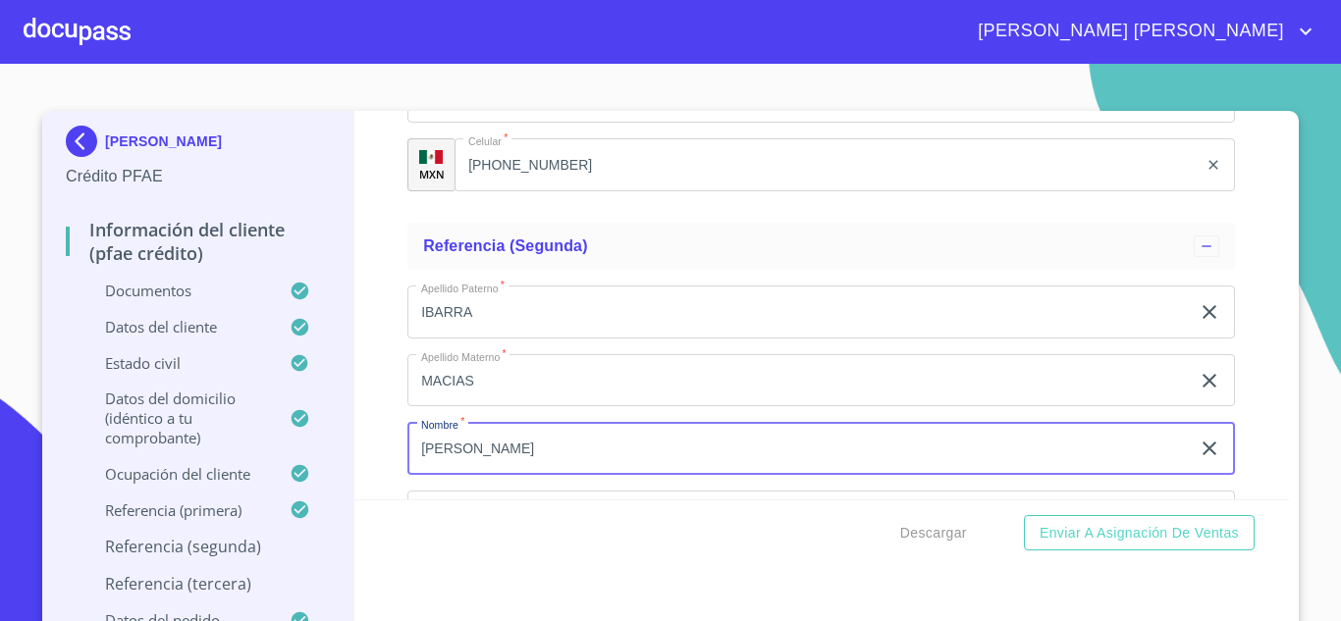
type input "[PERSON_NAME]"
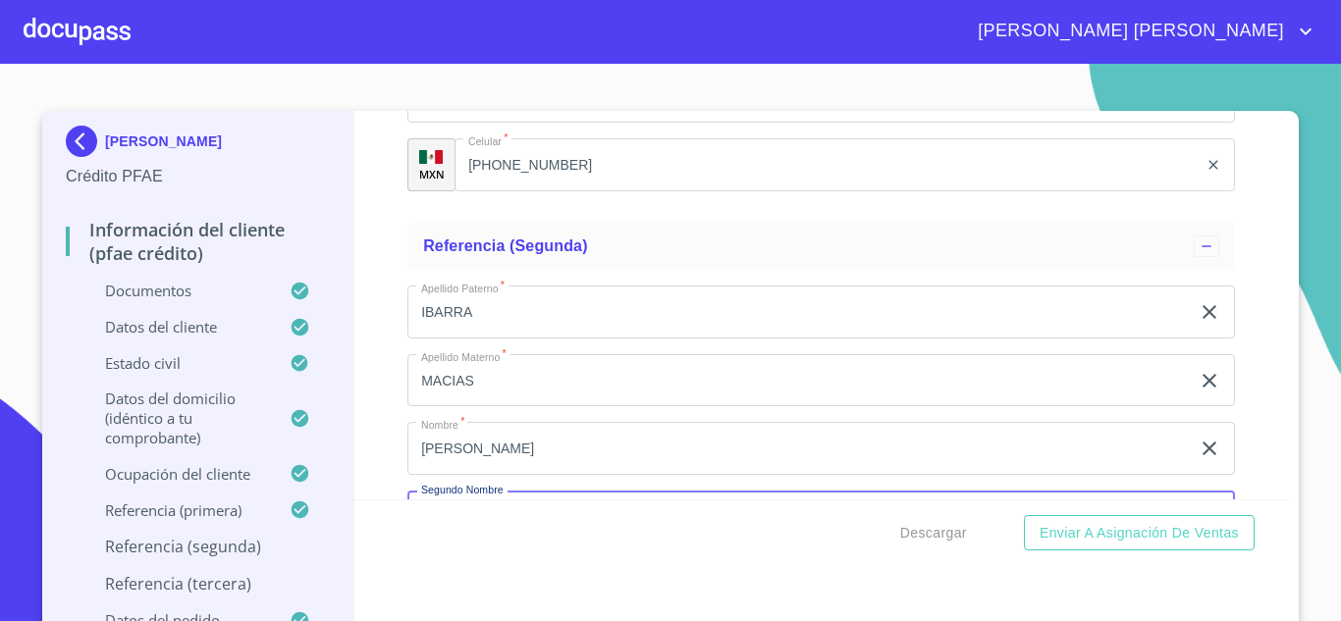
scroll to position [10855, 0]
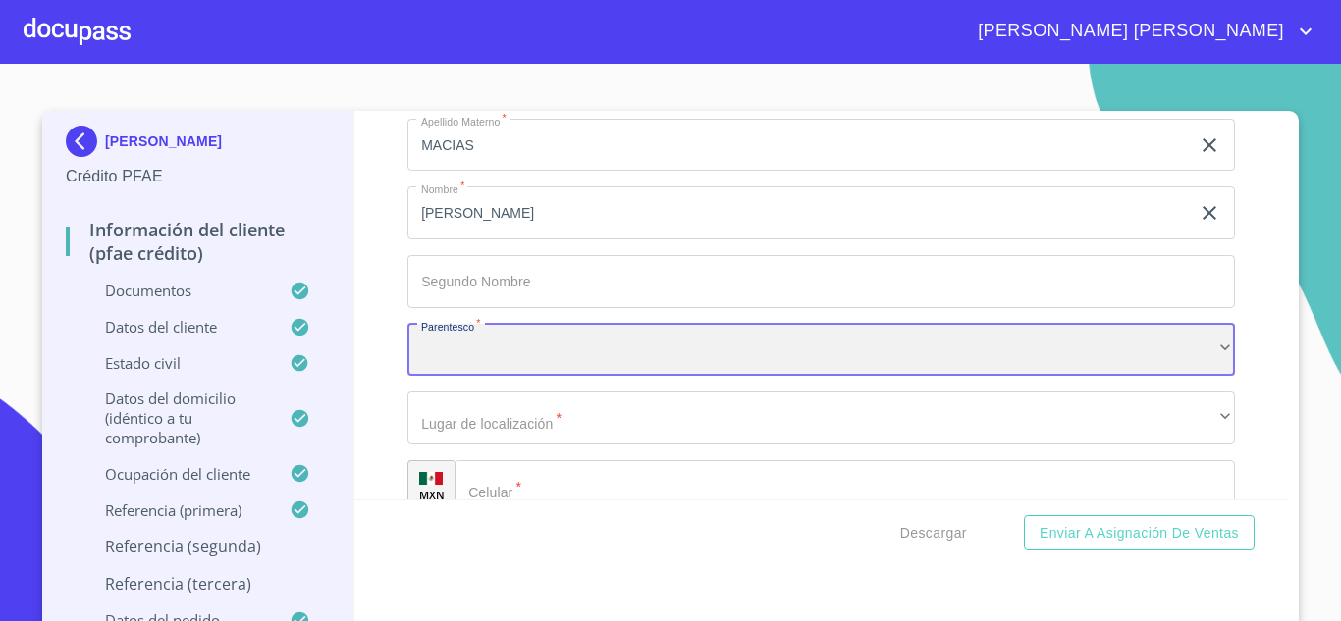
click at [510, 377] on div "​" at bounding box center [821, 350] width 828 height 53
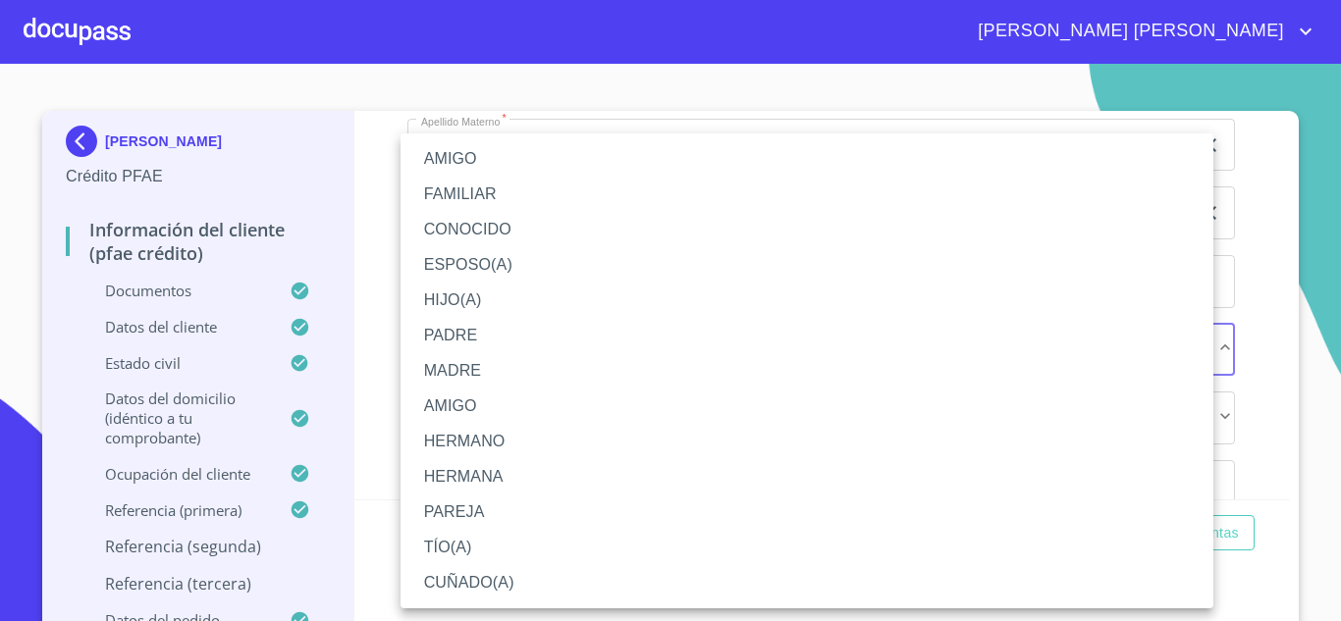
click at [458, 585] on li "CUÑADO(A)" at bounding box center [807, 582] width 813 height 35
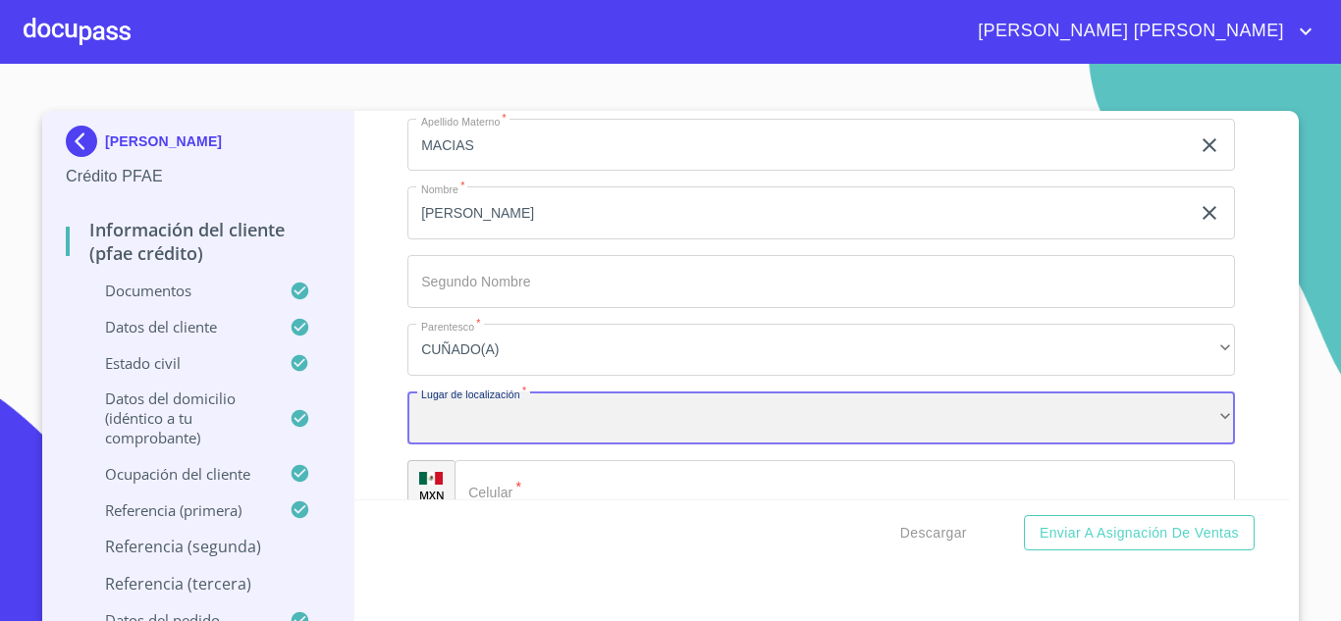
click at [474, 445] on div "​" at bounding box center [821, 418] width 828 height 53
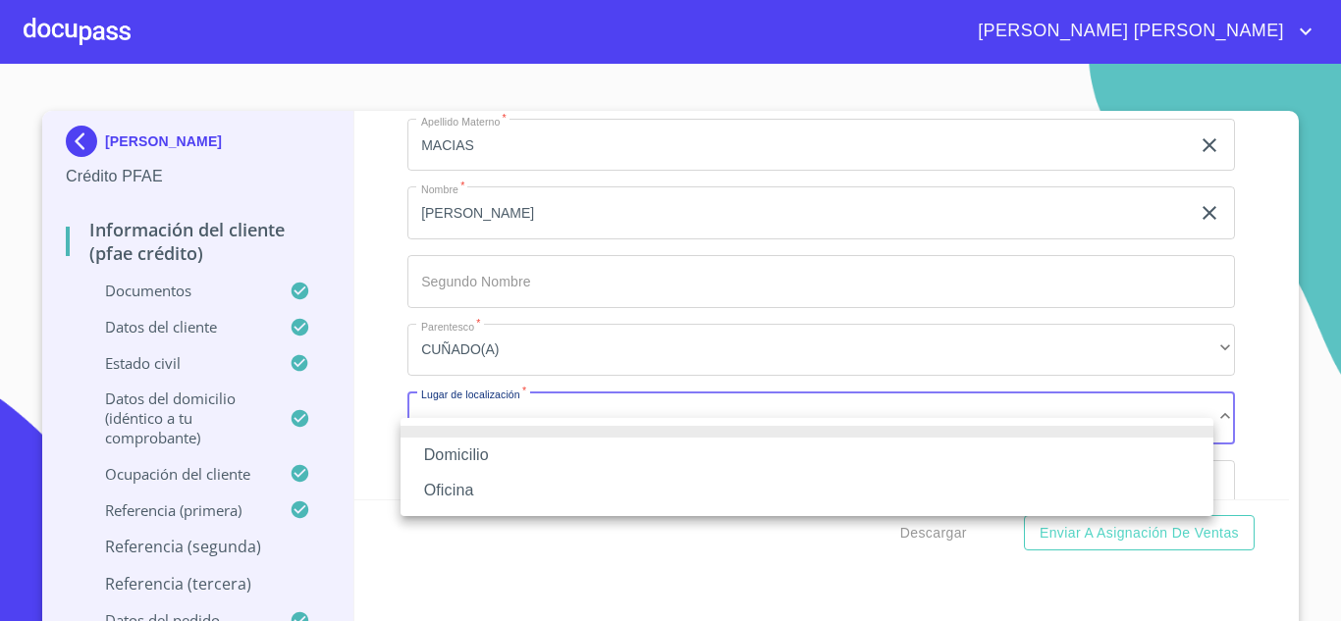
click at [472, 486] on li "Oficina" at bounding box center [807, 490] width 813 height 35
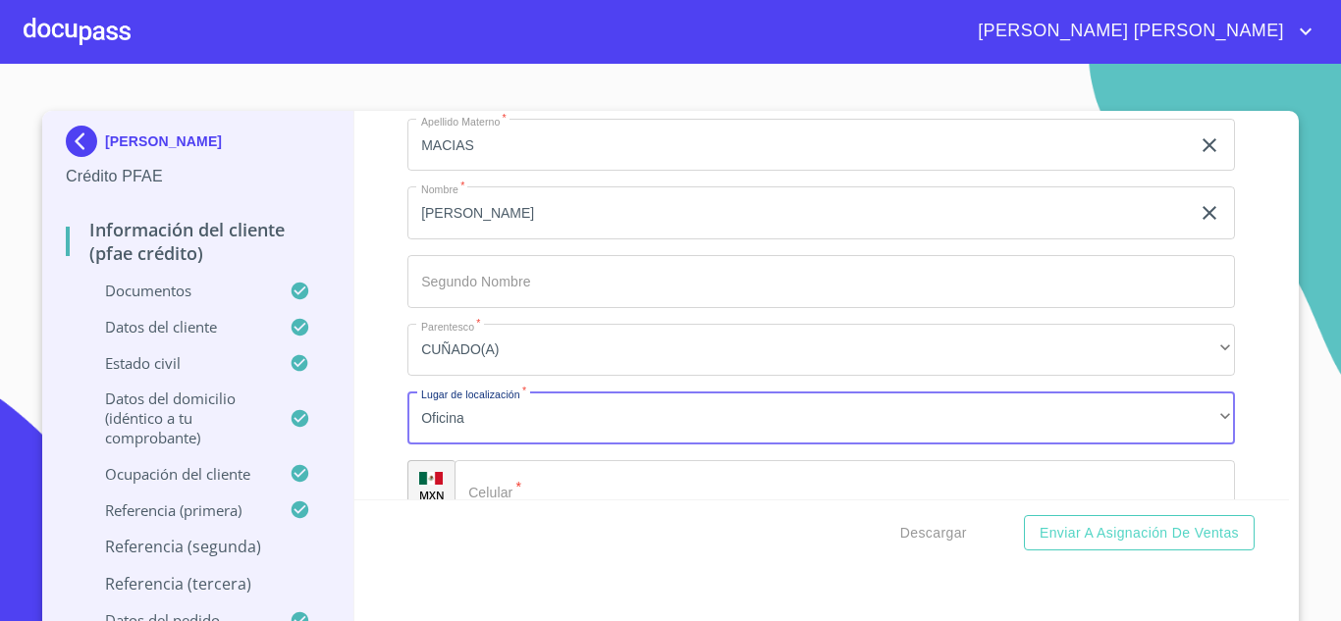
scroll to position [10892, 0]
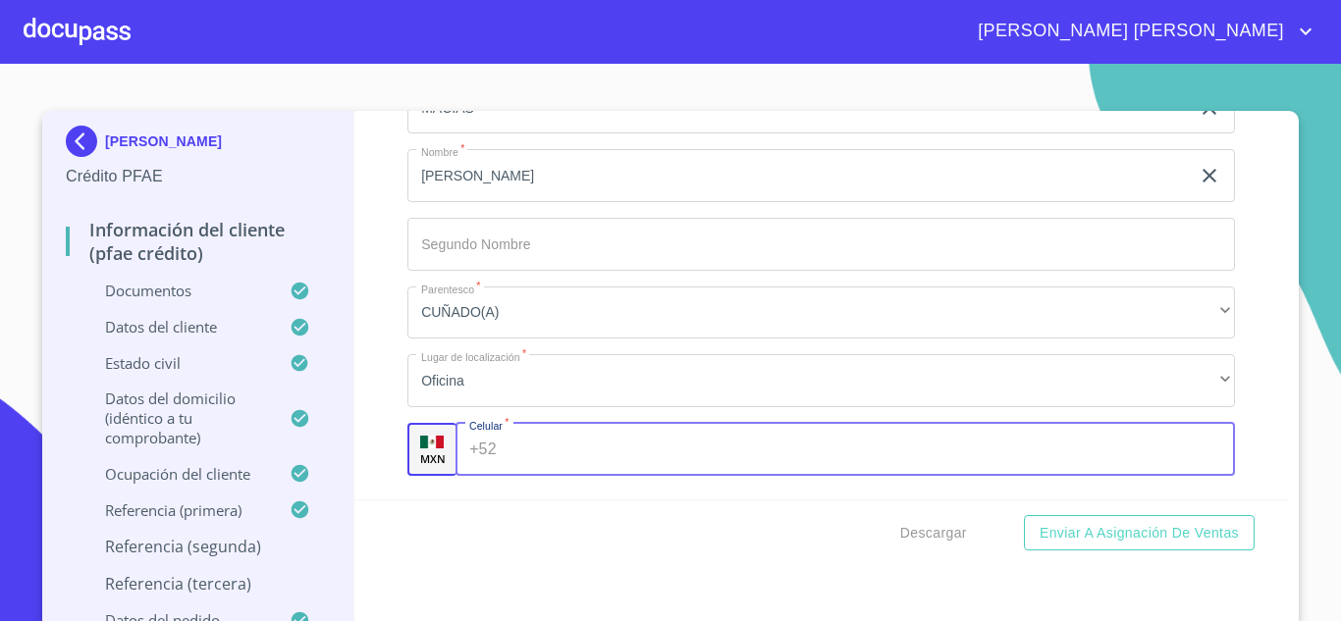
click at [532, 476] on input "Documento de identificación.   *" at bounding box center [870, 449] width 731 height 53
type input "[PHONE_NUMBER]"
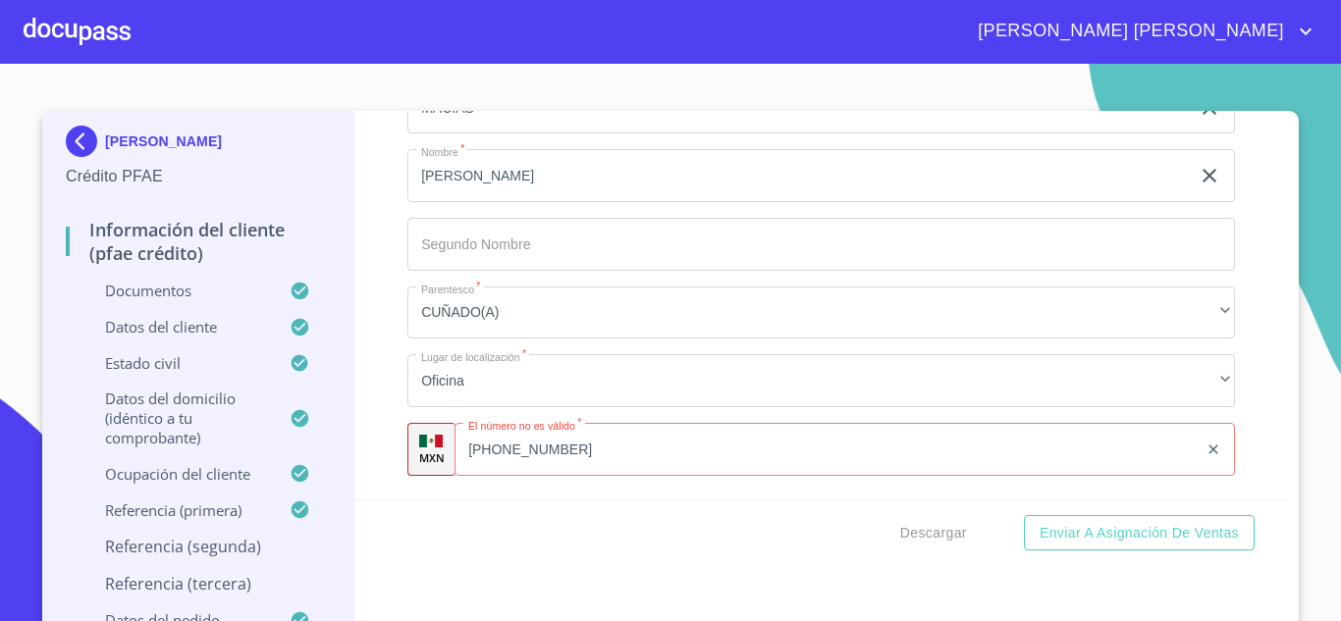
scroll to position [11141, 0]
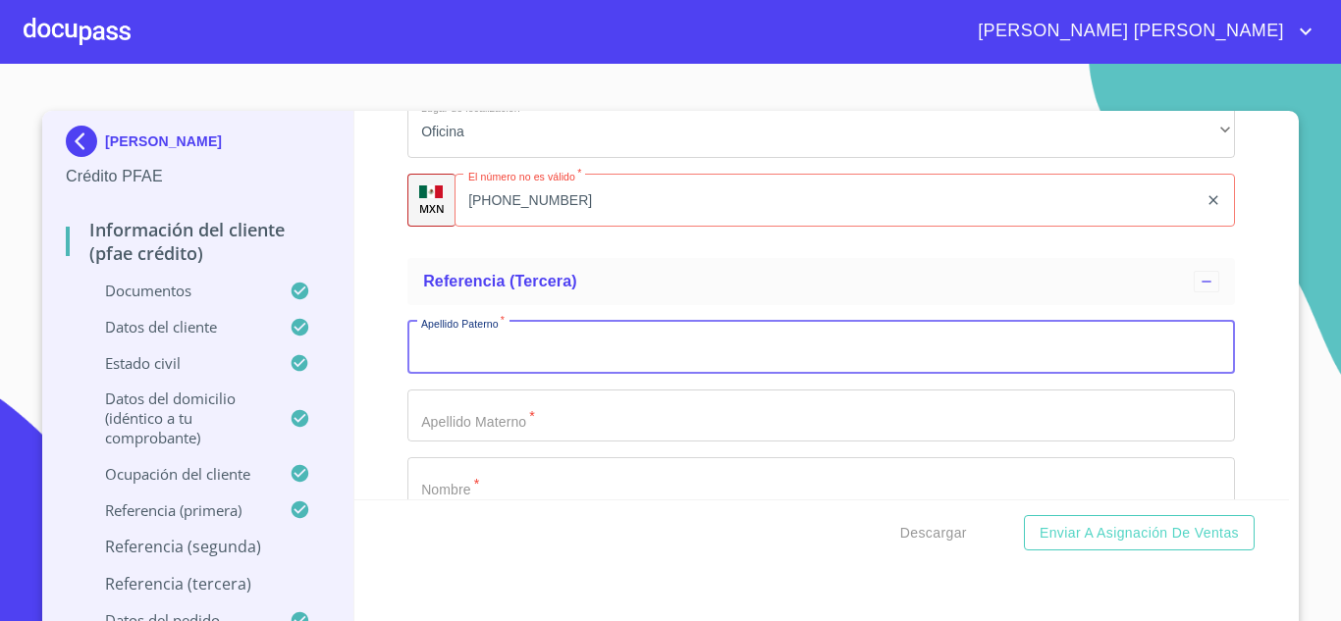
click at [507, 372] on input "Documento de identificación.   *" at bounding box center [821, 347] width 828 height 53
type input "[PERSON_NAME]"
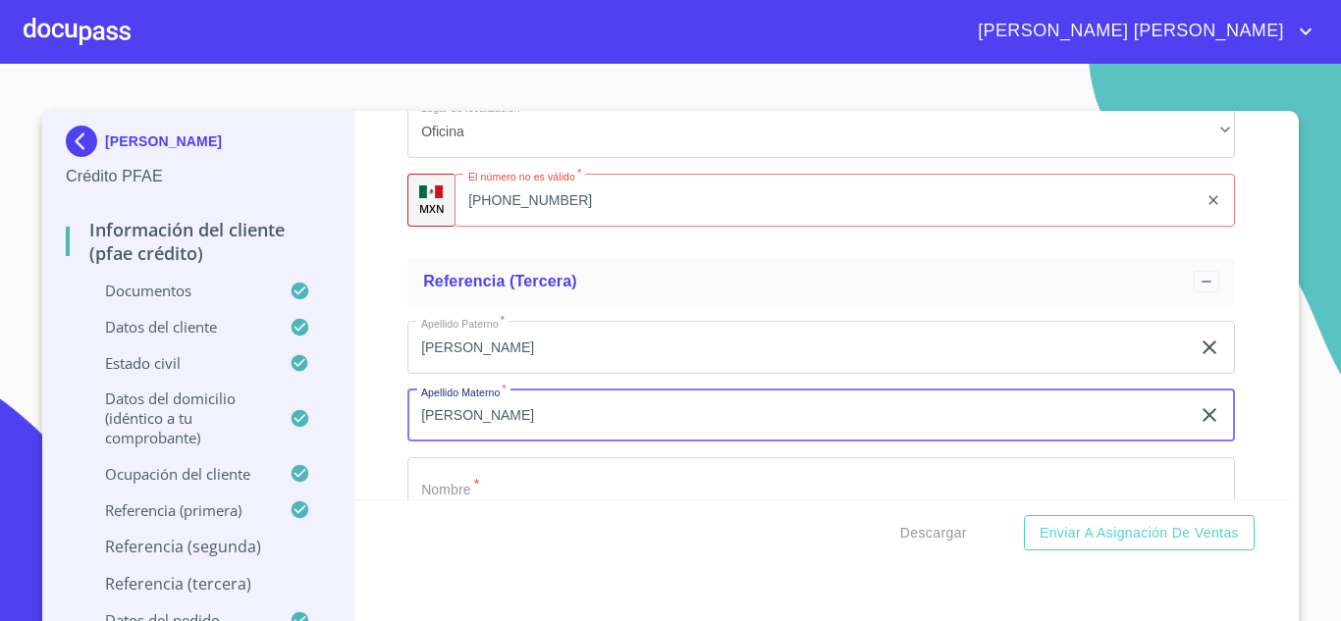
type input "[PERSON_NAME]"
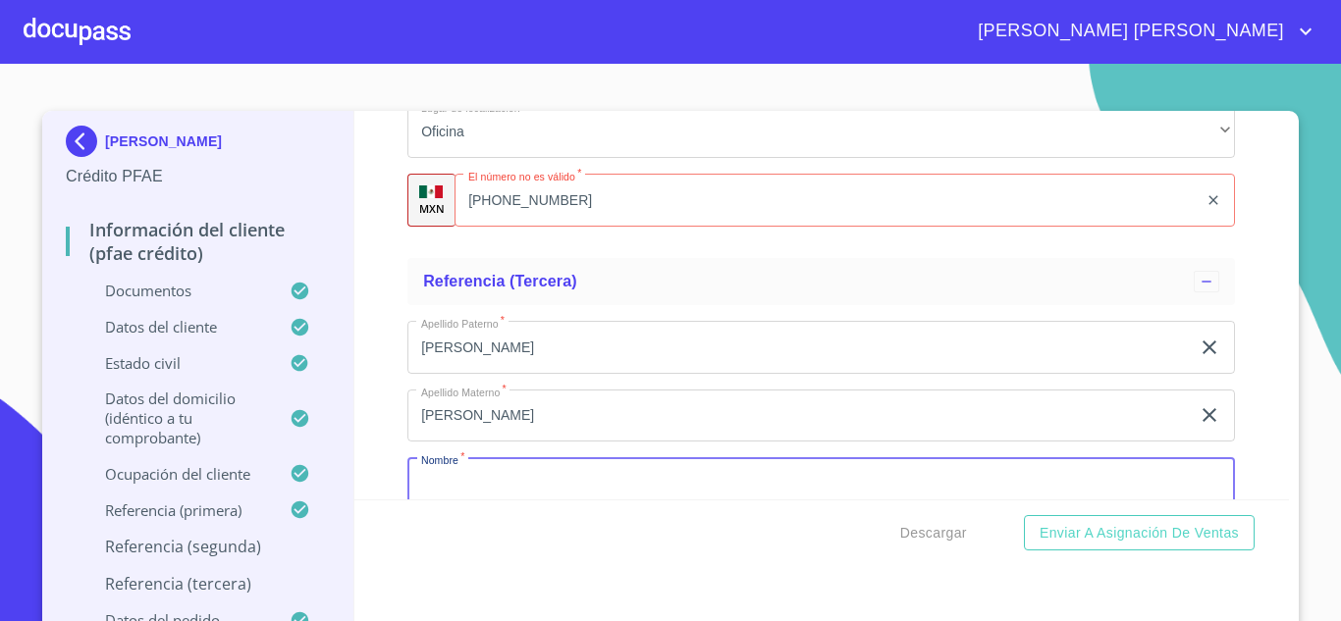
scroll to position [11176, 0]
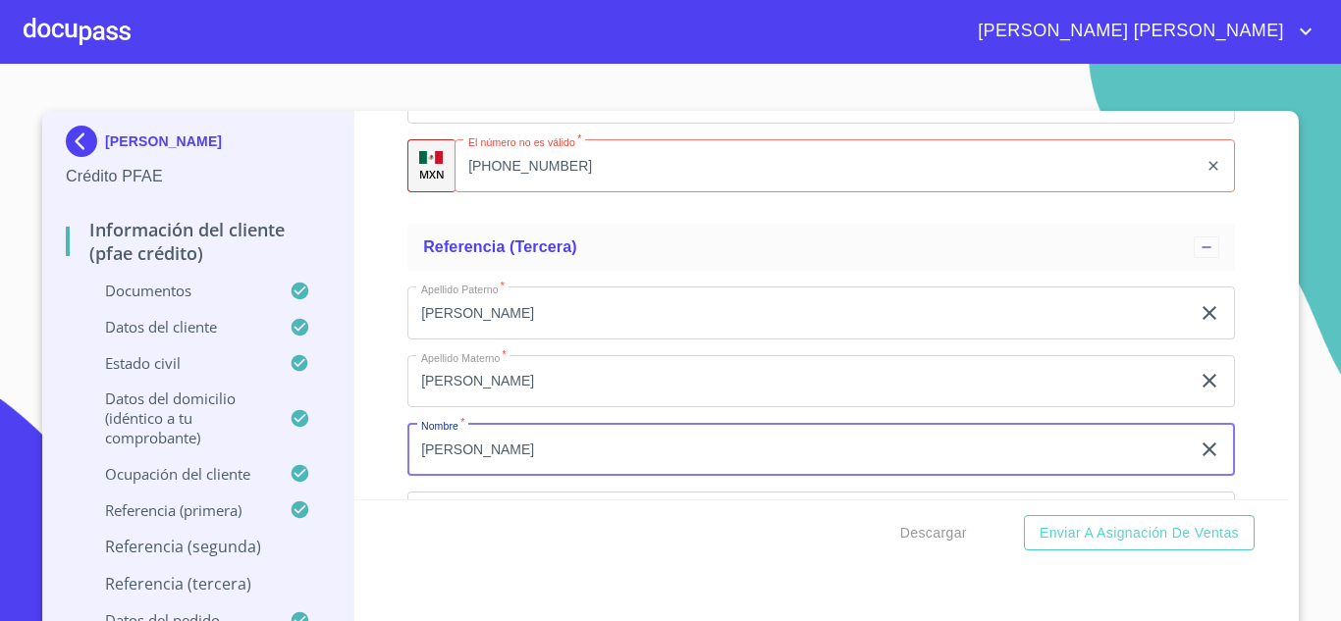
type input "[PERSON_NAME]"
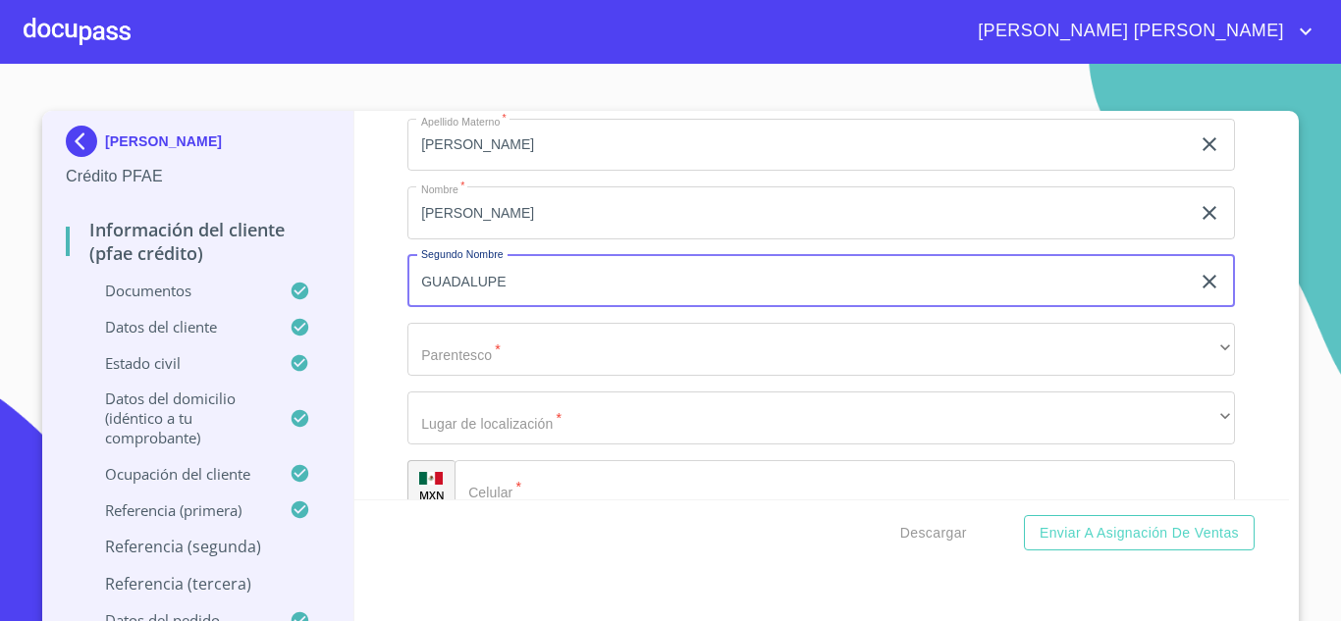
type input "GUADALUPE"
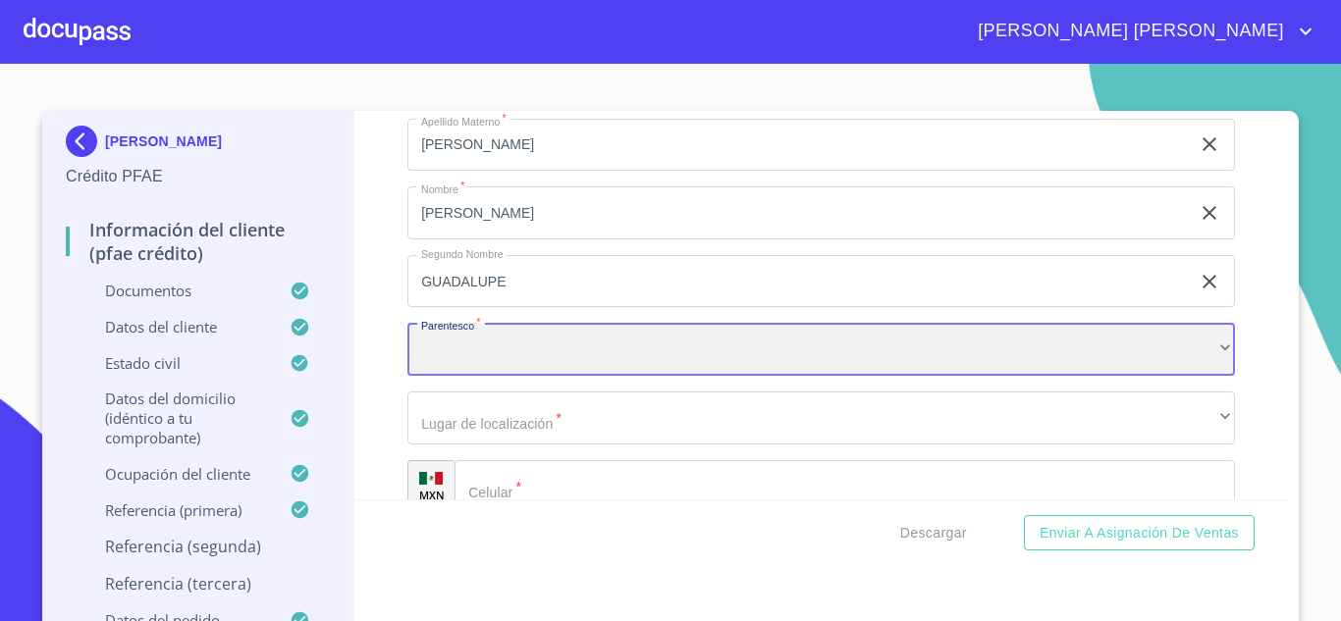
click at [507, 372] on div "​" at bounding box center [821, 349] width 828 height 53
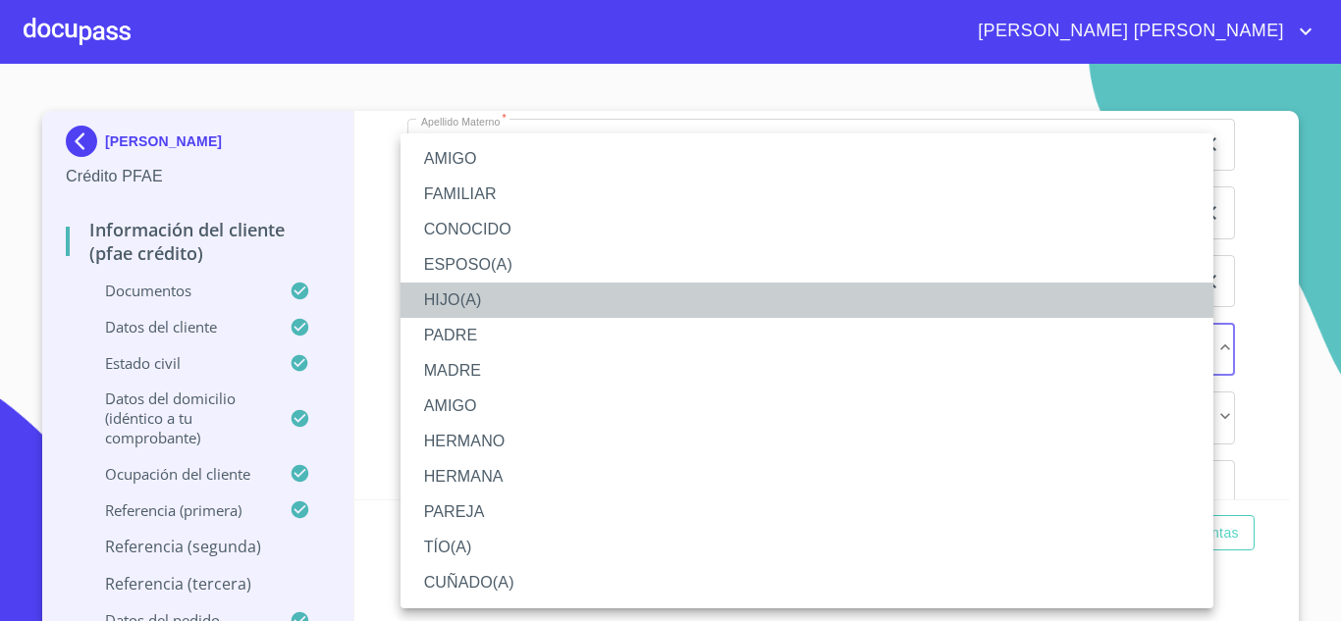
click at [461, 291] on li "HIJO(A)" at bounding box center [807, 300] width 813 height 35
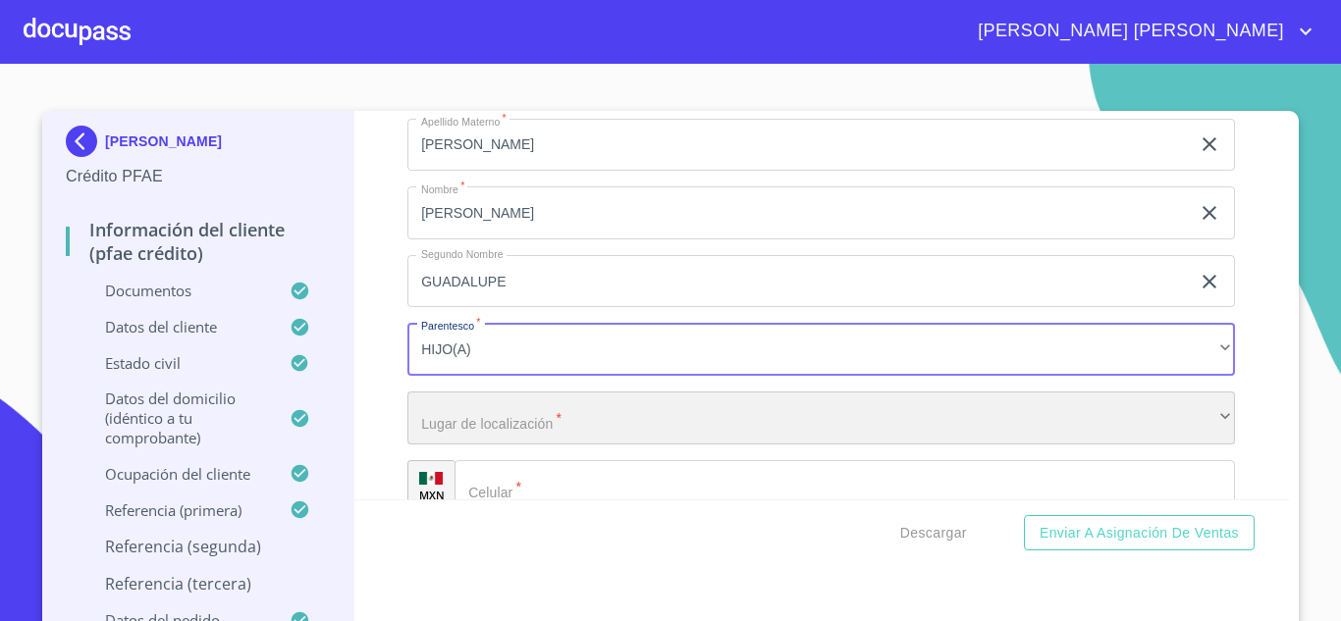
click at [479, 445] on div "​" at bounding box center [821, 418] width 828 height 53
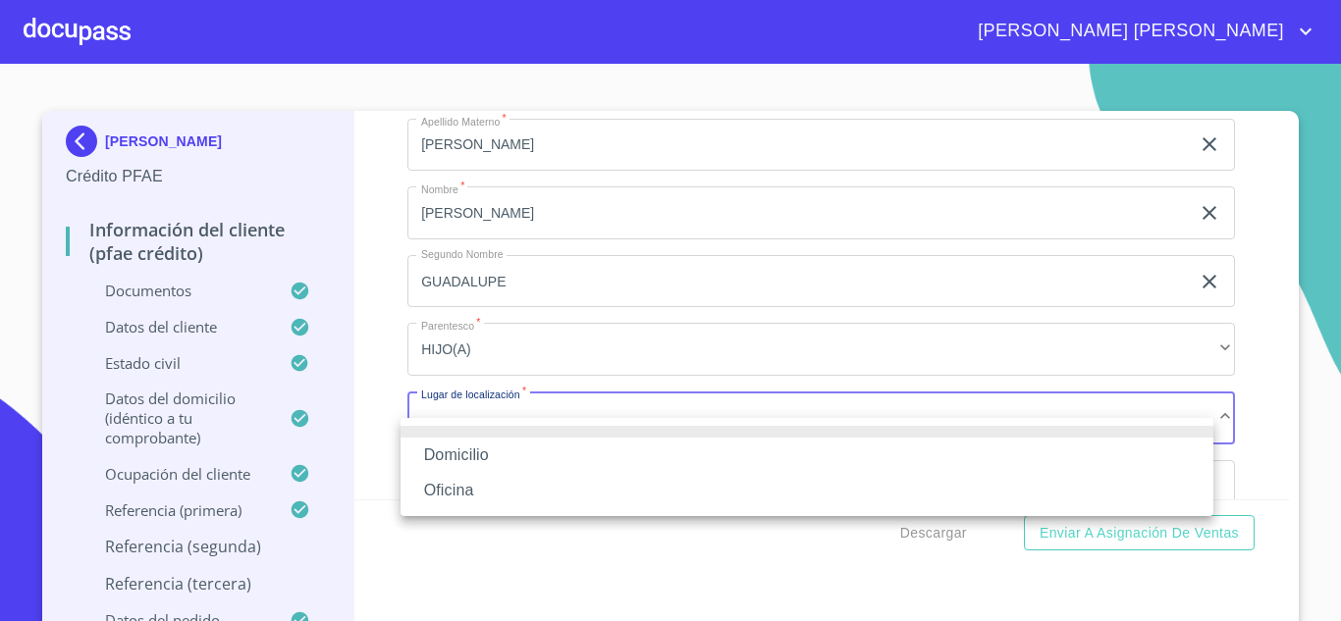
click at [484, 488] on li "Oficina" at bounding box center [807, 490] width 813 height 35
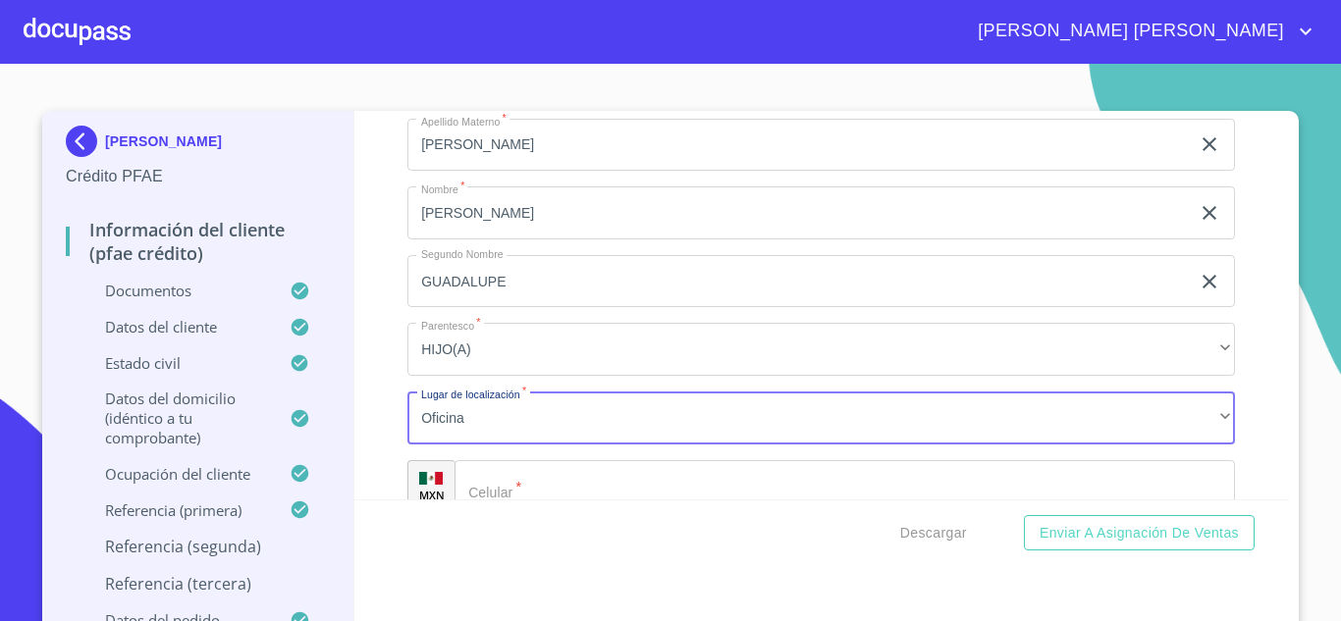
click at [544, 496] on input "Documento de identificación.   *" at bounding box center [844, 486] width 780 height 53
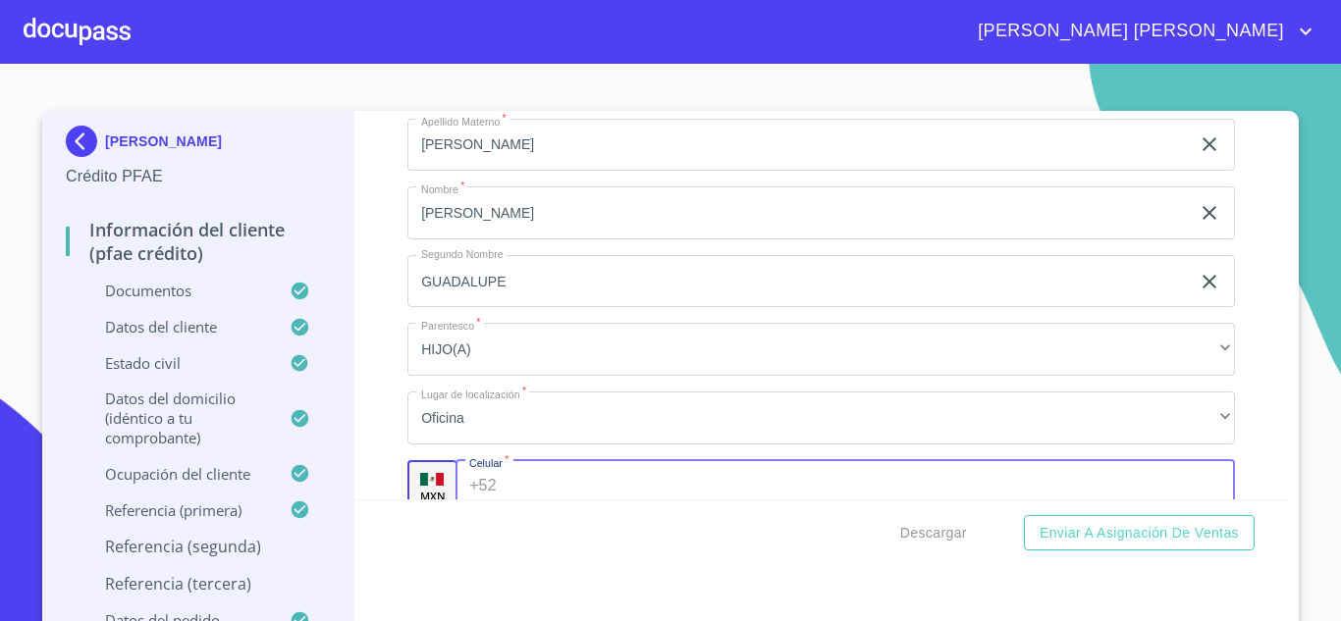
scroll to position [11699, 0]
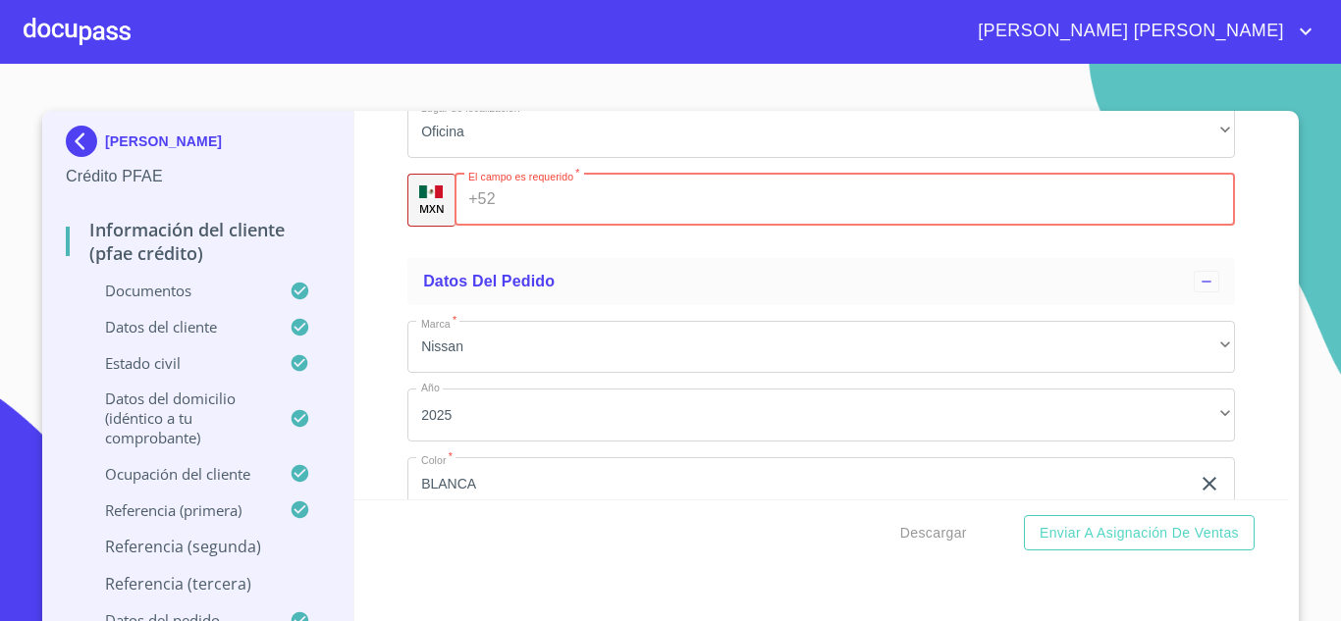
click at [516, 225] on input "Documento de identificación.   *" at bounding box center [870, 200] width 732 height 53
type input "[PHONE_NUMBER]"
click at [947, 528] on span "Descargar" at bounding box center [933, 533] width 67 height 25
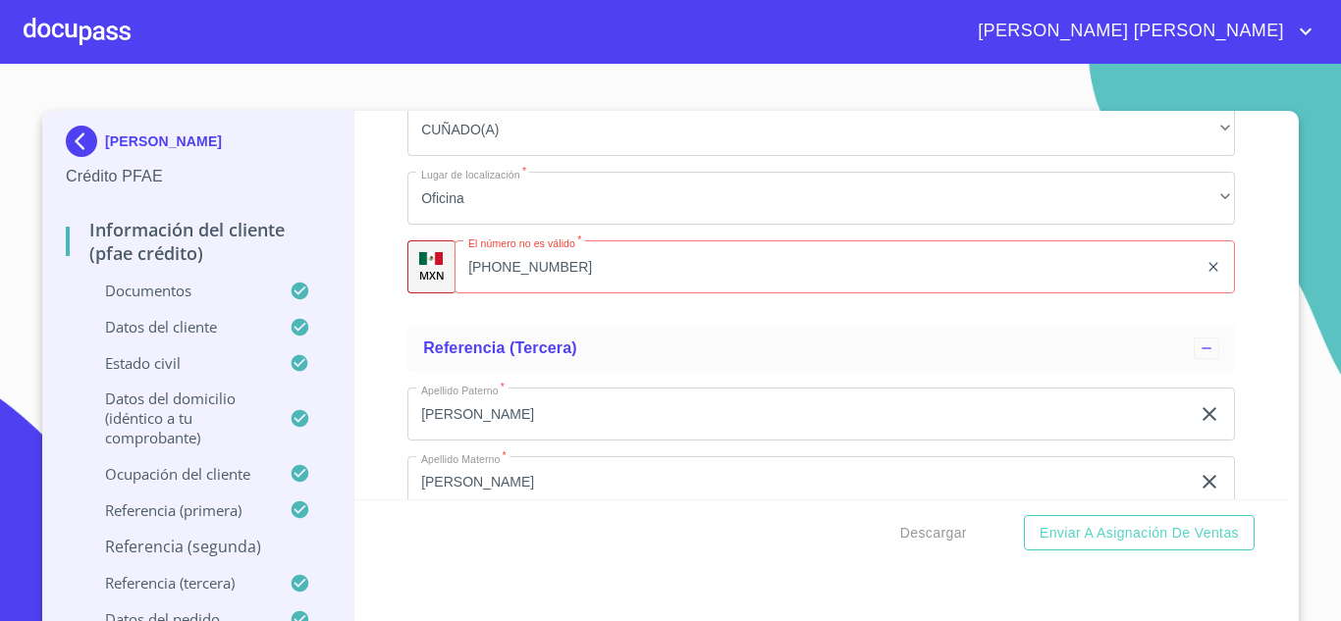
scroll to position [11040, 0]
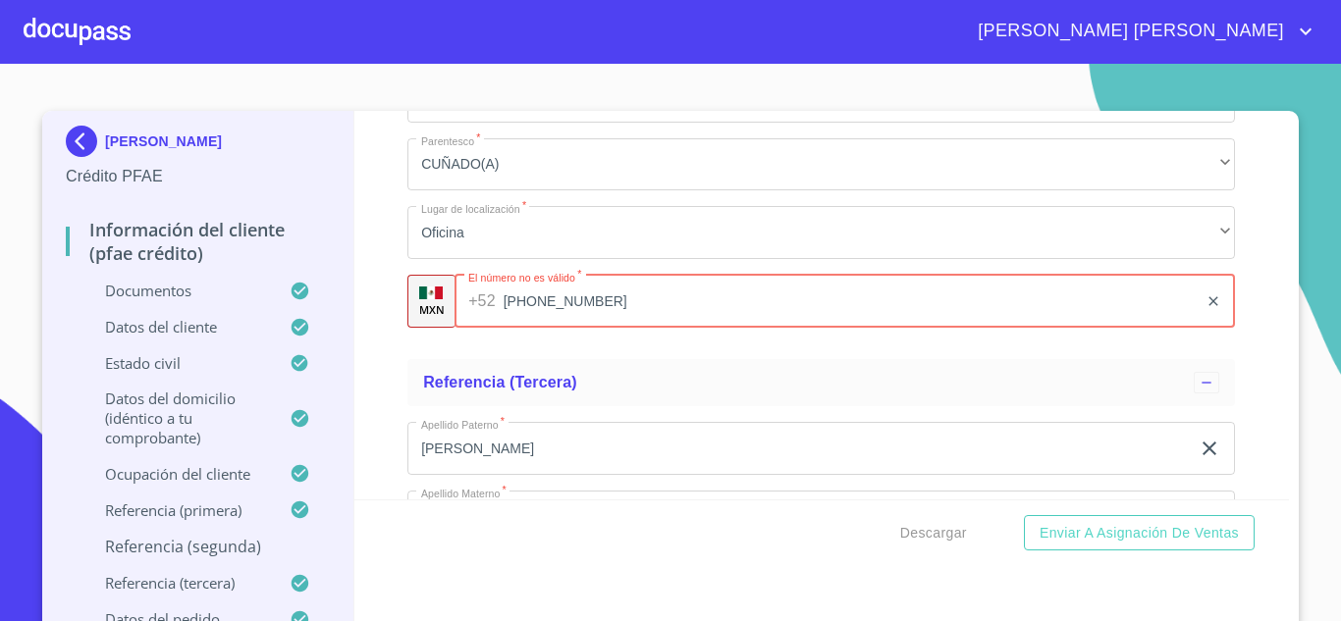
click at [671, 328] on input "[PHONE_NUMBER]" at bounding box center [851, 301] width 695 height 53
click at [628, 328] on input "[PHONE_NUMBER]" at bounding box center [851, 301] width 695 height 53
type input "3"
type input "[PHONE_NUMBER]"
click at [738, 395] on div "Referencia (tercera)" at bounding box center [808, 383] width 771 height 24
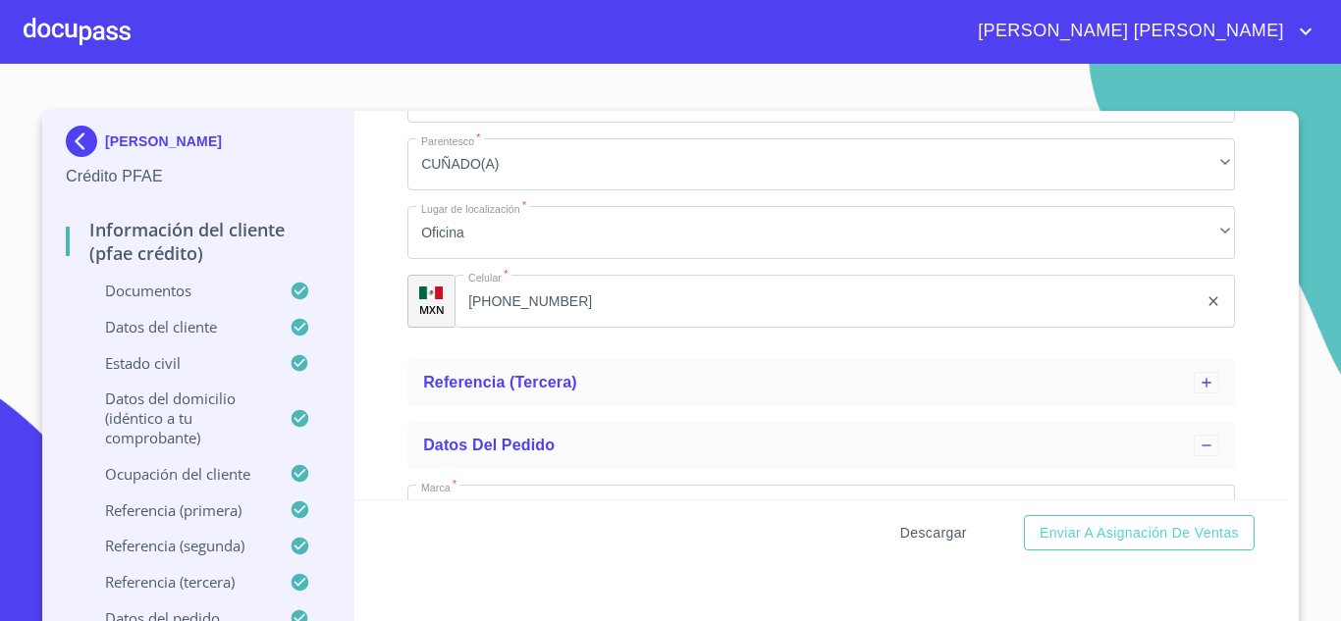
click at [943, 524] on span "Descargar" at bounding box center [933, 533] width 67 height 25
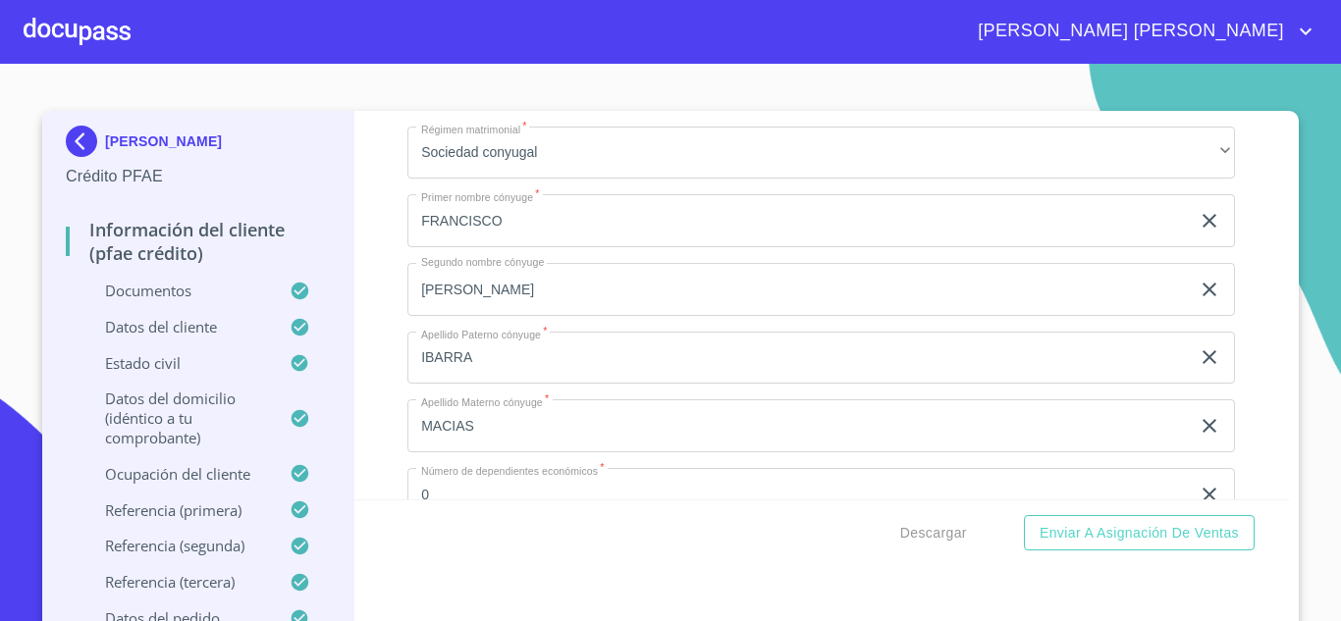
scroll to position [7285, 0]
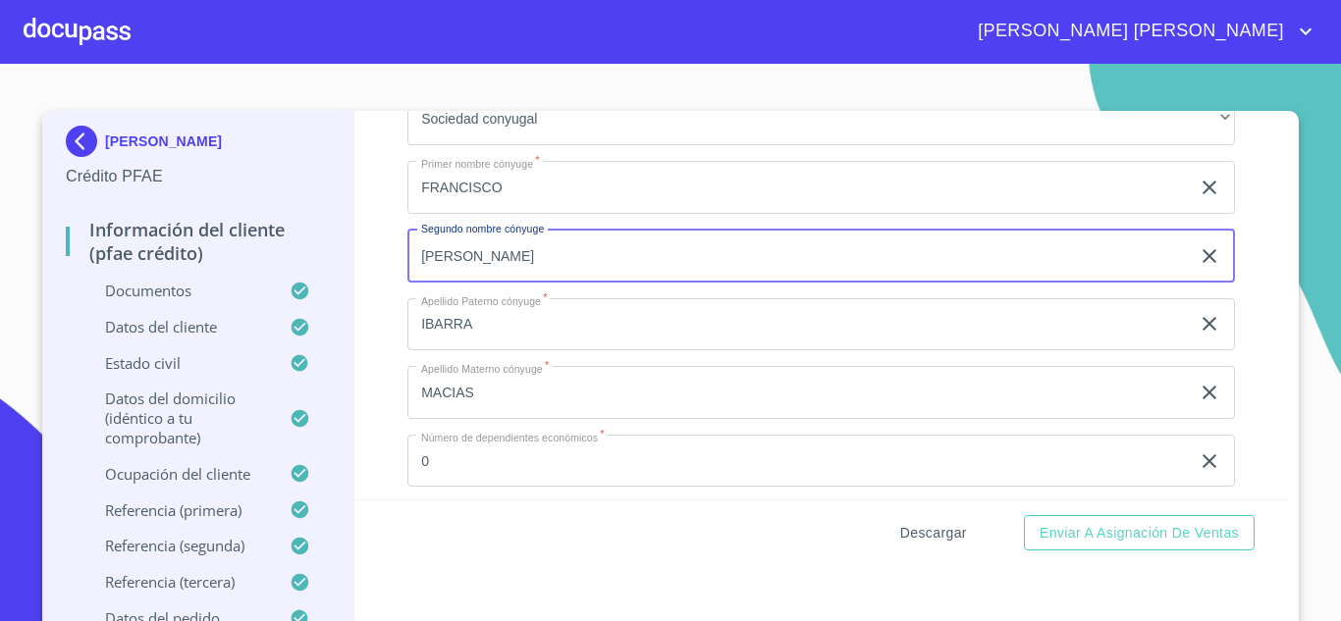
type input "[PERSON_NAME]"
click at [937, 536] on span "Descargar" at bounding box center [933, 533] width 67 height 25
